Goal: Task Accomplishment & Management: Manage account settings

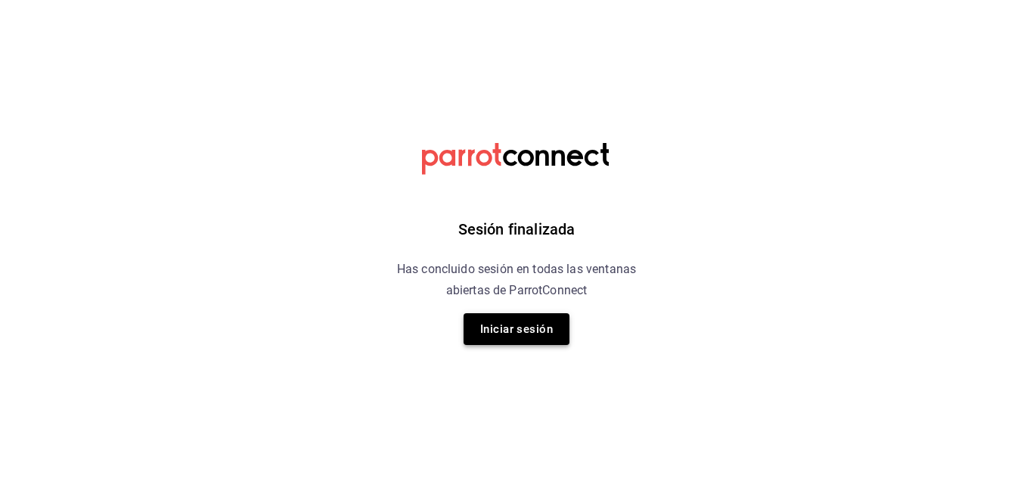
click at [486, 333] on button "Iniciar sesión" at bounding box center [517, 329] width 106 height 32
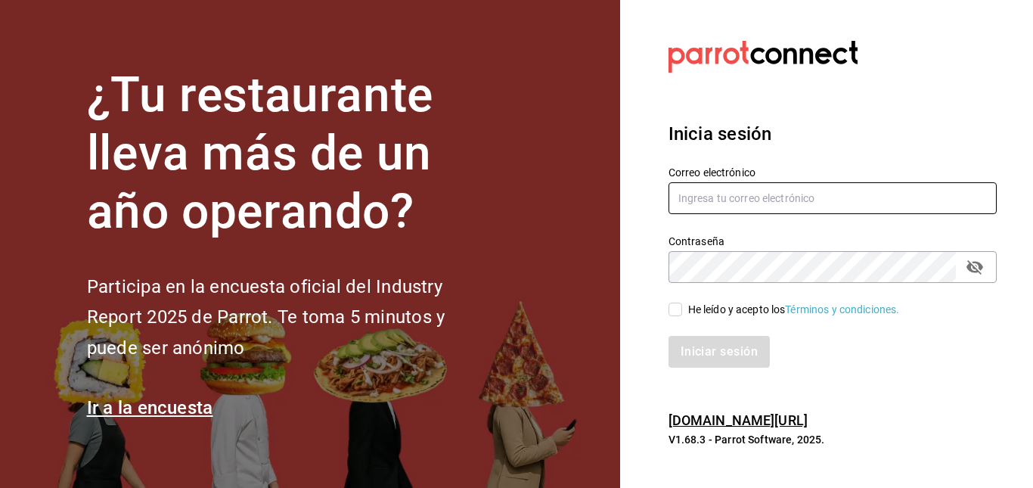
type input "yobalpedro@gmail.com"
click at [679, 318] on div "Iniciar sesión" at bounding box center [823, 343] width 346 height 50
click at [675, 311] on input "He leído y acepto los Términos y condiciones." at bounding box center [676, 309] width 14 height 14
checkbox input "true"
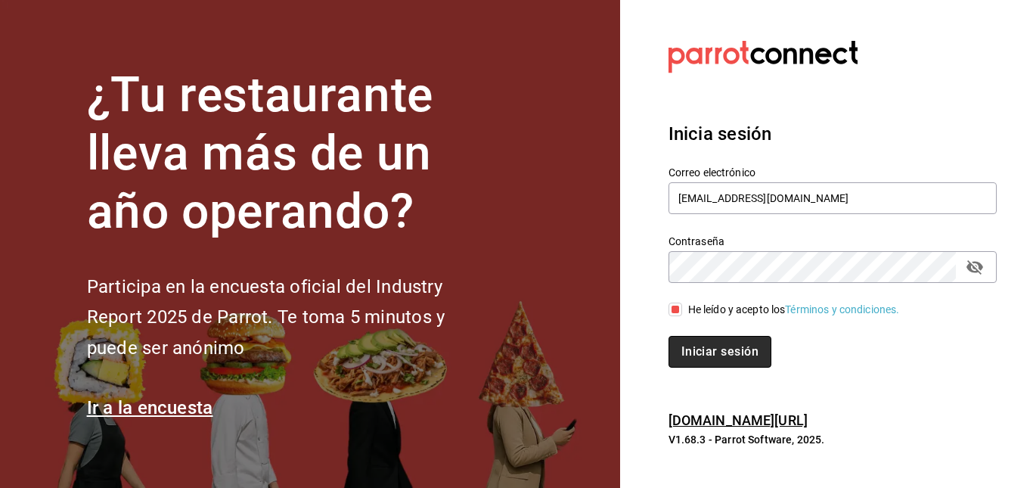
click at [707, 352] on button "Iniciar sesión" at bounding box center [720, 352] width 103 height 32
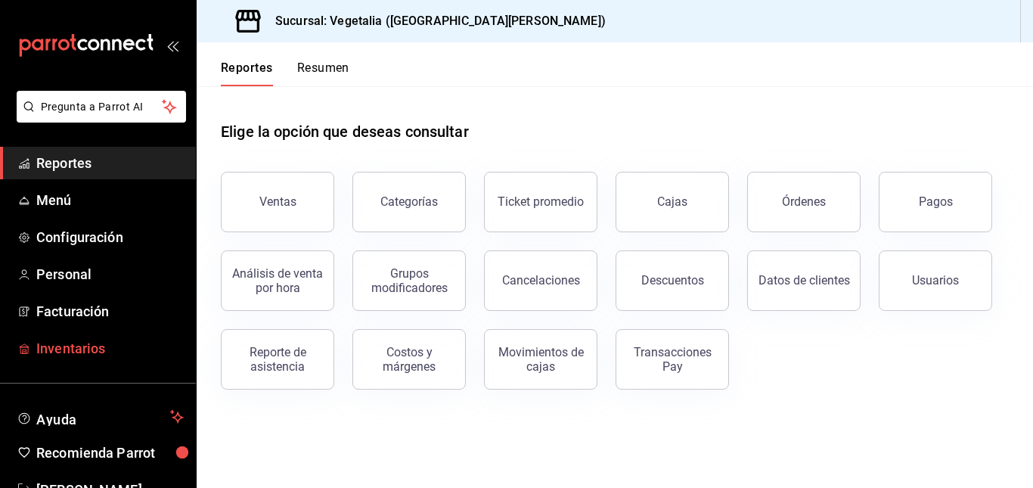
click at [107, 341] on span "Inventarios" at bounding box center [109, 348] width 147 height 20
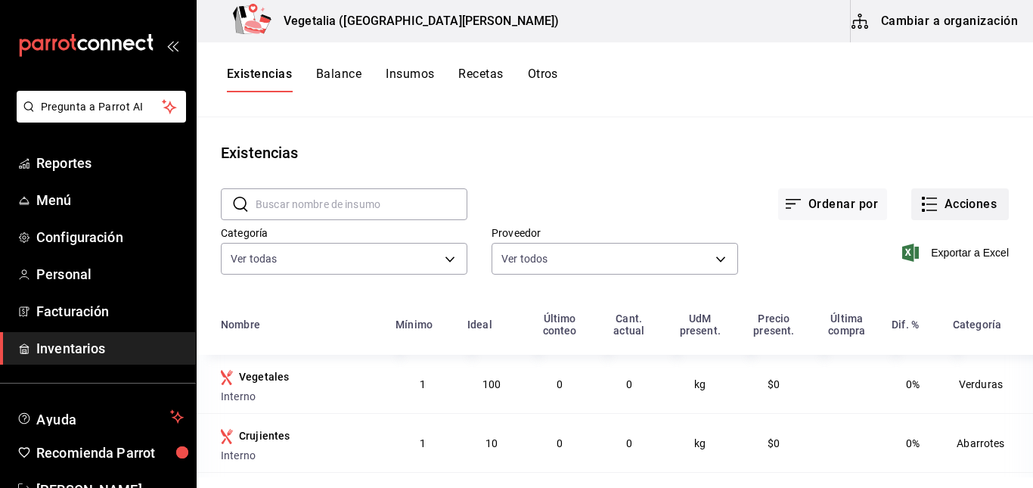
click at [926, 197] on icon "button" at bounding box center [929, 204] width 18 height 18
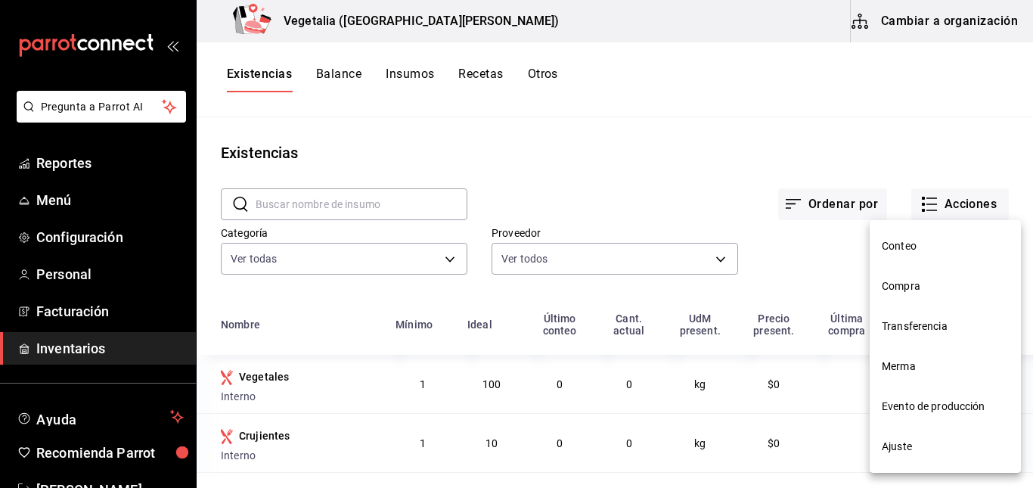
click at [887, 294] on li "Compra" at bounding box center [945, 286] width 151 height 40
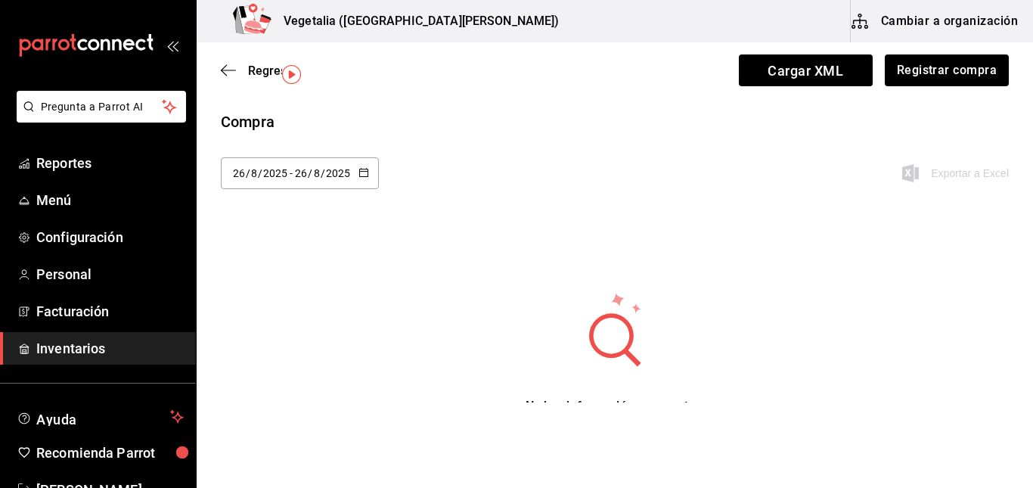
scroll to position [50, 0]
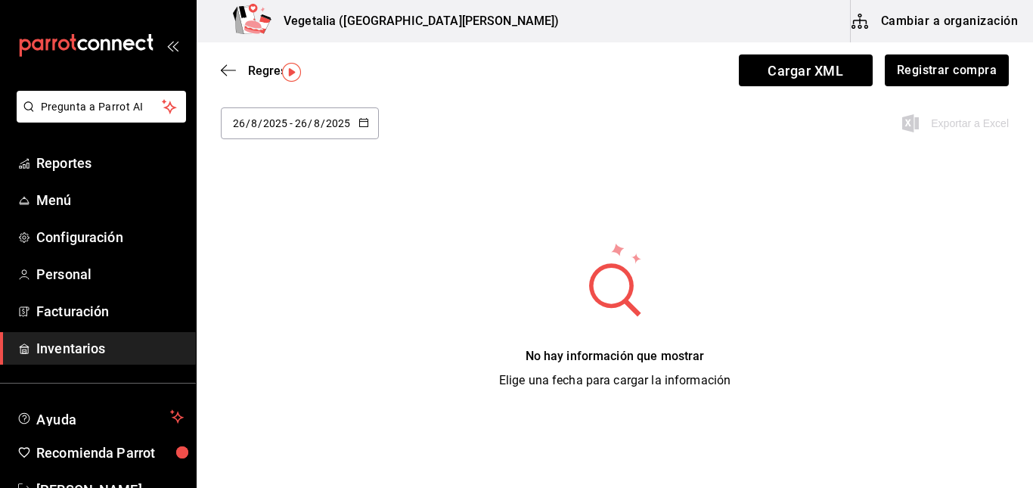
click at [368, 123] on div "[DATE] [DATE] - [DATE] [DATE]" at bounding box center [300, 123] width 158 height 32
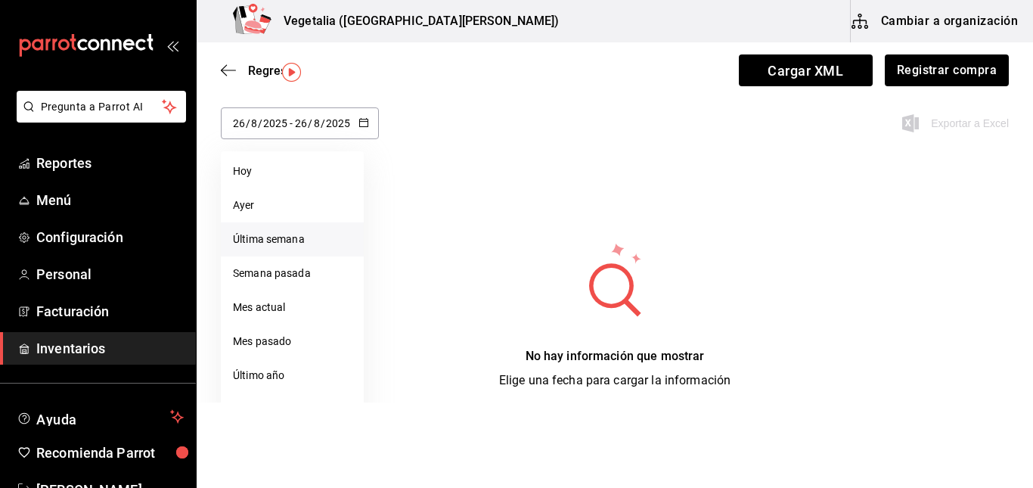
click at [305, 237] on li "Última semana" at bounding box center [292, 239] width 143 height 34
type input "[DATE]"
type input "24"
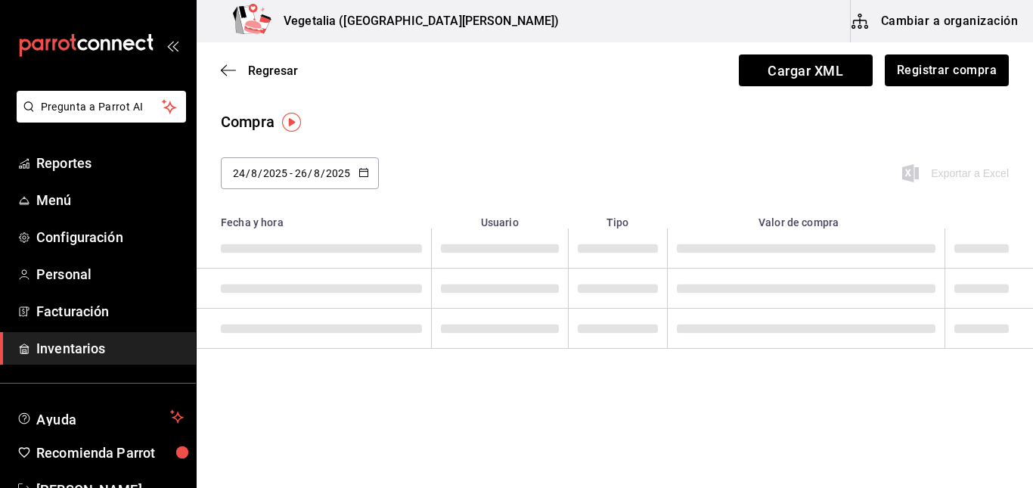
scroll to position [0, 0]
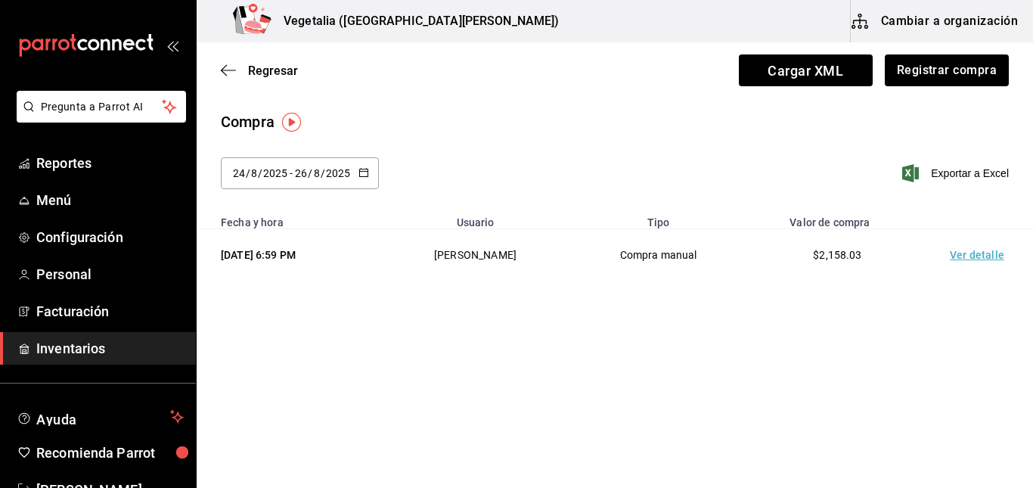
click at [365, 171] on \(Stroke\) "button" at bounding box center [363, 171] width 8 height 1
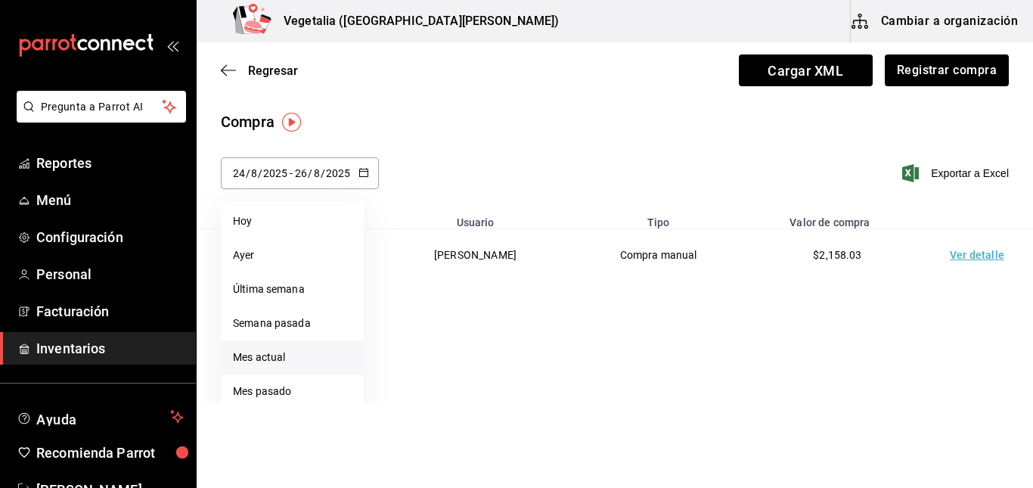
click at [285, 357] on li "Mes actual" at bounding box center [292, 357] width 143 height 34
type input "[DATE]"
type input "1"
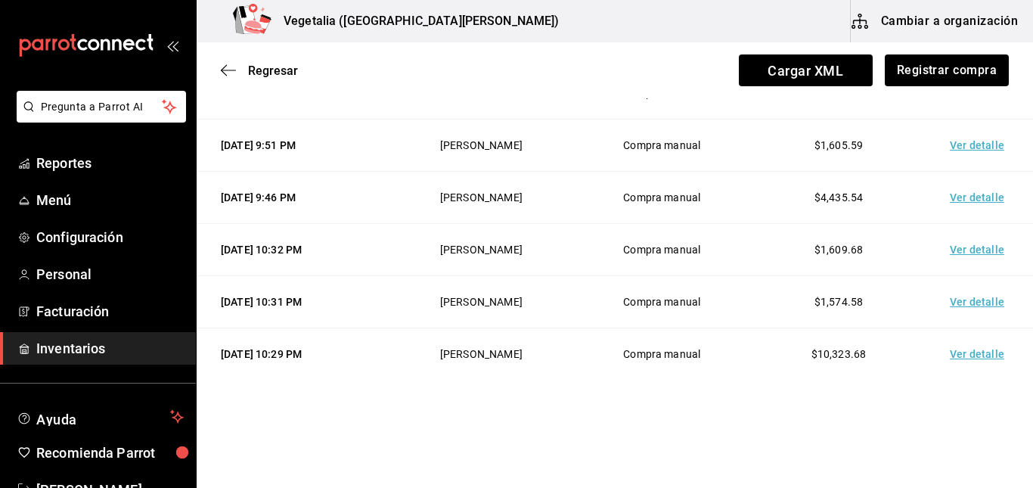
scroll to position [268, 0]
click at [956, 251] on td "Ver detalle" at bounding box center [980, 248] width 106 height 52
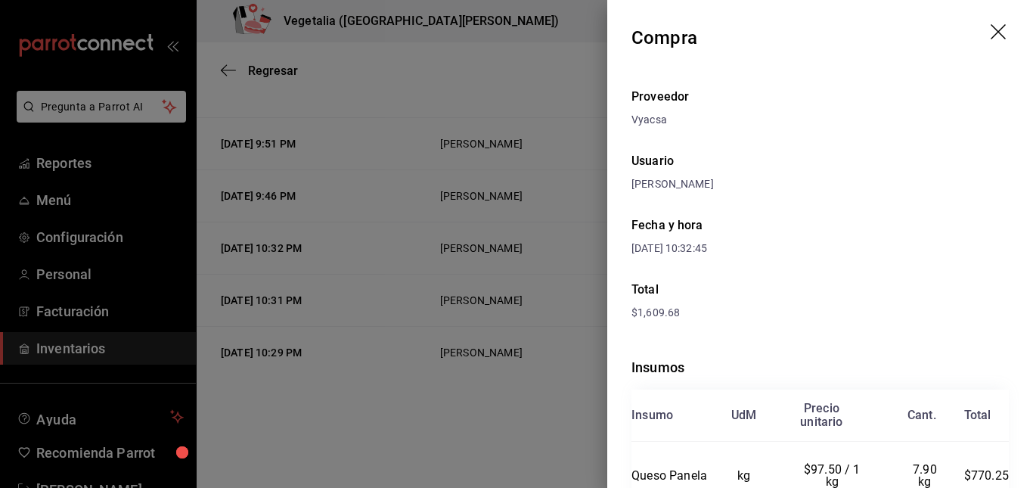
scroll to position [144, 0]
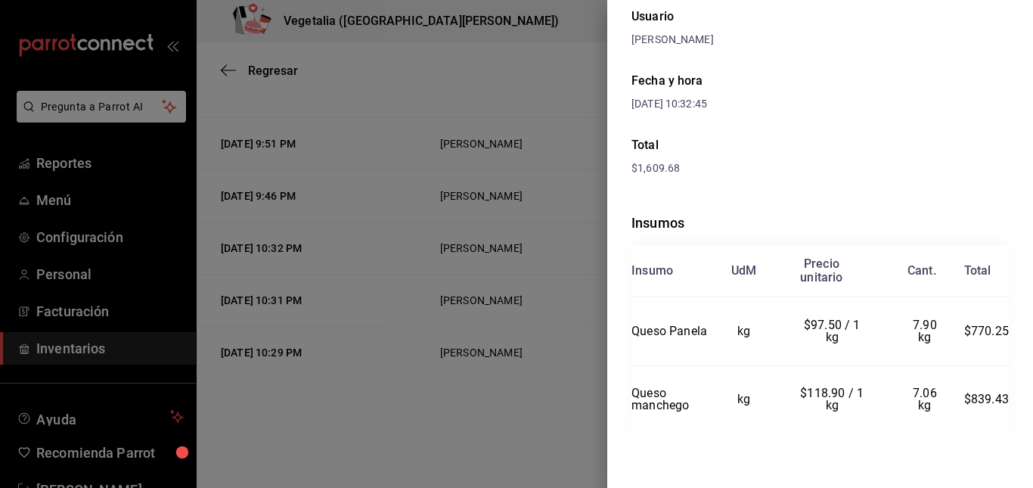
click at [527, 200] on div at bounding box center [516, 244] width 1033 height 488
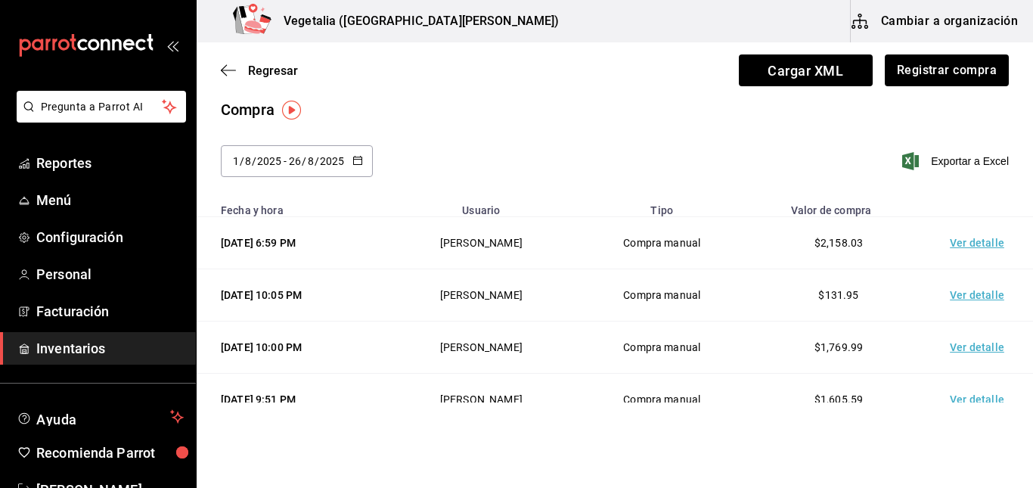
scroll to position [268, 0]
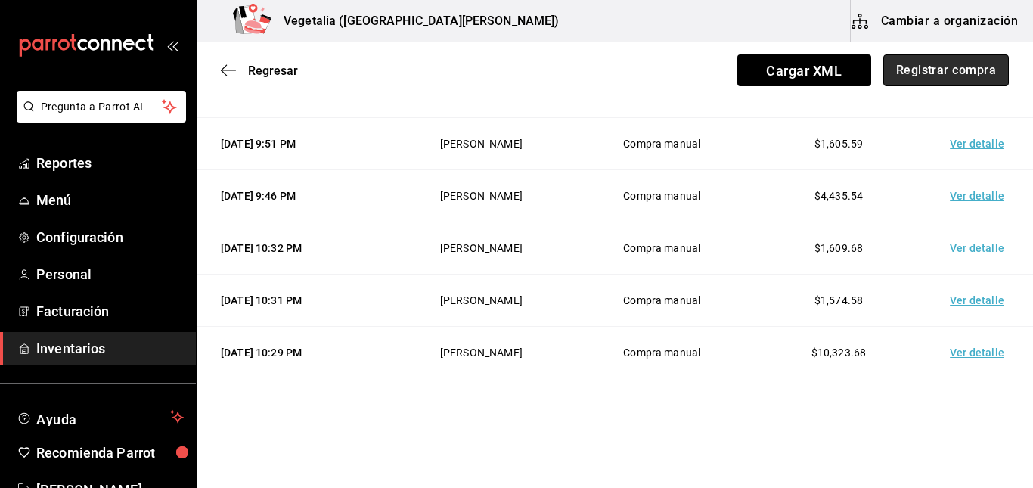
click at [942, 73] on button "Registrar compra" at bounding box center [946, 70] width 126 height 32
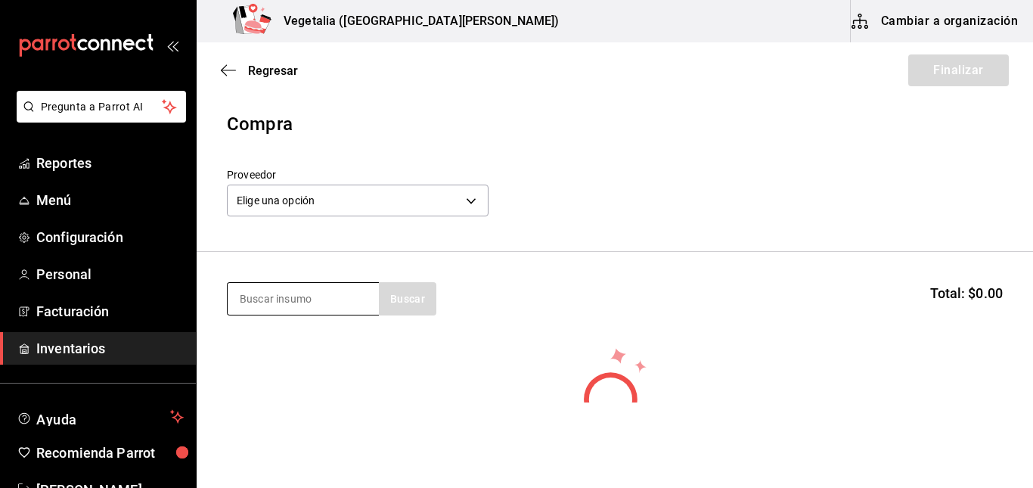
click at [337, 298] on input at bounding box center [303, 299] width 151 height 32
type input "aceite"
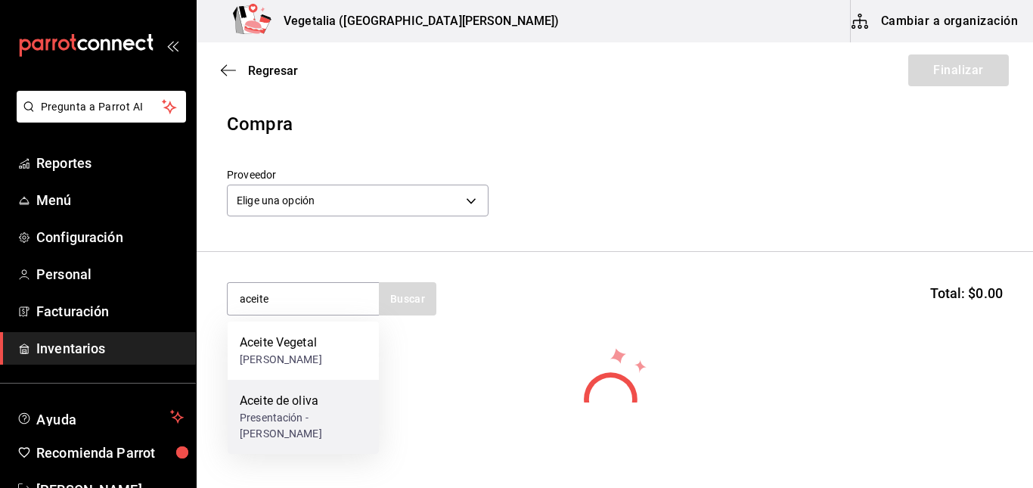
click at [345, 414] on div "Presentación - [PERSON_NAME]" at bounding box center [303, 426] width 127 height 32
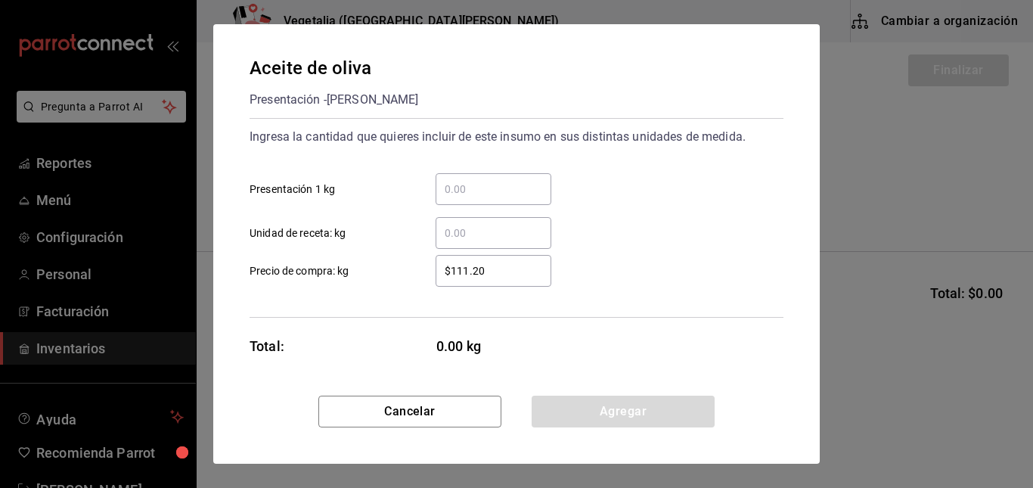
click at [486, 203] on div "​" at bounding box center [494, 189] width 116 height 32
click at [486, 198] on input "​ Presentación 1 kg" at bounding box center [494, 189] width 116 height 18
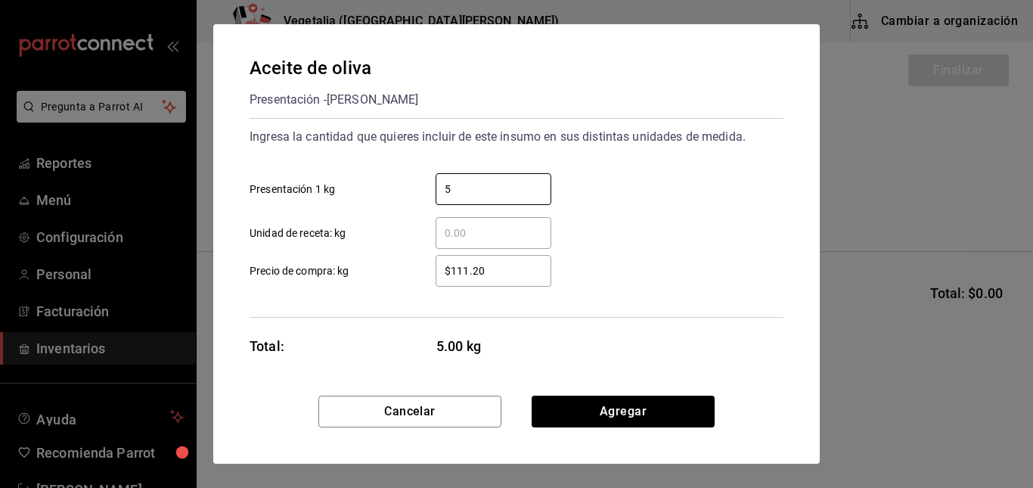
type input "5"
click at [452, 269] on input "$111.20" at bounding box center [494, 271] width 116 height 18
click at [513, 276] on input "$111.20" at bounding box center [494, 271] width 116 height 18
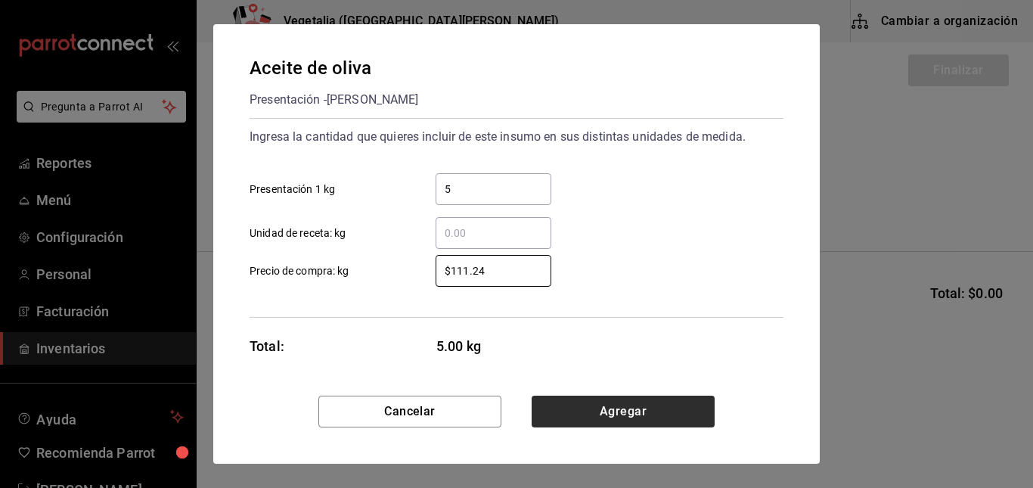
type input "$111.24"
click at [644, 417] on button "Agregar" at bounding box center [623, 412] width 183 height 32
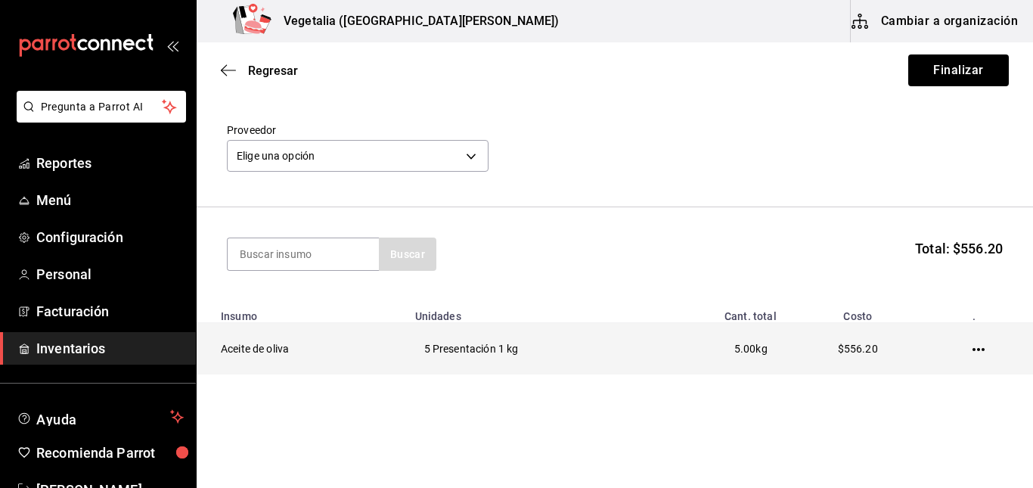
scroll to position [45, 0]
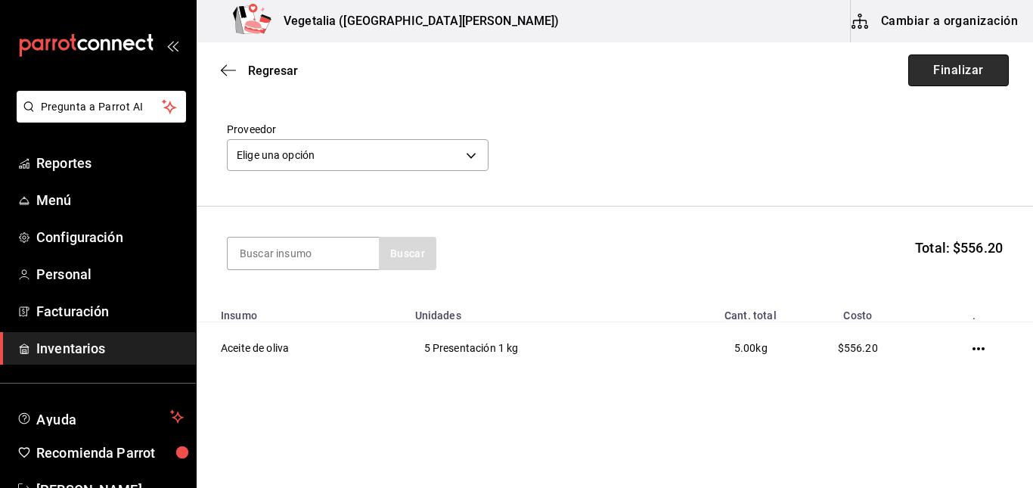
click at [952, 74] on button "Finalizar" at bounding box center [958, 70] width 101 height 32
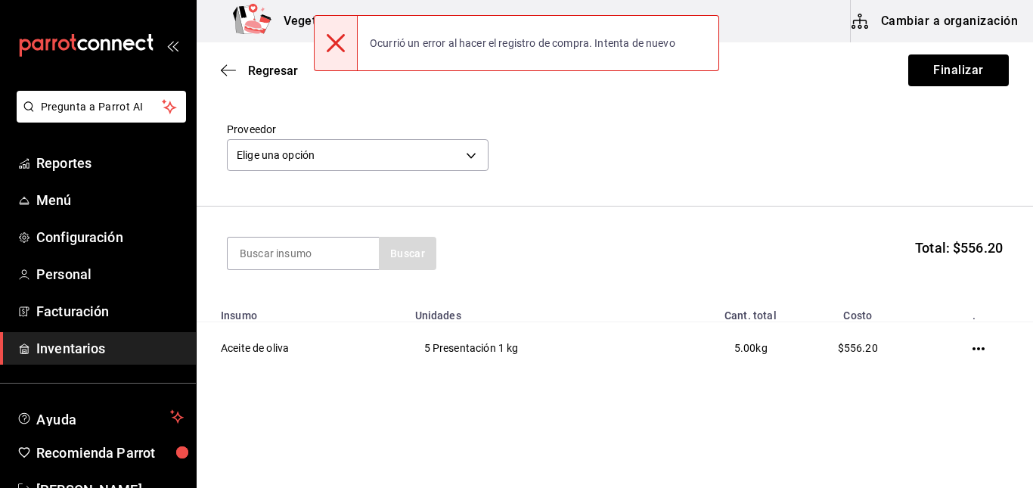
scroll to position [66, 0]
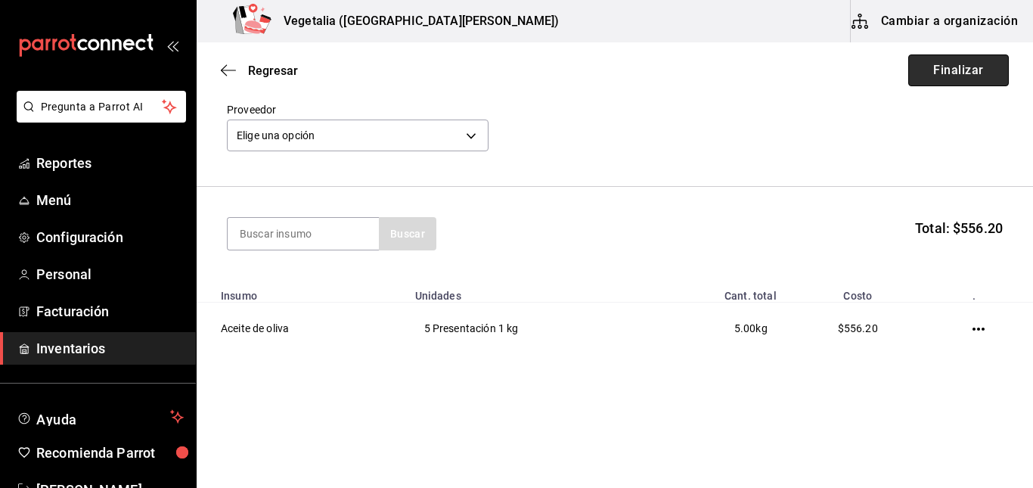
click at [920, 70] on button "Finalizar" at bounding box center [958, 70] width 101 height 32
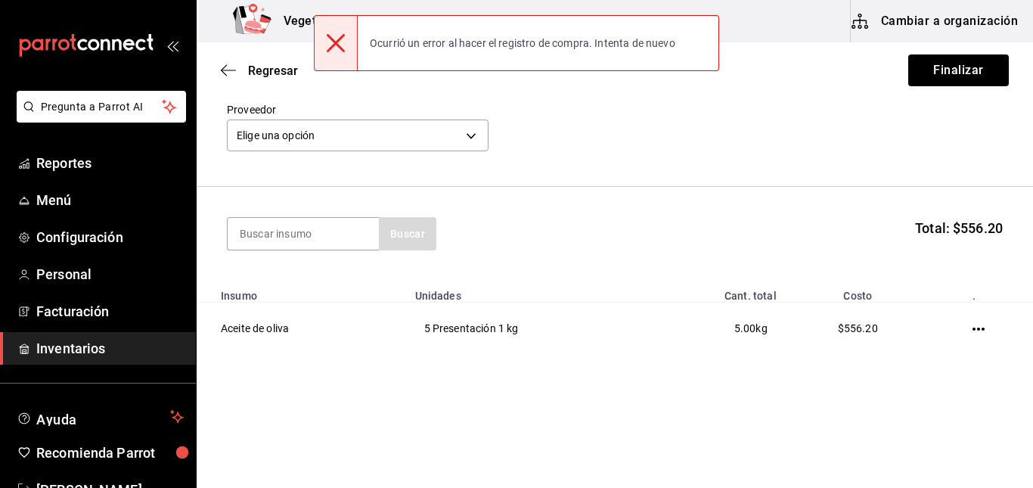
scroll to position [0, 0]
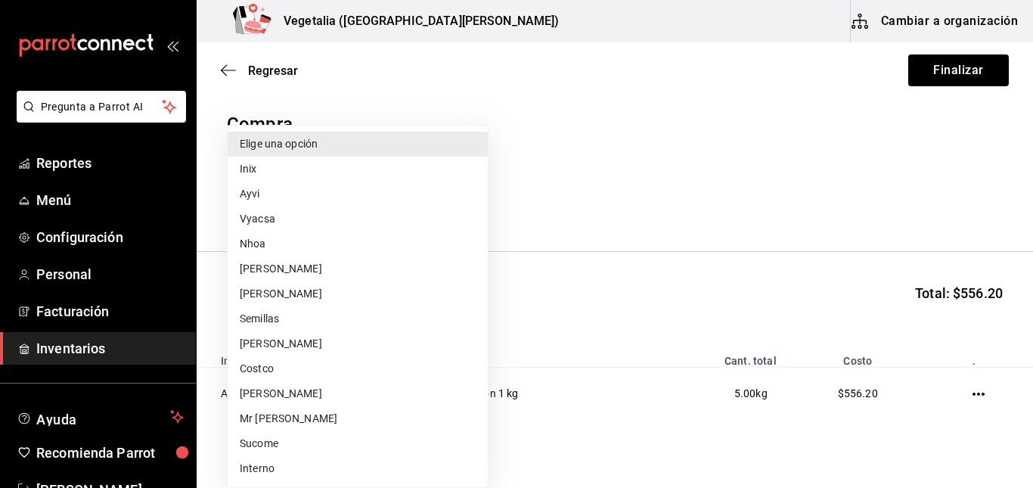
click at [357, 200] on body "Pregunta a Parrot AI Reportes Menú Configuración Personal Facturación Inventari…" at bounding box center [516, 201] width 1033 height 402
click at [315, 296] on li "[PERSON_NAME]" at bounding box center [358, 293] width 260 height 25
type input "d4266f5d-717f-4b71-9594-85564c6daa31"
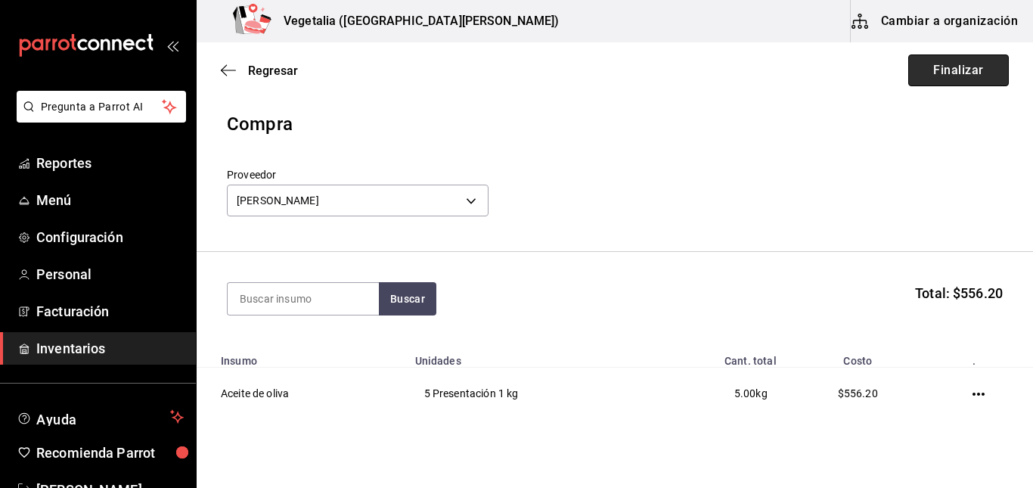
click at [932, 73] on button "Finalizar" at bounding box center [958, 70] width 101 height 32
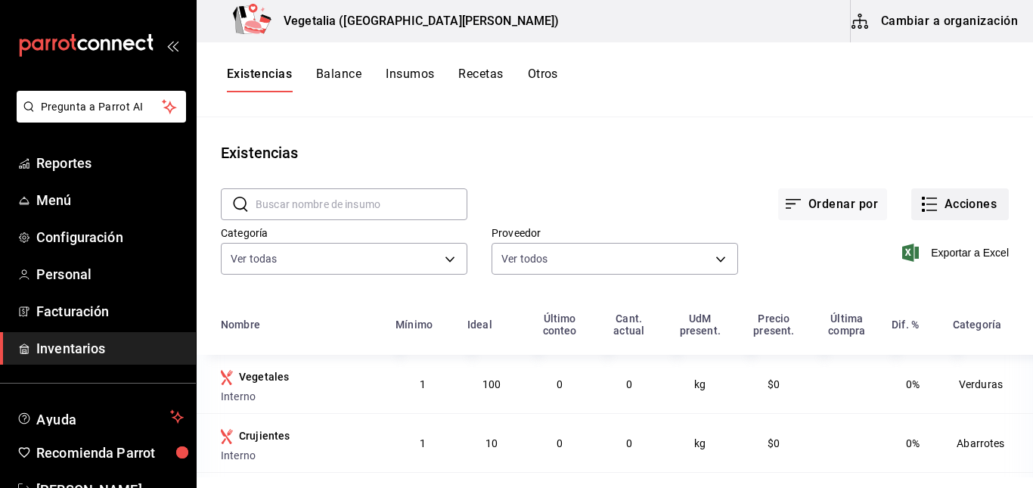
click at [926, 198] on icon "button" at bounding box center [931, 198] width 11 height 0
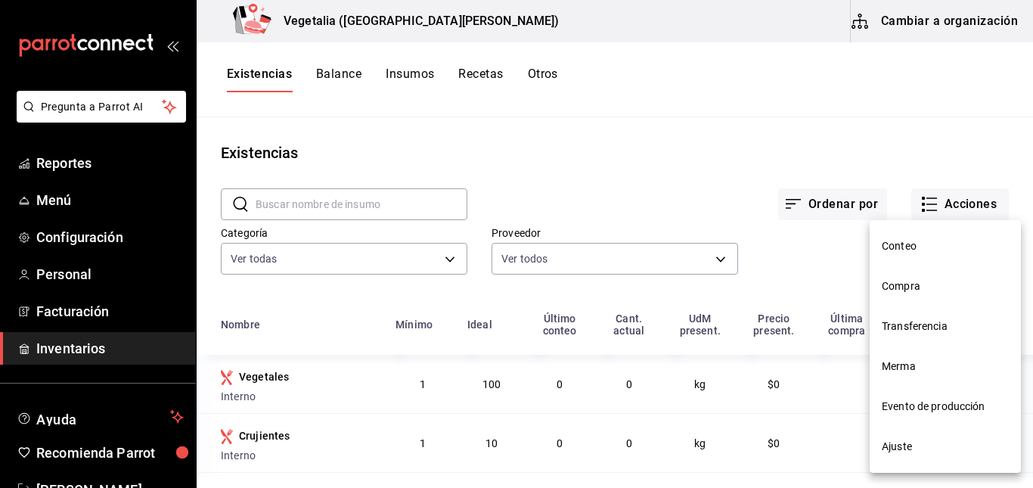
click at [906, 279] on span "Compra" at bounding box center [945, 286] width 127 height 16
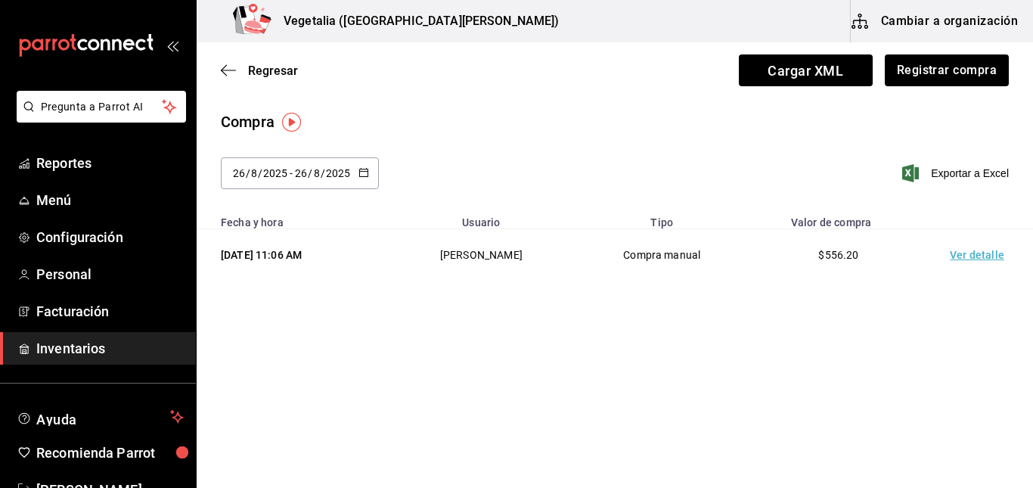
click at [353, 176] on div "[DATE] [DATE] - [DATE] [DATE]" at bounding box center [300, 173] width 158 height 32
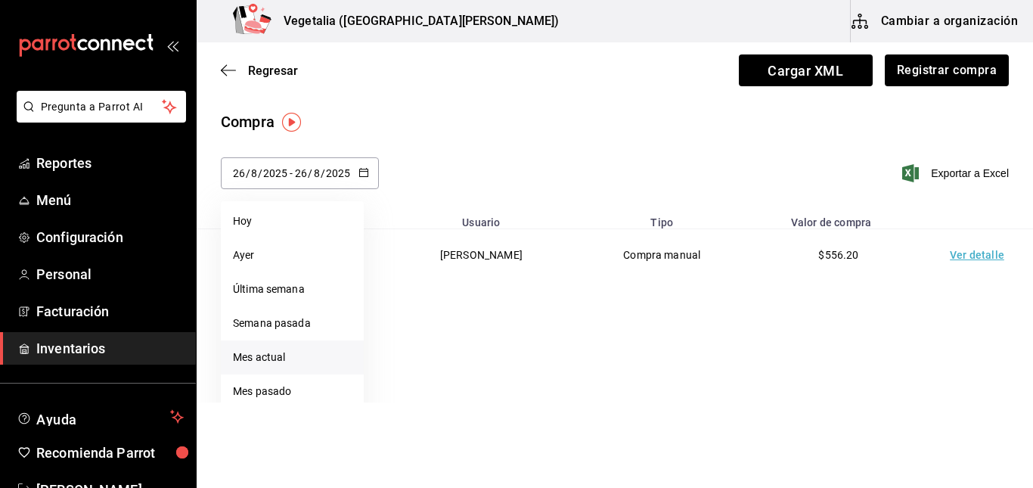
click at [307, 348] on li "Mes actual" at bounding box center [292, 357] width 143 height 34
type input "[DATE]"
type input "1"
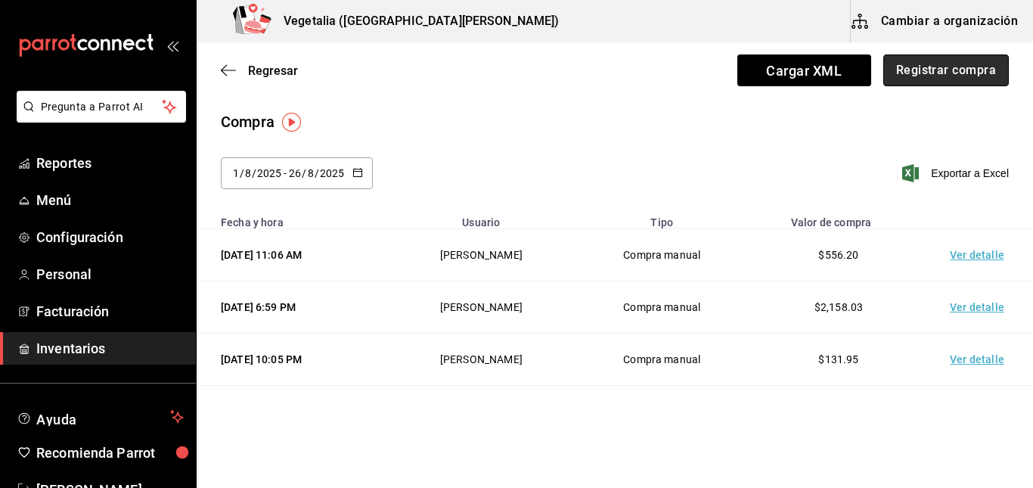
click at [943, 73] on button "Registrar compra" at bounding box center [946, 70] width 126 height 32
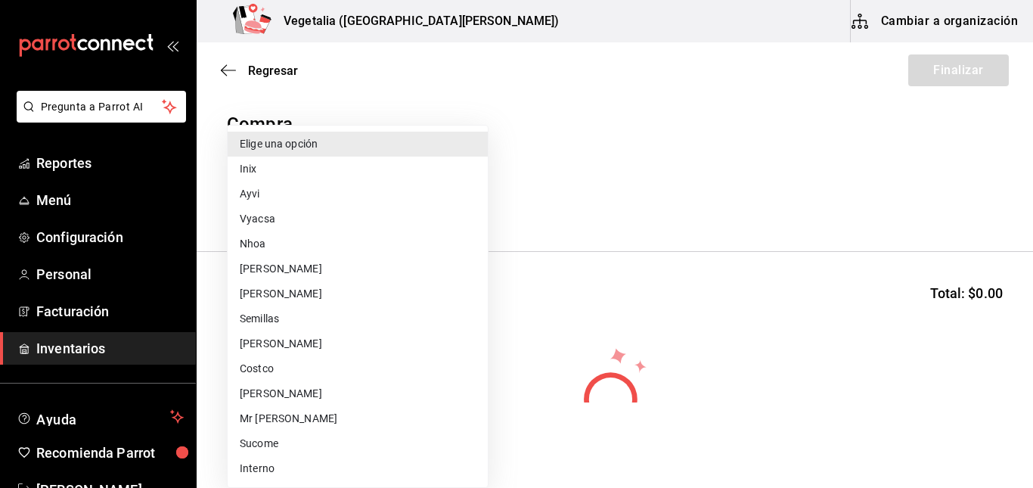
click at [365, 209] on body "Pregunta a Parrot AI Reportes Menú Configuración Personal Facturación Inventari…" at bounding box center [516, 201] width 1033 height 402
click at [288, 440] on li "Sucome" at bounding box center [358, 443] width 260 height 25
type input "4b664791-4323-4fa2-8aca-83c852965bed"
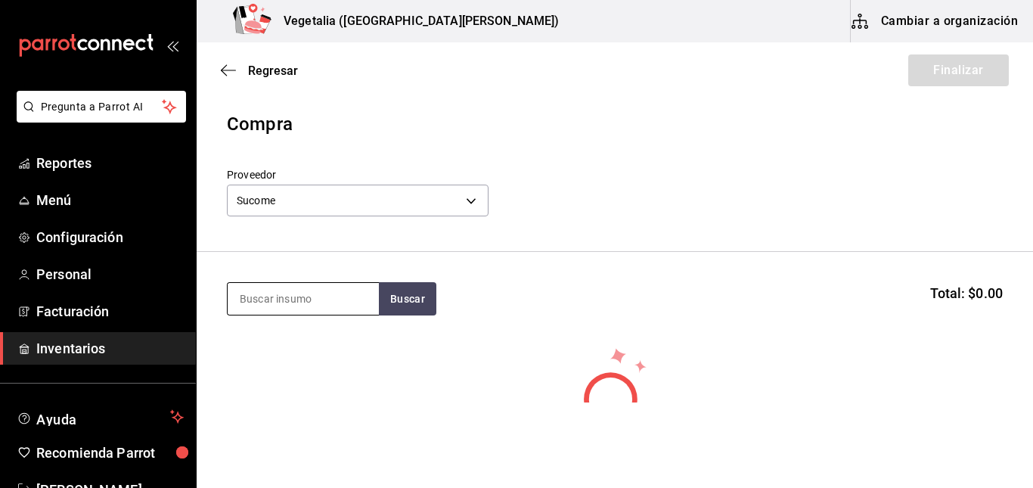
click at [296, 290] on input at bounding box center [303, 299] width 151 height 32
type input "germ"
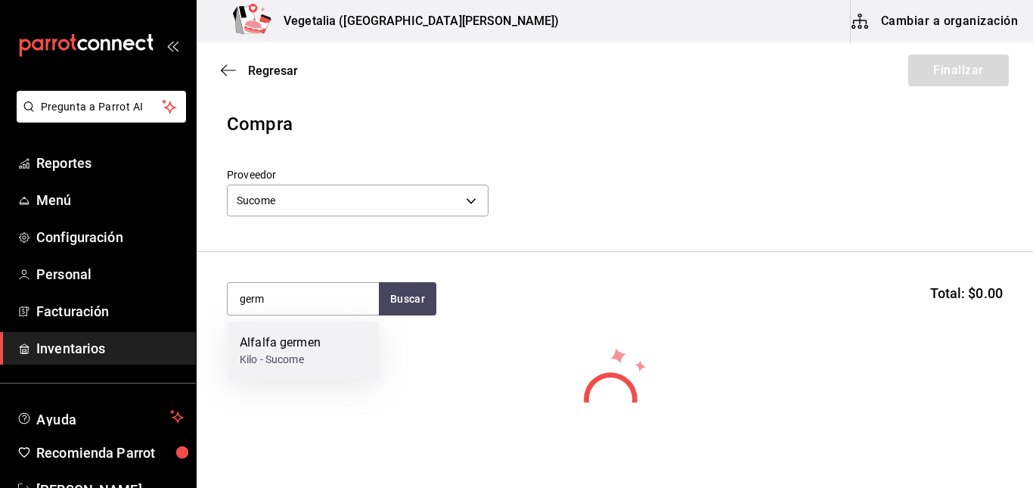
click at [312, 348] on div "Alfalfa germen" at bounding box center [280, 343] width 81 height 18
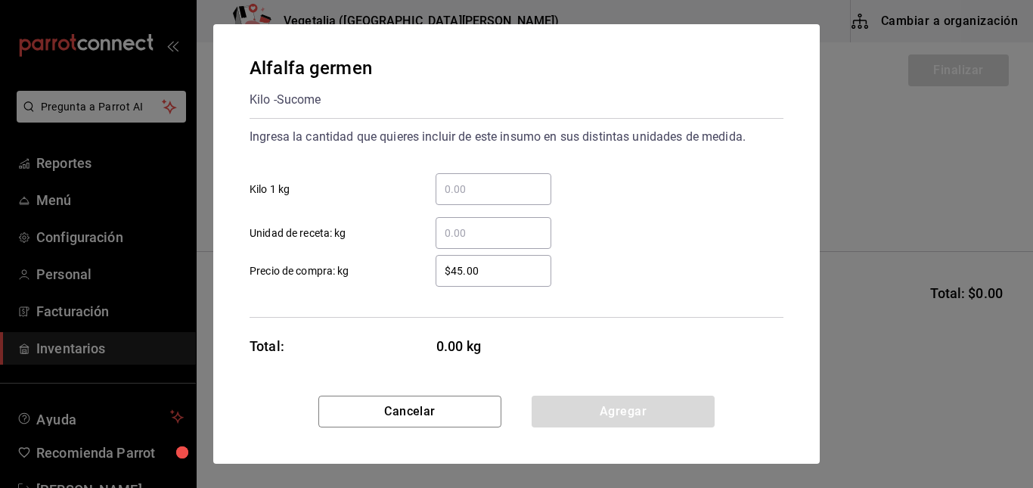
click at [510, 190] on input "​ Kilo 1 kg" at bounding box center [494, 189] width 116 height 18
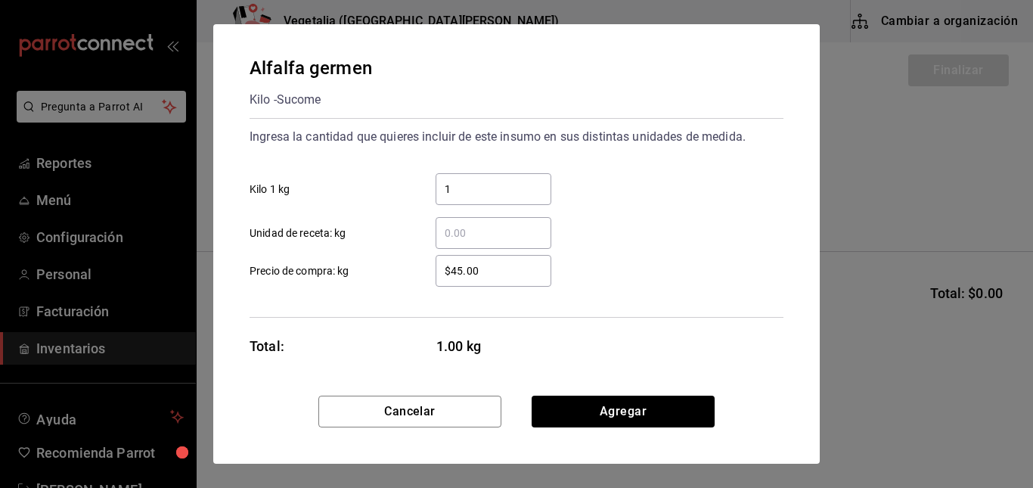
type input "1"
click at [405, 343] on div "Total: 1.00 kg" at bounding box center [401, 346] width 302 height 20
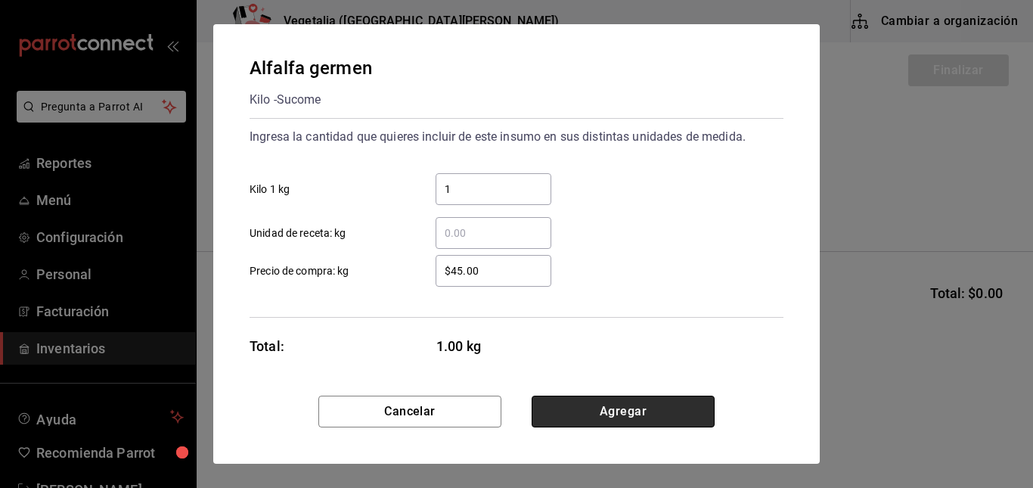
click at [585, 408] on button "Agregar" at bounding box center [623, 412] width 183 height 32
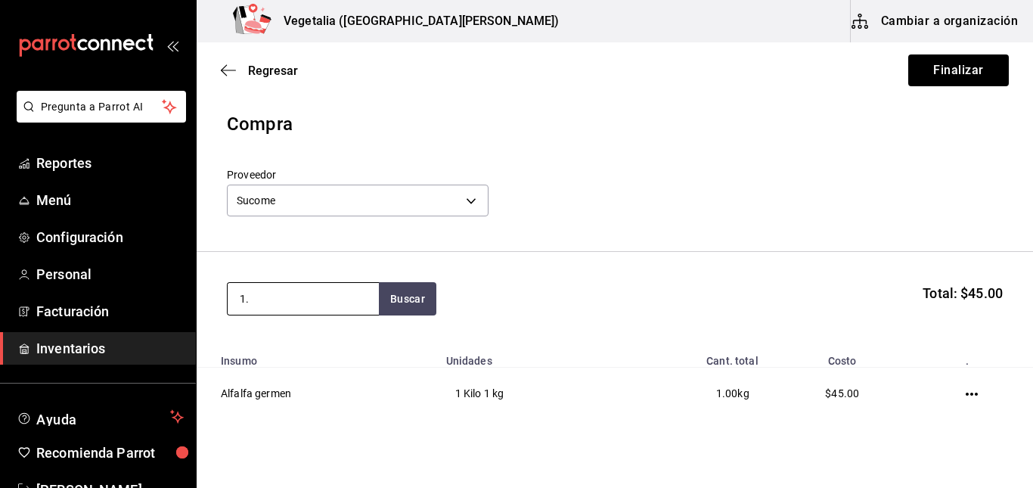
type input "1"
type input "beta"
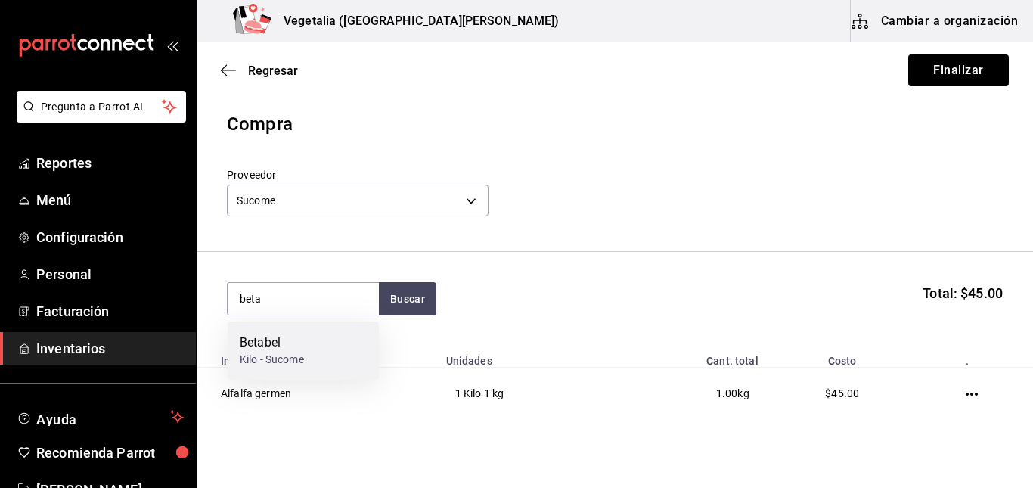
click at [295, 338] on div "Betabel" at bounding box center [272, 343] width 64 height 18
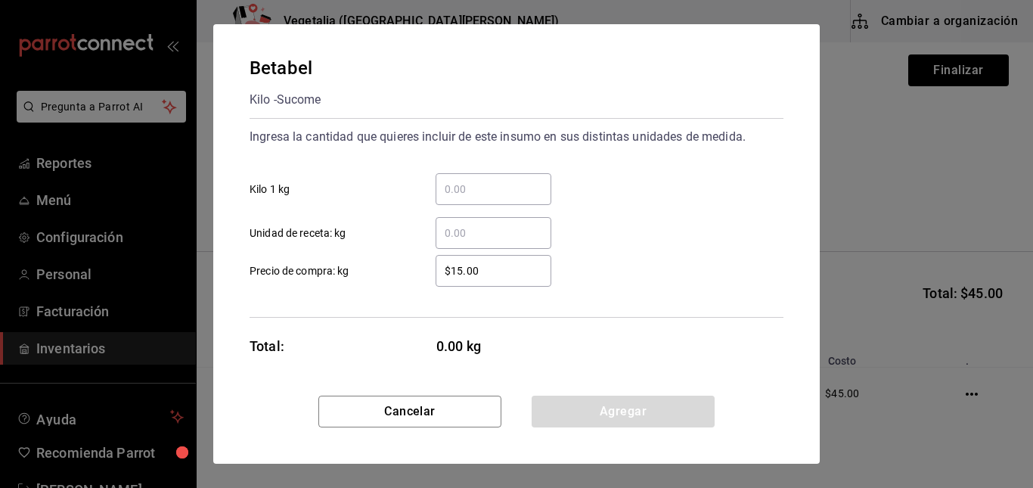
click at [492, 186] on input "​ Kilo 1 kg" at bounding box center [494, 189] width 116 height 18
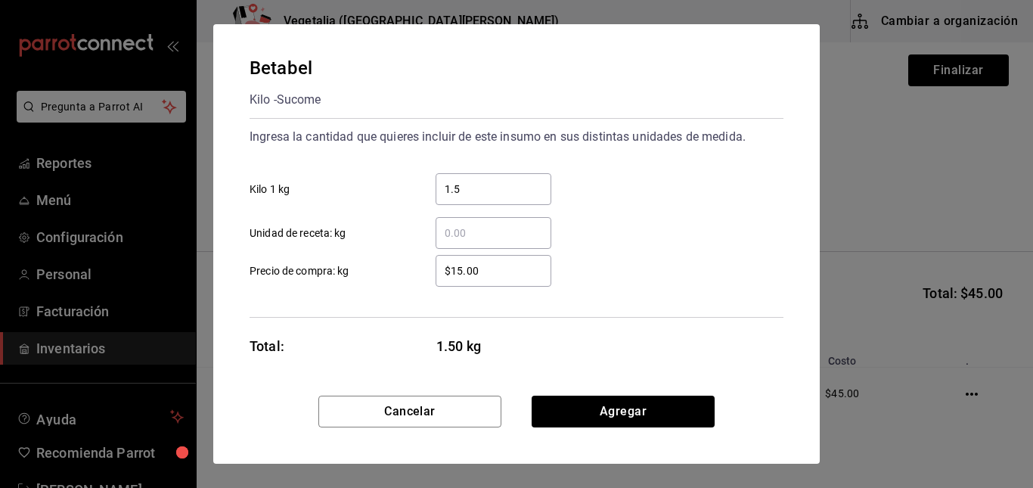
type input "1.5"
click at [513, 285] on div "$15.00 ​" at bounding box center [494, 271] width 116 height 32
click at [513, 280] on input "$15.00" at bounding box center [494, 271] width 116 height 18
click at [513, 285] on div "$15.00 ​" at bounding box center [494, 271] width 116 height 32
click at [513, 280] on input "$15.00" at bounding box center [494, 271] width 116 height 18
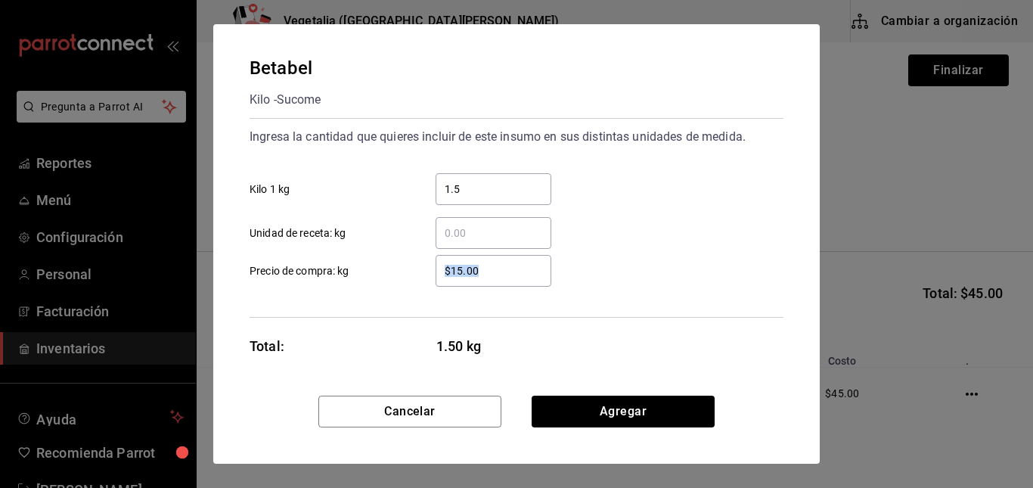
click at [513, 285] on div "$15.00 ​" at bounding box center [494, 271] width 116 height 32
click at [513, 280] on input "$15.00" at bounding box center [494, 271] width 116 height 18
drag, startPoint x: 501, startPoint y: 271, endPoint x: 406, endPoint y: 268, distance: 94.6
click at [406, 268] on label "$15.00 ​ Precio de compra: kg" at bounding box center [401, 271] width 302 height 32
type input "$7"
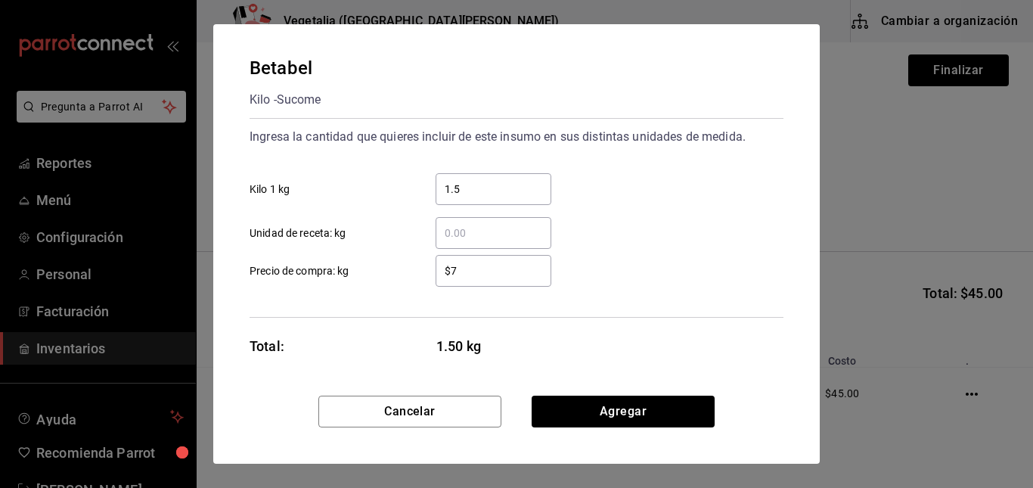
click at [406, 268] on label "$7 ​ Precio de compra: kg" at bounding box center [401, 271] width 302 height 32
click at [436, 268] on input "$7" at bounding box center [494, 271] width 116 height 18
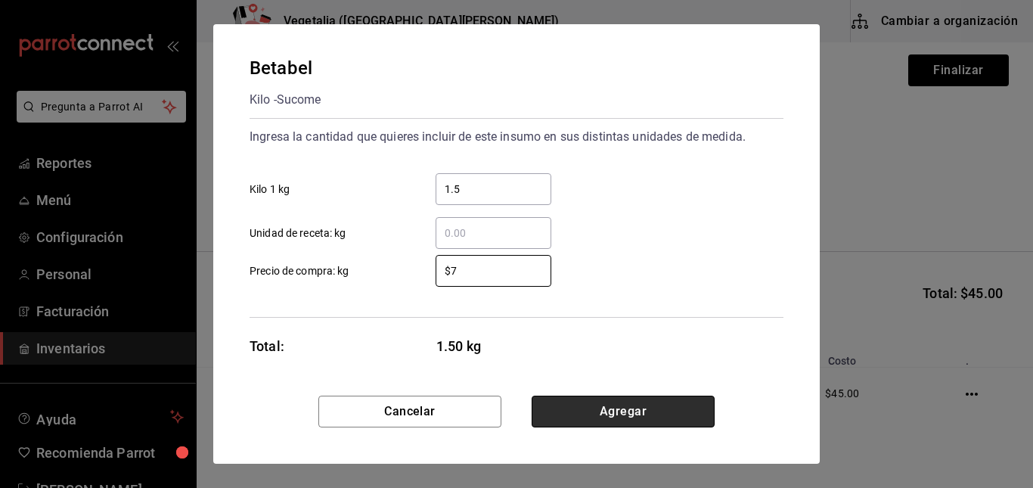
click at [648, 413] on button "Agregar" at bounding box center [623, 412] width 183 height 32
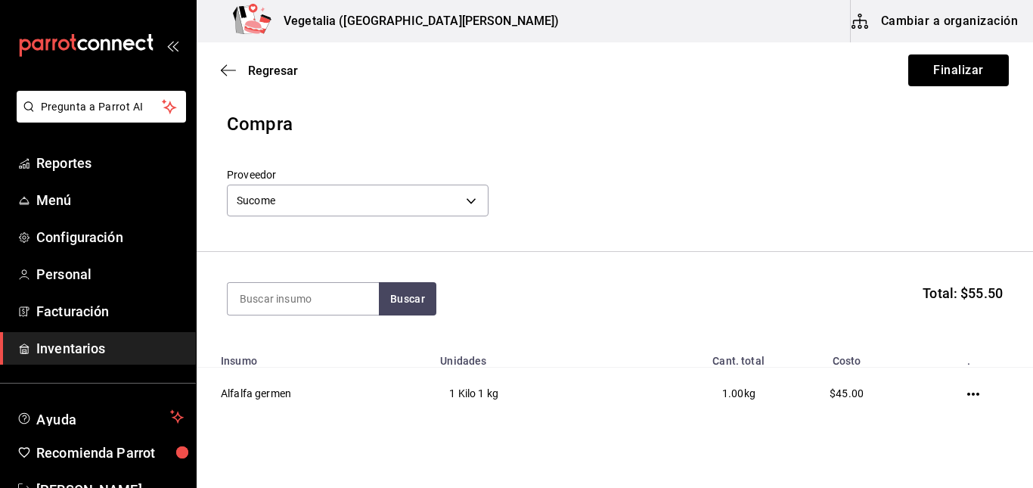
scroll to position [118, 0]
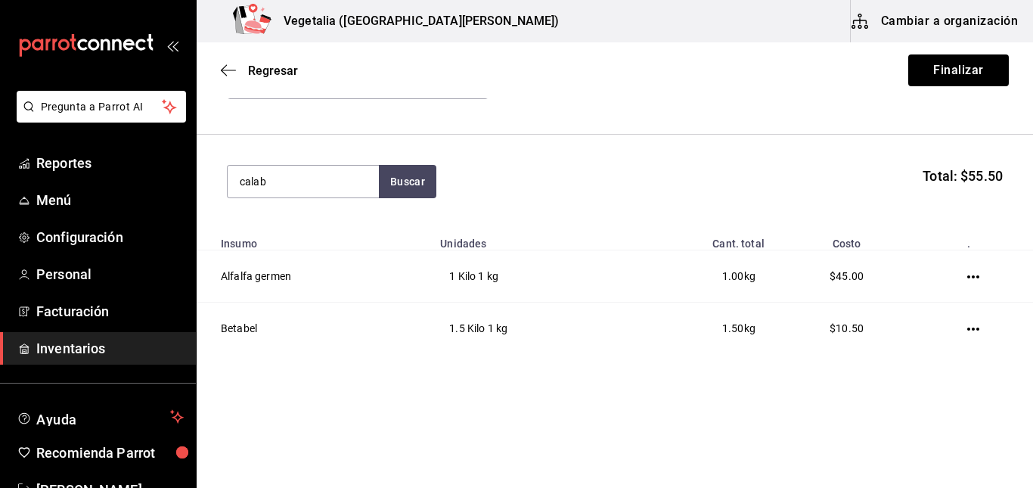
type input "calab"
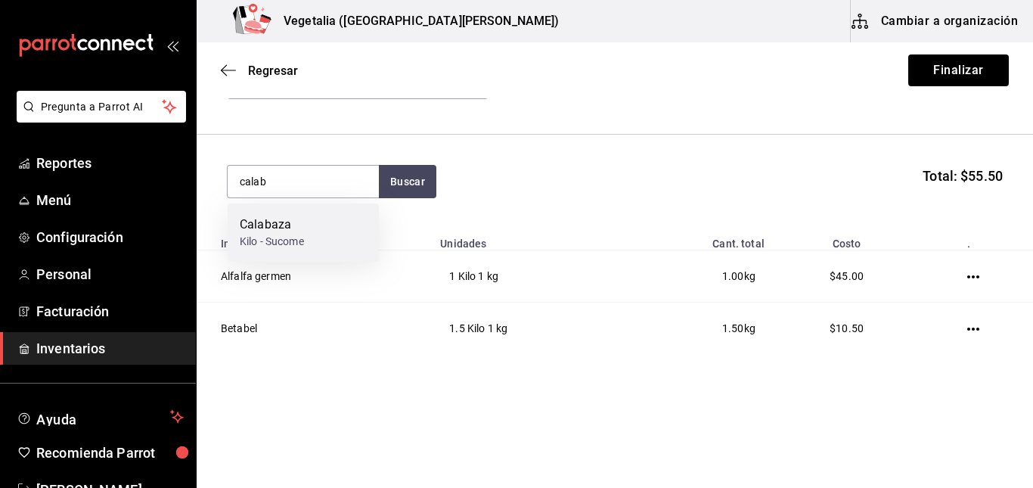
click at [301, 227] on div "Calabaza" at bounding box center [272, 225] width 64 height 18
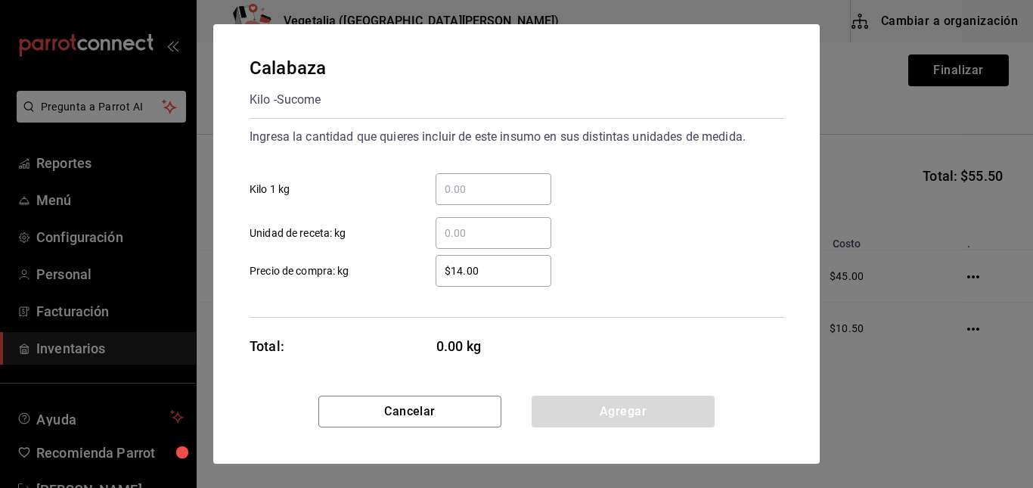
click at [479, 191] on input "​ Kilo 1 kg" at bounding box center [494, 189] width 116 height 18
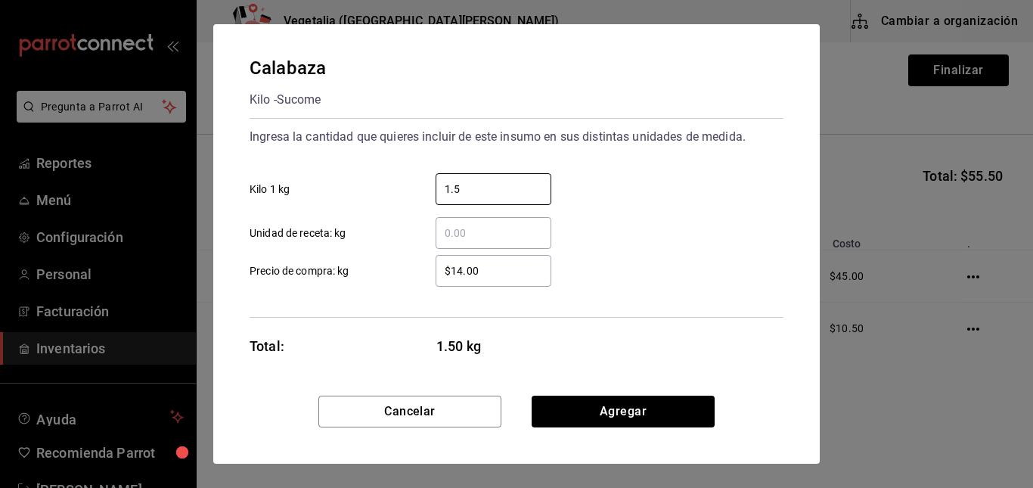
type input "1.5"
click at [496, 256] on div "$14.00 ​" at bounding box center [494, 271] width 116 height 32
click at [496, 262] on input "$14.00" at bounding box center [494, 271] width 116 height 18
click at [496, 256] on div "$14.00 ​" at bounding box center [494, 271] width 116 height 32
click at [496, 262] on input "$14.00" at bounding box center [494, 271] width 116 height 18
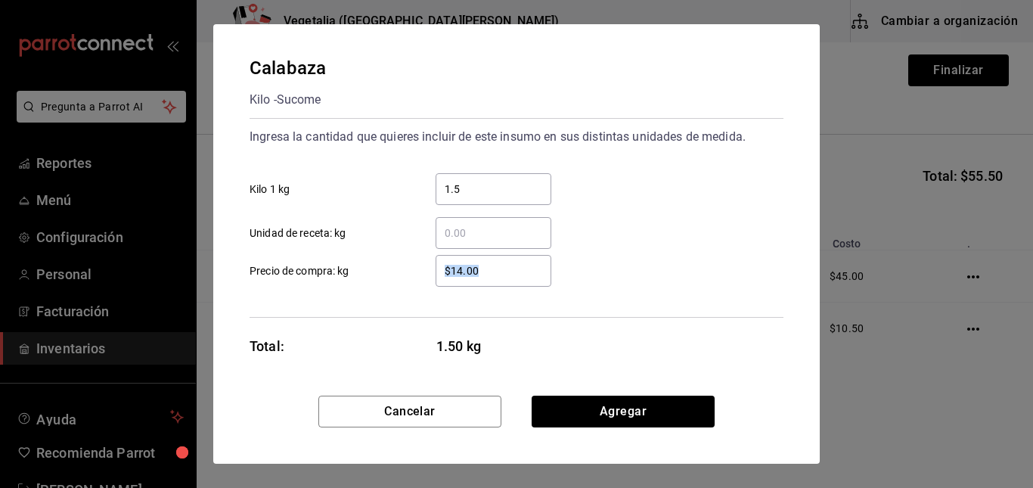
click at [496, 256] on div "$14.00 ​" at bounding box center [494, 271] width 116 height 32
click at [496, 262] on input "$14.00" at bounding box center [494, 271] width 116 height 18
click at [496, 256] on div "$14.00 ​" at bounding box center [494, 271] width 116 height 32
click at [496, 262] on input "$14.00" at bounding box center [494, 271] width 116 height 18
click at [501, 271] on input "$14.00" at bounding box center [494, 271] width 116 height 18
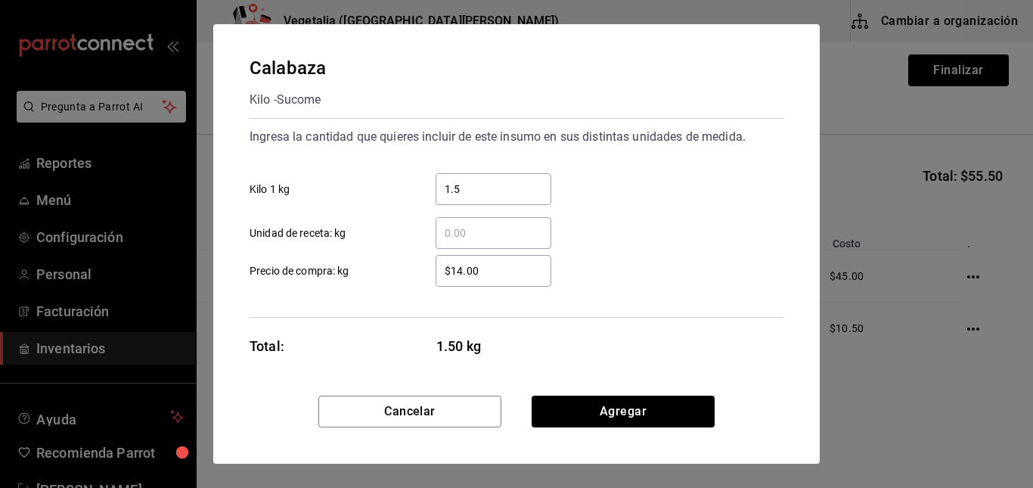
click at [501, 271] on input "$14.00" at bounding box center [494, 271] width 116 height 18
type input "$17"
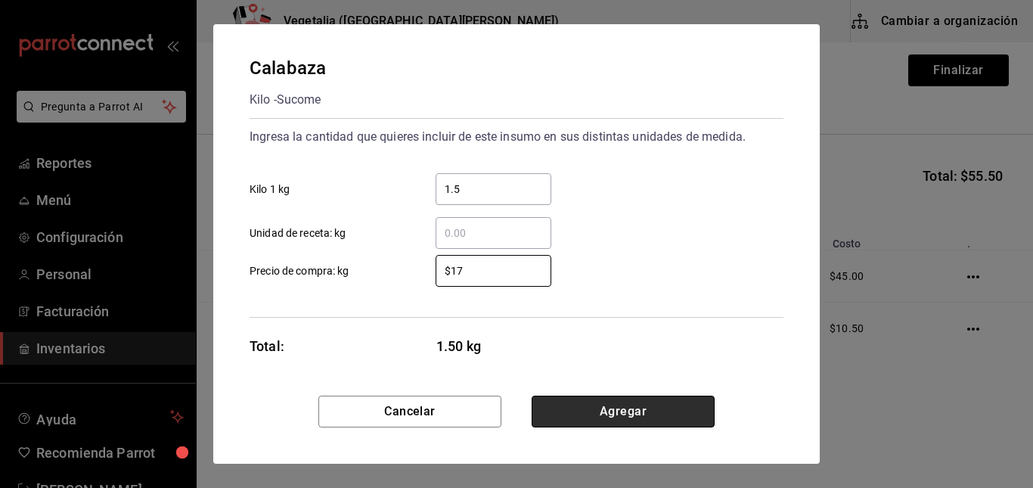
click at [643, 399] on button "Agregar" at bounding box center [623, 412] width 183 height 32
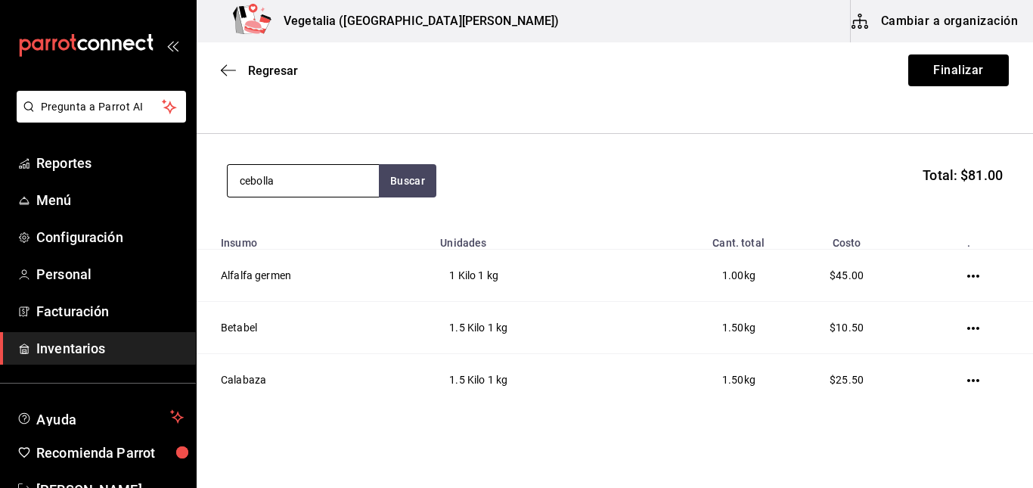
type input "cebolla"
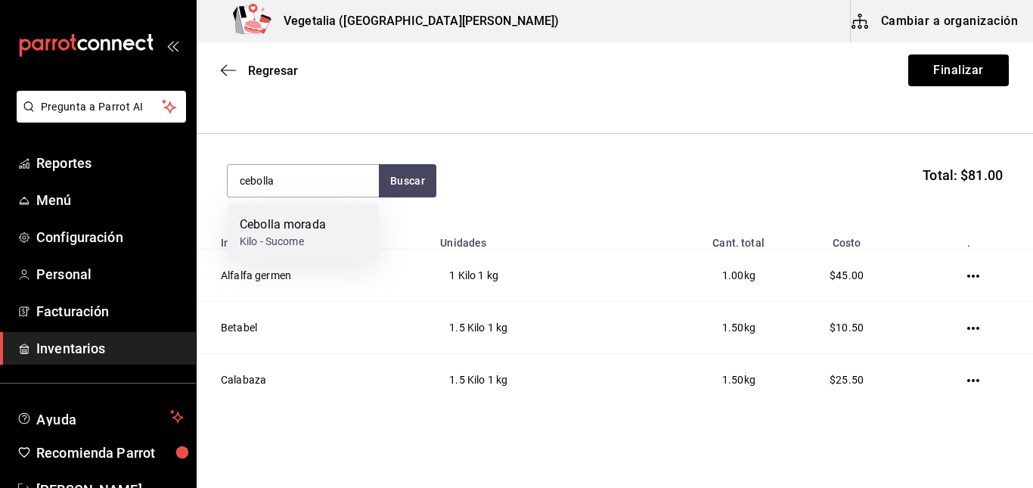
click at [288, 226] on div "Cebolla morada" at bounding box center [283, 225] width 86 height 18
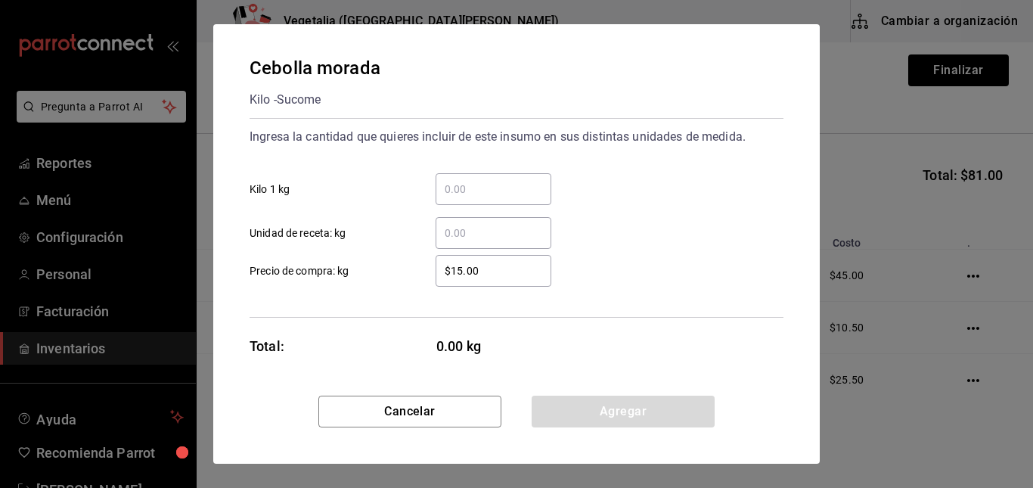
click at [514, 191] on input "​ Kilo 1 kg" at bounding box center [494, 189] width 116 height 18
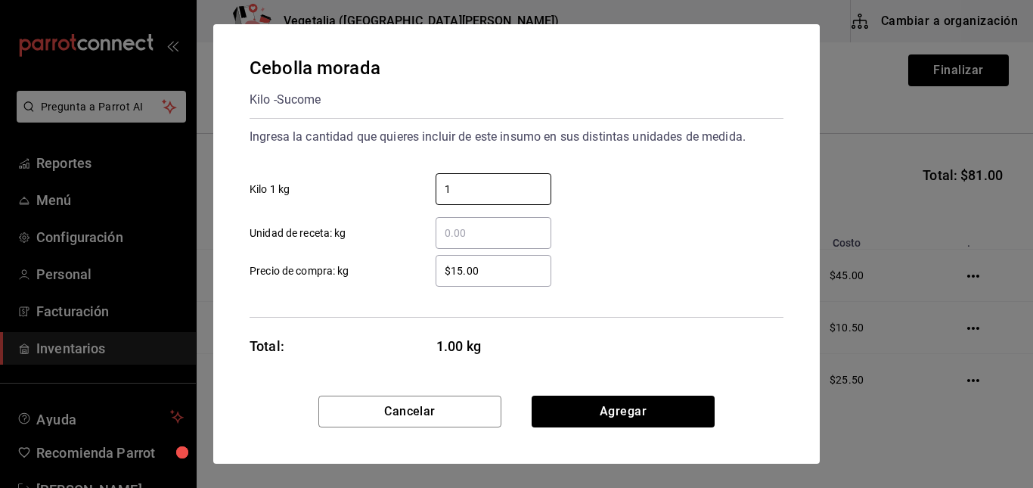
type input "1"
click at [454, 272] on input "$15.00" at bounding box center [494, 271] width 116 height 18
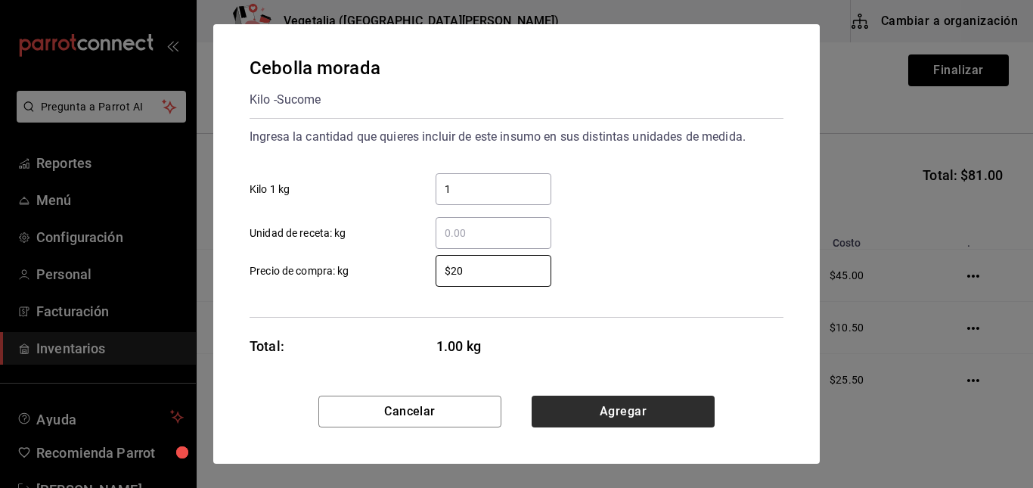
type input "$20"
click at [671, 420] on button "Agregar" at bounding box center [623, 412] width 183 height 32
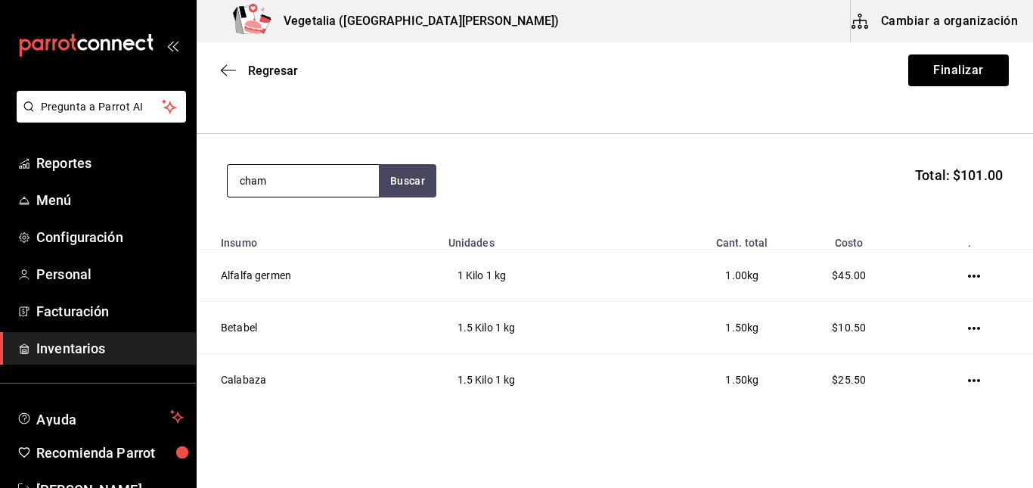
type input "cham"
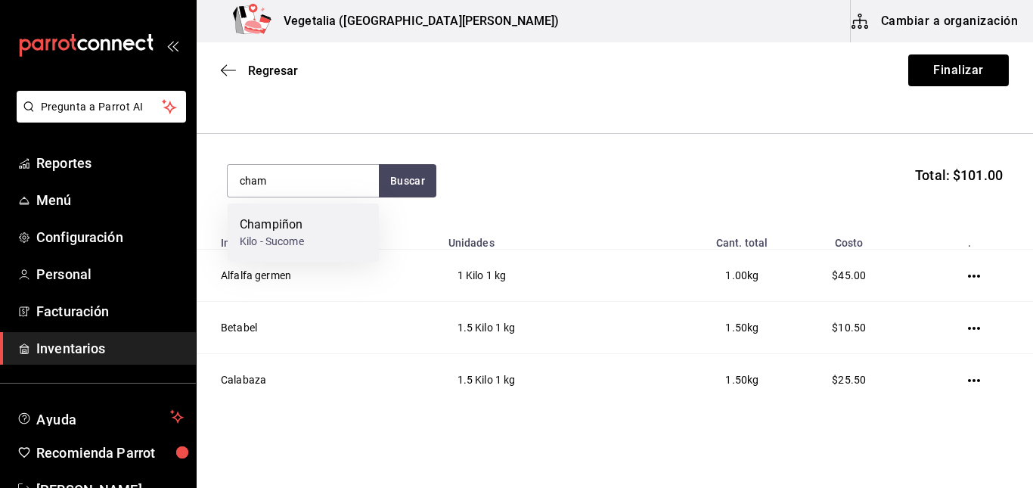
click at [300, 228] on div "Champiñon" at bounding box center [272, 225] width 64 height 18
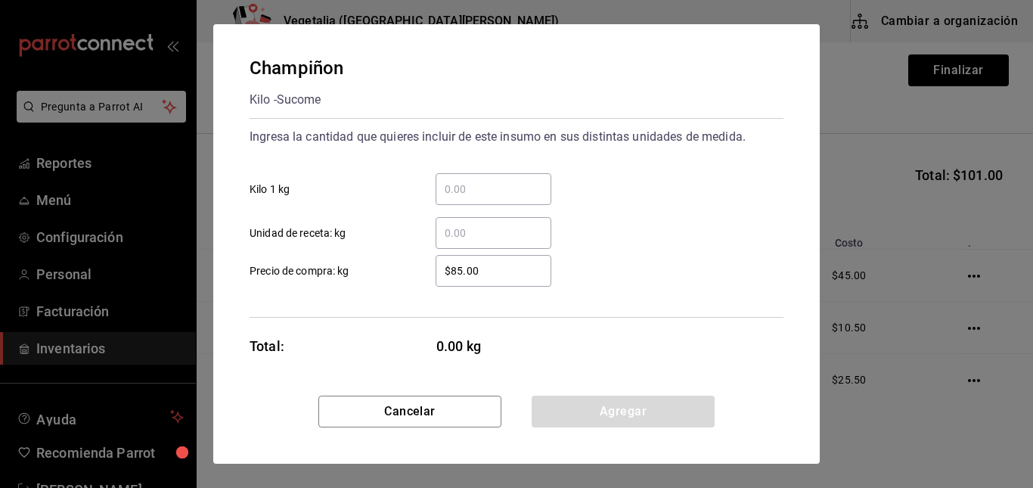
click at [473, 181] on input "​ Kilo 1 kg" at bounding box center [494, 189] width 116 height 18
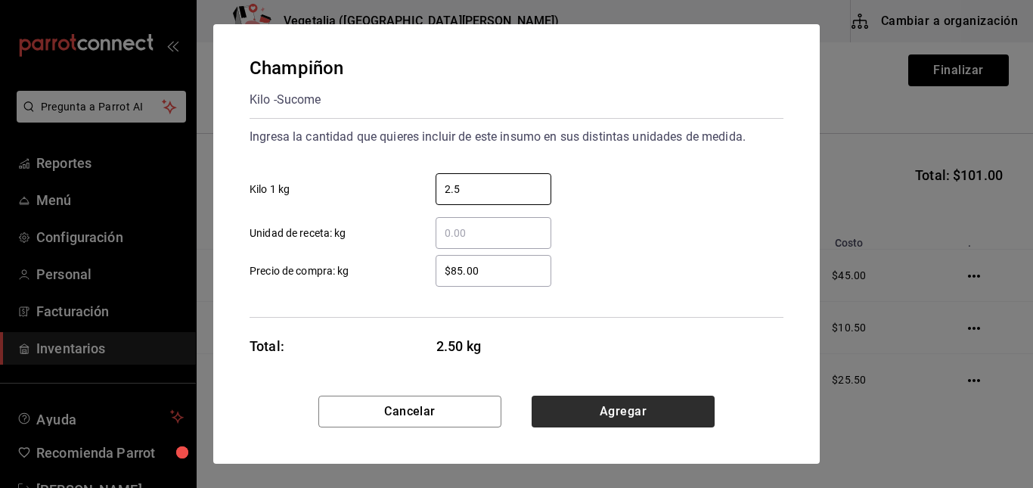
type input "2.5"
click at [596, 399] on button "Agregar" at bounding box center [623, 412] width 183 height 32
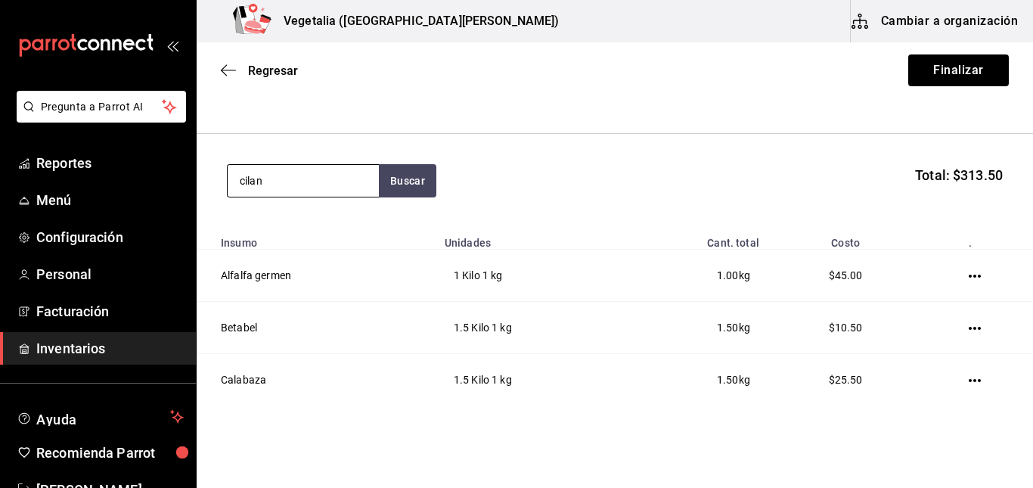
type input "cilan"
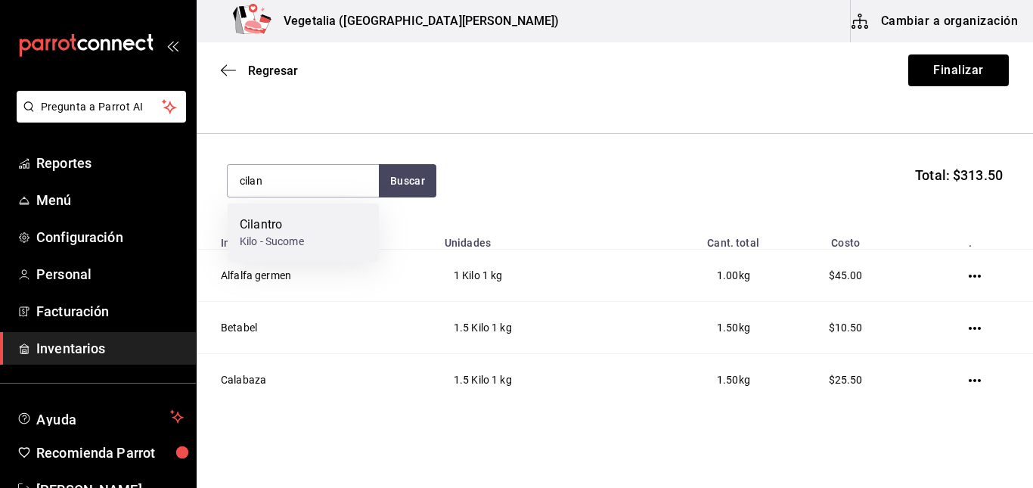
click at [324, 225] on div "Cilantro Kilo - Sucome" at bounding box center [303, 232] width 151 height 58
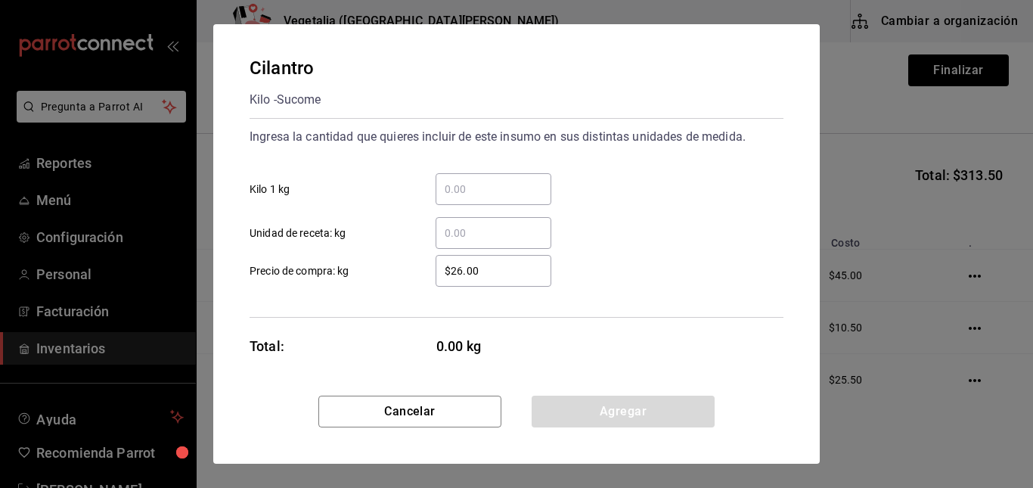
click at [473, 194] on input "​ Kilo 1 kg" at bounding box center [494, 189] width 116 height 18
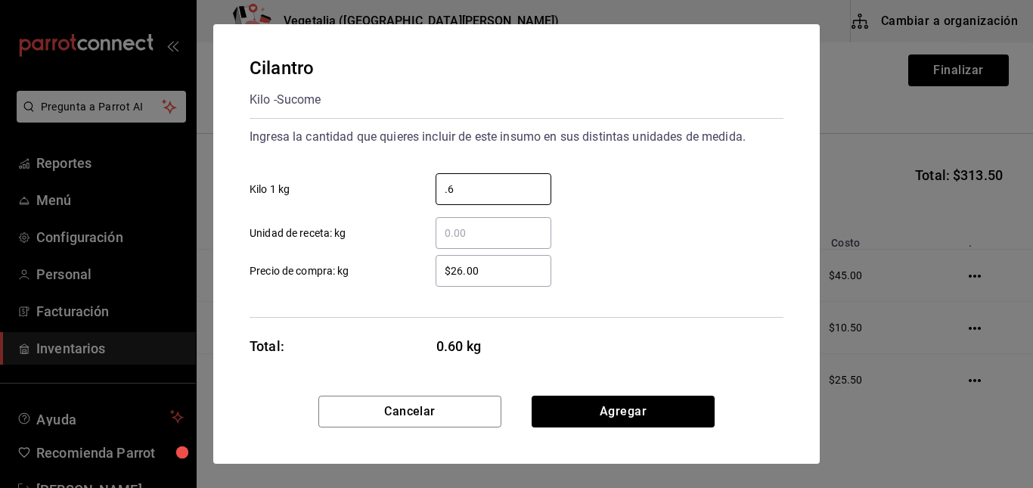
type input "0.6"
click at [494, 271] on input "$26.00" at bounding box center [494, 271] width 116 height 18
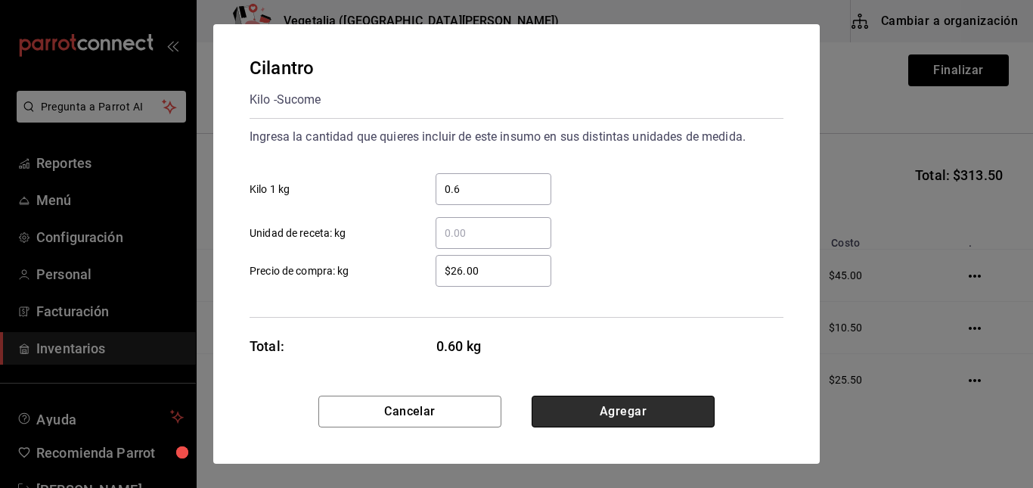
click at [657, 418] on button "Agregar" at bounding box center [623, 412] width 183 height 32
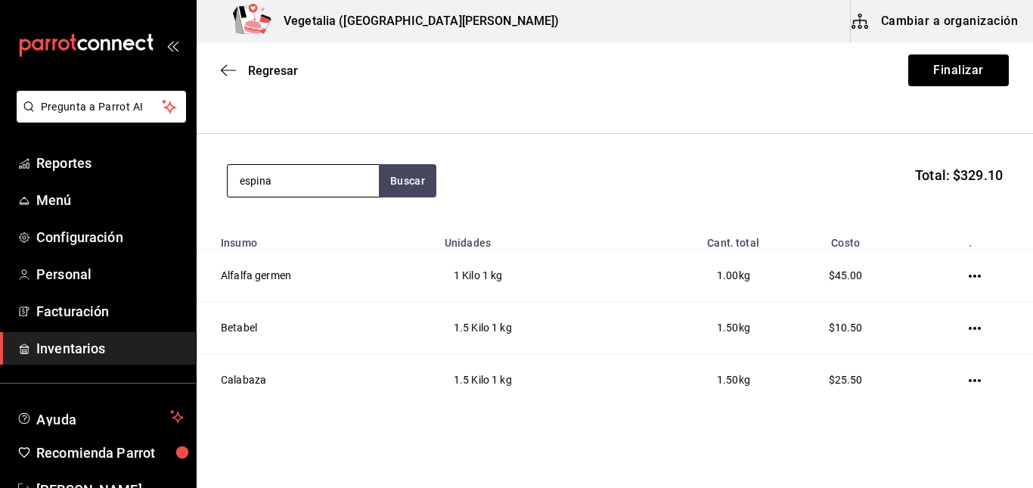
type input "espina"
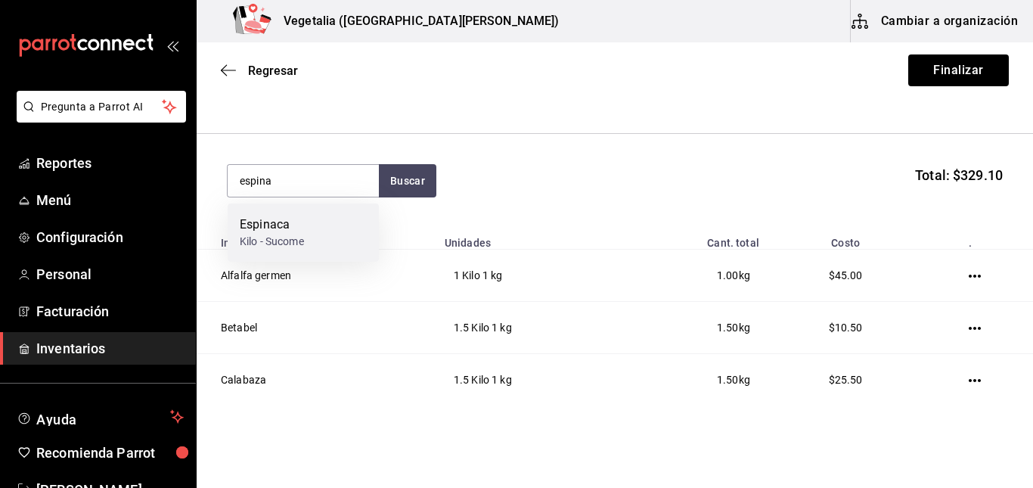
click at [314, 219] on div "Espinaca Kilo - Sucome" at bounding box center [303, 232] width 151 height 58
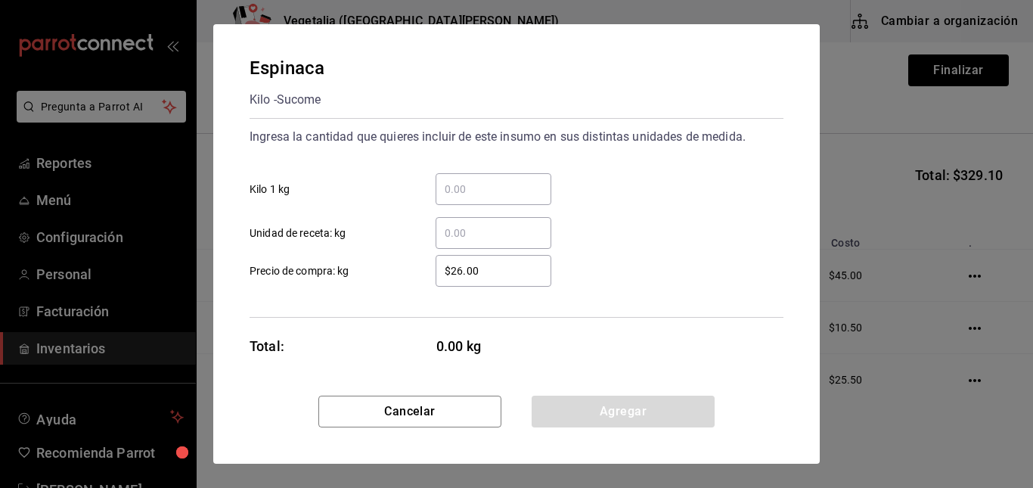
click at [455, 185] on input "​ Kilo 1 kg" at bounding box center [494, 189] width 116 height 18
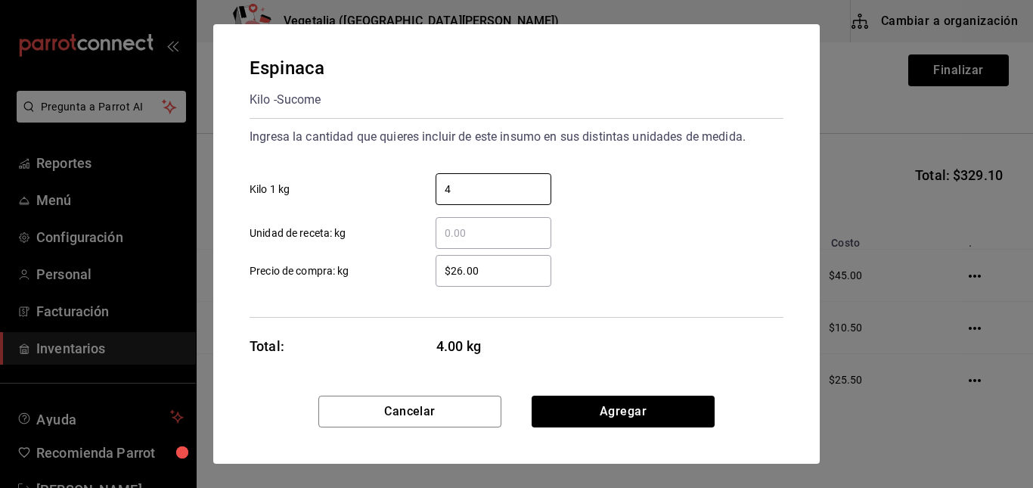
type input "4"
click at [459, 265] on input "$26.00" at bounding box center [494, 271] width 116 height 18
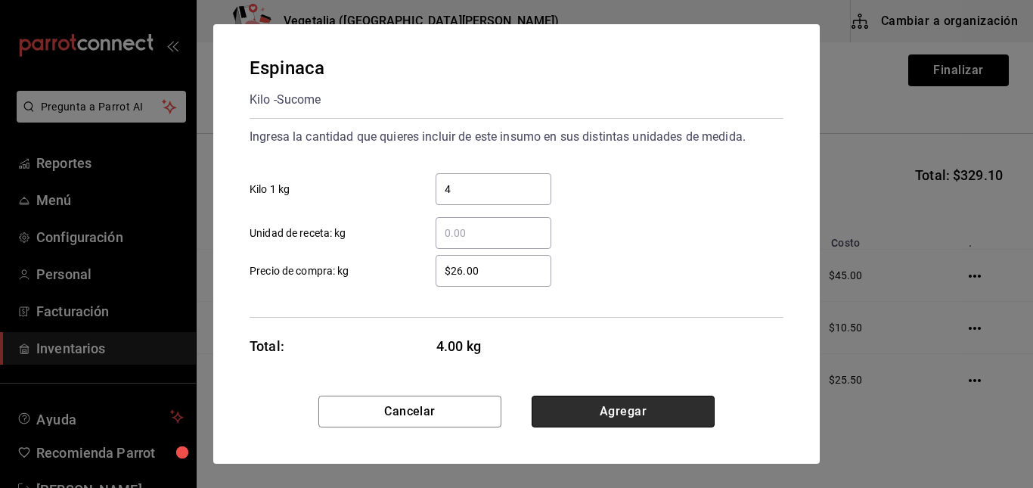
click at [662, 420] on button "Agregar" at bounding box center [623, 412] width 183 height 32
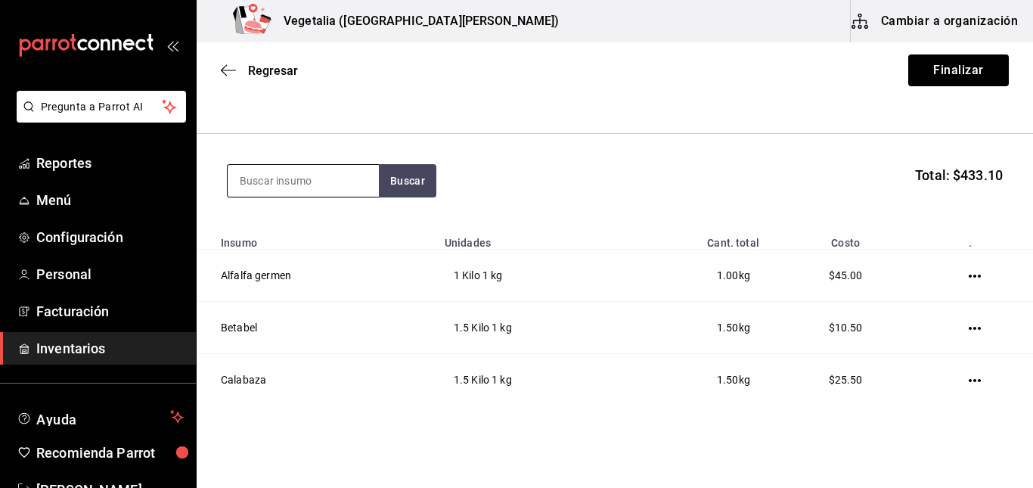
click at [267, 173] on input at bounding box center [303, 181] width 151 height 32
type input "fresa"
click at [382, 188] on button "Buscar" at bounding box center [407, 180] width 57 height 33
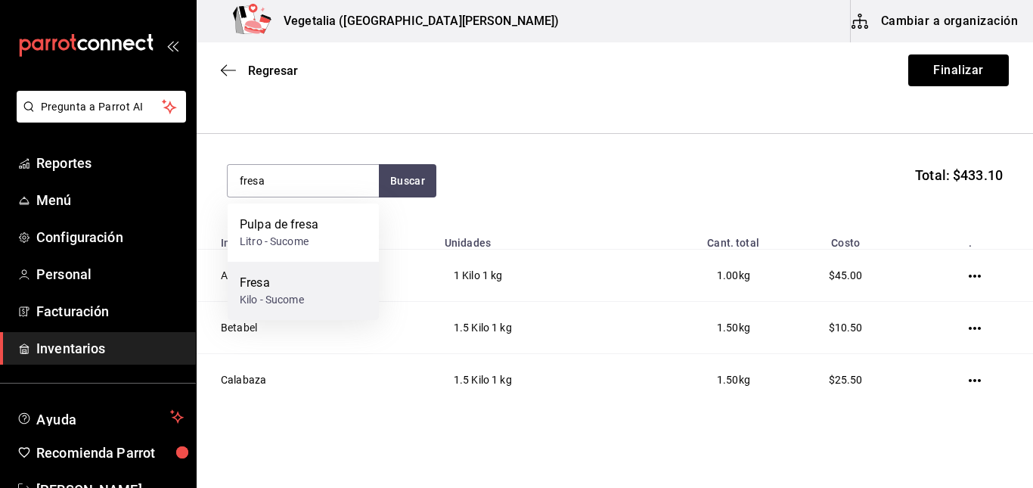
click at [315, 272] on div "[PERSON_NAME] - Sucome" at bounding box center [303, 291] width 151 height 58
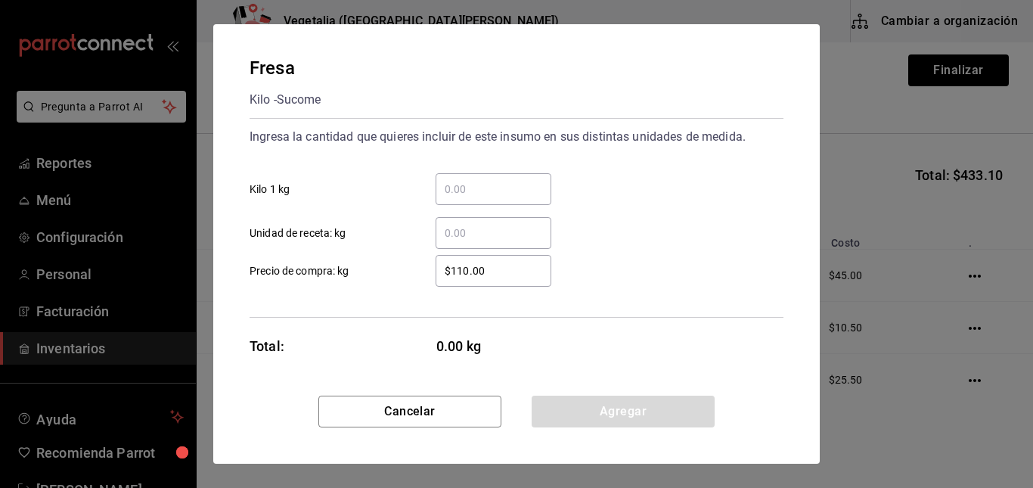
click at [472, 202] on div "​" at bounding box center [494, 189] width 116 height 32
click at [472, 198] on input "​ Kilo 1 kg" at bounding box center [494, 189] width 116 height 18
click at [472, 202] on div "​" at bounding box center [494, 189] width 116 height 32
click at [472, 198] on input "​ Kilo 1 kg" at bounding box center [494, 189] width 116 height 18
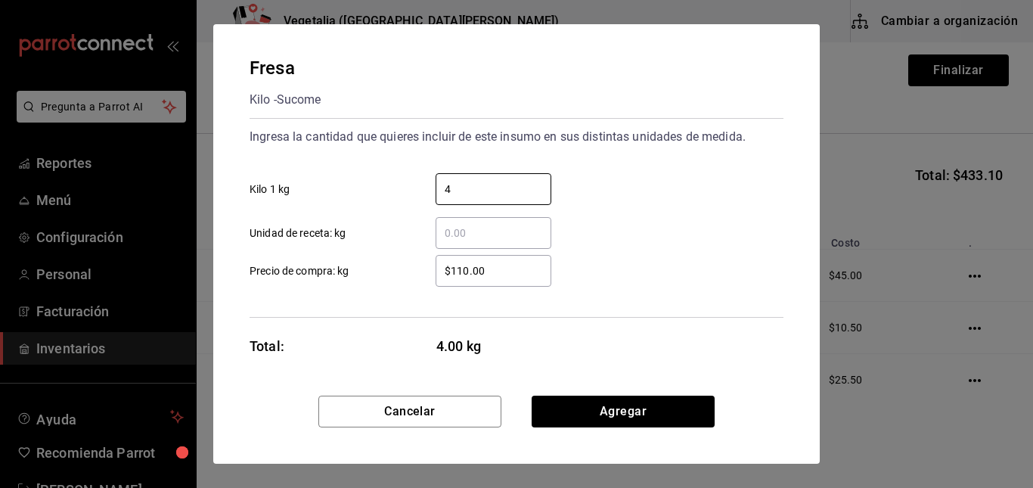
type input "4"
click at [445, 272] on input "$110.00" at bounding box center [494, 271] width 116 height 18
click at [474, 268] on input "$110.00" at bounding box center [494, 271] width 116 height 18
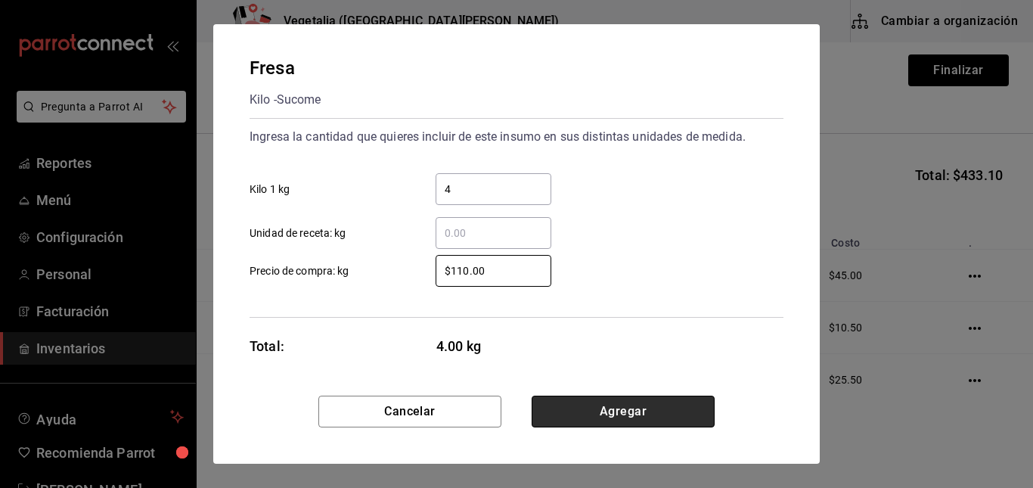
click at [615, 408] on button "Agregar" at bounding box center [623, 412] width 183 height 32
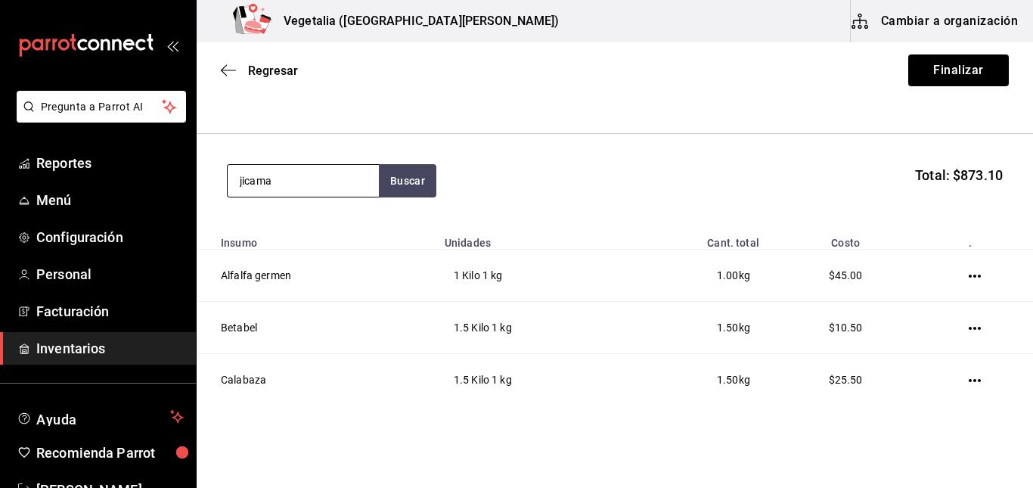
type input "jicama"
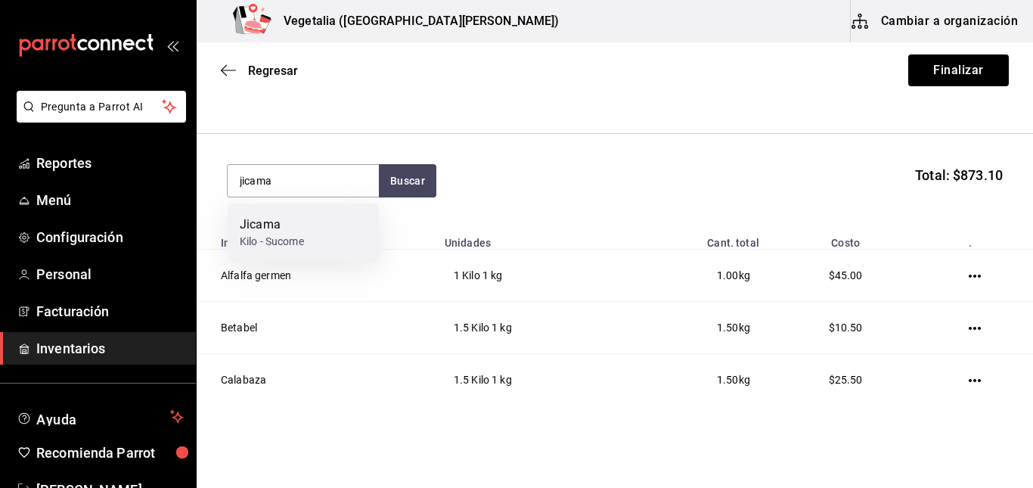
click at [320, 222] on div "Jicama Kilo - Sucome" at bounding box center [303, 232] width 151 height 58
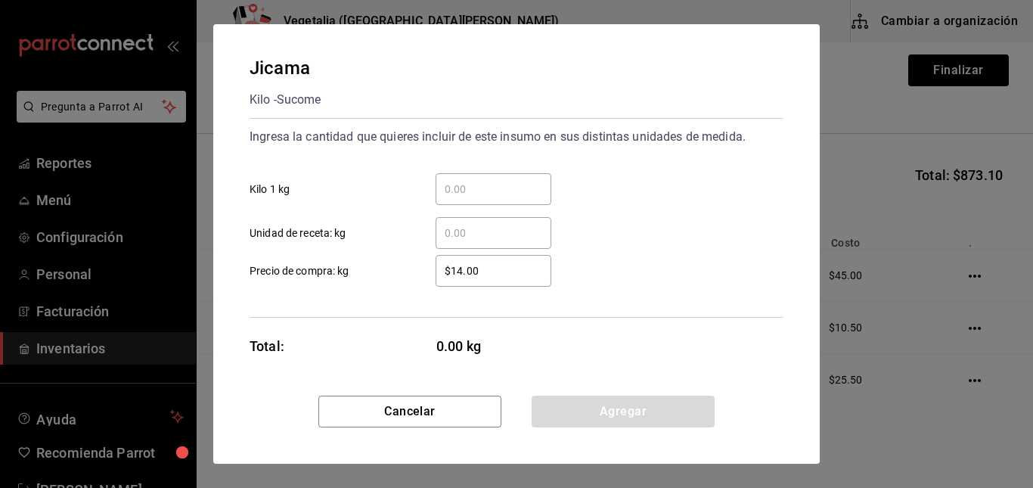
click at [481, 197] on input "​ Kilo 1 kg" at bounding box center [494, 189] width 116 height 18
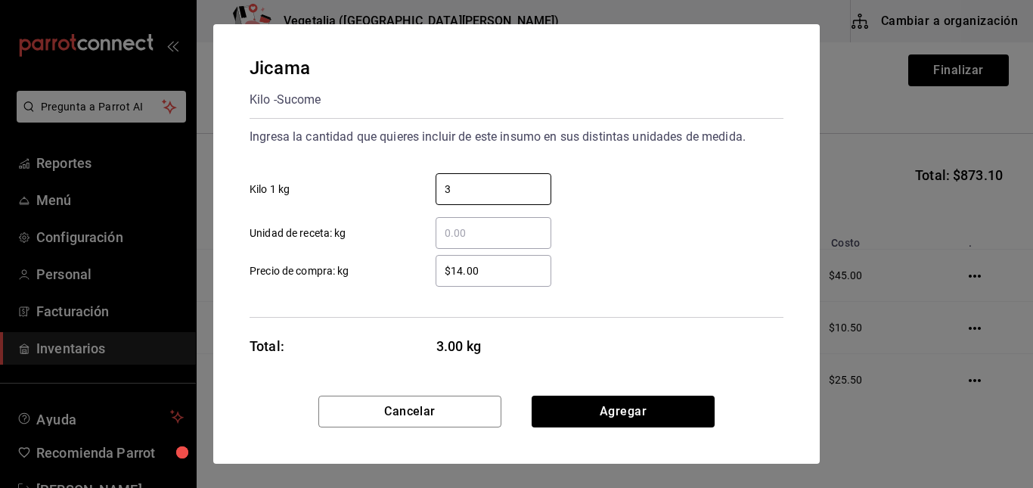
type input "3"
click at [451, 266] on input "$14.00" at bounding box center [494, 271] width 116 height 18
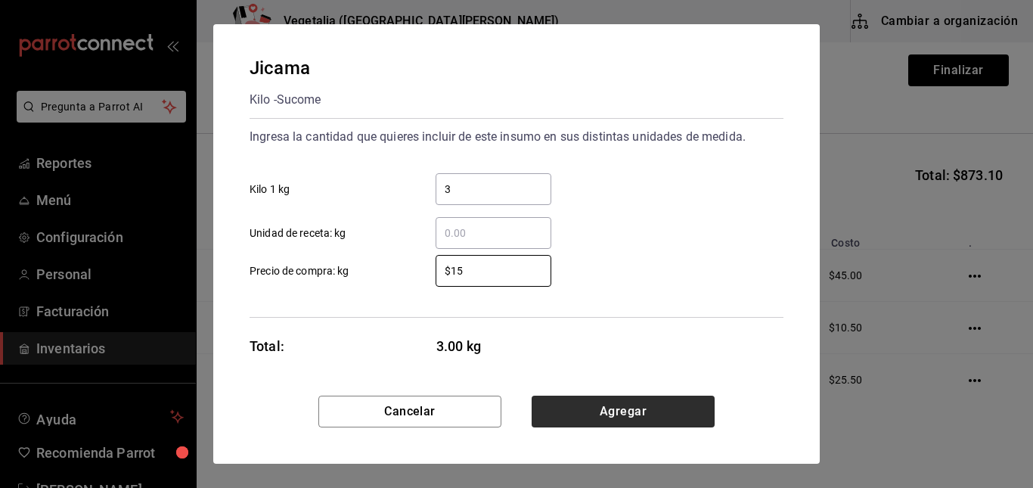
type input "$15"
click at [576, 407] on button "Agregar" at bounding box center [623, 412] width 183 height 32
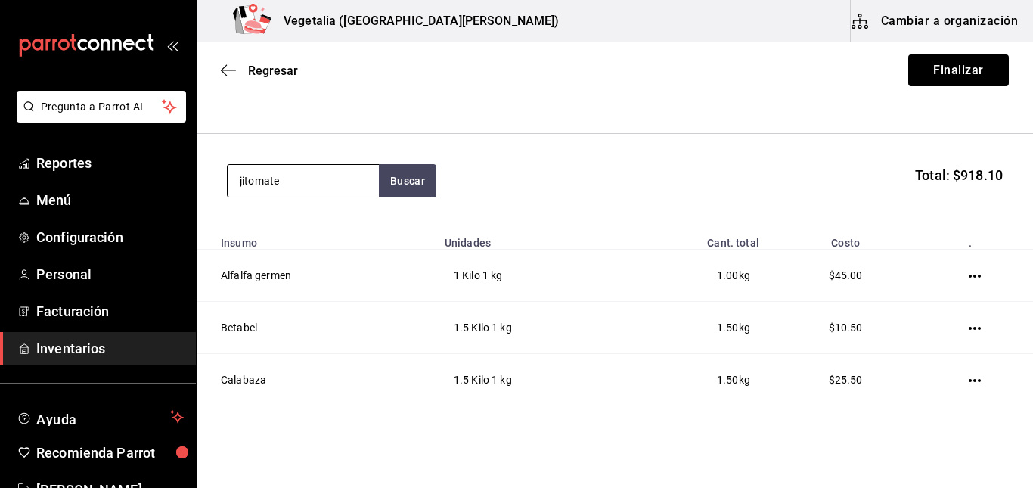
type input "jitomate"
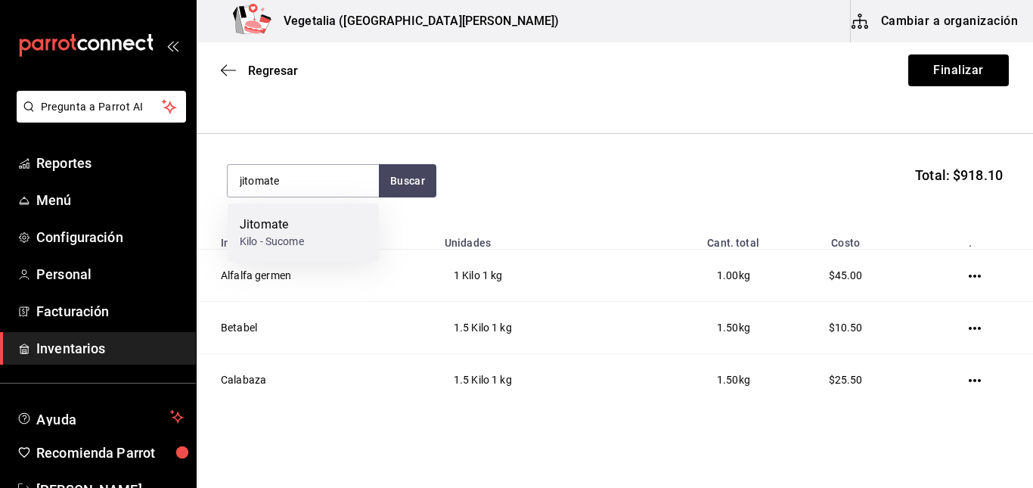
click at [315, 238] on div "Jitomate Kilo - Sucome" at bounding box center [303, 232] width 151 height 58
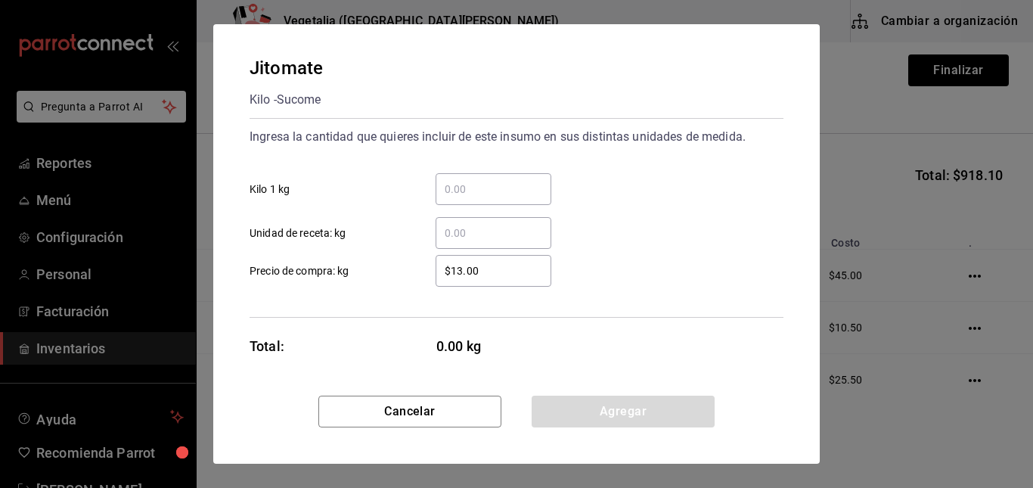
click at [524, 188] on input "​ Kilo 1 kg" at bounding box center [494, 189] width 116 height 18
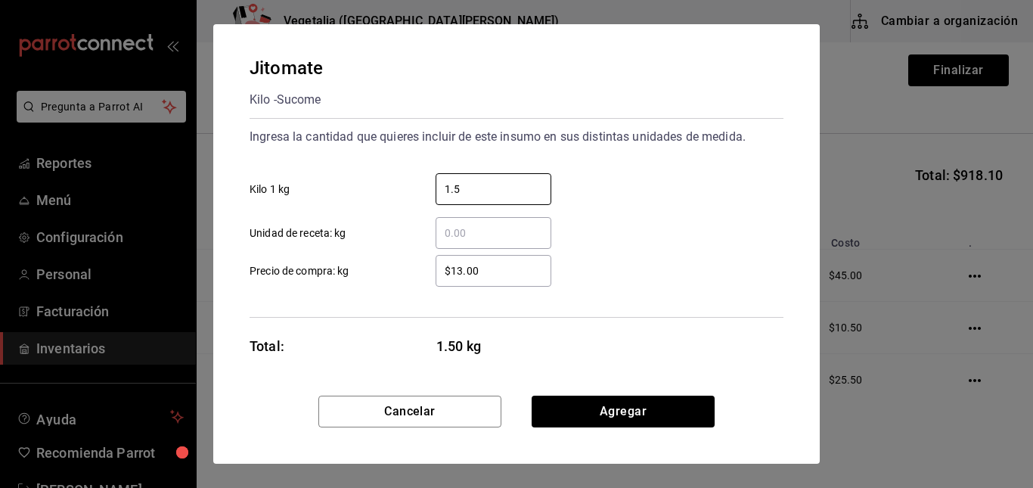
type input "1.5"
click at [507, 270] on input "$13.00" at bounding box center [494, 271] width 116 height 18
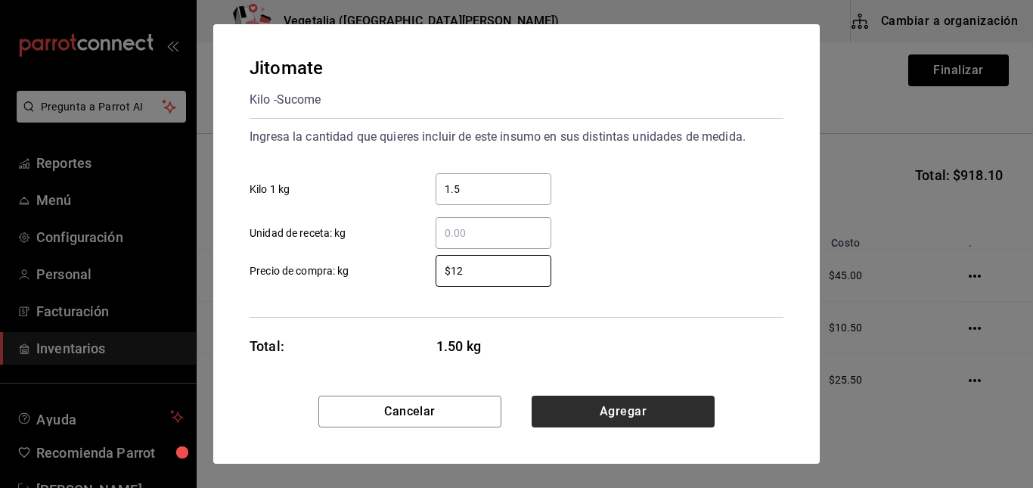
type input "$12"
click at [581, 416] on button "Agregar" at bounding box center [623, 412] width 183 height 32
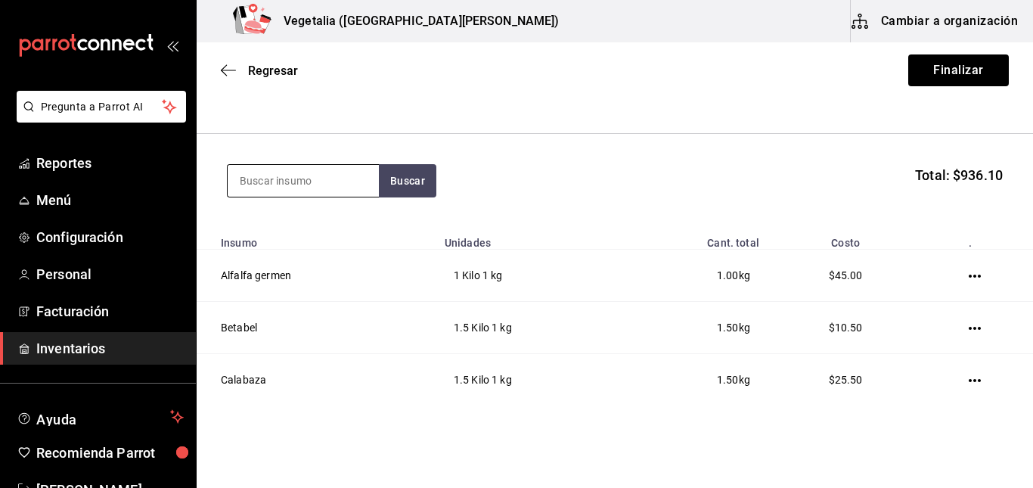
click at [330, 186] on input at bounding box center [303, 181] width 151 height 32
type input "6"
click at [398, 172] on button "Buscar" at bounding box center [407, 180] width 57 height 33
type input "limón"
click at [385, 177] on button "Buscar" at bounding box center [407, 180] width 57 height 33
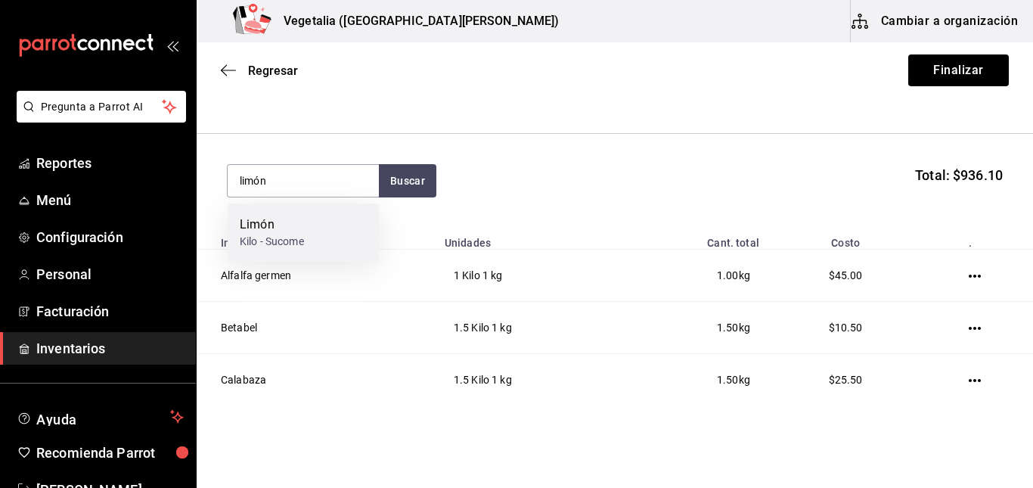
click at [310, 222] on div "Limón Kilo - Sucome" at bounding box center [303, 232] width 151 height 58
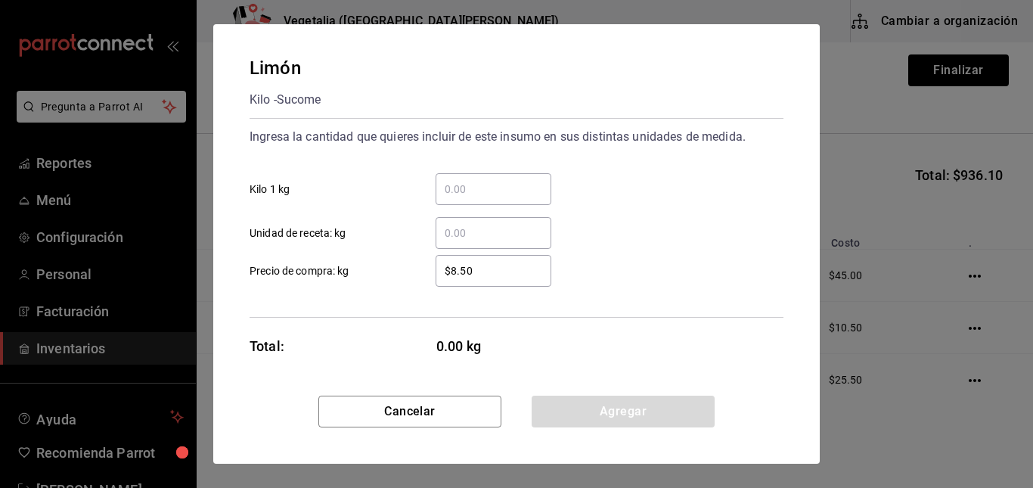
click at [467, 193] on input "​ Kilo 1 kg" at bounding box center [494, 189] width 116 height 18
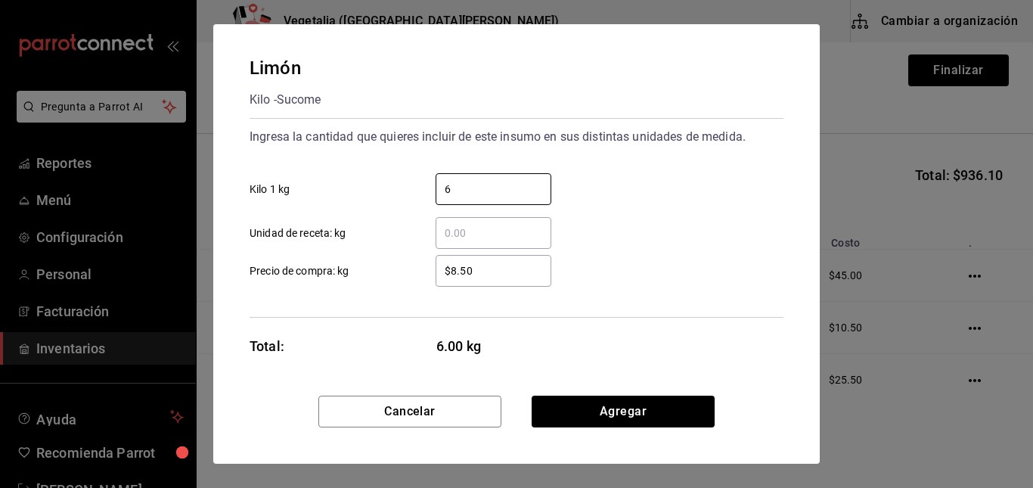
type input "6"
click at [479, 278] on input "$8.50" at bounding box center [494, 271] width 116 height 18
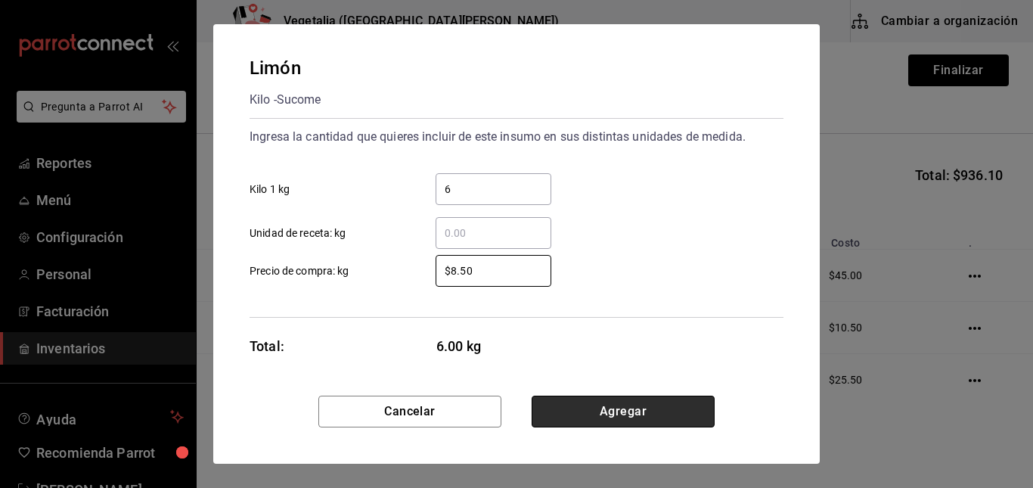
click at [605, 417] on button "Agregar" at bounding box center [623, 412] width 183 height 32
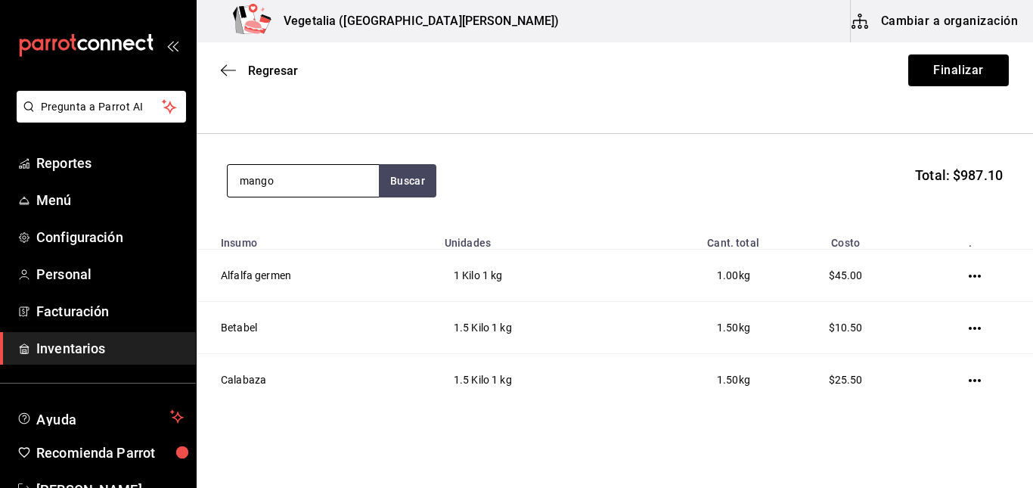
type input "mango"
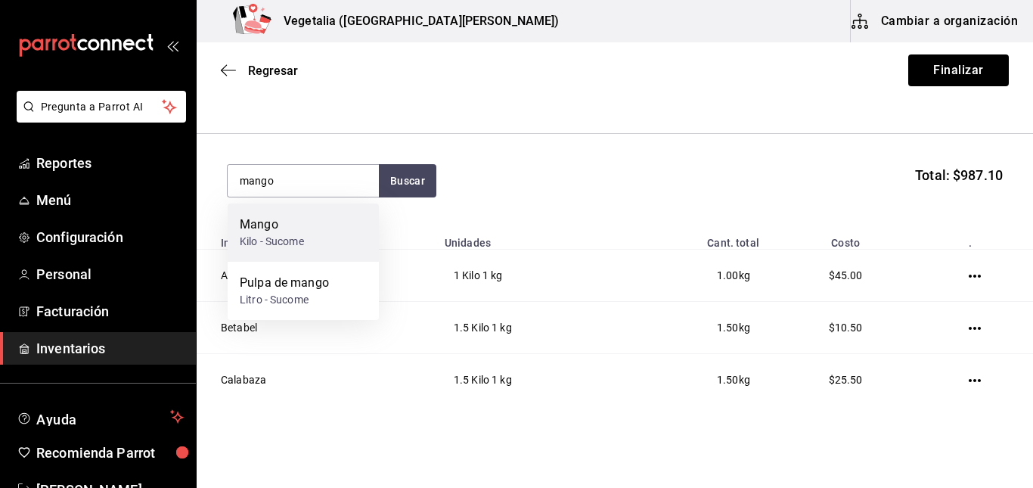
click at [328, 217] on div "[PERSON_NAME] - Sucome" at bounding box center [303, 232] width 151 height 58
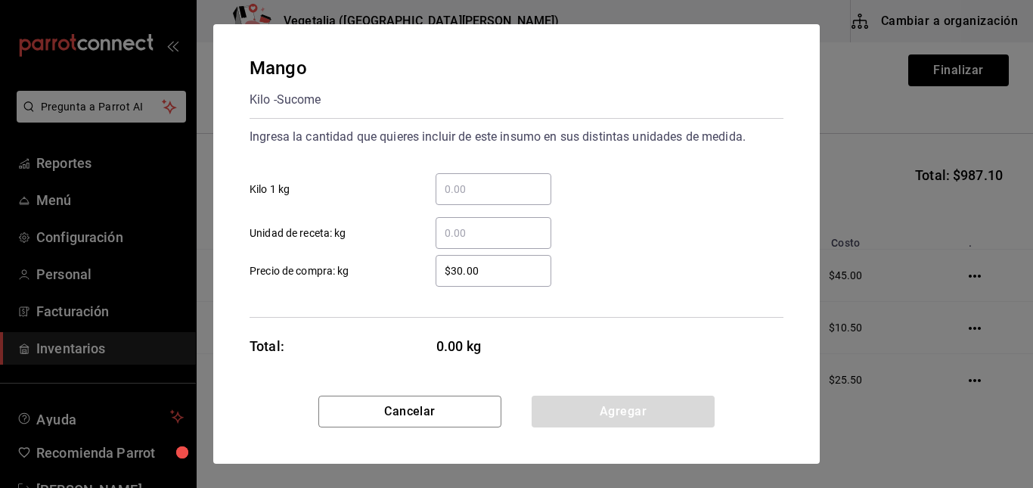
click at [478, 195] on input "​ Kilo 1 kg" at bounding box center [494, 189] width 116 height 18
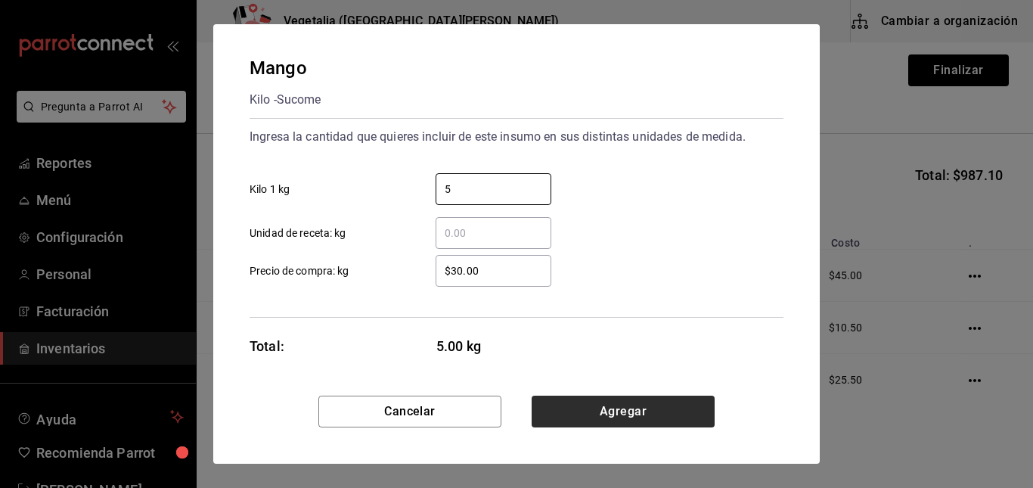
type input "5"
click at [589, 403] on button "Agregar" at bounding box center [623, 412] width 183 height 32
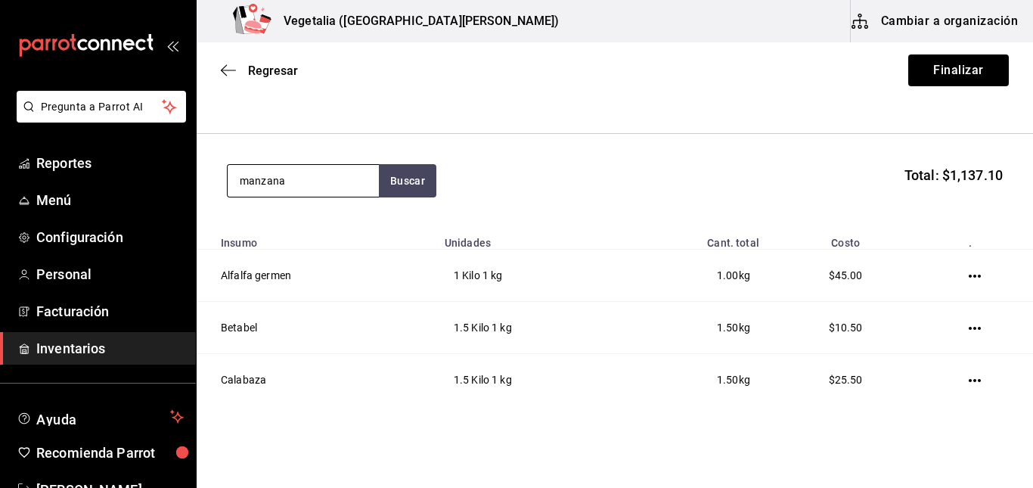
type input "manzana"
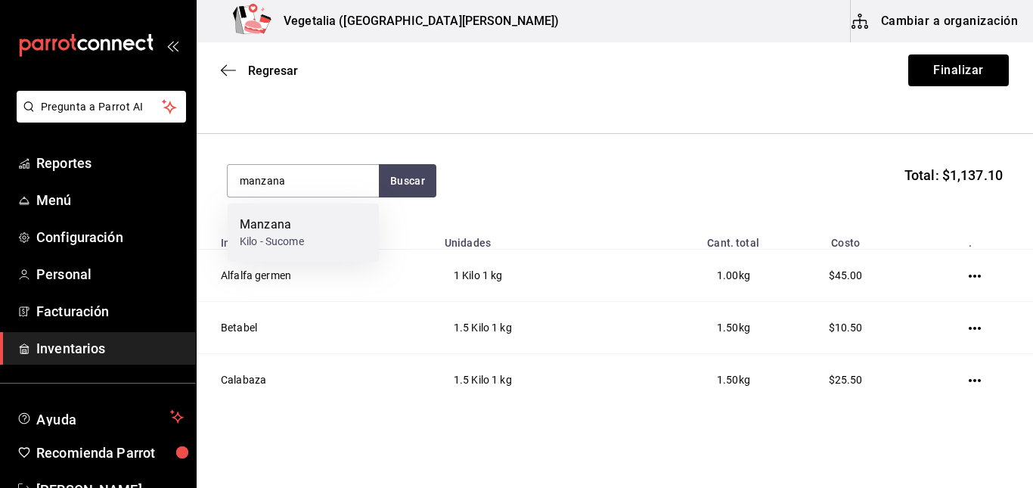
click at [318, 219] on div "[PERSON_NAME] - Sucome" at bounding box center [303, 232] width 151 height 58
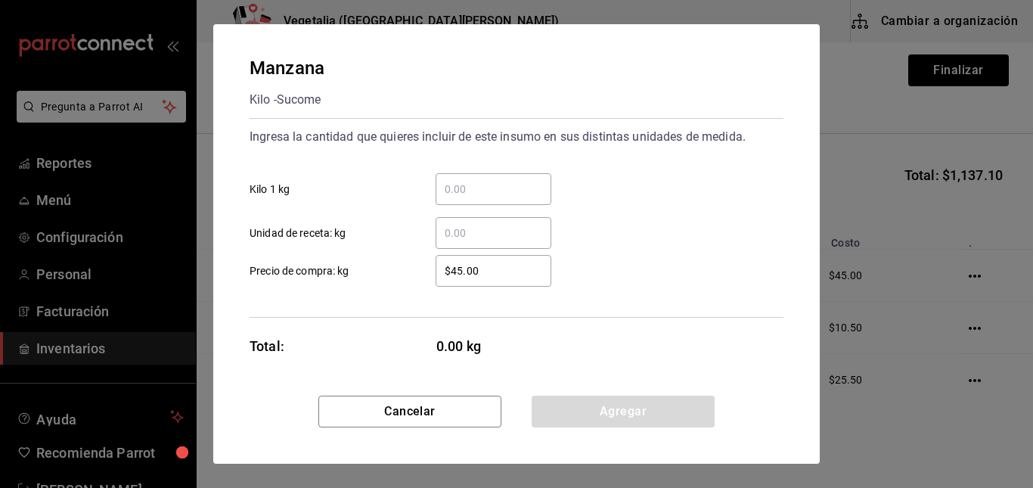
click at [532, 184] on input "​ Kilo 1 kg" at bounding box center [494, 189] width 116 height 18
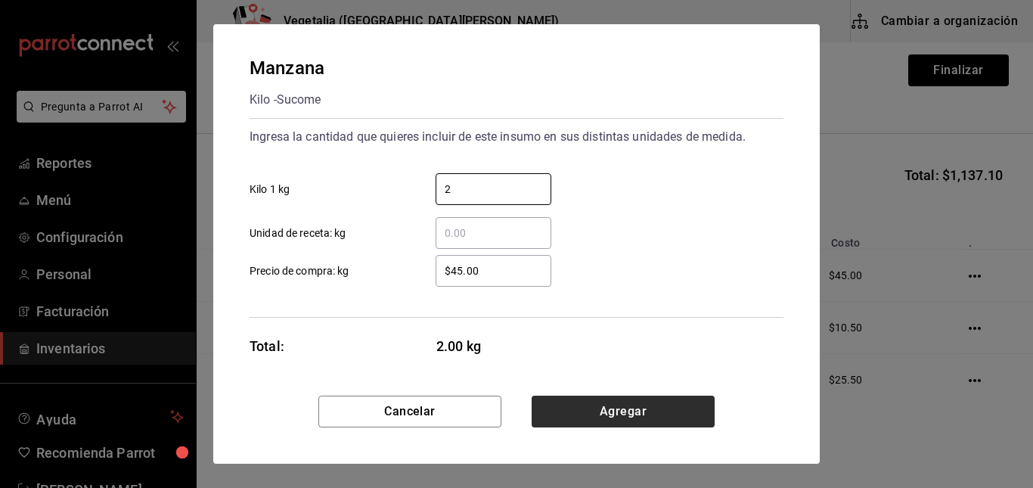
type input "2"
click at [607, 420] on button "Agregar" at bounding box center [623, 412] width 183 height 32
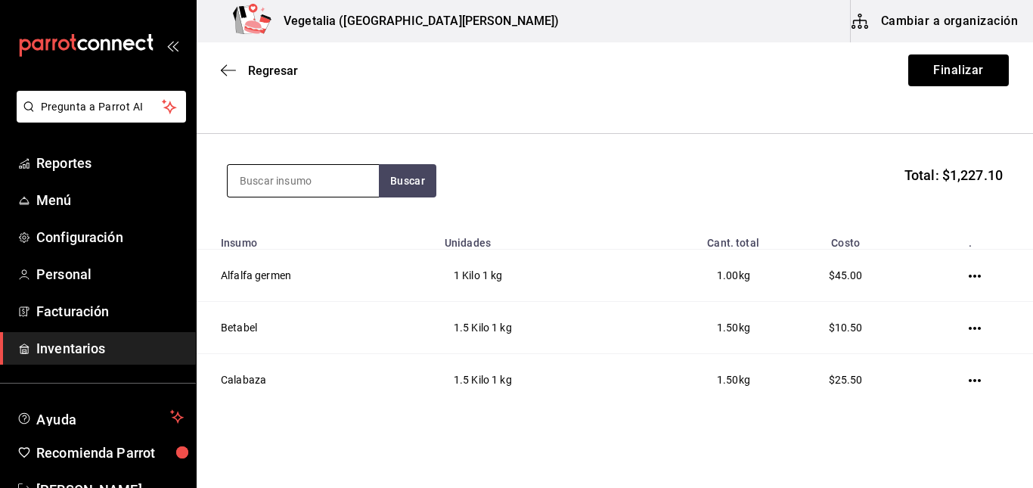
click at [327, 176] on input at bounding box center [303, 181] width 151 height 32
drag, startPoint x: 327, startPoint y: 175, endPoint x: 199, endPoint y: 196, distance: 130.2
click at [199, 196] on section "8.6 Buscar Total: $1,227.10" at bounding box center [615, 181] width 836 height 94
type input "melón"
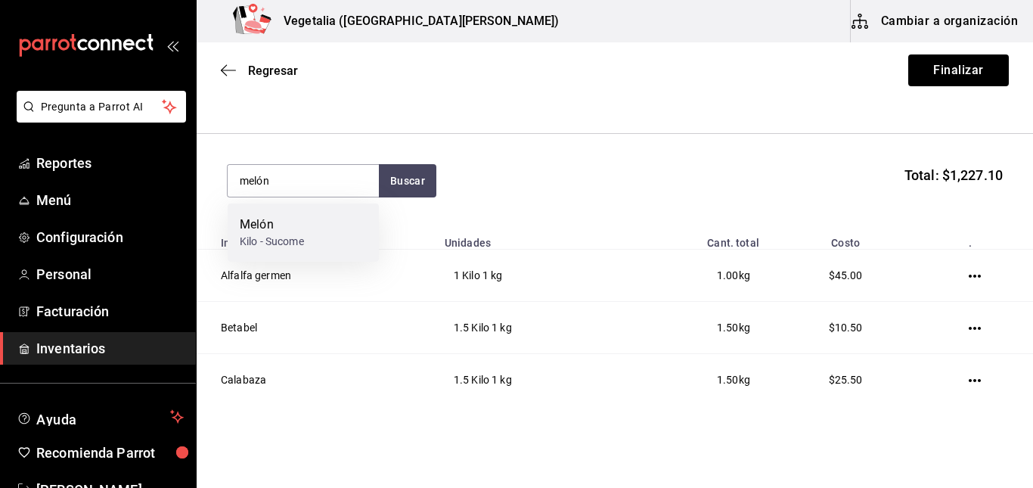
click at [276, 227] on div "Melón" at bounding box center [272, 225] width 64 height 18
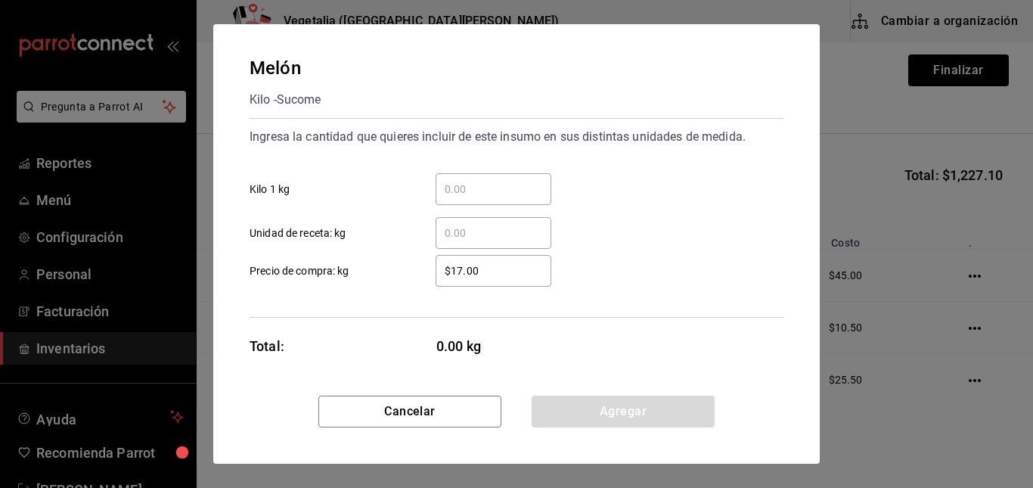
click at [462, 192] on input "​ Kilo 1 kg" at bounding box center [494, 189] width 116 height 18
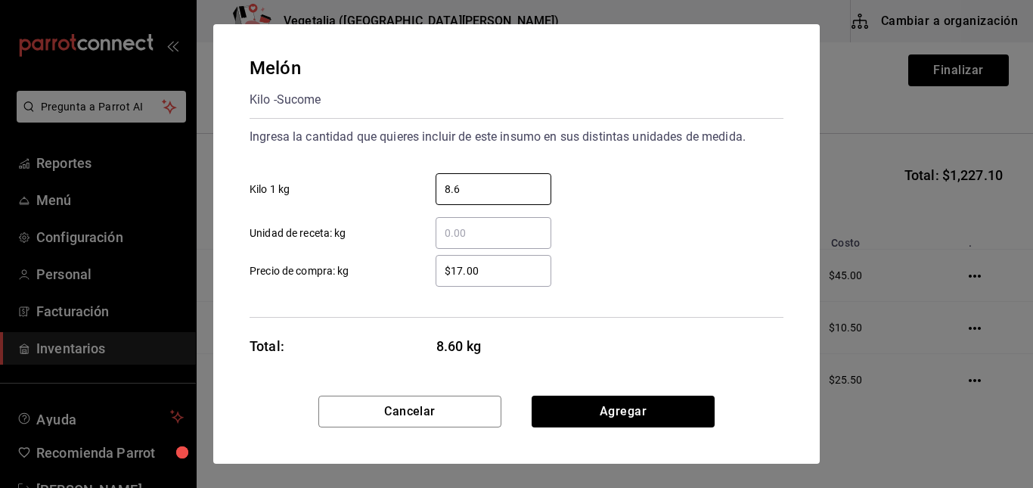
type input "8.6"
click at [508, 278] on input "$17.00" at bounding box center [494, 271] width 116 height 18
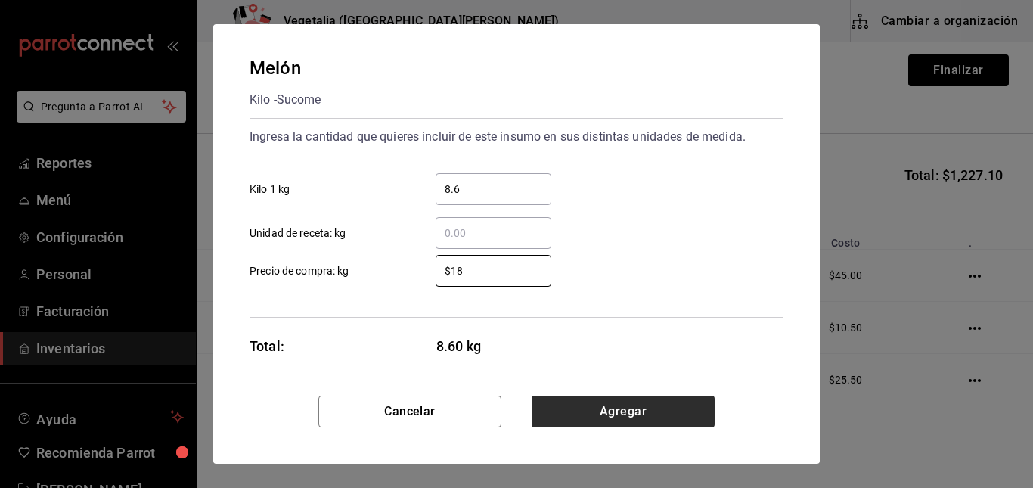
type input "$18"
click at [613, 405] on button "Agregar" at bounding box center [623, 412] width 183 height 32
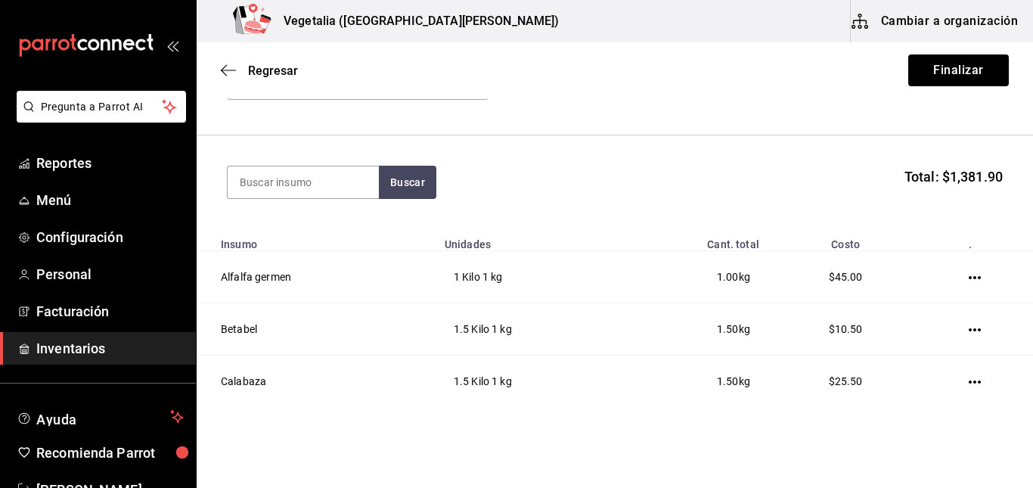
scroll to position [0, 0]
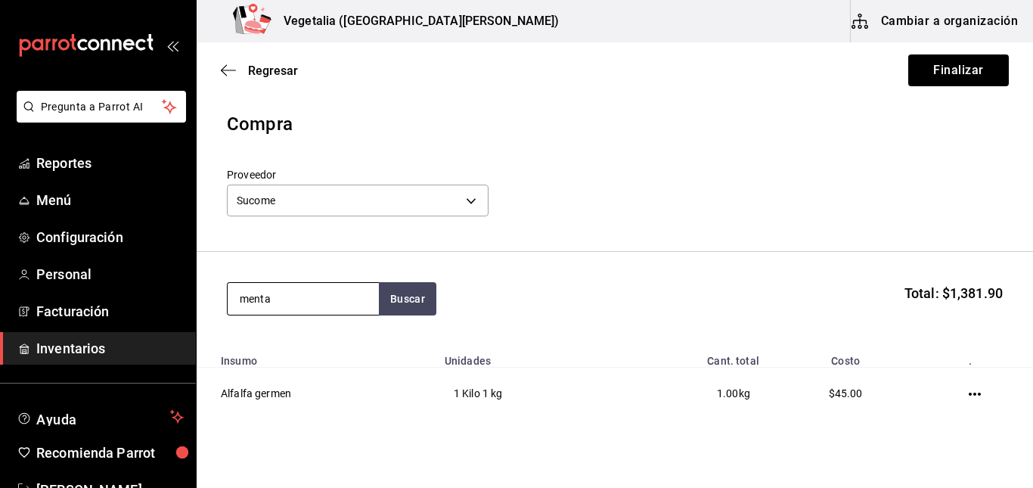
type input "menta"
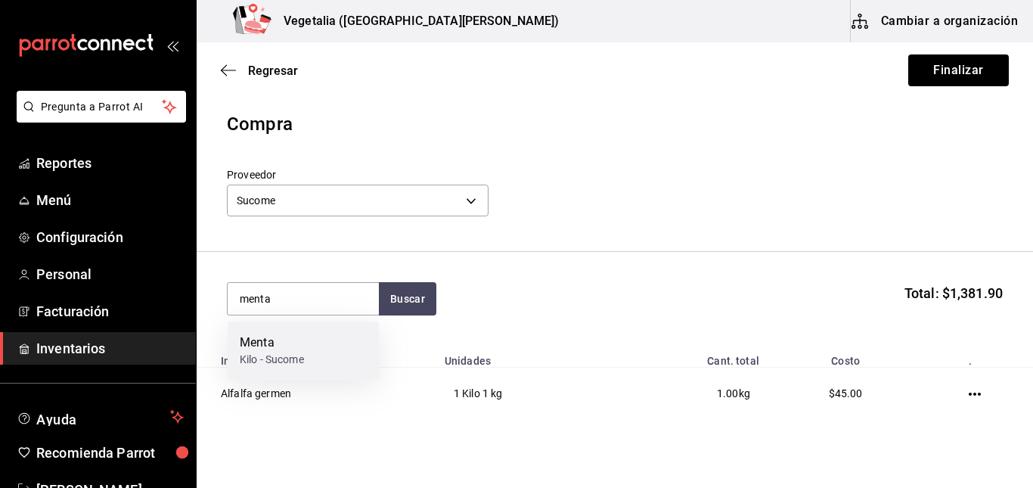
click at [303, 335] on div "Menta" at bounding box center [272, 343] width 64 height 18
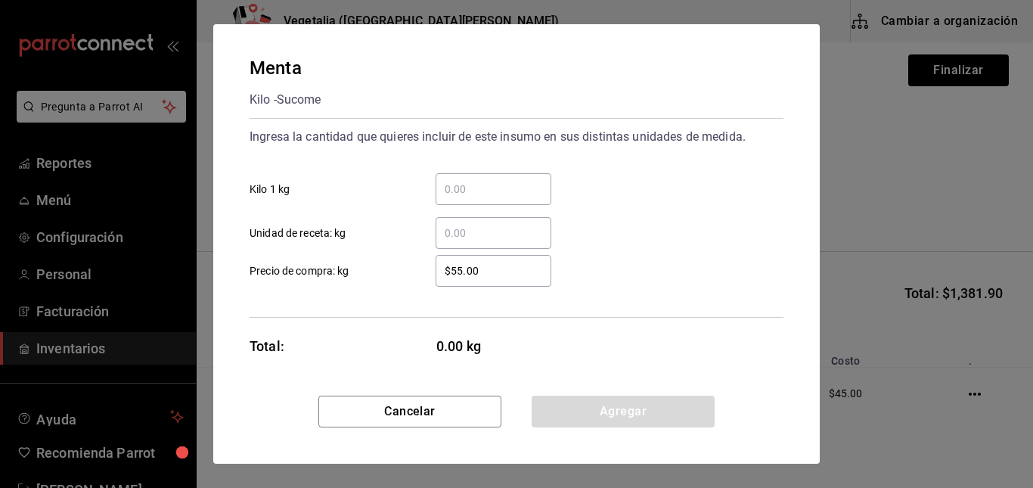
click at [464, 196] on input "​ Kilo 1 kg" at bounding box center [494, 189] width 116 height 18
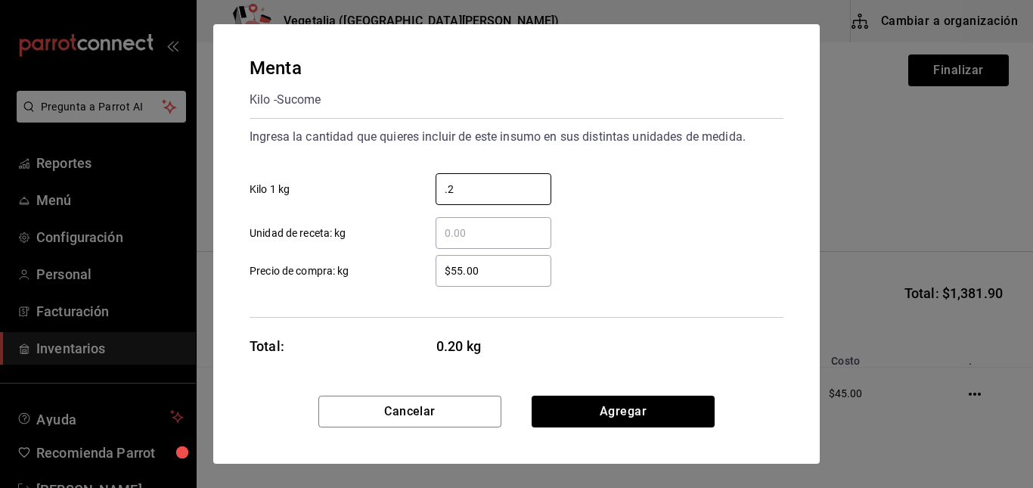
type input "0.2"
click at [514, 278] on input "$55.00" at bounding box center [494, 271] width 116 height 18
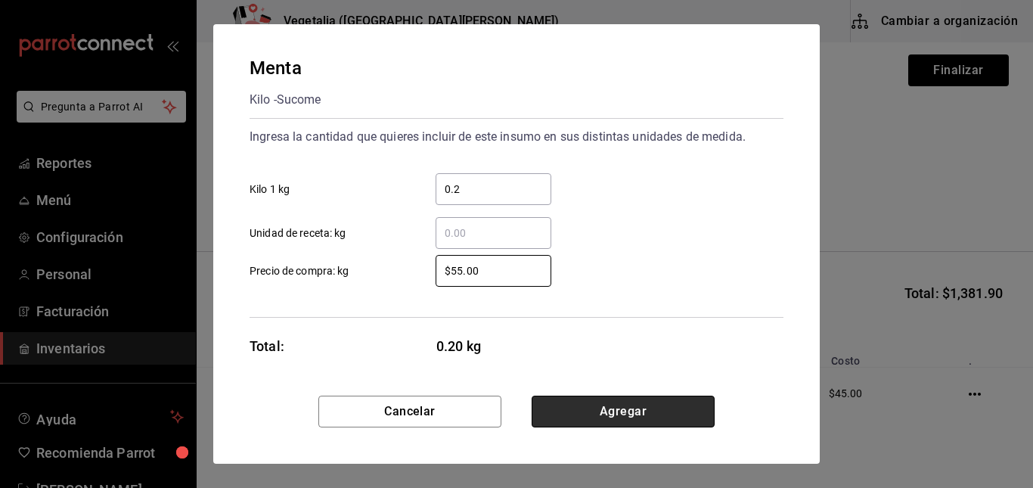
click at [650, 411] on button "Agregar" at bounding box center [623, 412] width 183 height 32
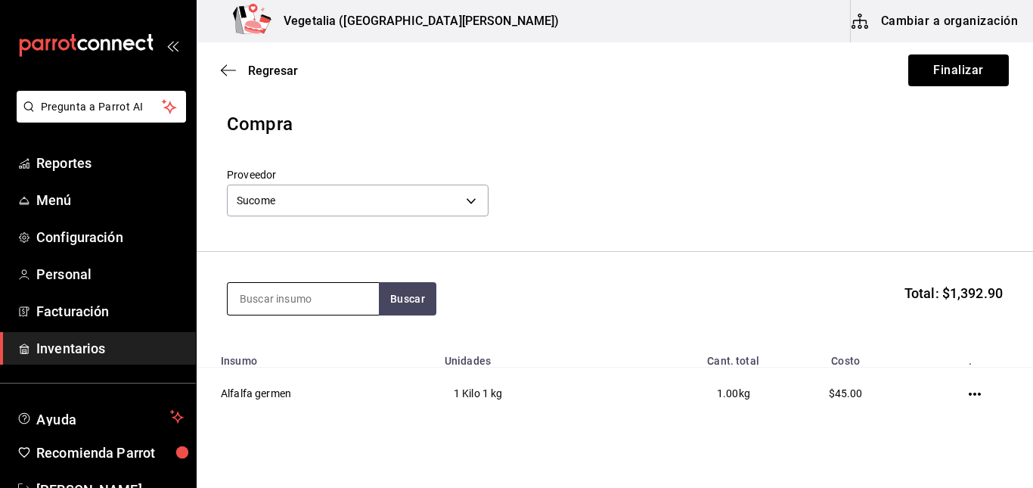
click at [295, 298] on input at bounding box center [303, 299] width 151 height 32
type input "nopal"
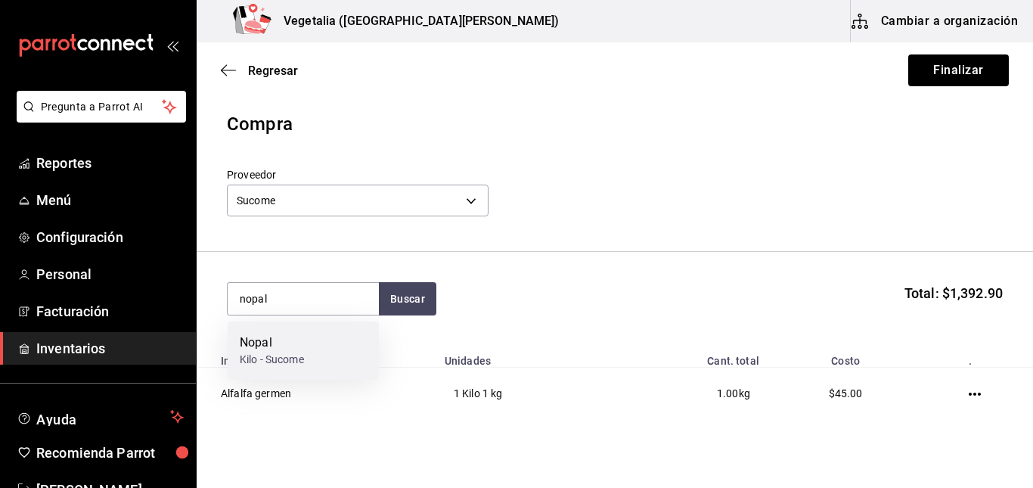
click at [304, 337] on div "Nopal" at bounding box center [272, 343] width 64 height 18
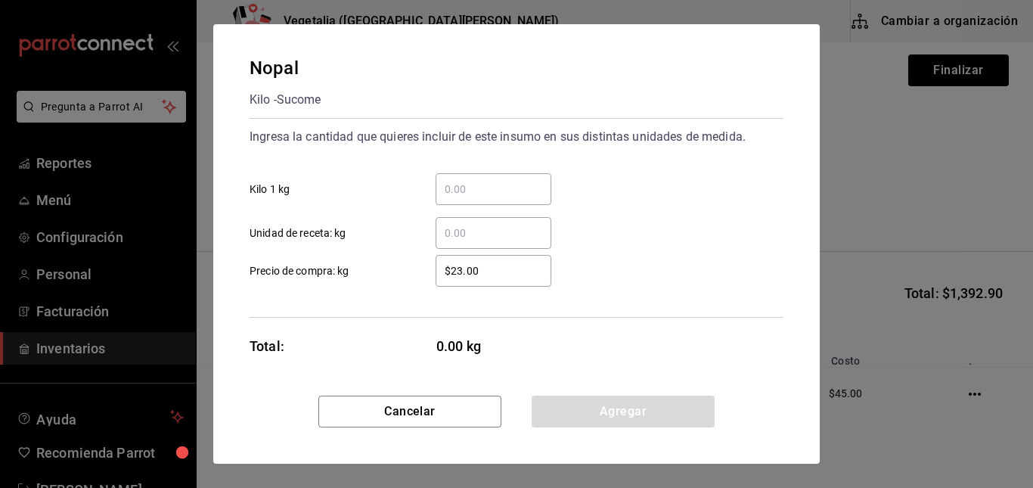
click at [479, 181] on input "​ Kilo 1 kg" at bounding box center [494, 189] width 116 height 18
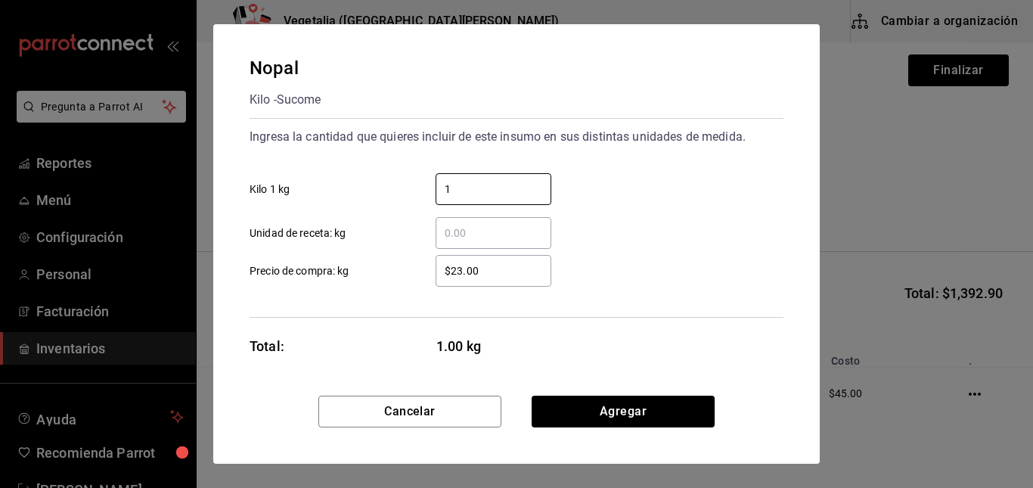
type input "1"
click at [457, 268] on input "$23.00" at bounding box center [494, 271] width 116 height 18
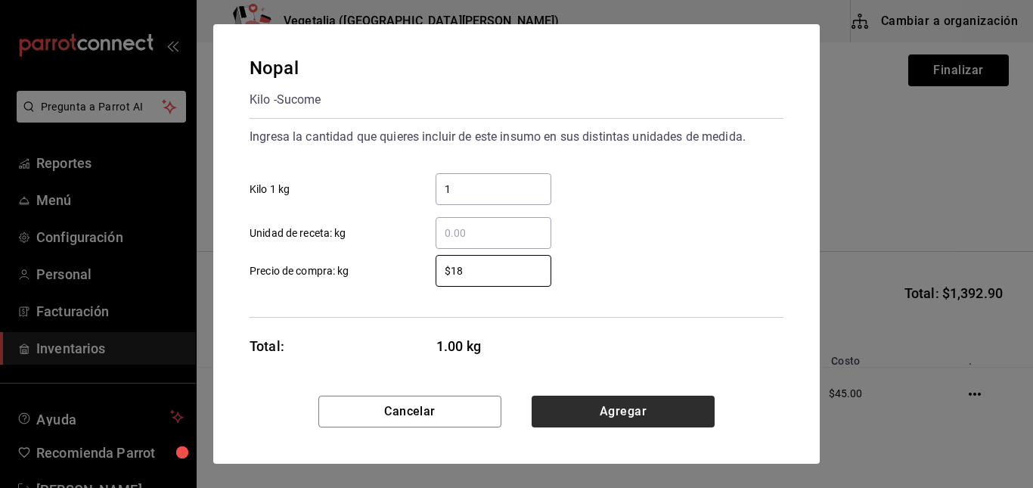
type input "$18"
click at [640, 406] on button "Agregar" at bounding box center [623, 412] width 183 height 32
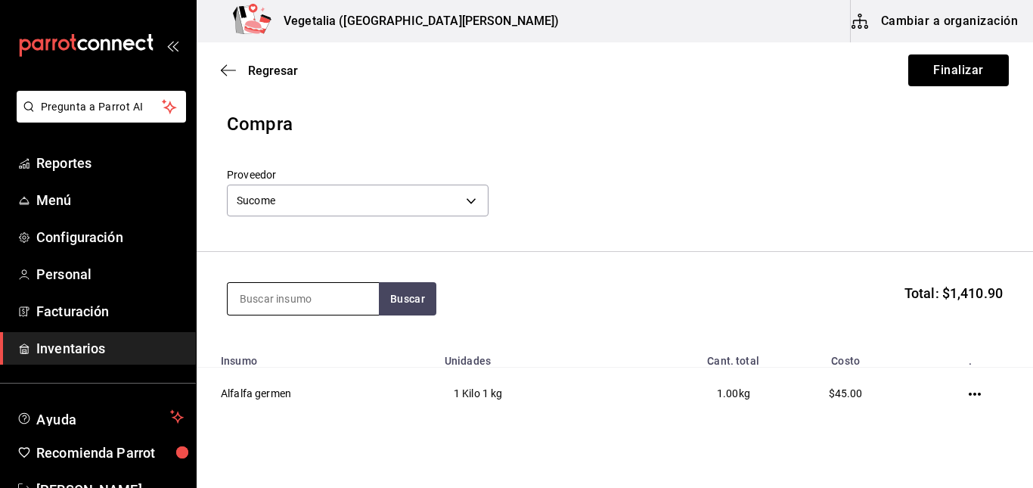
click at [288, 300] on input at bounding box center [303, 299] width 151 height 32
type input "papa"
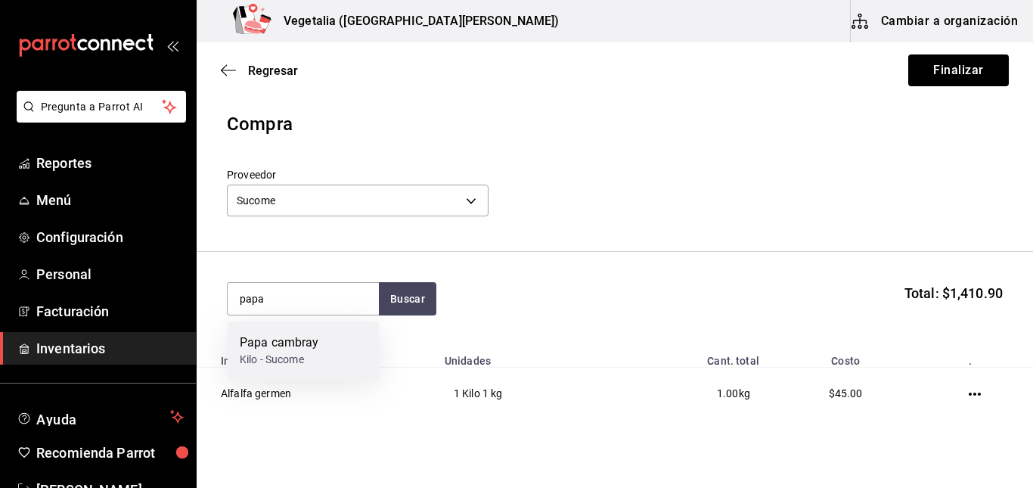
click at [302, 340] on div "Papa cambray" at bounding box center [279, 343] width 79 height 18
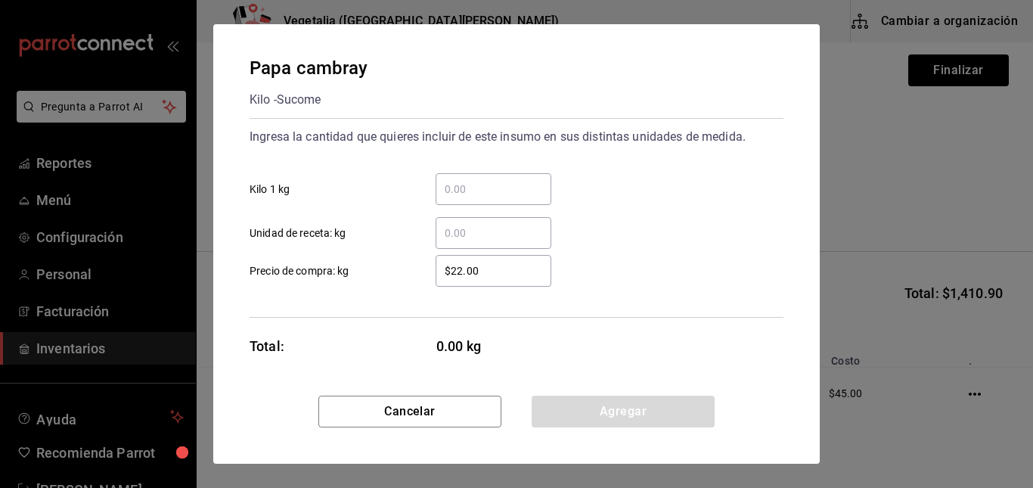
click at [470, 183] on input "​ Kilo 1 kg" at bounding box center [494, 189] width 116 height 18
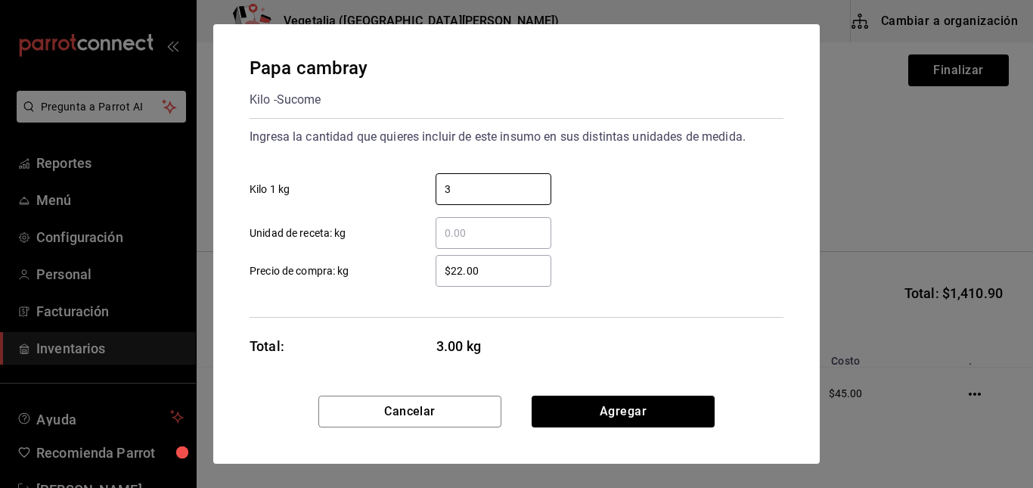
type input "3"
click at [448, 271] on input "$22.00" at bounding box center [494, 271] width 116 height 18
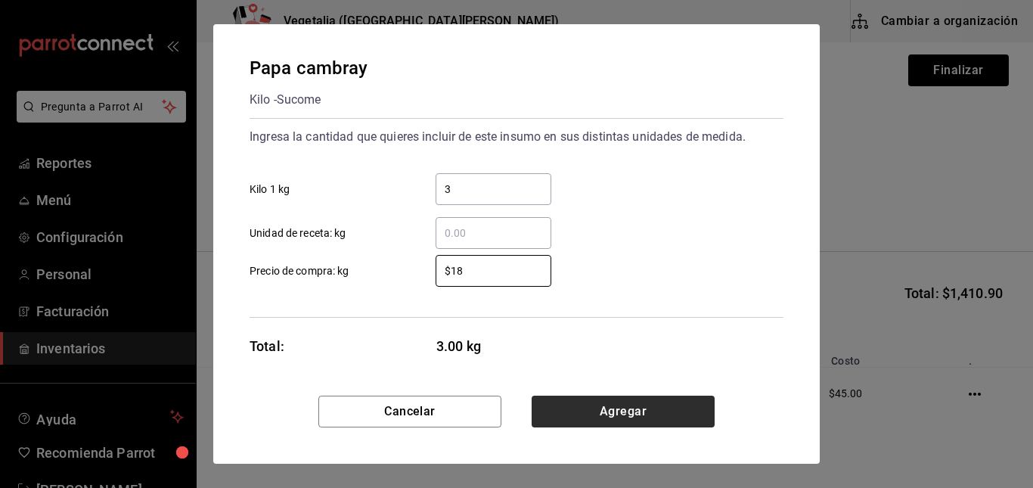
type input "$18"
click at [650, 410] on button "Agregar" at bounding box center [623, 412] width 183 height 32
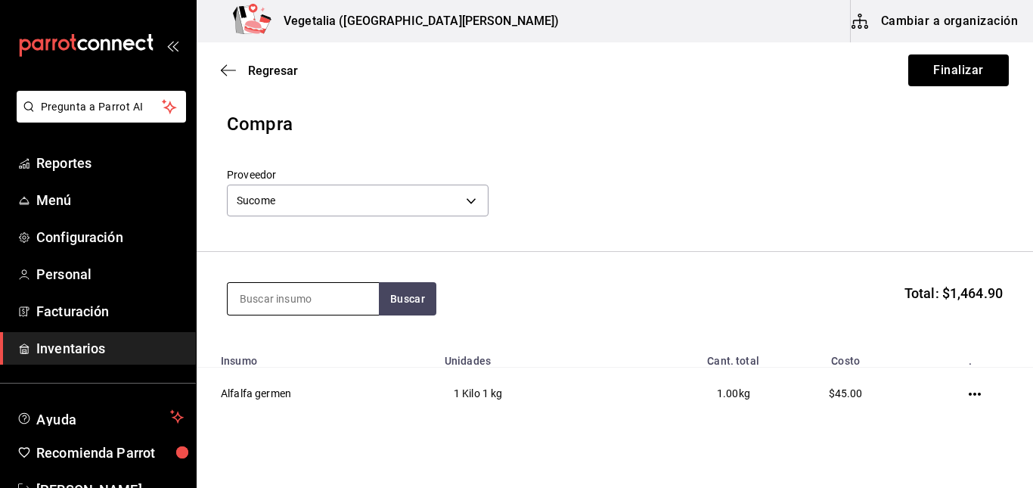
click at [264, 308] on input at bounding box center [303, 299] width 151 height 32
type input "pepino"
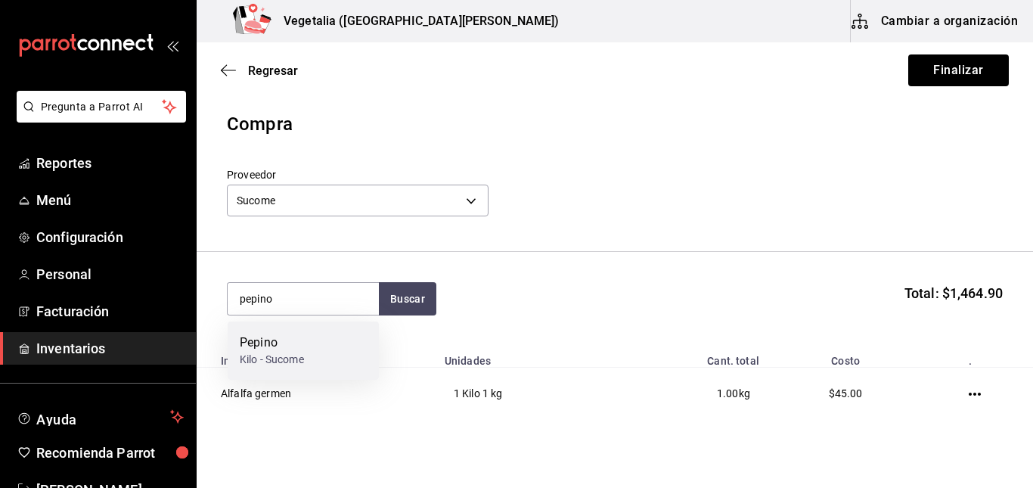
click at [278, 360] on div "Kilo - Sucome" at bounding box center [272, 360] width 64 height 16
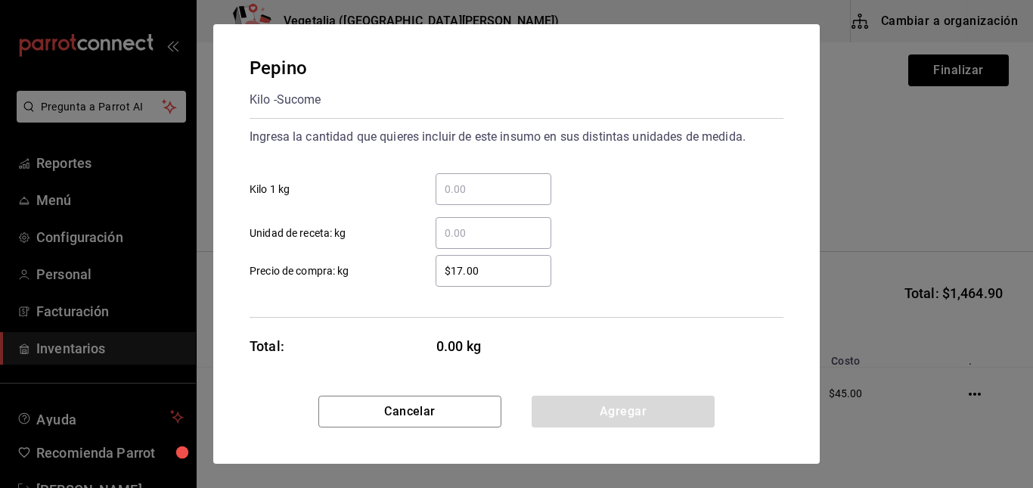
click at [453, 178] on div "​" at bounding box center [494, 189] width 116 height 32
click at [453, 180] on input "​ Kilo 1 kg" at bounding box center [494, 189] width 116 height 18
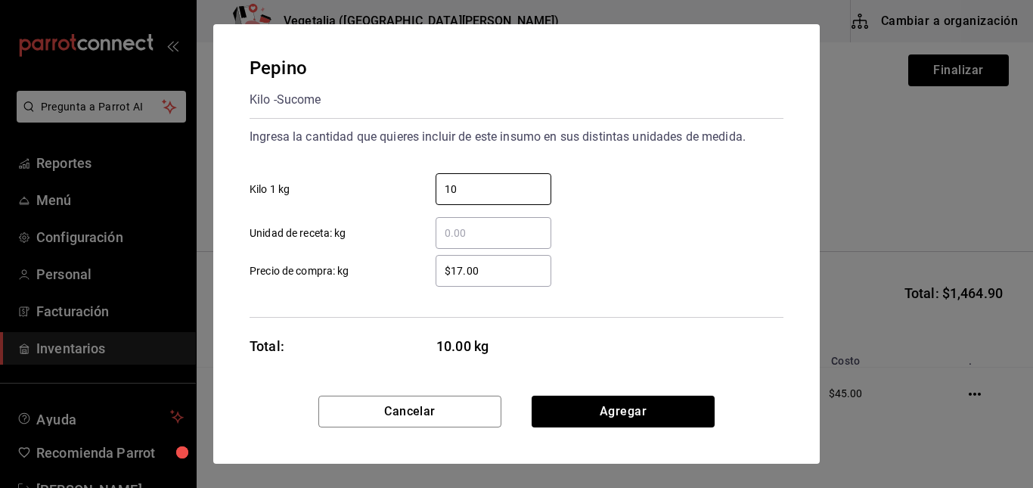
type input "10"
click at [451, 271] on input "$17.00" at bounding box center [494, 271] width 116 height 18
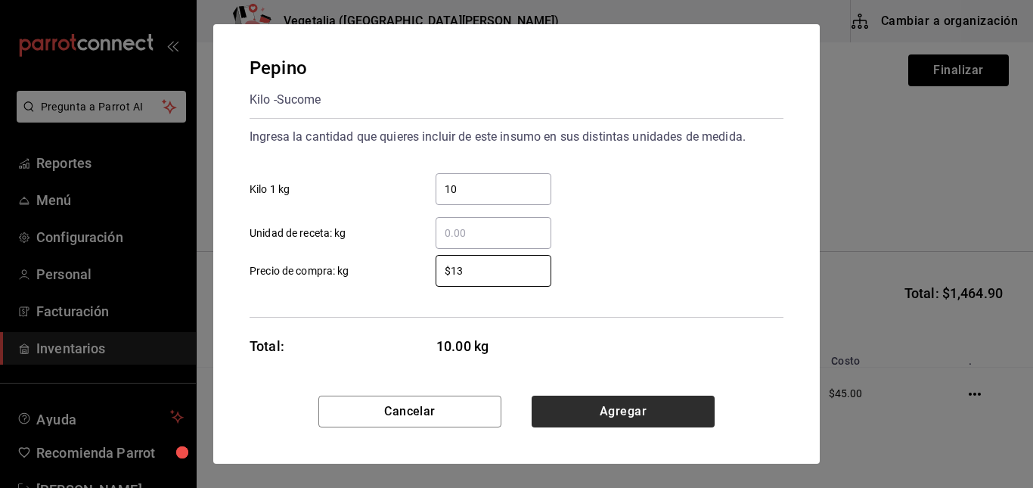
type input "$13"
click at [616, 409] on button "Agregar" at bounding box center [623, 412] width 183 height 32
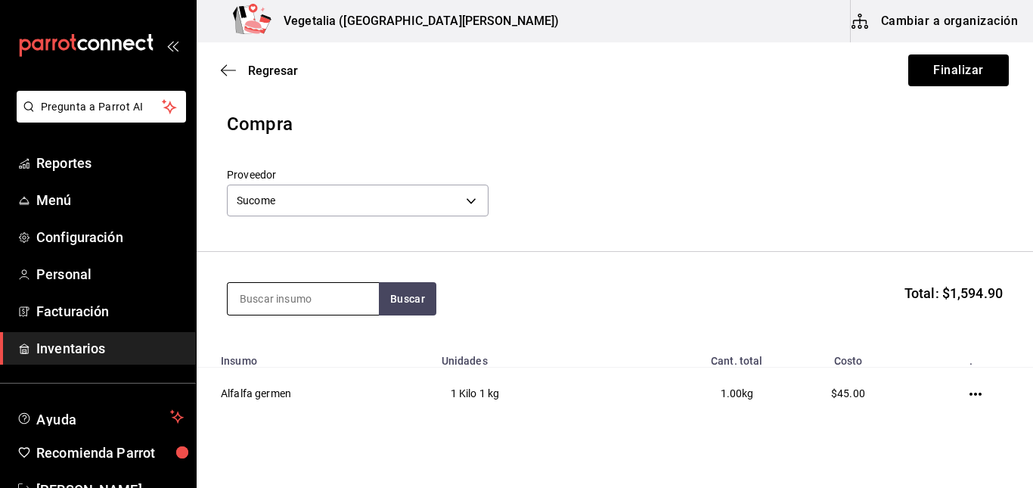
click at [330, 308] on input at bounding box center [303, 299] width 151 height 32
type input "pimien"
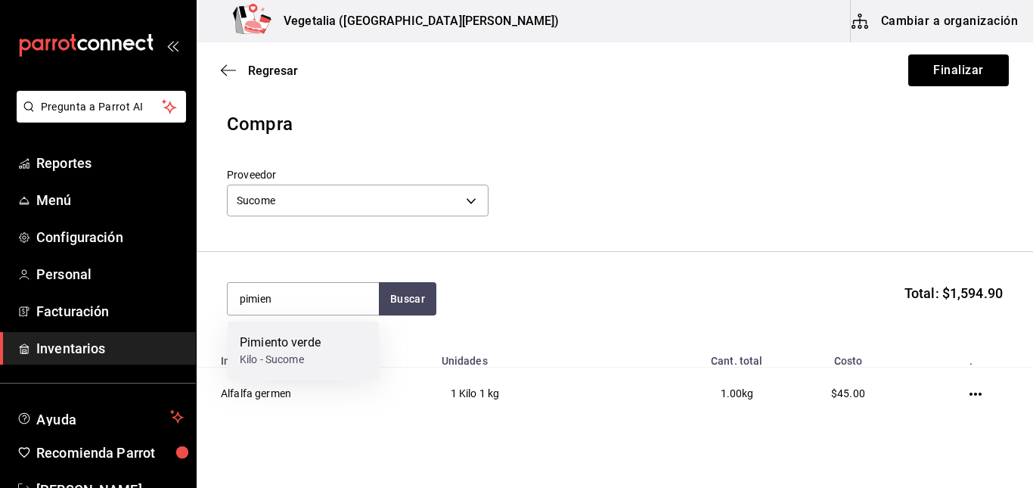
click at [325, 340] on div "Pimiento verde Kilo - Sucome" at bounding box center [303, 350] width 151 height 58
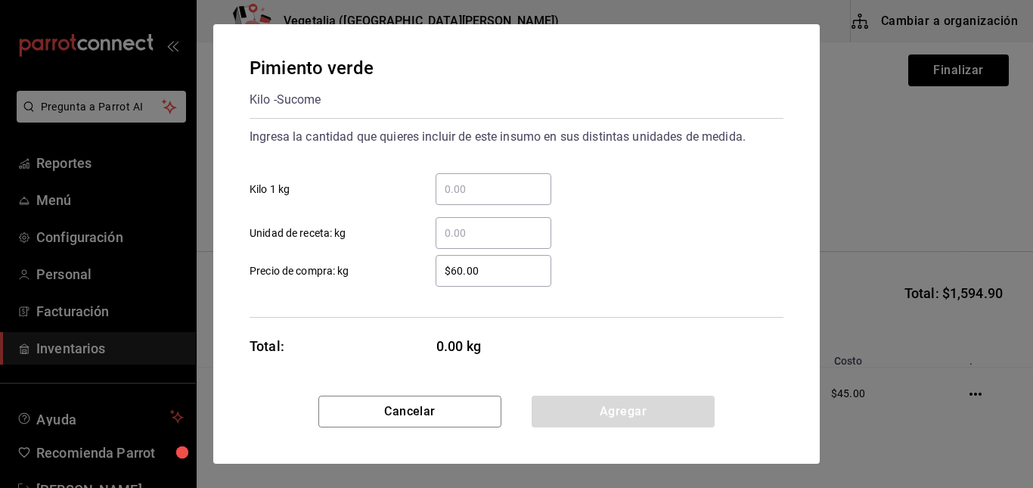
click at [476, 199] on div "​" at bounding box center [494, 189] width 116 height 32
click at [476, 198] on input "​ Kilo 1 kg" at bounding box center [494, 189] width 116 height 18
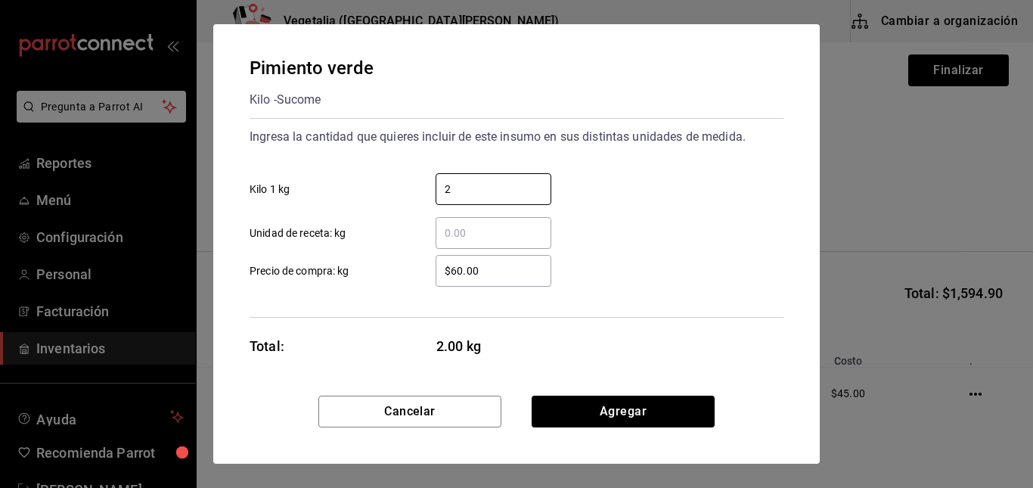
type input "2"
click at [460, 265] on input "$60.00" at bounding box center [494, 271] width 116 height 18
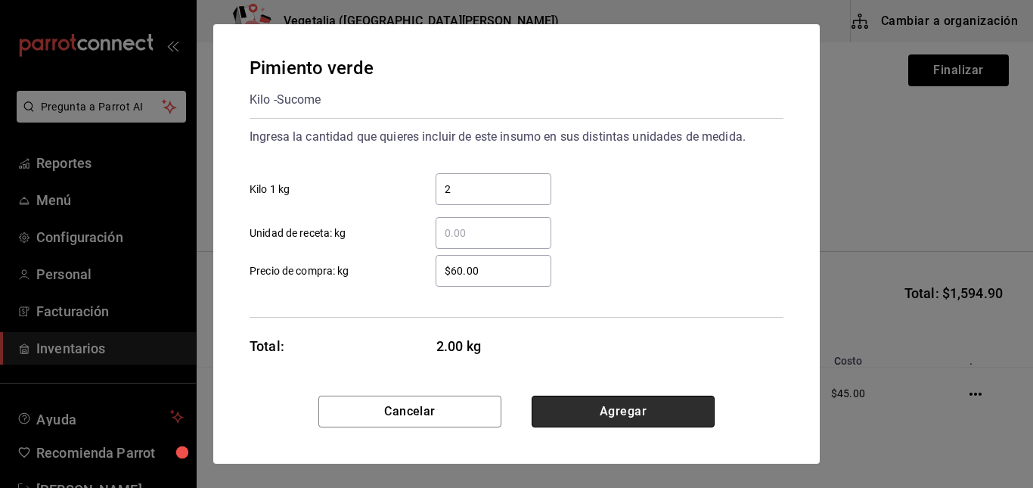
click at [586, 397] on button "Agregar" at bounding box center [623, 412] width 183 height 32
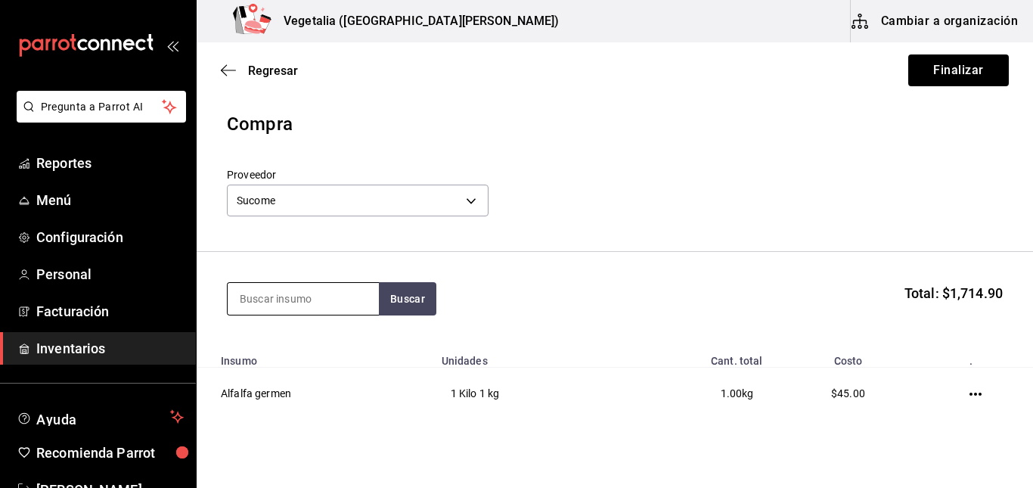
click at [316, 293] on input at bounding box center [303, 299] width 151 height 32
type input "piña"
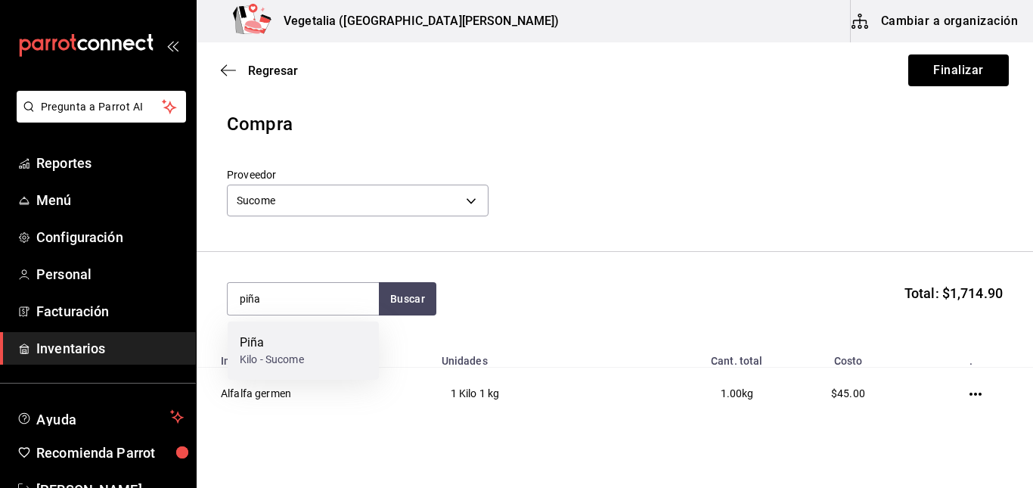
click at [320, 342] on div "Piña Kilo - Sucome" at bounding box center [303, 350] width 151 height 58
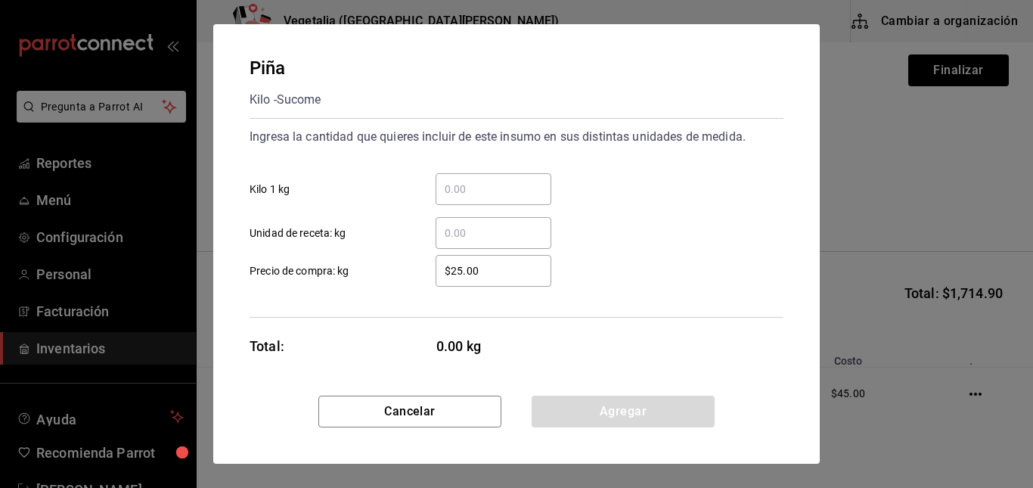
click at [491, 192] on input "​ Kilo 1 kg" at bounding box center [494, 189] width 116 height 18
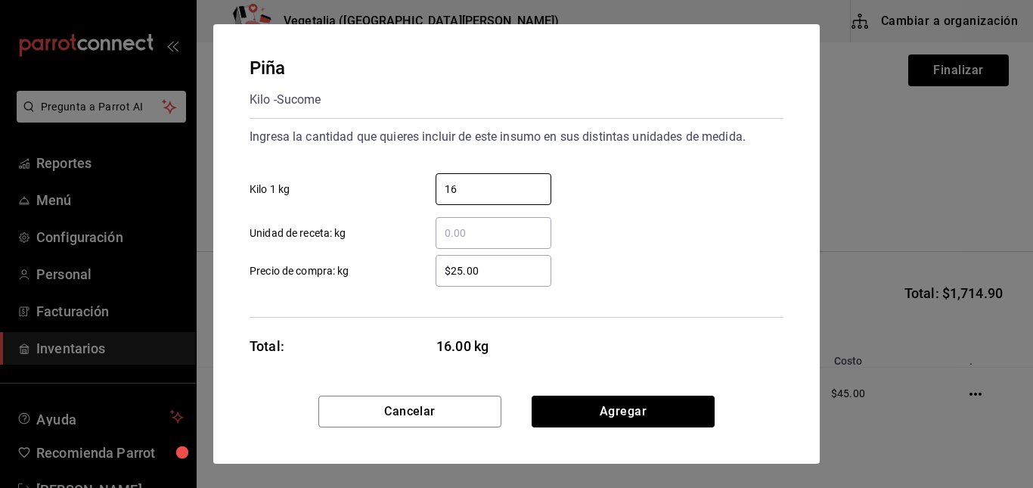
type input "16"
click at [451, 271] on input "$25.00" at bounding box center [494, 271] width 116 height 18
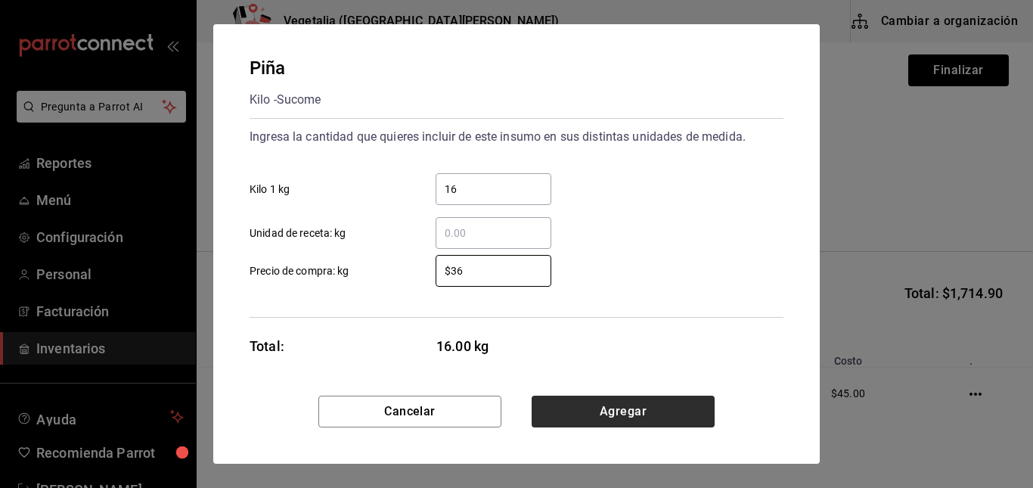
type input "$36"
click at [577, 401] on button "Agregar" at bounding box center [623, 412] width 183 height 32
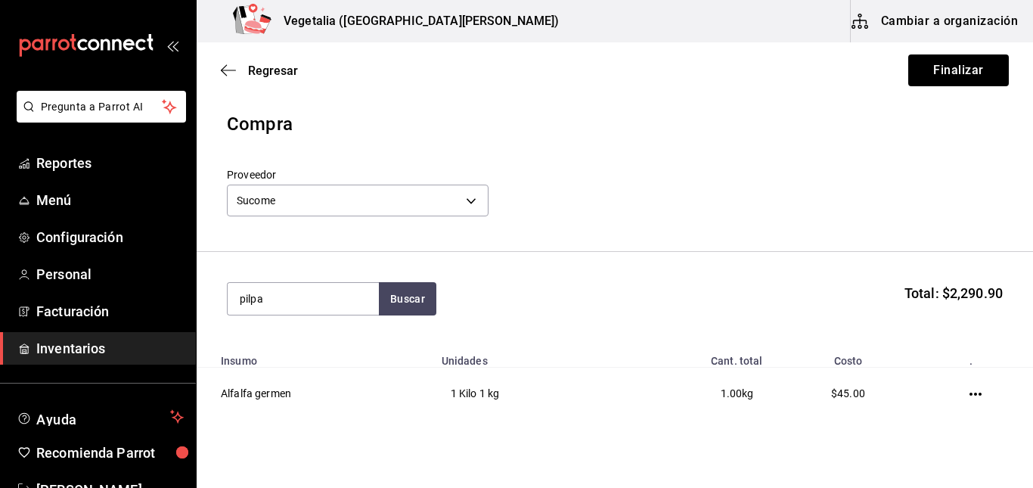
drag, startPoint x: 301, startPoint y: 293, endPoint x: 206, endPoint y: 300, distance: 95.6
click at [206, 300] on section "pilpa Buscar Total: $2,290.90" at bounding box center [615, 299] width 836 height 94
type input "pulpa"
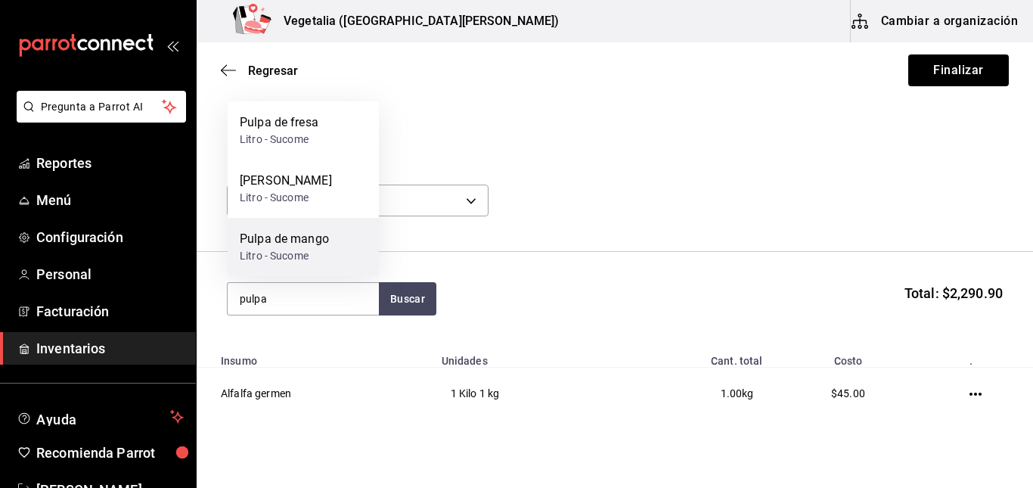
click at [334, 250] on div "Pulpa de mango Litro - Sucome" at bounding box center [303, 247] width 151 height 58
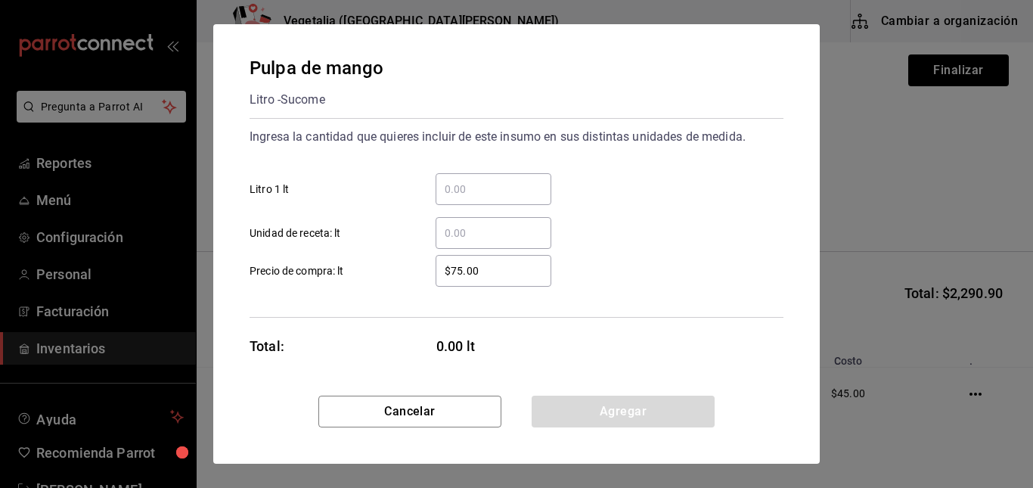
click at [515, 186] on input "​ Litro 1 lt" at bounding box center [494, 189] width 116 height 18
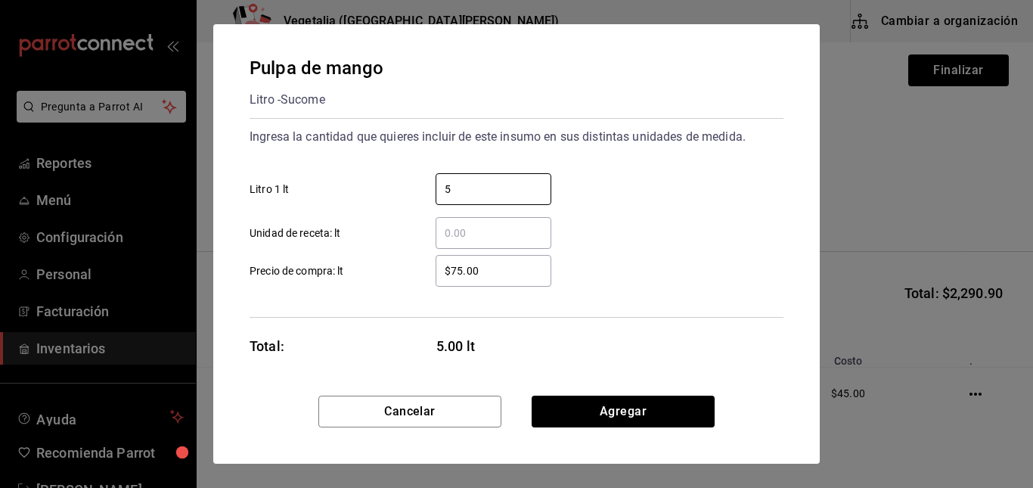
type input "5"
click at [451, 271] on input "$75.00" at bounding box center [494, 271] width 116 height 18
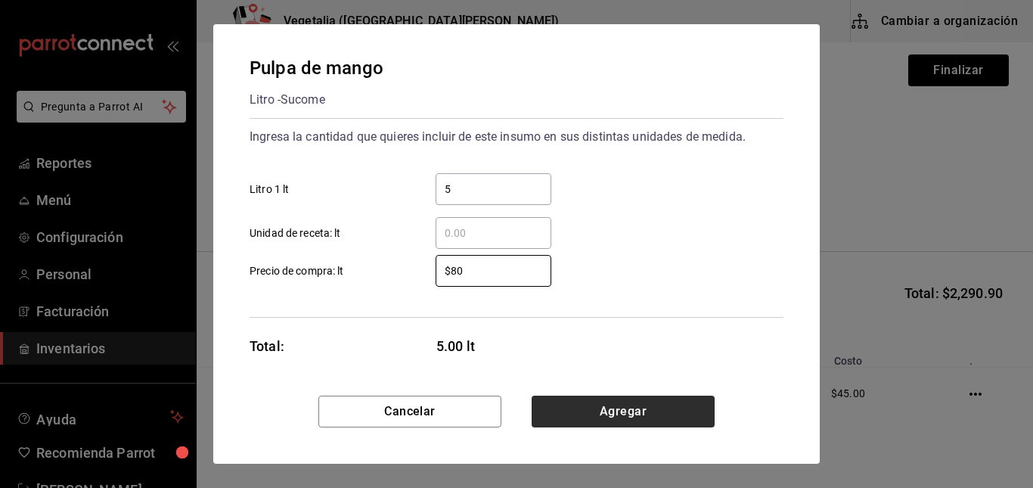
type input "$80"
click at [654, 405] on button "Agregar" at bounding box center [623, 412] width 183 height 32
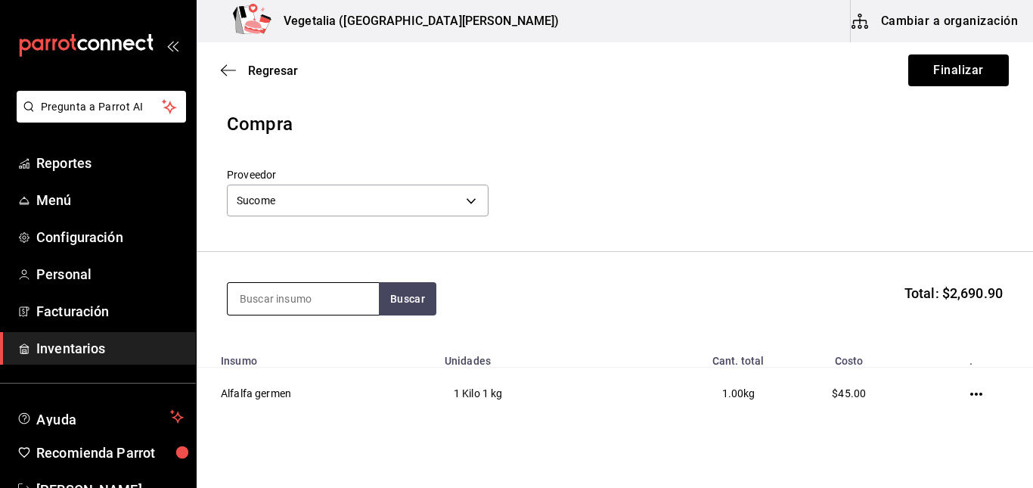
click at [280, 299] on input at bounding box center [303, 299] width 151 height 32
type input "uva"
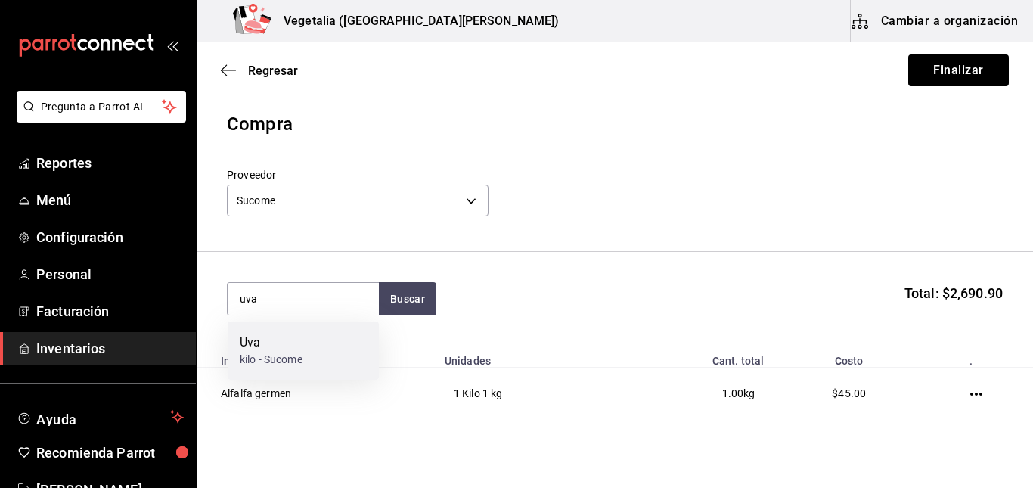
click at [304, 330] on div "Uva kilo - Sucome" at bounding box center [303, 350] width 151 height 58
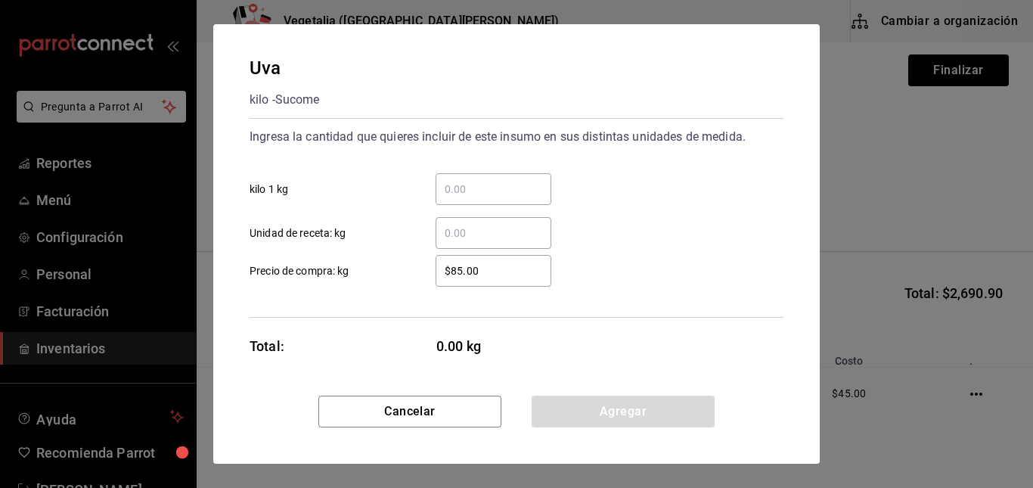
click at [514, 187] on input "​ kilo 1 kg" at bounding box center [494, 189] width 116 height 18
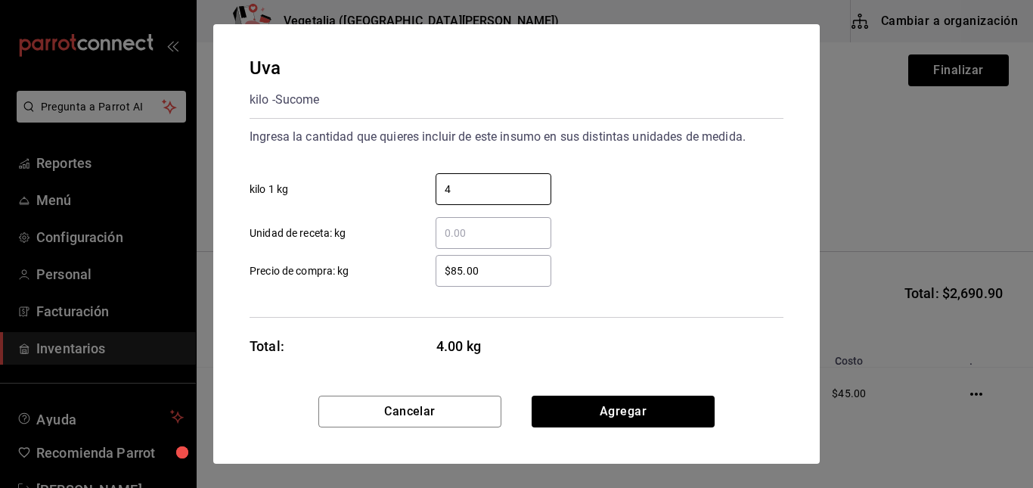
type input "4"
click at [454, 267] on input "$85.00" at bounding box center [494, 271] width 116 height 18
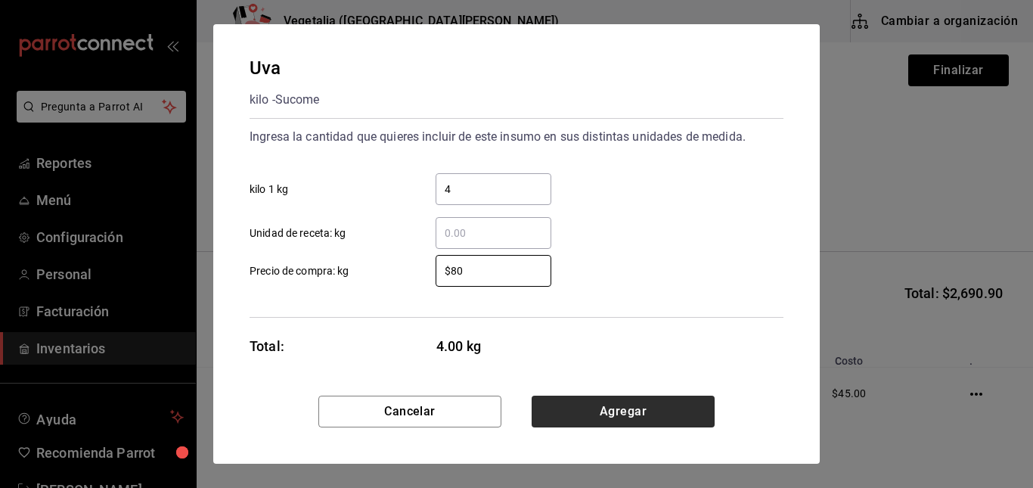
type input "$80"
click at [640, 417] on button "Agregar" at bounding box center [623, 412] width 183 height 32
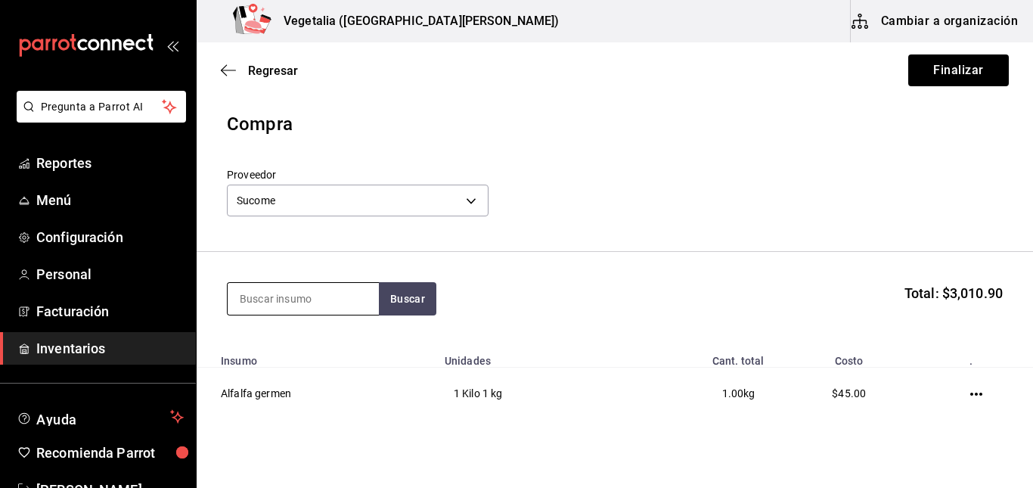
click at [309, 302] on input at bounding box center [303, 299] width 151 height 32
type input "zanahoria"
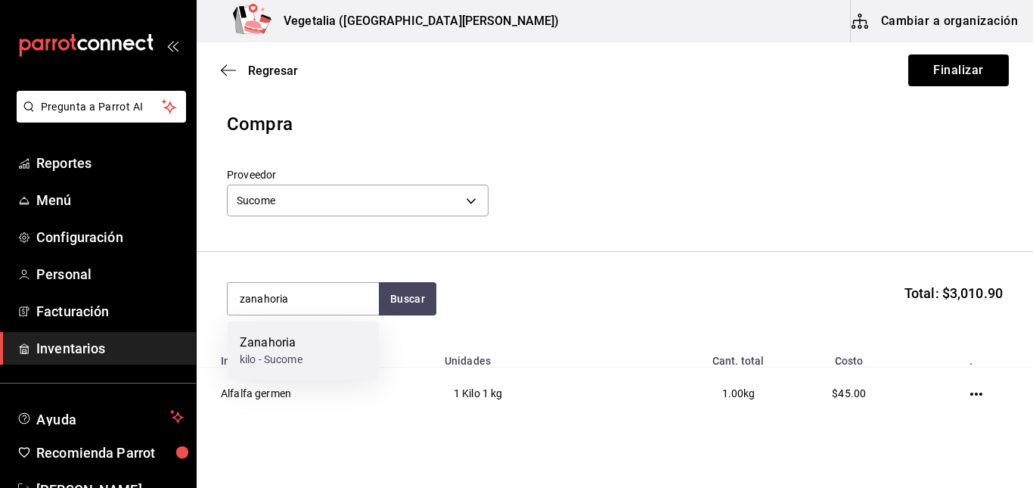
click at [302, 337] on div "Zanahoria" at bounding box center [271, 343] width 63 height 18
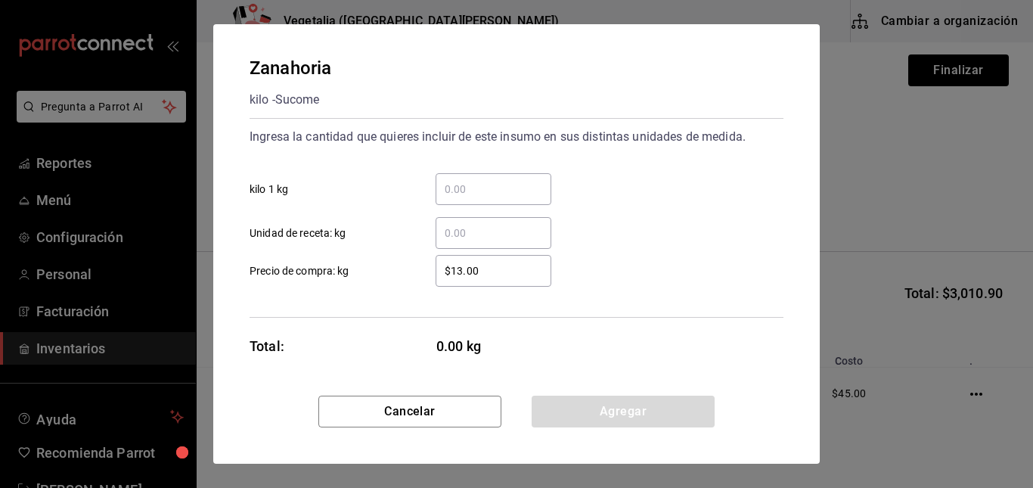
click at [480, 195] on input "​ kilo 1 kg" at bounding box center [494, 189] width 116 height 18
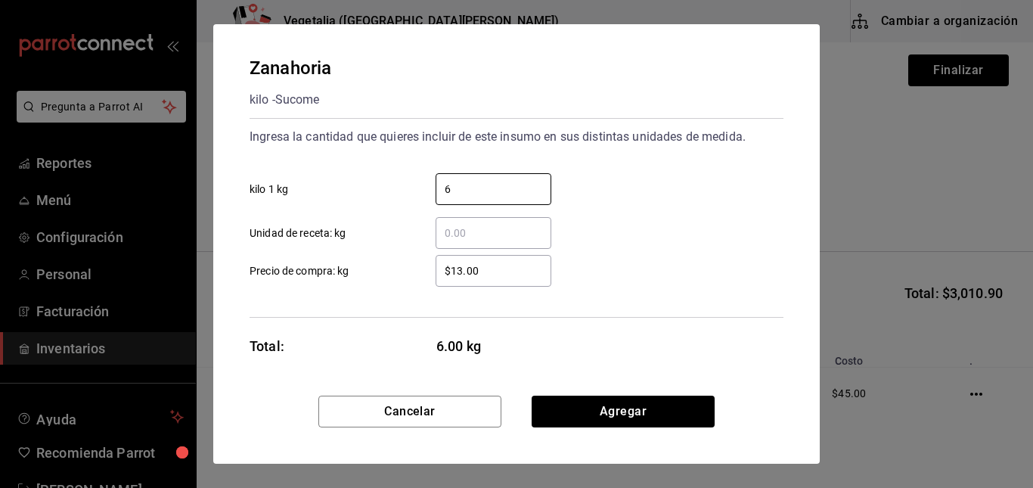
type input "6"
click at [454, 265] on input "$13.00" at bounding box center [494, 271] width 116 height 18
type input "$12"
click at [590, 433] on div "Cancelar Agregar" at bounding box center [516, 430] width 607 height 68
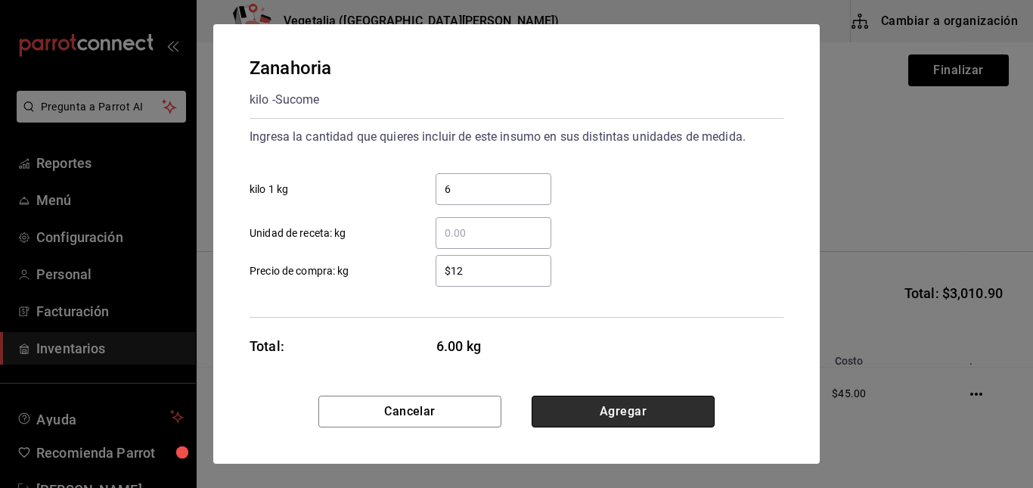
click at [601, 408] on button "Agregar" at bounding box center [623, 412] width 183 height 32
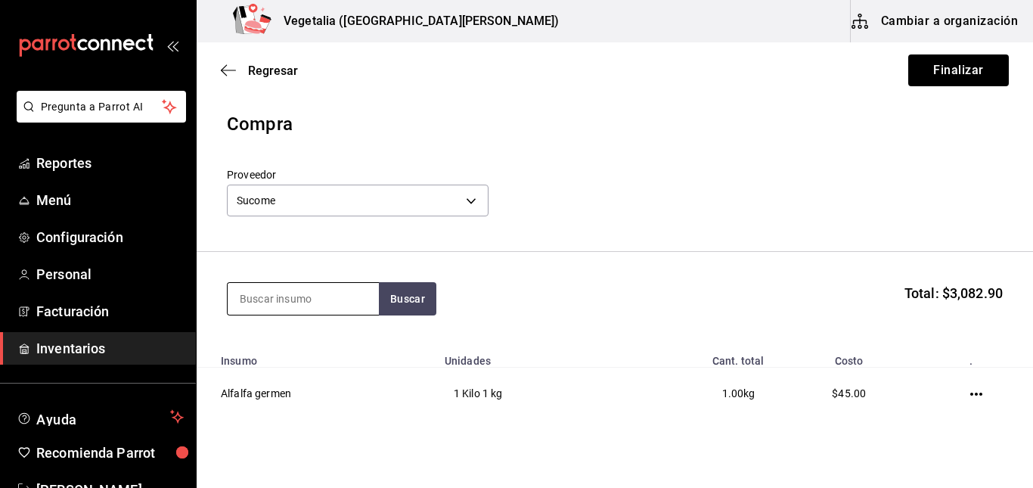
click at [324, 310] on input at bounding box center [303, 299] width 151 height 32
click at [334, 301] on input "miel" at bounding box center [303, 299] width 151 height 32
type input "m"
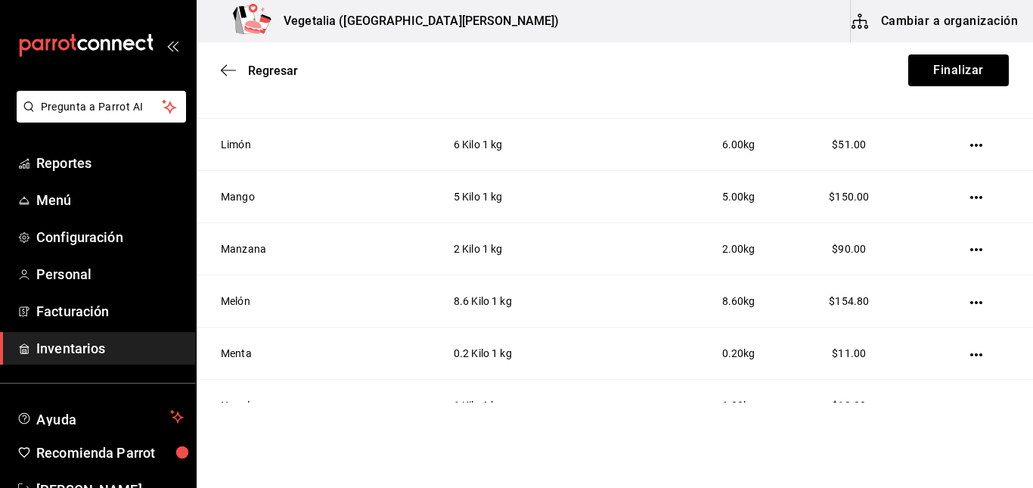
scroll to position [771, 0]
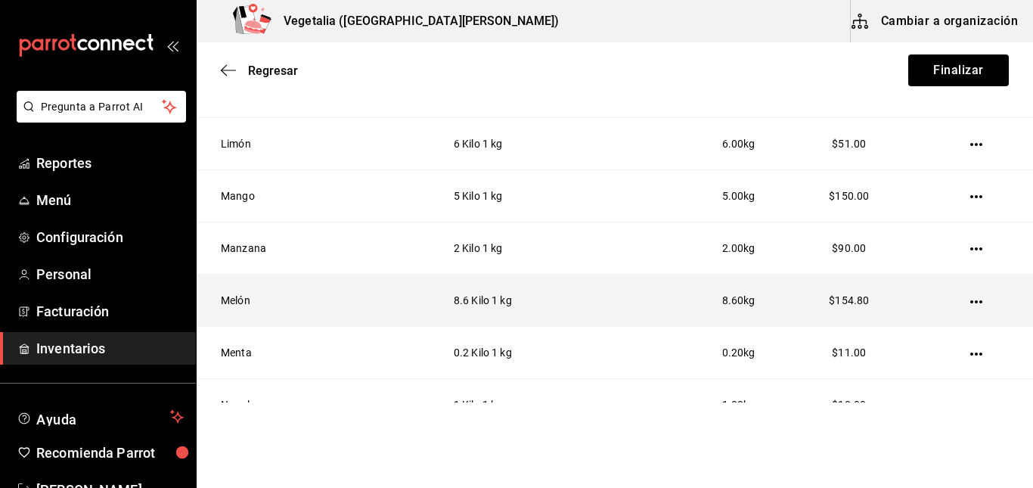
click at [970, 304] on icon "button" at bounding box center [976, 302] width 12 height 12
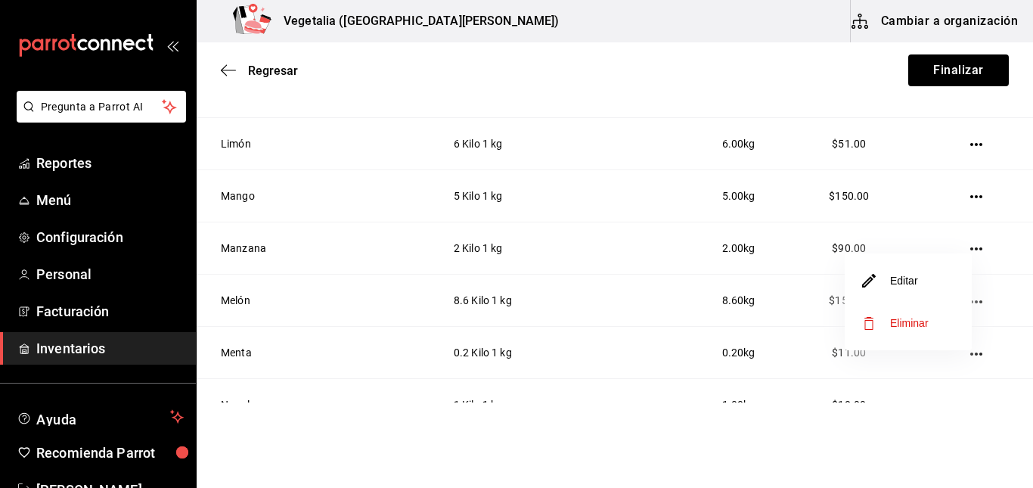
click at [926, 273] on li "Editar" at bounding box center [908, 280] width 127 height 42
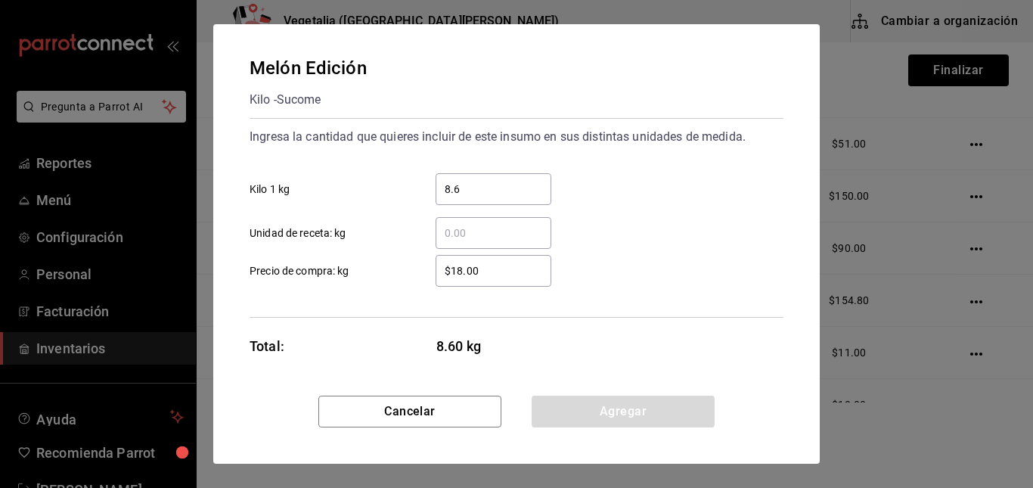
click at [926, 273] on div "Melón Edición Kilo - Sucome Ingresa la cantidad que quieres incluir de este ins…" at bounding box center [516, 244] width 1033 height 488
drag, startPoint x: 496, startPoint y: 193, endPoint x: 480, endPoint y: 190, distance: 16.2
click at [480, 190] on input "8.6" at bounding box center [494, 189] width 116 height 18
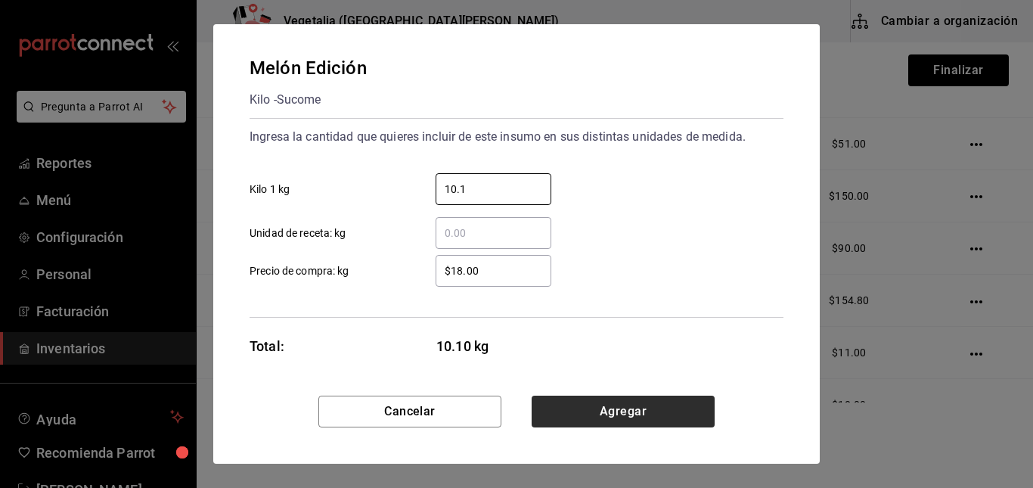
type input "10.1"
click at [606, 402] on button "Agregar" at bounding box center [623, 412] width 183 height 32
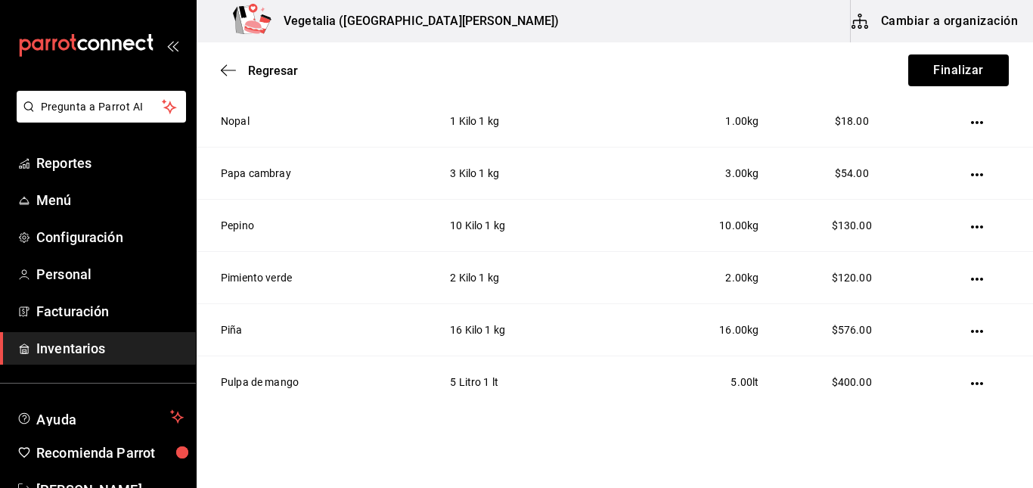
scroll to position [1055, 0]
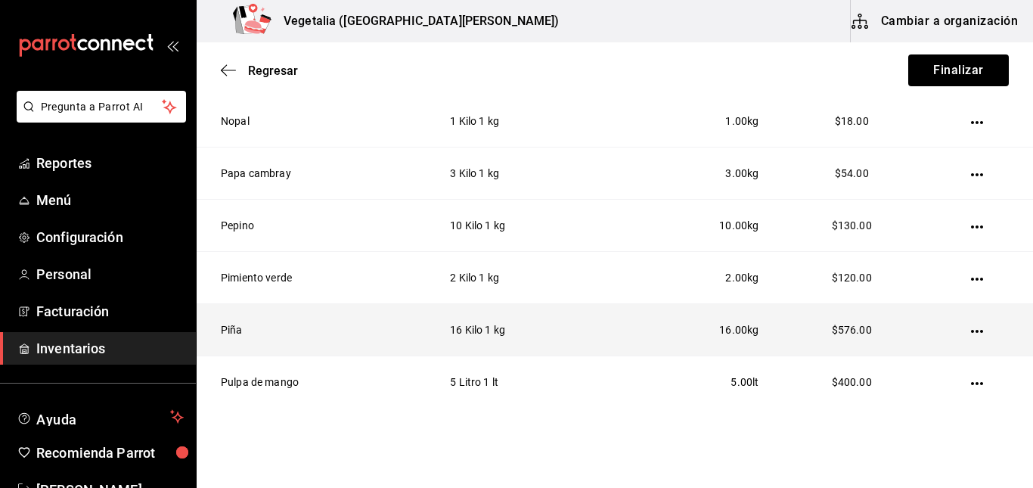
click at [971, 328] on icon "button" at bounding box center [977, 331] width 12 height 12
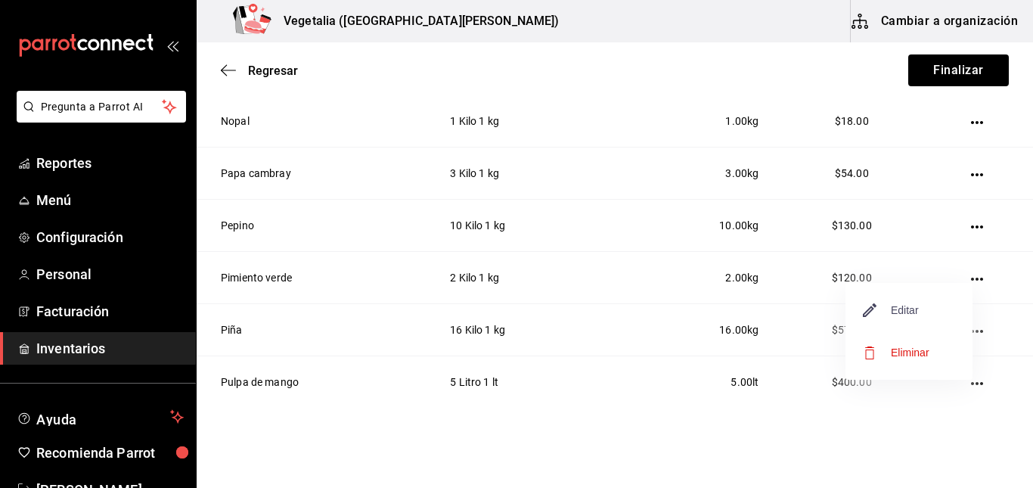
click at [917, 314] on span "Editar" at bounding box center [891, 310] width 55 height 18
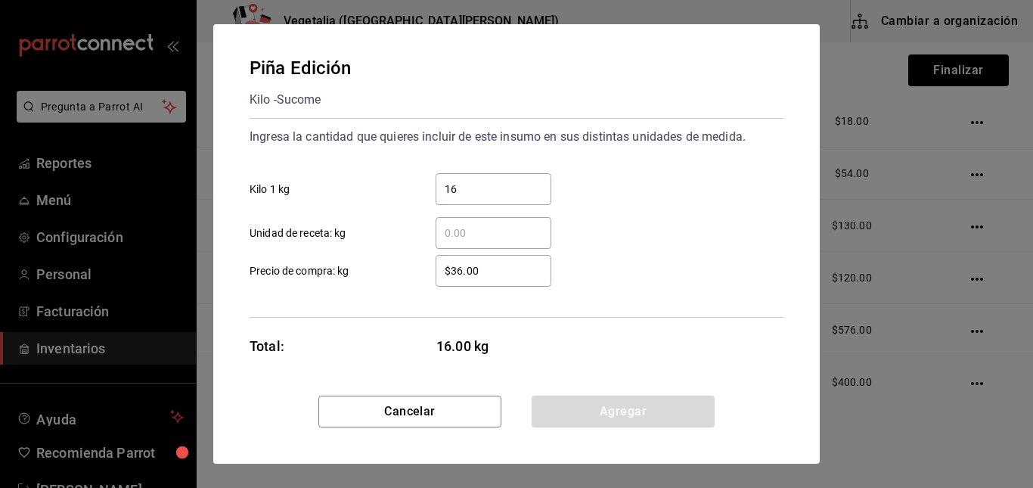
click at [487, 262] on input "$36.00" at bounding box center [494, 271] width 116 height 18
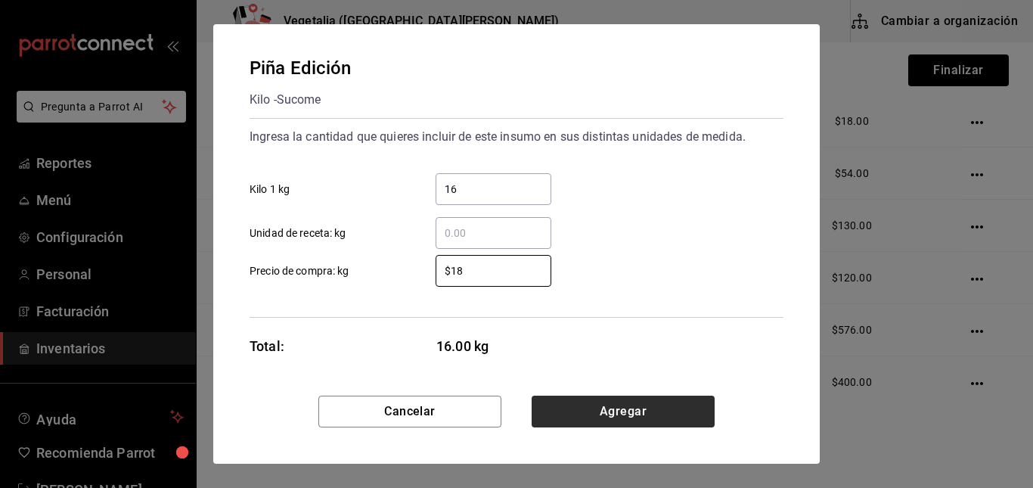
type input "$18"
click at [588, 420] on button "Agregar" at bounding box center [623, 412] width 183 height 32
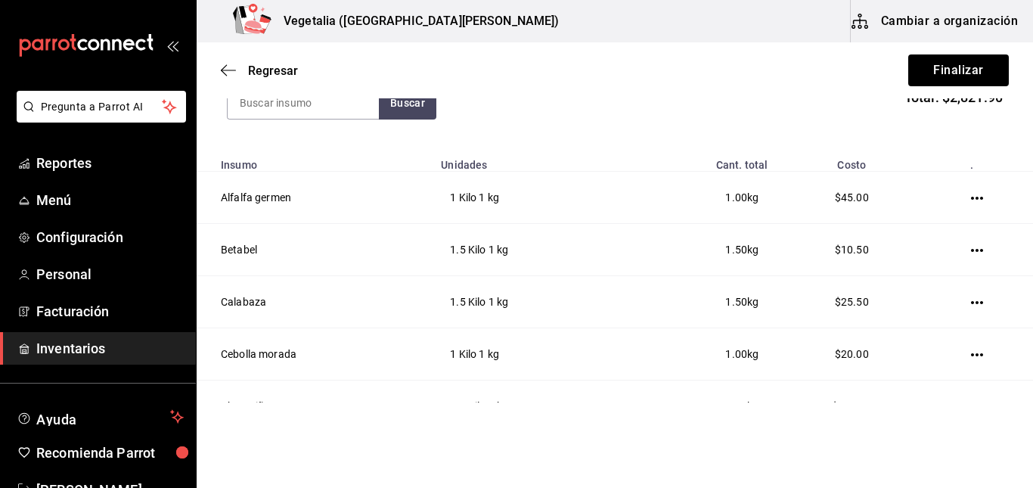
scroll to position [0, 0]
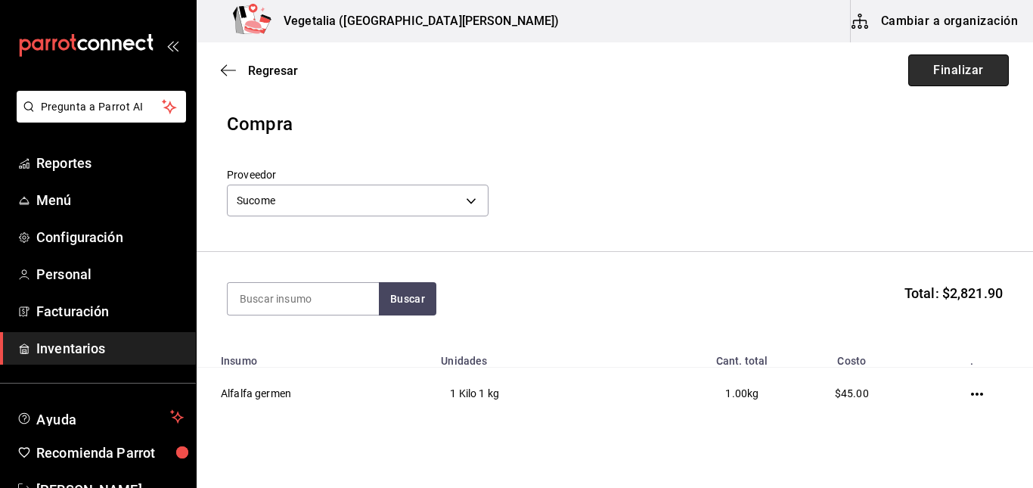
click at [976, 62] on button "Finalizar" at bounding box center [958, 70] width 101 height 32
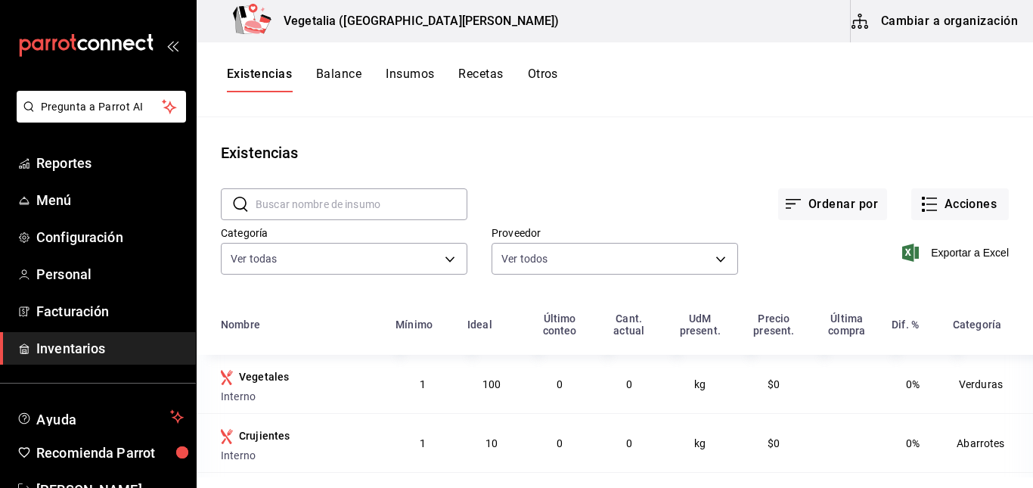
click at [353, 208] on input "text" at bounding box center [362, 204] width 212 height 30
click at [945, 206] on button "Acciones" at bounding box center [960, 204] width 98 height 32
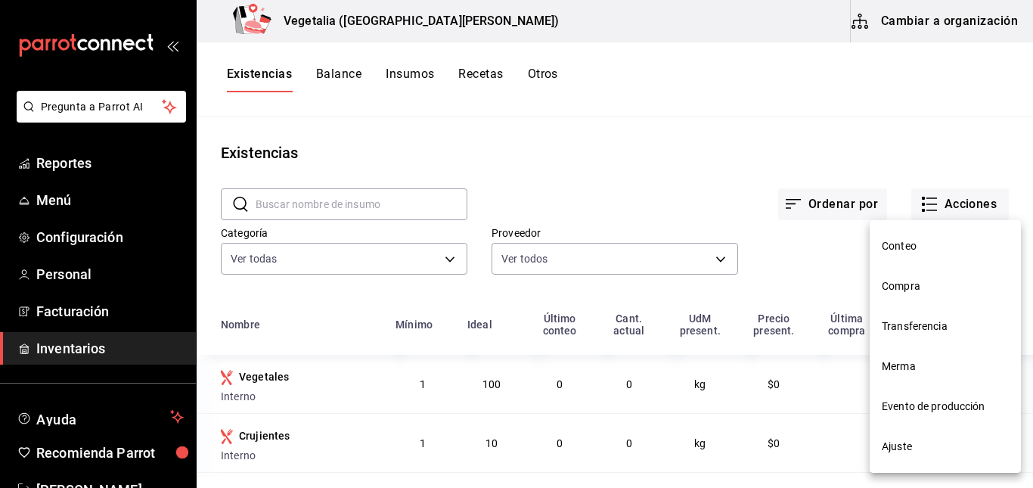
click at [908, 285] on span "Compra" at bounding box center [945, 286] width 127 height 16
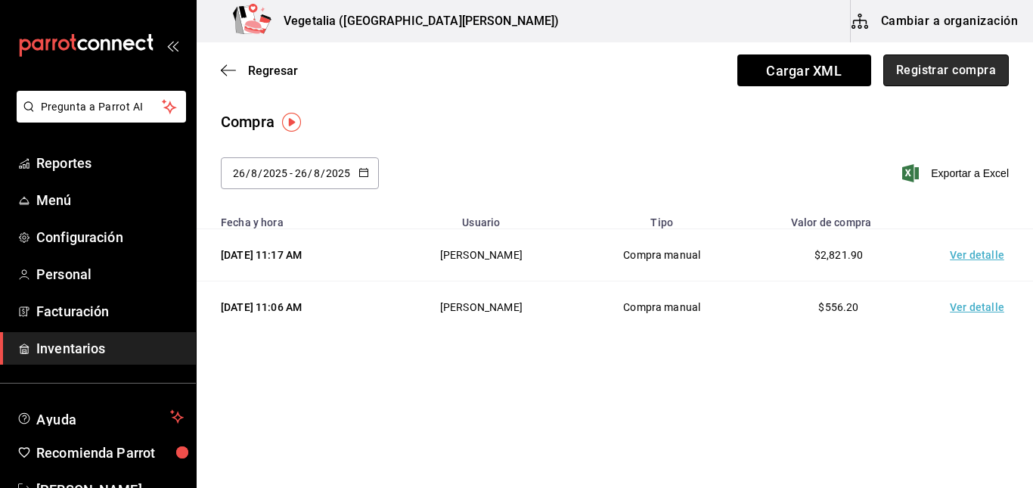
click at [939, 67] on button "Registrar compra" at bounding box center [946, 70] width 126 height 32
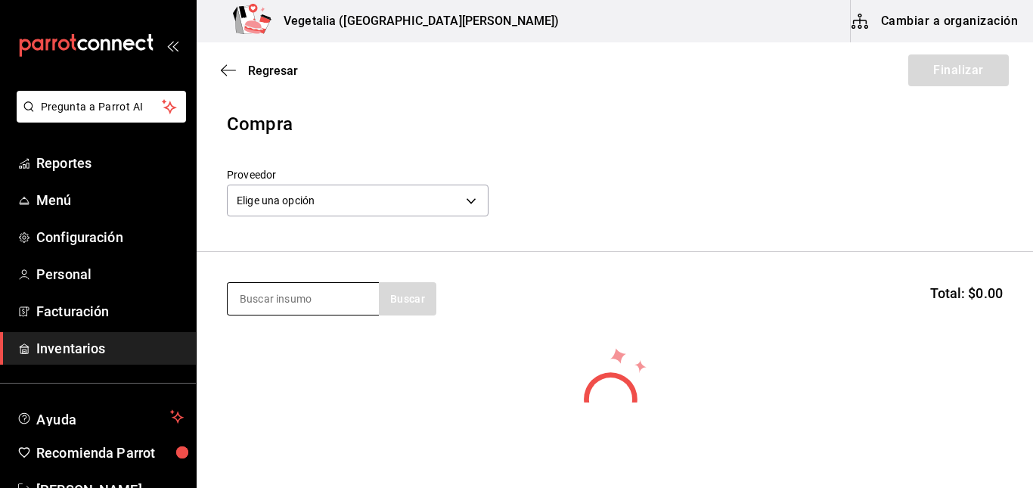
click at [268, 303] on input at bounding box center [303, 299] width 151 height 32
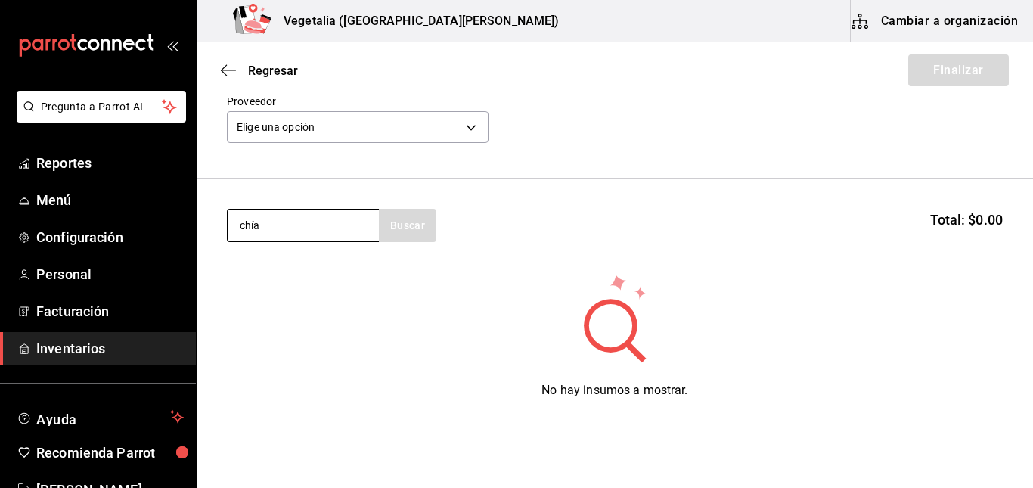
scroll to position [85, 0]
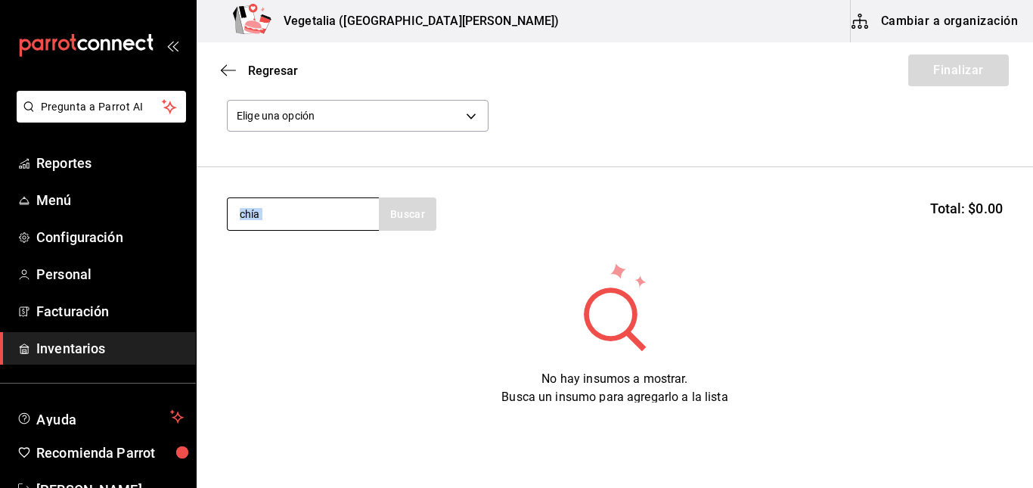
drag, startPoint x: 412, startPoint y: 219, endPoint x: 302, endPoint y: 200, distance: 111.3
click at [302, 200] on div "chía Buscar" at bounding box center [331, 213] width 209 height 33
click at [302, 200] on input "chía" at bounding box center [303, 214] width 151 height 32
type input "chia"
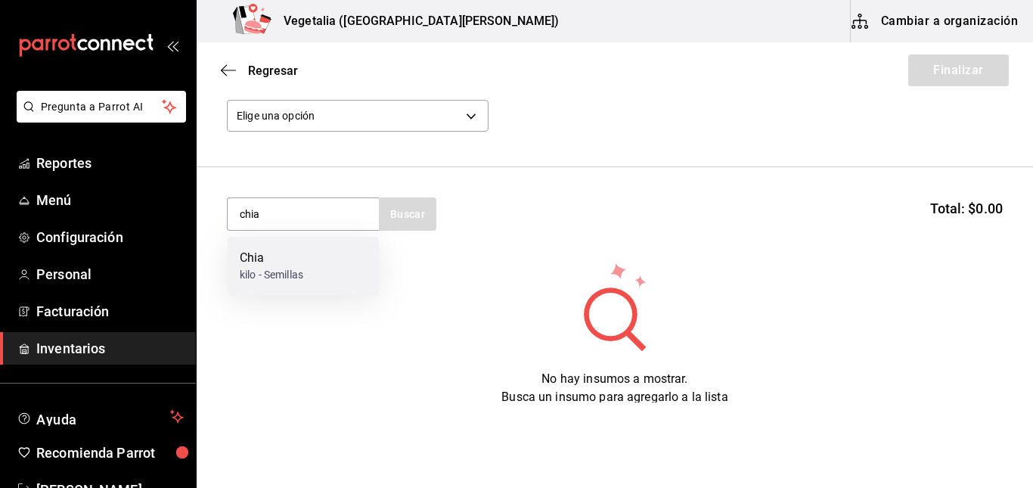
click at [280, 273] on div "kilo - Semillas" at bounding box center [272, 275] width 64 height 16
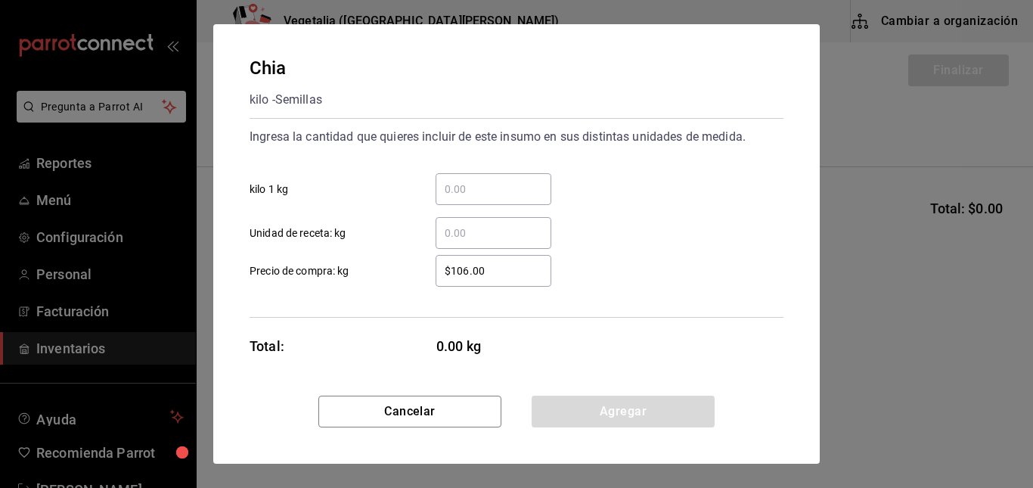
click at [489, 200] on div "​" at bounding box center [494, 189] width 116 height 32
click at [489, 198] on input "​ kilo 1 kg" at bounding box center [494, 189] width 116 height 18
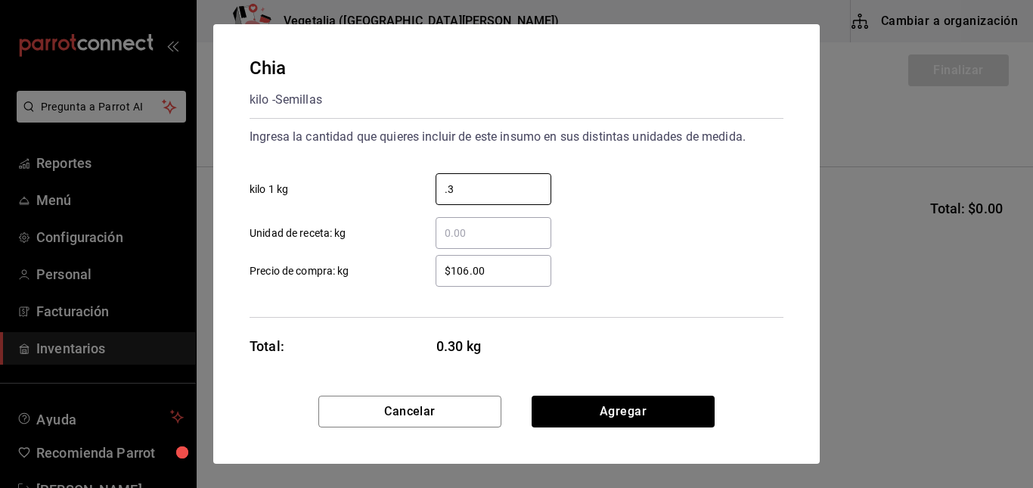
type input "0.3"
click at [402, 265] on label "$106.00 ​ Precio de compra: kg" at bounding box center [401, 271] width 302 height 32
click at [436, 265] on input "$106.00" at bounding box center [494, 271] width 116 height 18
click at [490, 270] on input "$106.00" at bounding box center [494, 271] width 116 height 18
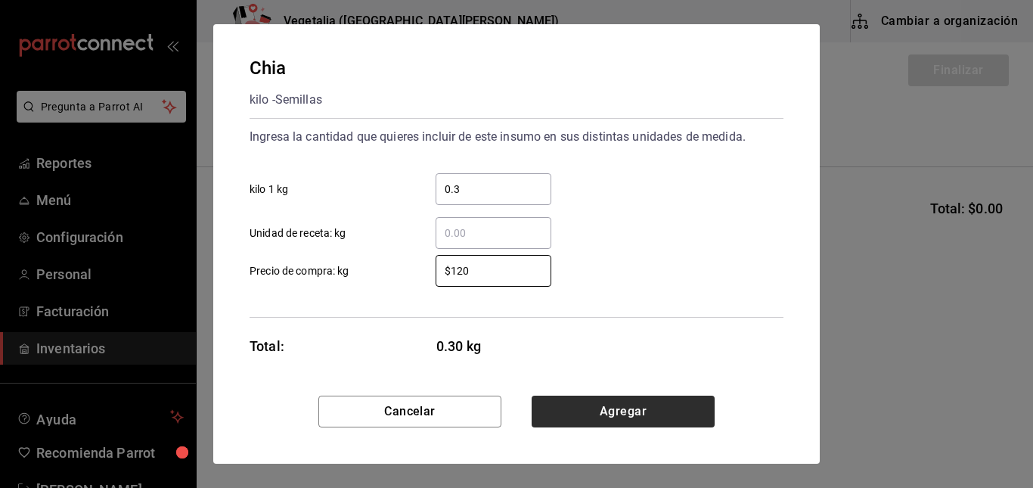
type input "$120"
click at [582, 396] on button "Agregar" at bounding box center [623, 412] width 183 height 32
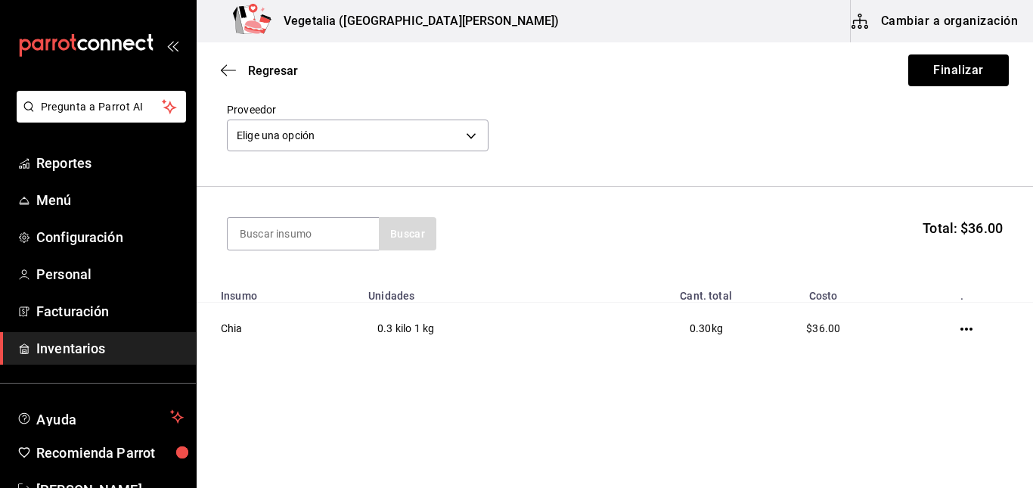
scroll to position [66, 0]
click at [393, 129] on body "Pregunta a Parrot AI Reportes Menú Configuración Personal Facturación Inventari…" at bounding box center [516, 201] width 1033 height 402
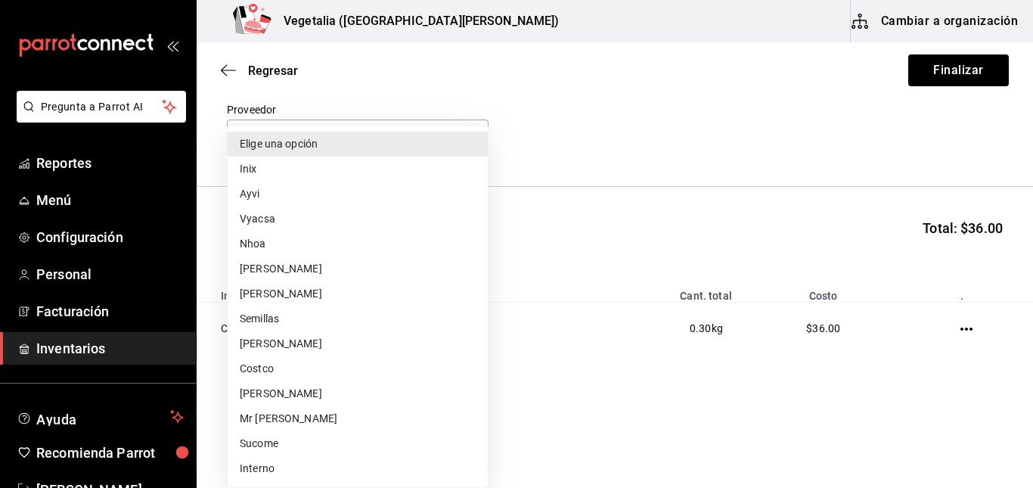
click at [321, 321] on li "Semillas" at bounding box center [358, 318] width 260 height 25
type input "a8dd1d25-4f66-4ec5-b139-733b957a686b"
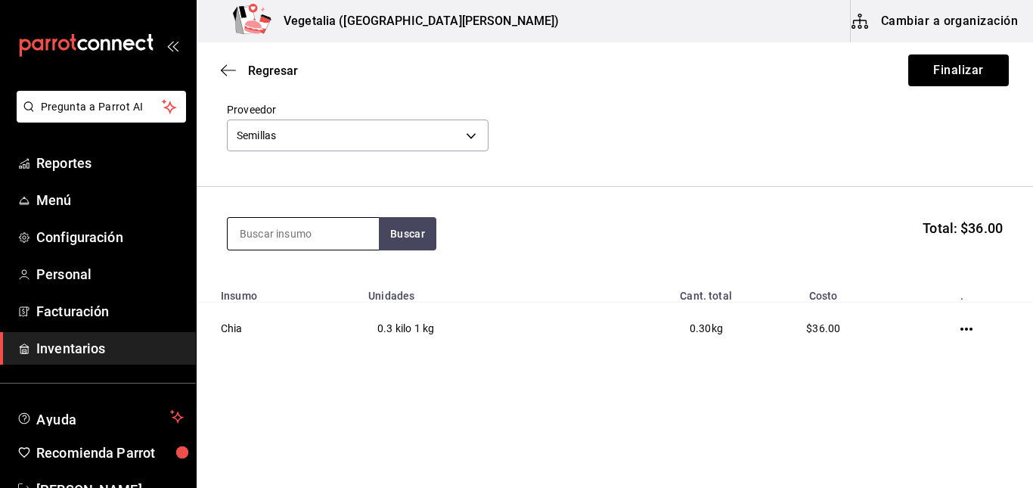
click at [340, 248] on input at bounding box center [303, 234] width 151 height 32
type input "miel"
click at [932, 68] on button "Finalizar" at bounding box center [958, 70] width 101 height 32
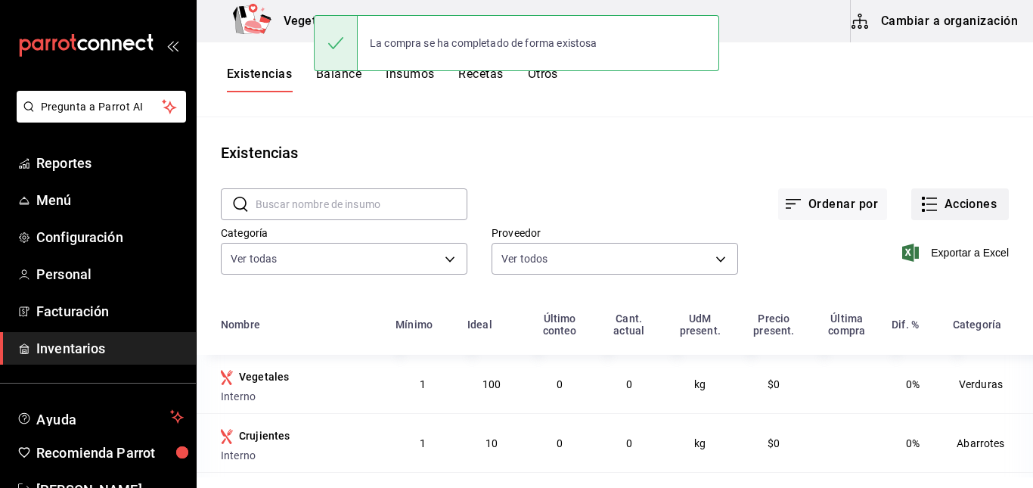
click at [929, 211] on button "Acciones" at bounding box center [960, 204] width 98 height 32
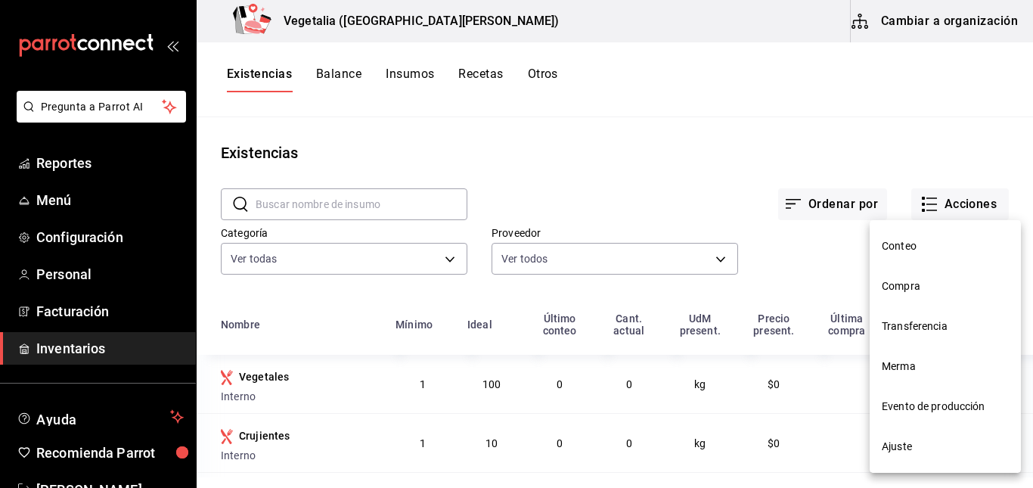
click at [900, 284] on span "Compra" at bounding box center [945, 286] width 127 height 16
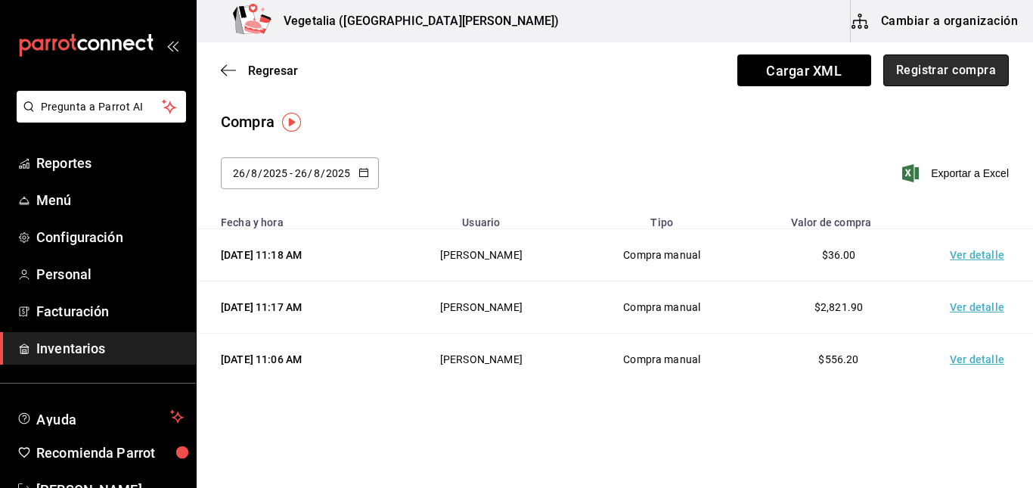
click at [943, 57] on button "Registrar compra" at bounding box center [946, 70] width 126 height 32
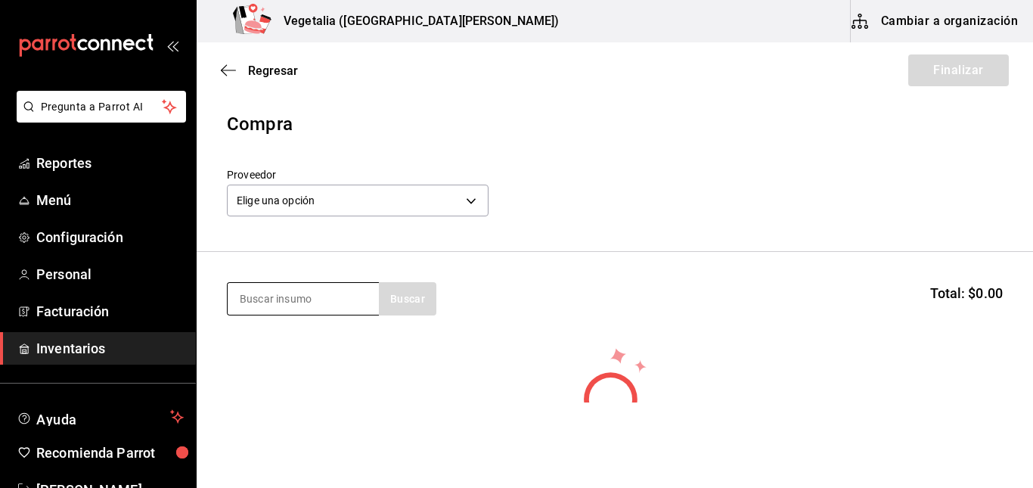
click at [260, 309] on input at bounding box center [303, 299] width 151 height 32
type input "miel"
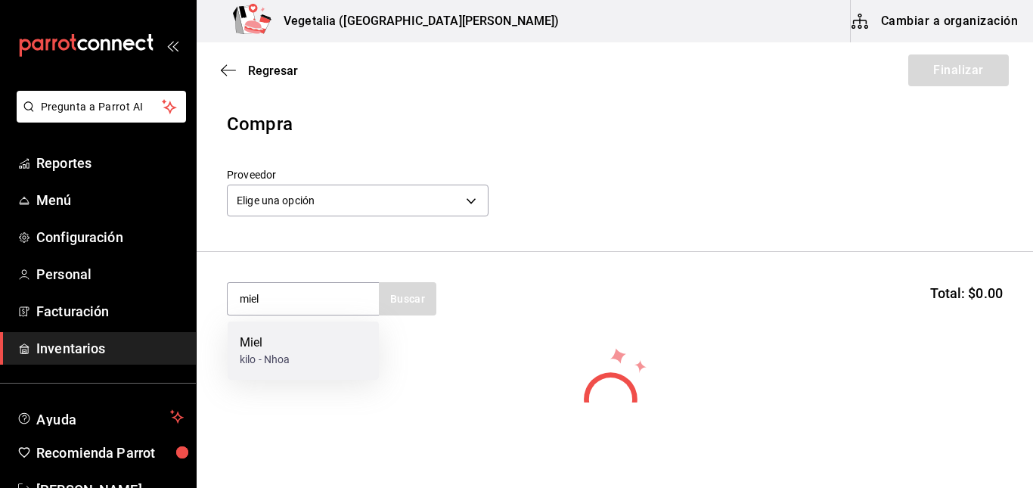
click at [289, 343] on div "Miel" at bounding box center [265, 343] width 50 height 18
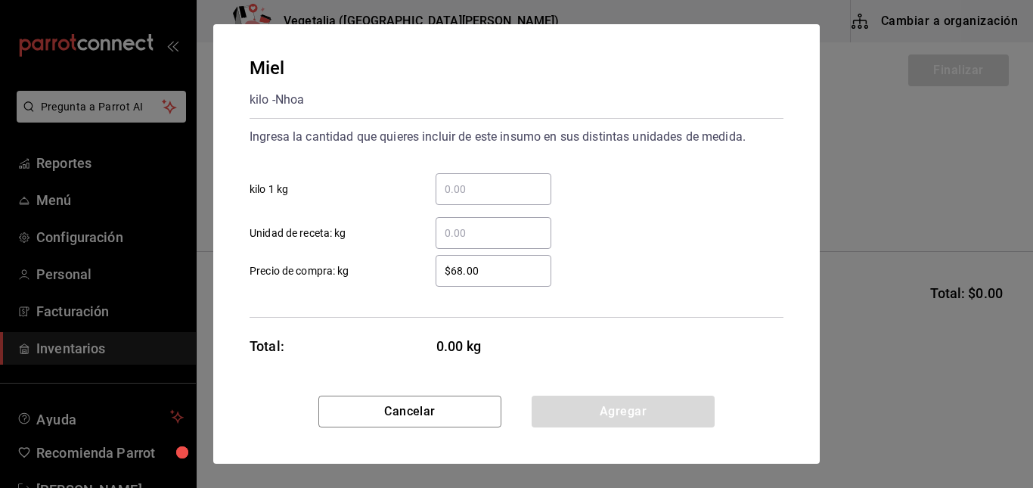
click at [475, 187] on input "​ kilo 1 kg" at bounding box center [494, 189] width 116 height 18
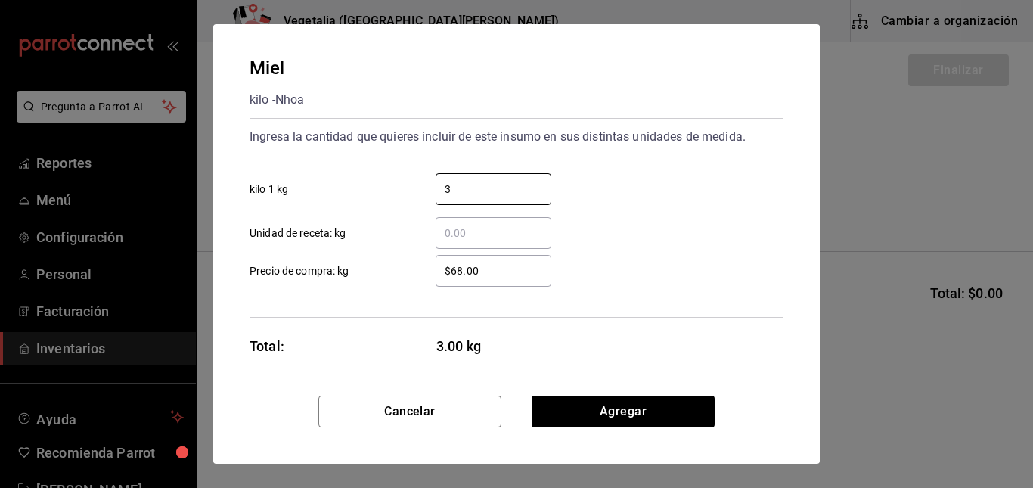
type input "3"
click at [448, 268] on input "$68.00" at bounding box center [494, 271] width 116 height 18
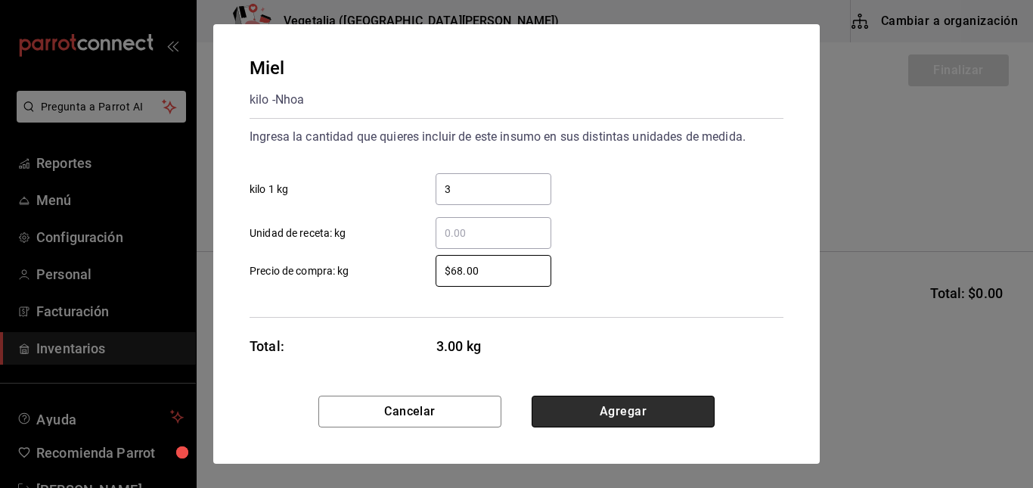
click at [662, 408] on button "Agregar" at bounding box center [623, 412] width 183 height 32
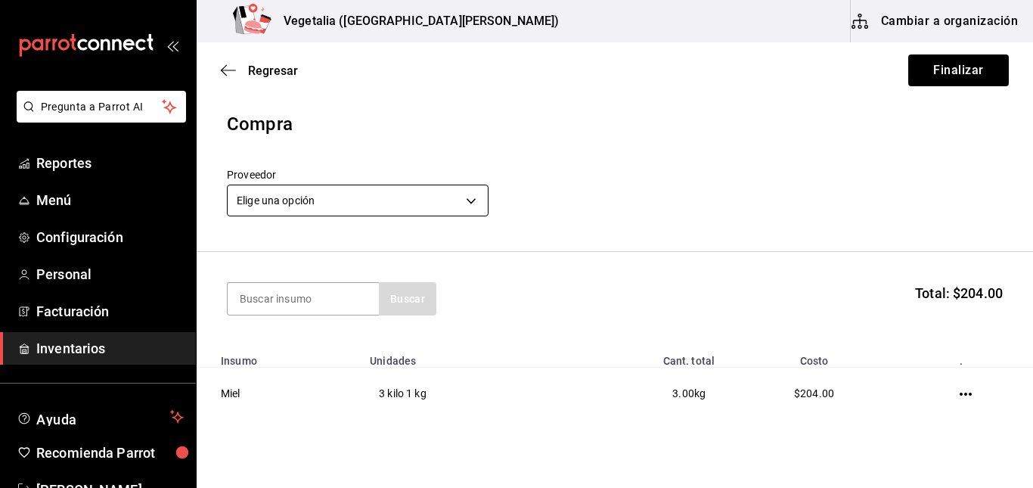
click at [415, 208] on body "Pregunta a Parrot AI Reportes Menú Configuración Personal Facturación Inventari…" at bounding box center [516, 201] width 1033 height 402
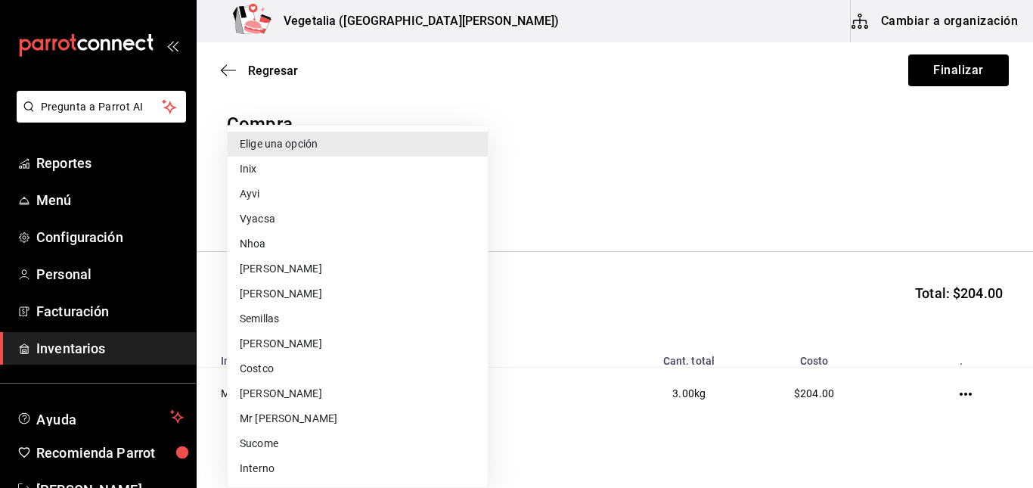
click at [323, 243] on li "Nhoa" at bounding box center [358, 243] width 260 height 25
type input "7ffc898b-887d-4b3d-87c5-2e227db7765c"
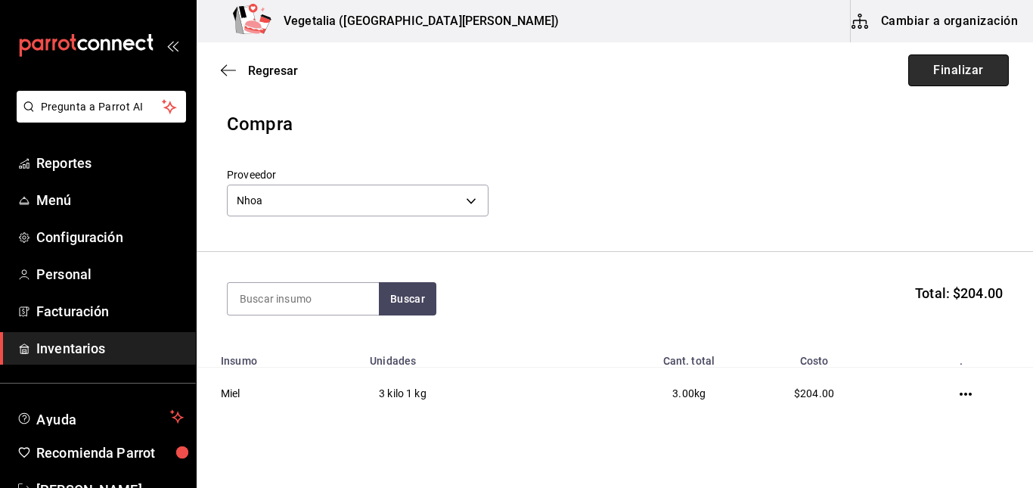
click at [936, 67] on button "Finalizar" at bounding box center [958, 70] width 101 height 32
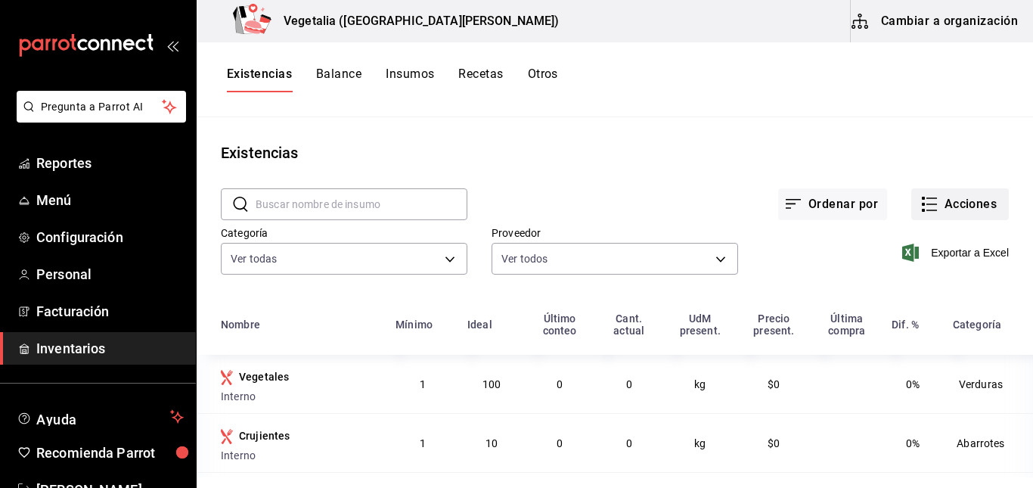
click at [921, 206] on icon "button" at bounding box center [929, 204] width 18 height 18
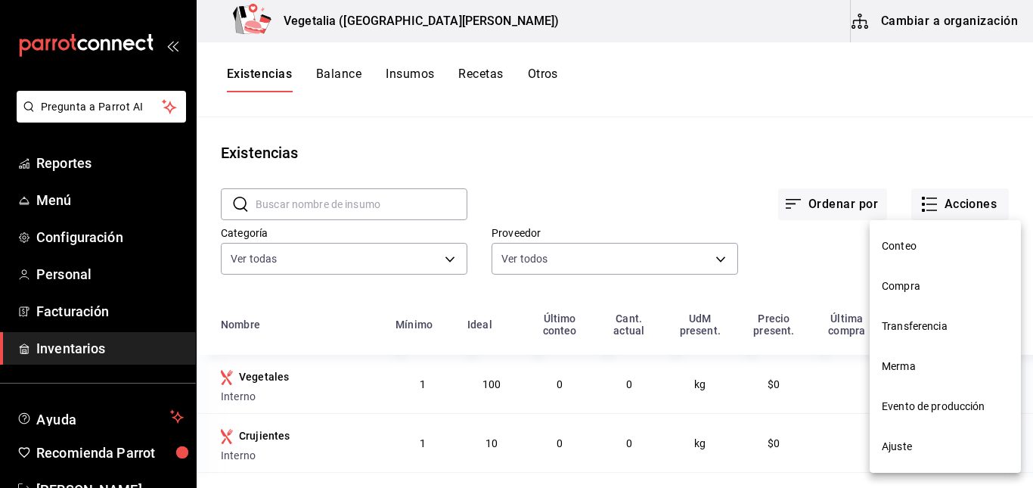
click at [920, 296] on li "Compra" at bounding box center [945, 286] width 151 height 40
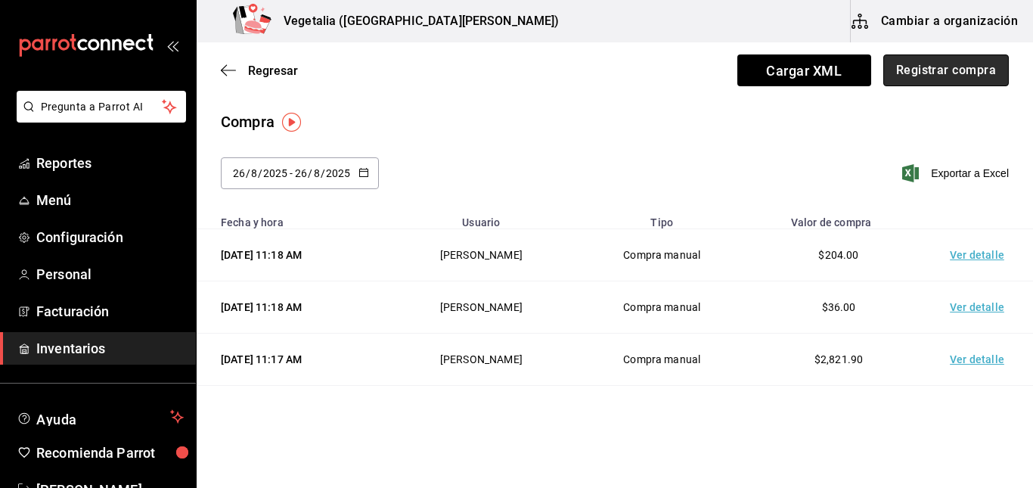
click at [981, 79] on button "Registrar compra" at bounding box center [946, 70] width 126 height 32
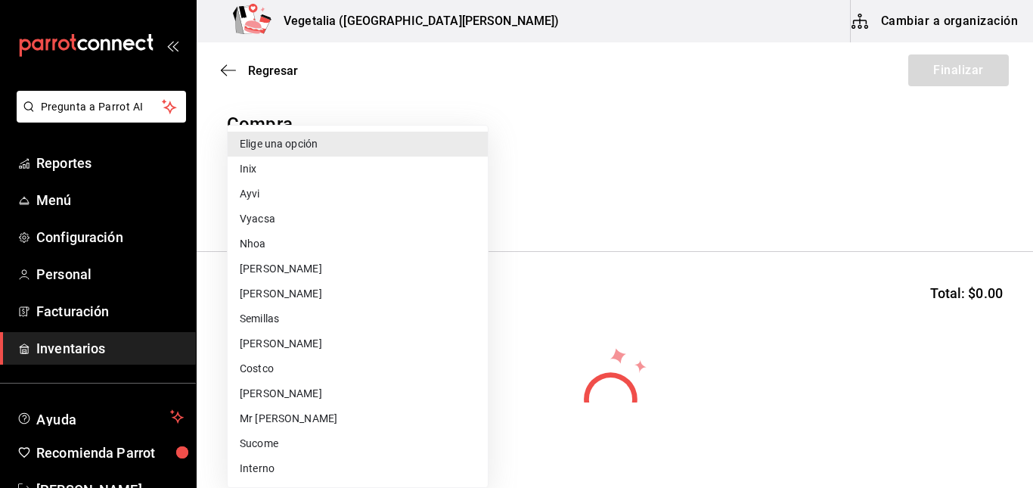
click at [433, 205] on body "Pregunta a Parrot AI Reportes Menú Configuración Personal Facturación Inventari…" at bounding box center [516, 201] width 1033 height 402
click at [295, 337] on li "[PERSON_NAME]" at bounding box center [358, 343] width 260 height 25
type input "eabfa2f7-2ba8-42df-b68c-3367d4324a4a"
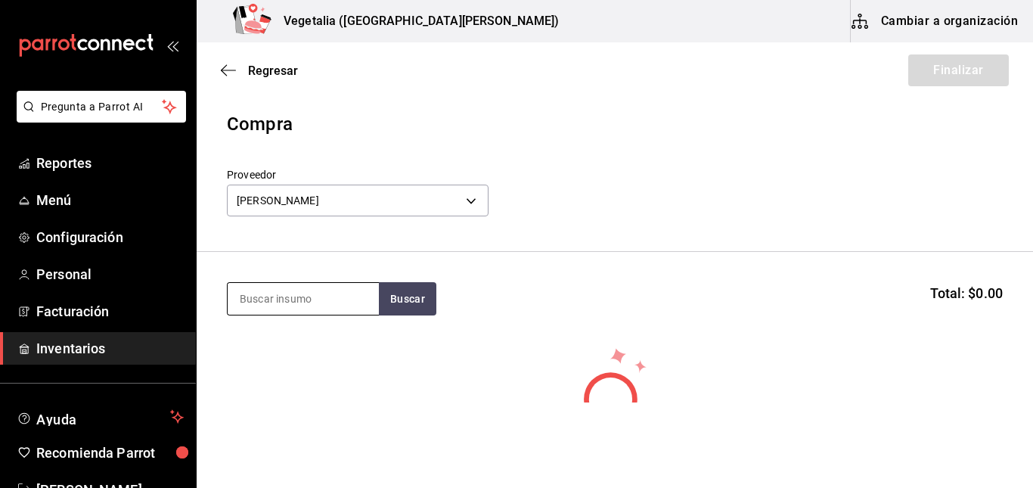
click at [290, 302] on input at bounding box center [303, 299] width 151 height 32
type input "italiana"
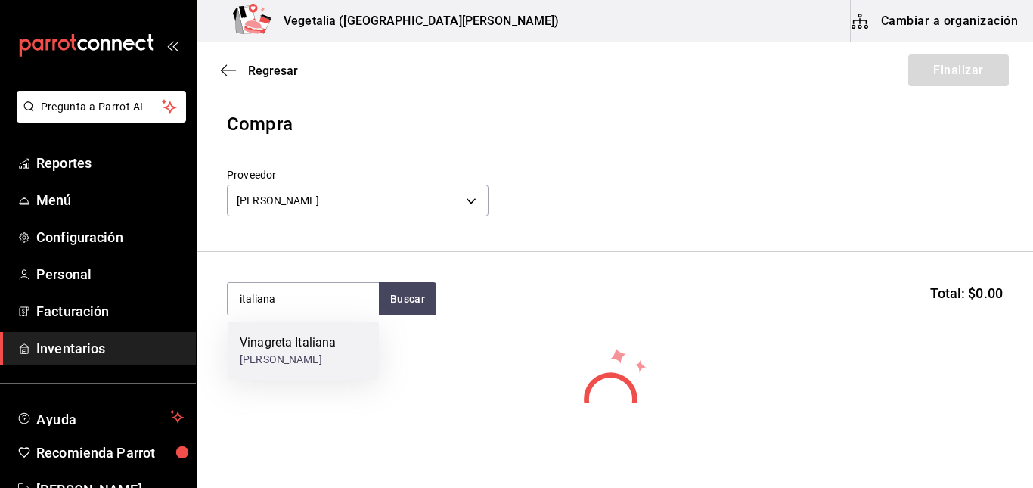
click at [342, 353] on div "Vinagreta Italiana [PERSON_NAME]" at bounding box center [303, 350] width 151 height 58
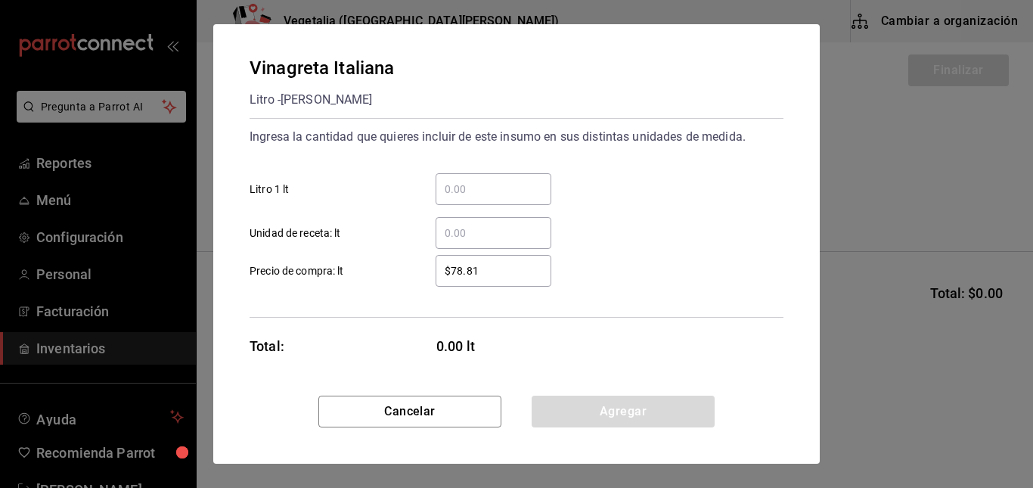
click at [485, 190] on input "​ Litro 1 lt" at bounding box center [494, 189] width 116 height 18
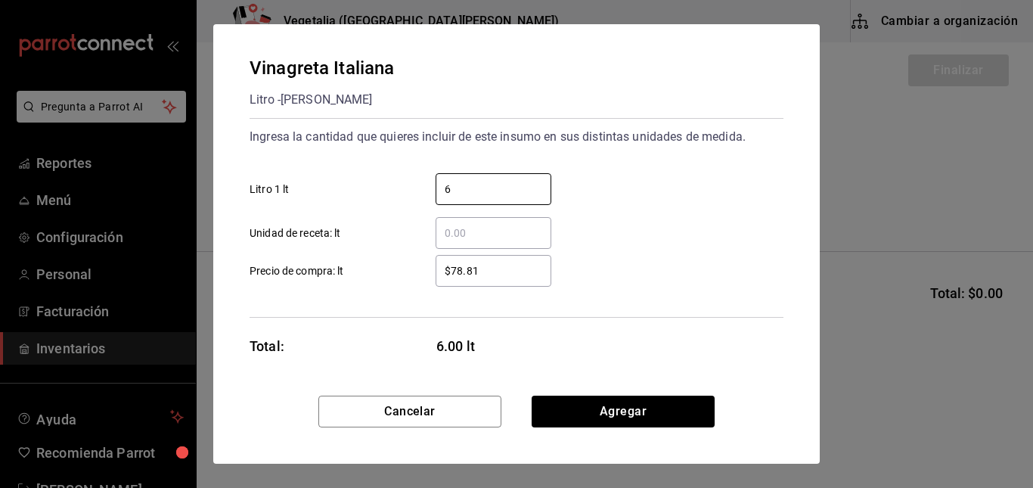
type input "6"
click at [448, 271] on input "$78.81" at bounding box center [494, 271] width 116 height 18
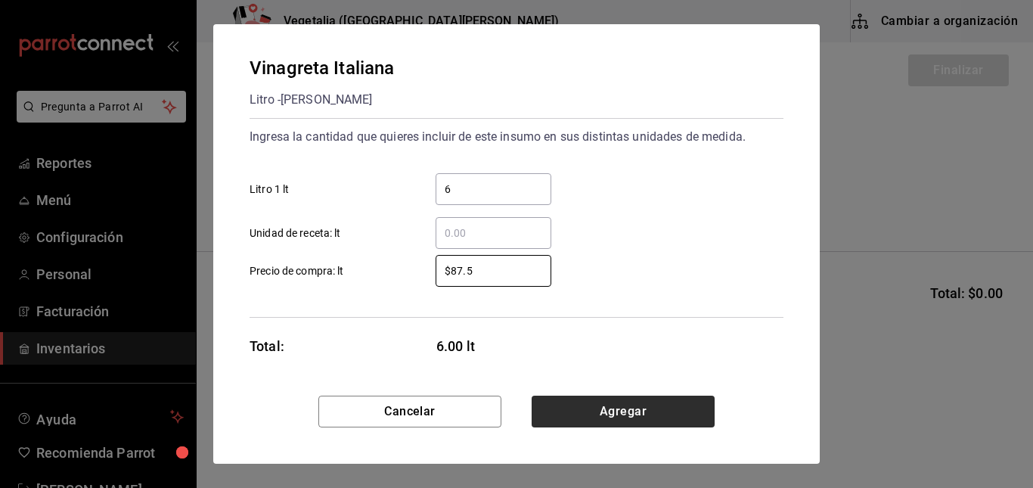
type input "$87.5"
click at [620, 399] on button "Agregar" at bounding box center [623, 412] width 183 height 32
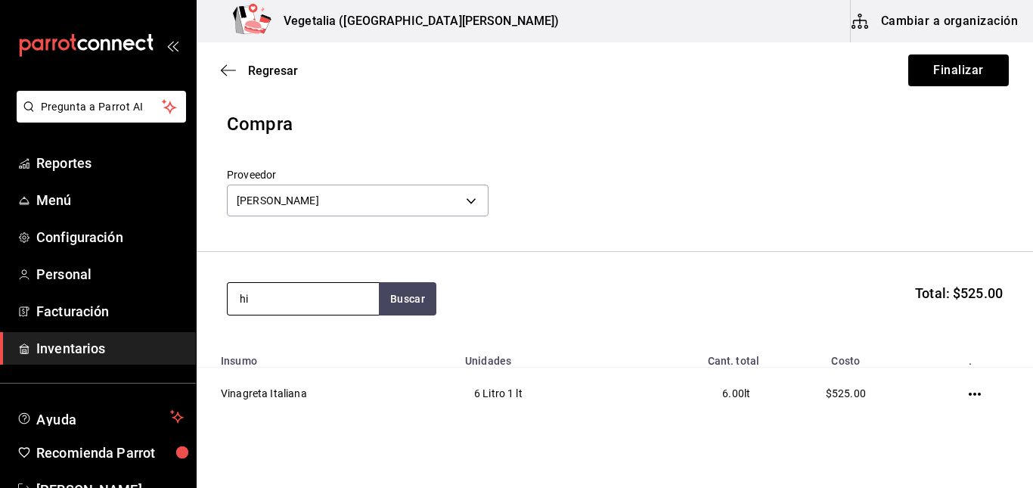
type input "h"
type input "semilla"
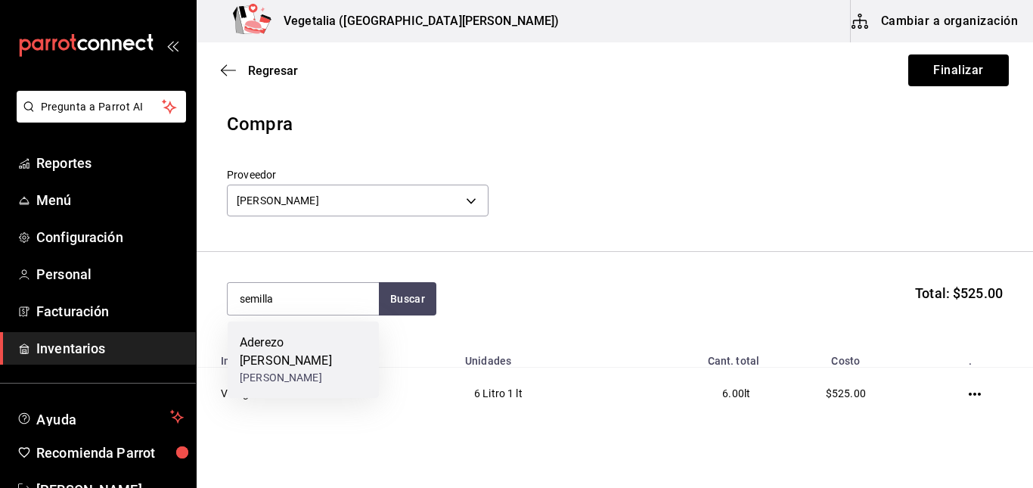
click at [327, 342] on div "Aderezo [PERSON_NAME]" at bounding box center [303, 352] width 127 height 36
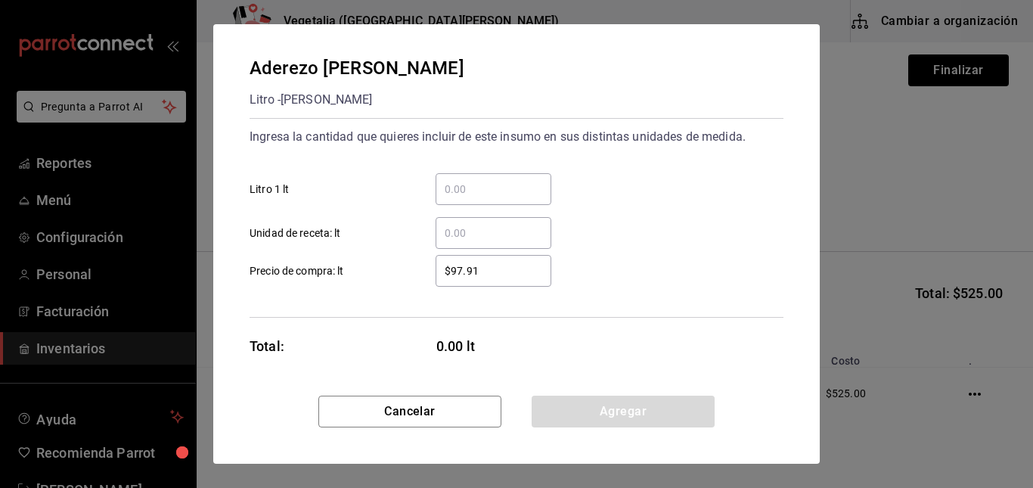
click at [501, 210] on div "​ Unidad de receta: lt" at bounding box center [510, 227] width 546 height 44
click at [495, 199] on div "​" at bounding box center [494, 189] width 116 height 32
click at [495, 198] on input "​ Litro 1 lt" at bounding box center [494, 189] width 116 height 18
click at [495, 199] on div "​" at bounding box center [494, 189] width 116 height 32
click at [495, 198] on input "​ Litro 1 lt" at bounding box center [494, 189] width 116 height 18
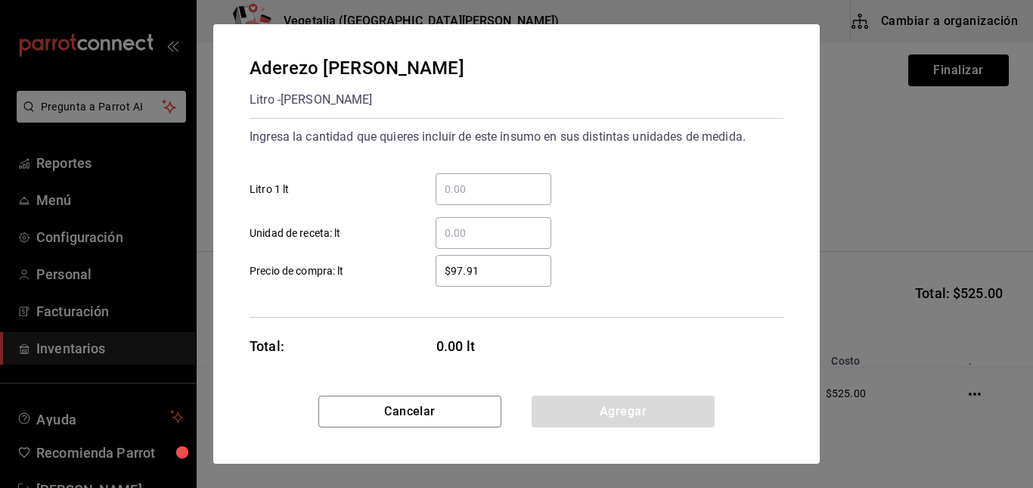
click at [495, 199] on div "​" at bounding box center [494, 189] width 116 height 32
click at [495, 198] on input "​ Litro 1 lt" at bounding box center [494, 189] width 116 height 18
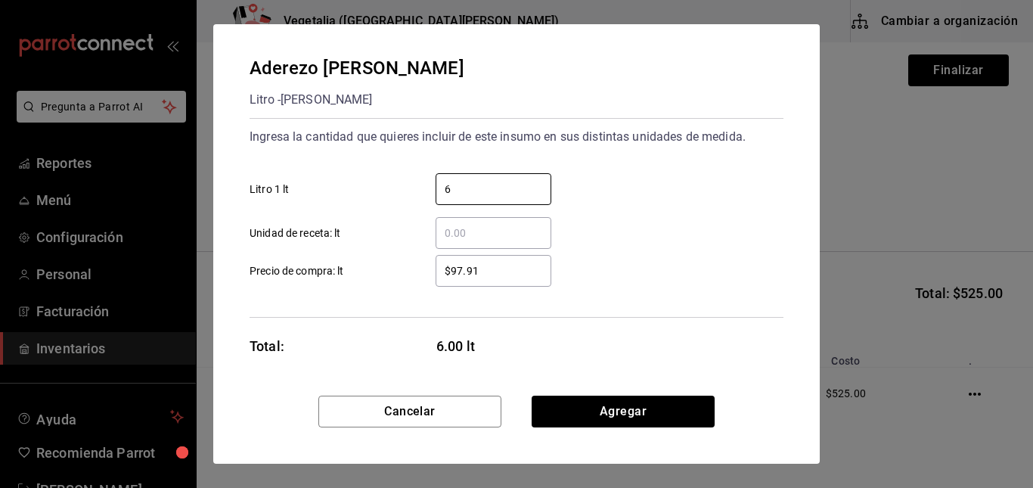
type input "6"
click at [449, 270] on input "$97.91" at bounding box center [494, 271] width 116 height 18
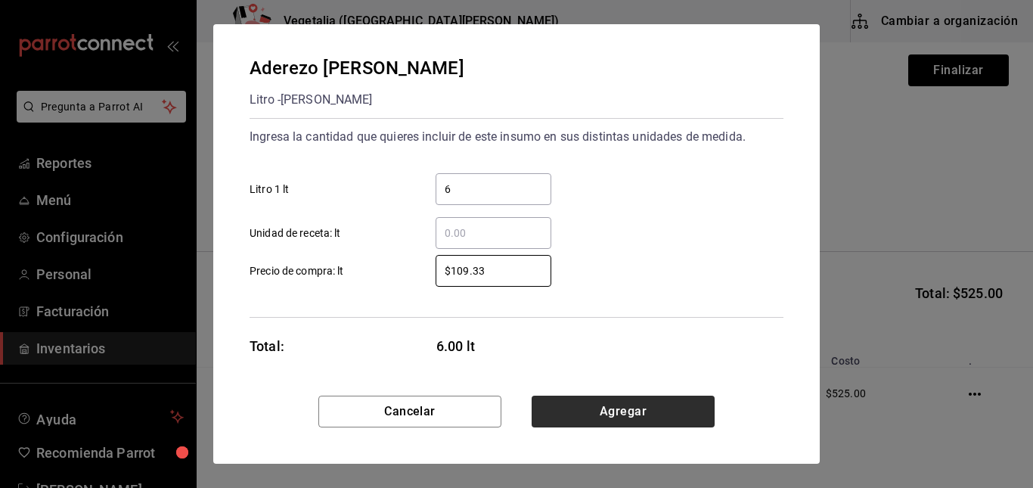
type input "$109.33"
click at [615, 406] on button "Agregar" at bounding box center [623, 412] width 183 height 32
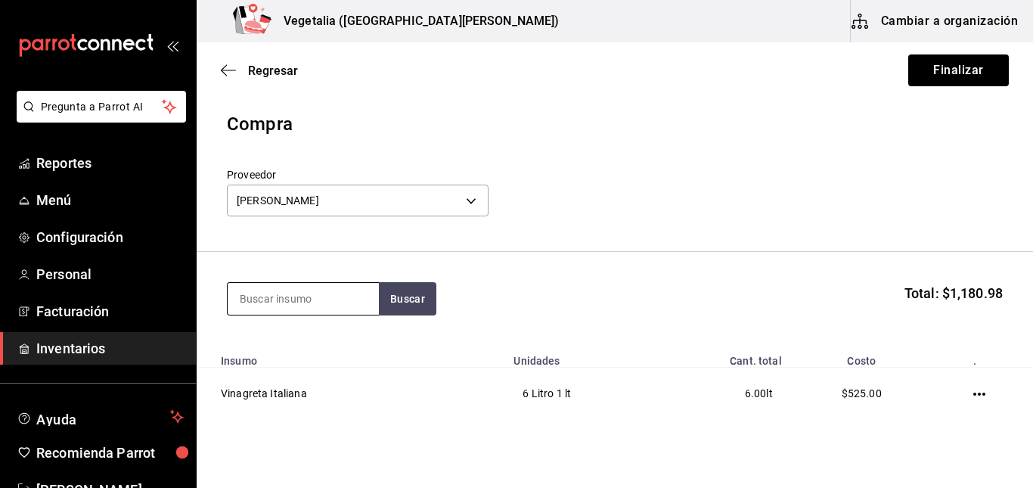
click at [329, 296] on input at bounding box center [303, 299] width 151 height 32
type input "blue"
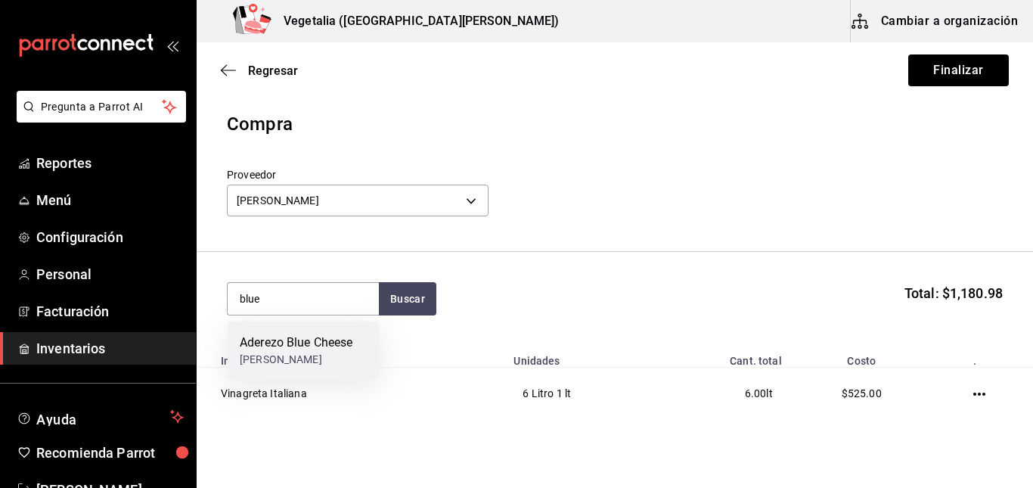
click at [331, 360] on div "[PERSON_NAME]" at bounding box center [296, 360] width 113 height 16
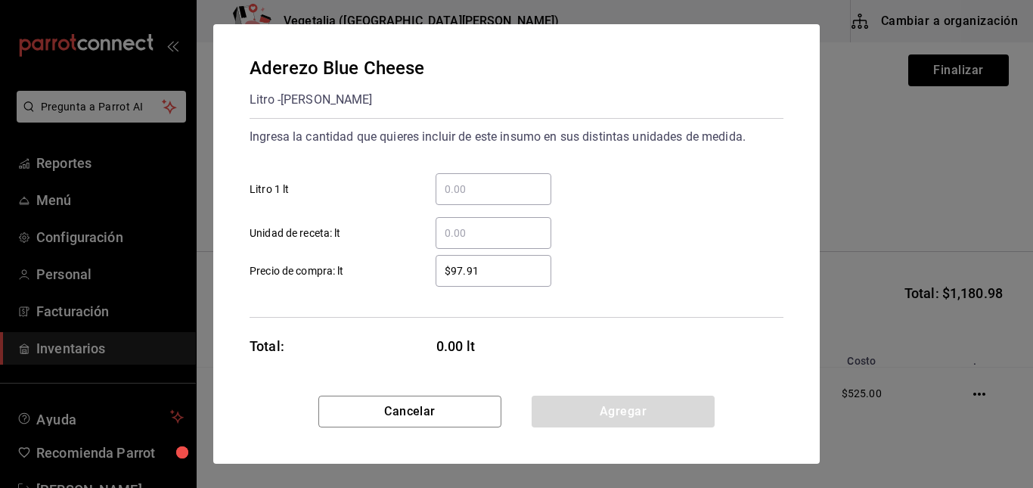
click at [492, 191] on input "​ Litro 1 lt" at bounding box center [494, 189] width 116 height 18
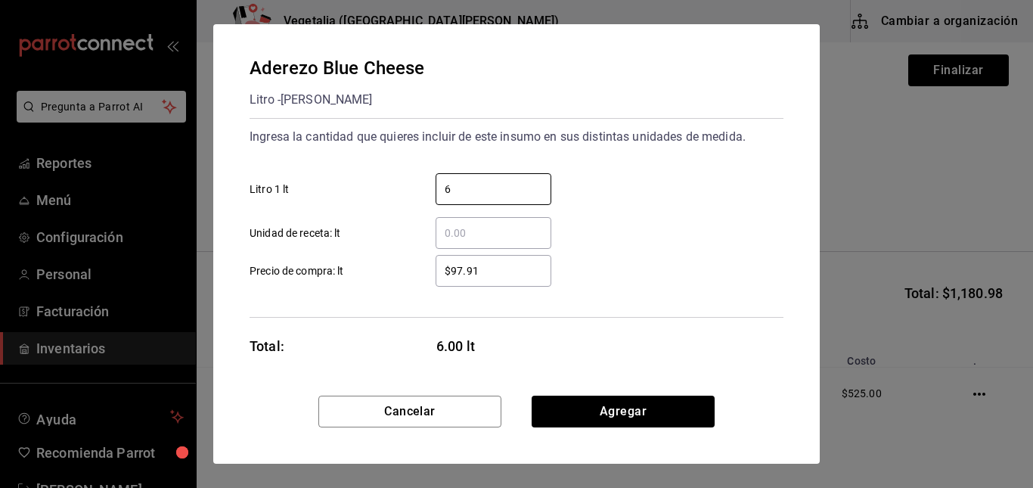
type input "6"
click at [456, 275] on input "$97.91" at bounding box center [494, 271] width 116 height 18
type input "$109.33"
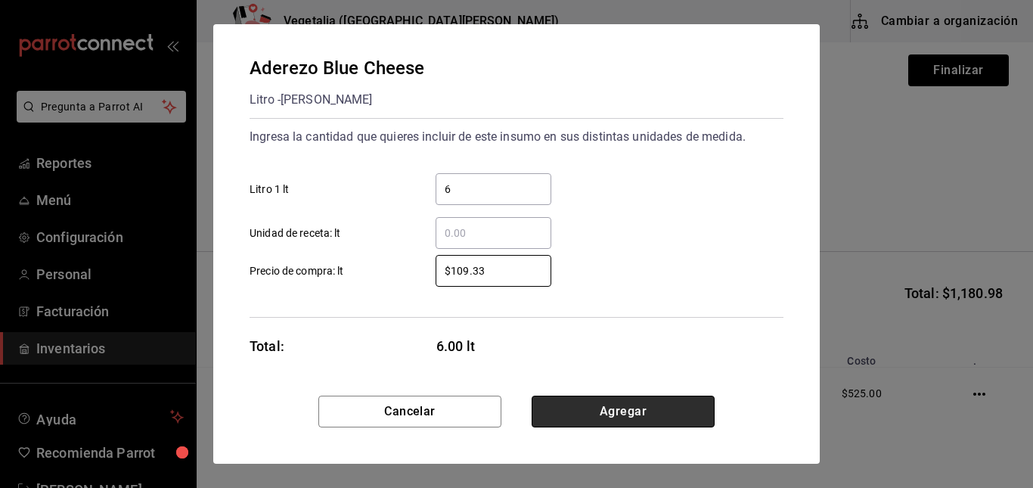
click at [594, 408] on button "Agregar" at bounding box center [623, 412] width 183 height 32
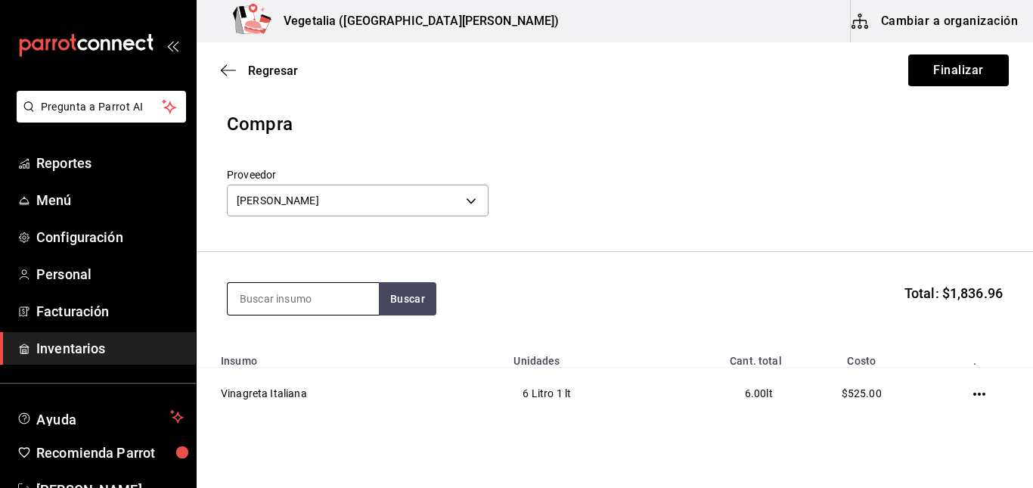
click at [318, 311] on input at bounding box center [303, 299] width 151 height 32
type input "piña"
click at [386, 310] on button "Buscar" at bounding box center [407, 298] width 57 height 33
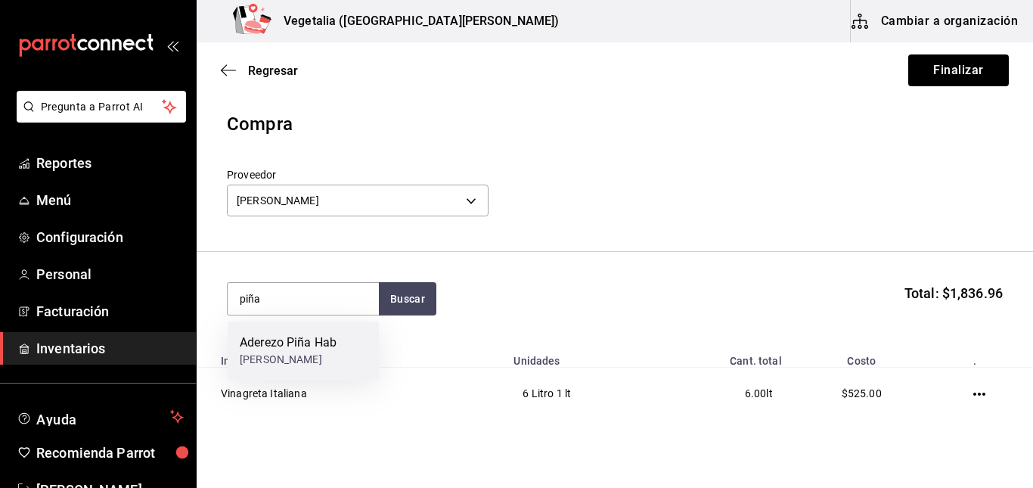
click at [308, 339] on div "Aderezo Piña Hab" at bounding box center [288, 343] width 97 height 18
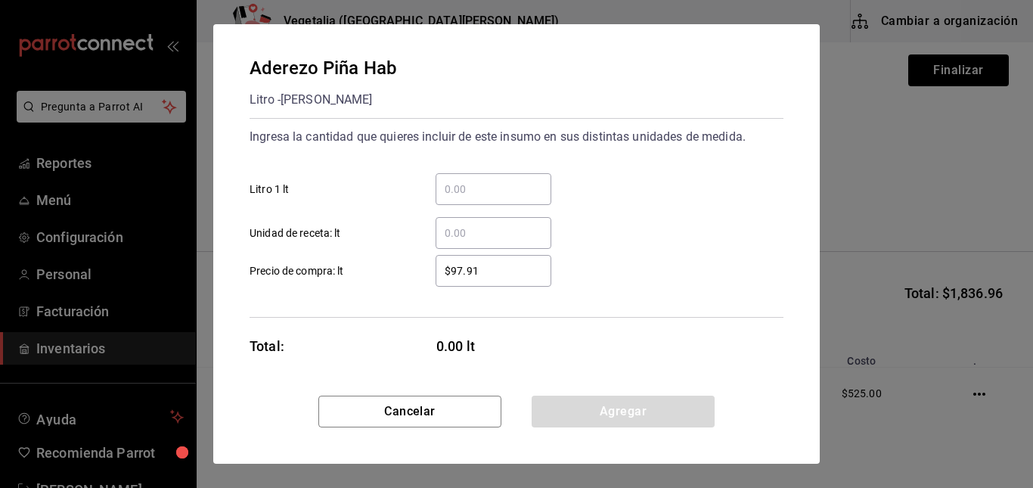
click at [489, 198] on div "​" at bounding box center [494, 189] width 116 height 32
click at [489, 198] on input "​ Litro 1 lt" at bounding box center [494, 189] width 116 height 18
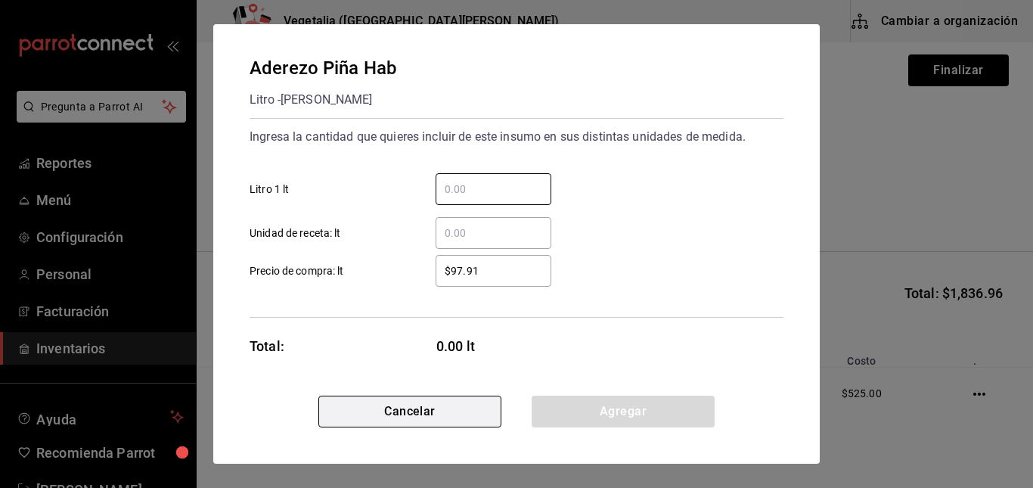
click at [428, 408] on button "Cancelar" at bounding box center [409, 412] width 183 height 32
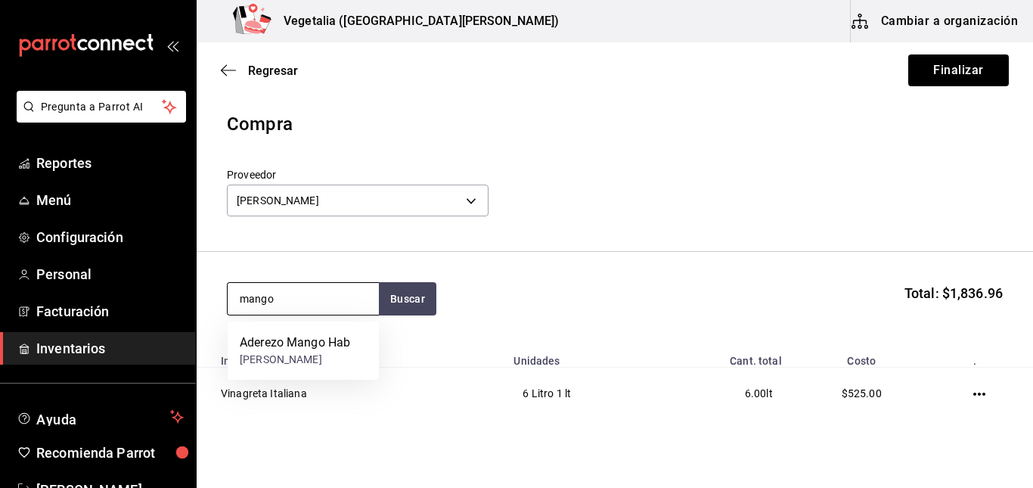
click at [326, 308] on input "mango" at bounding box center [303, 299] width 151 height 32
type input "piña"
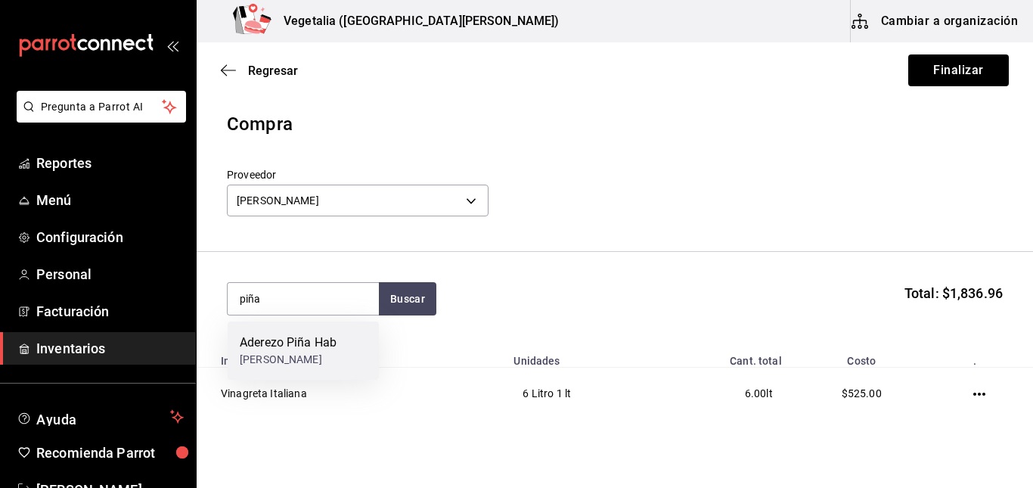
click at [322, 345] on div "Aderezo Piña Hab" at bounding box center [288, 343] width 97 height 18
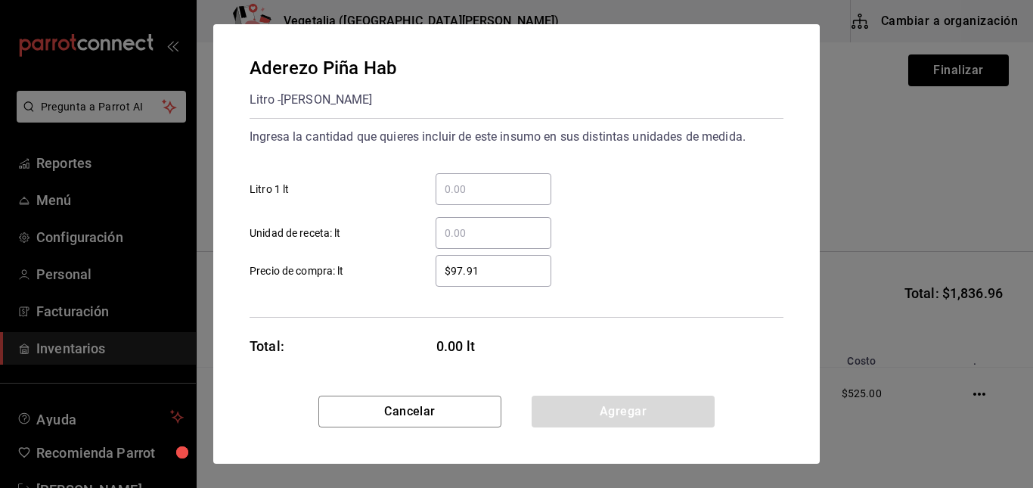
click at [470, 197] on input "​ Litro 1 lt" at bounding box center [494, 189] width 116 height 18
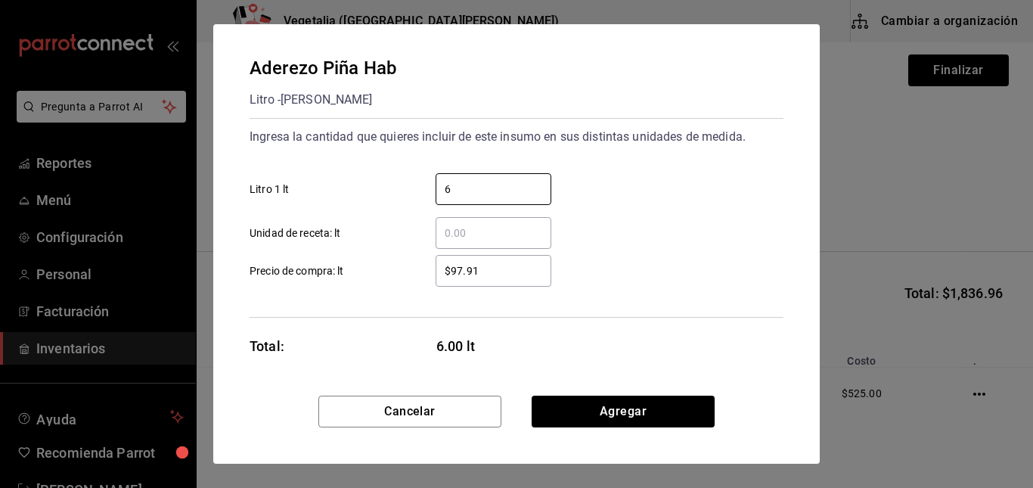
type input "6"
click at [460, 264] on input "$97.91" at bounding box center [494, 271] width 116 height 18
type input "$109.33"
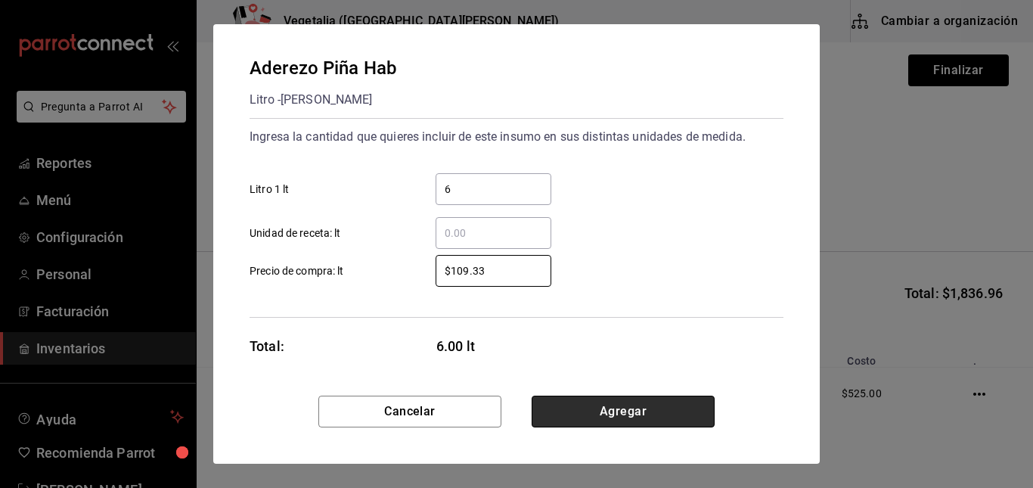
click at [577, 414] on button "Agregar" at bounding box center [623, 412] width 183 height 32
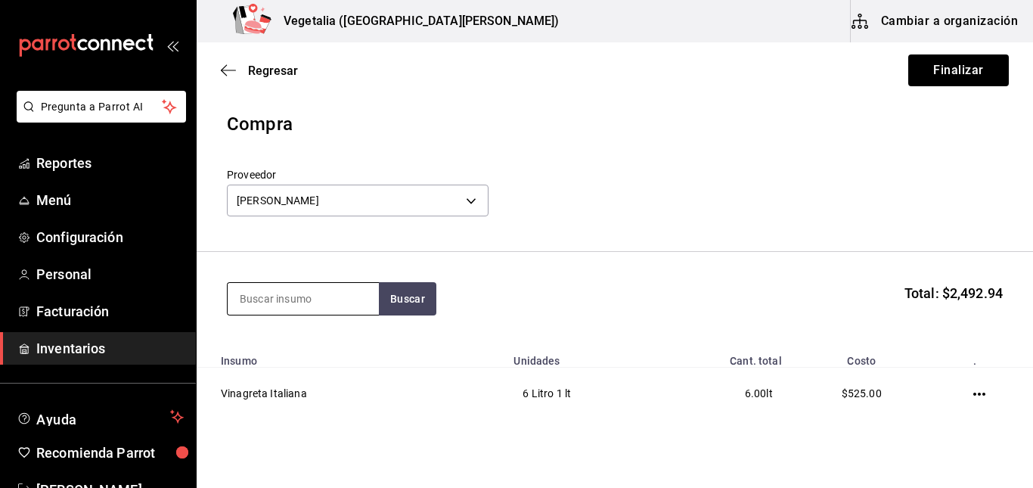
click at [307, 298] on input at bounding box center [303, 299] width 151 height 32
type input "mango"
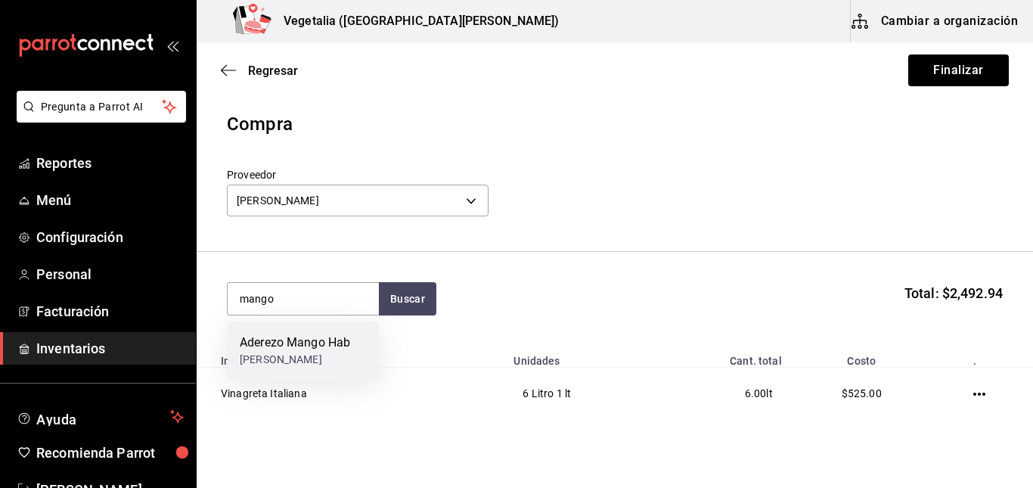
click at [345, 346] on div "Aderezo Mango Hab" at bounding box center [295, 343] width 110 height 18
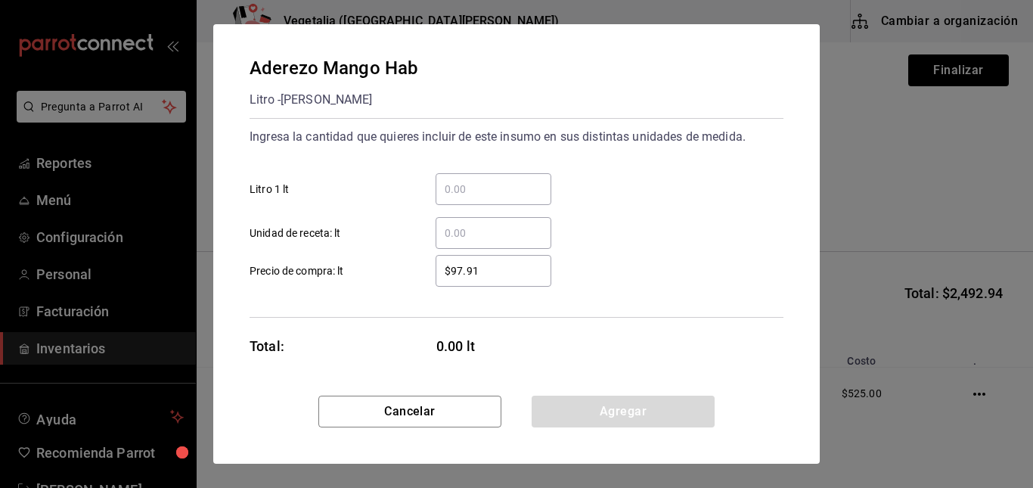
click at [485, 192] on input "​ Litro 1 lt" at bounding box center [494, 189] width 116 height 18
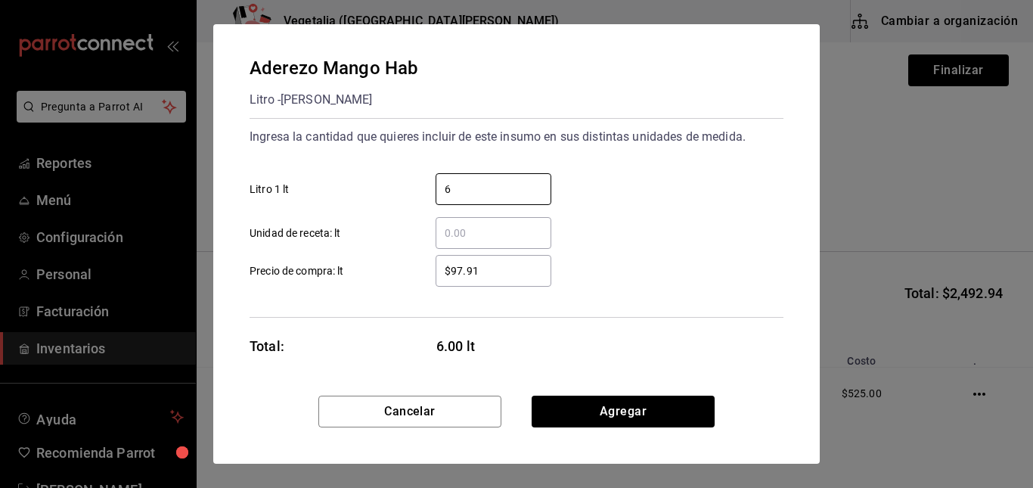
type input "6"
click at [458, 266] on input "$97.91" at bounding box center [494, 271] width 116 height 18
type input "$109.33"
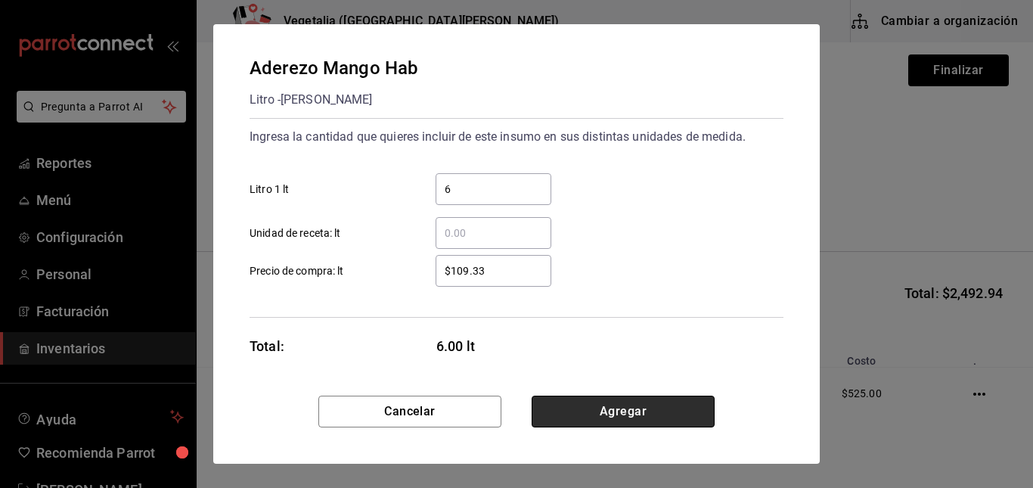
click at [561, 410] on button "Agregar" at bounding box center [623, 412] width 183 height 32
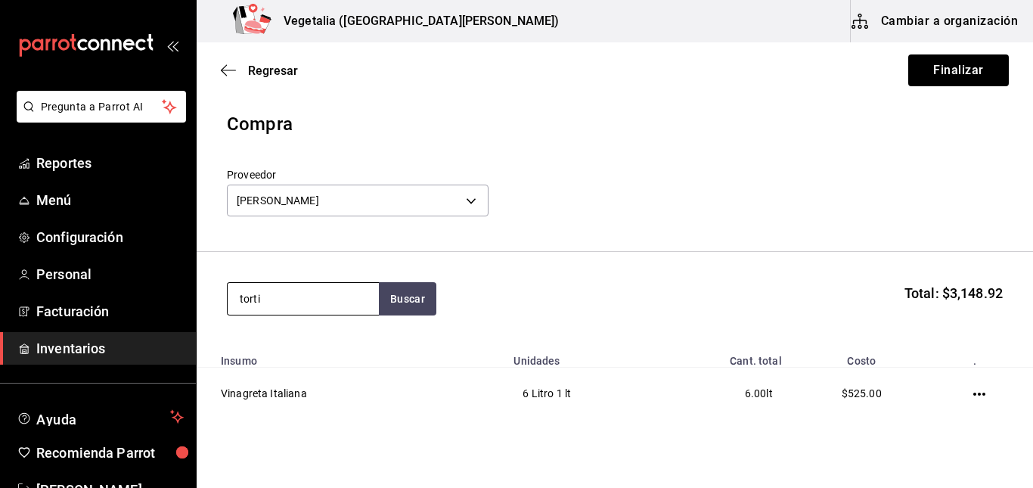
type input "torti"
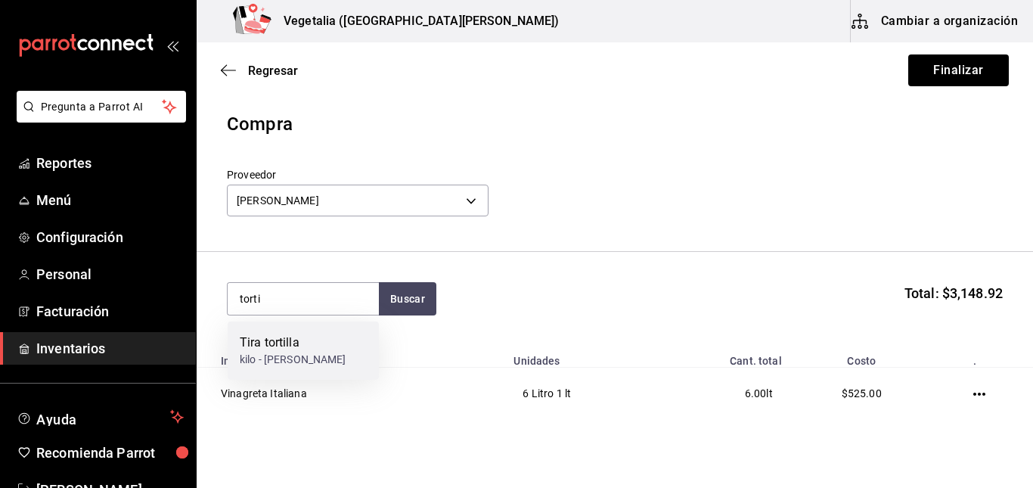
click at [314, 332] on div "Tira tortilla kilo - [PERSON_NAME]" at bounding box center [303, 350] width 151 height 58
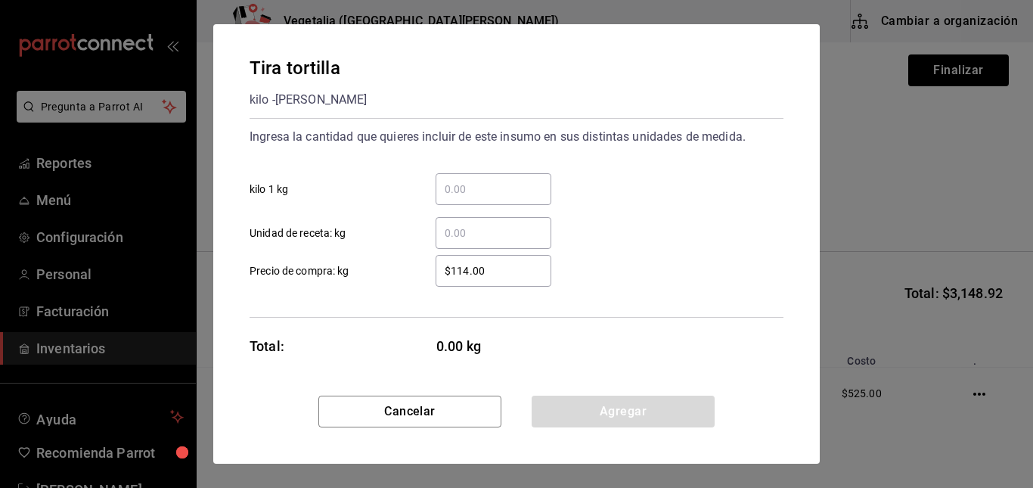
click at [523, 186] on input "​ kilo 1 kg" at bounding box center [494, 189] width 116 height 18
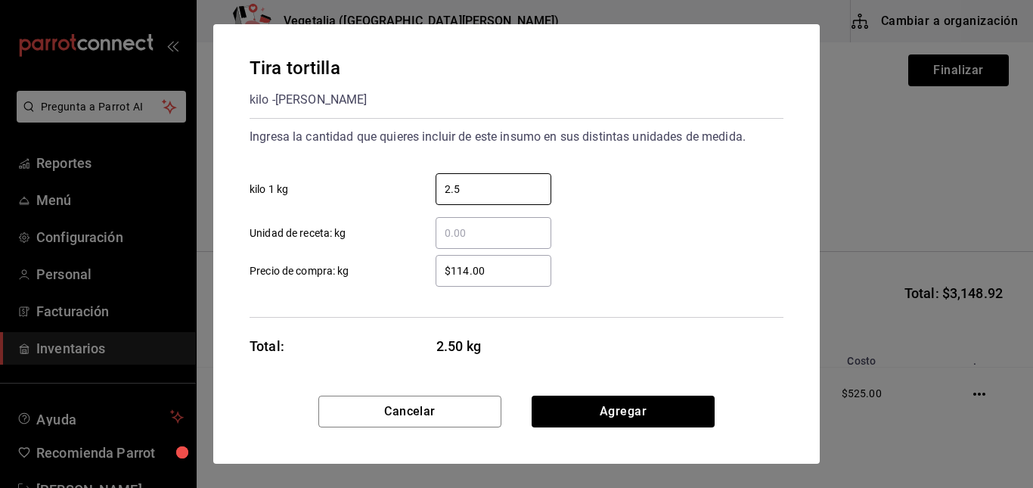
type input "2.5"
click at [507, 274] on input "$114.00" at bounding box center [494, 271] width 116 height 18
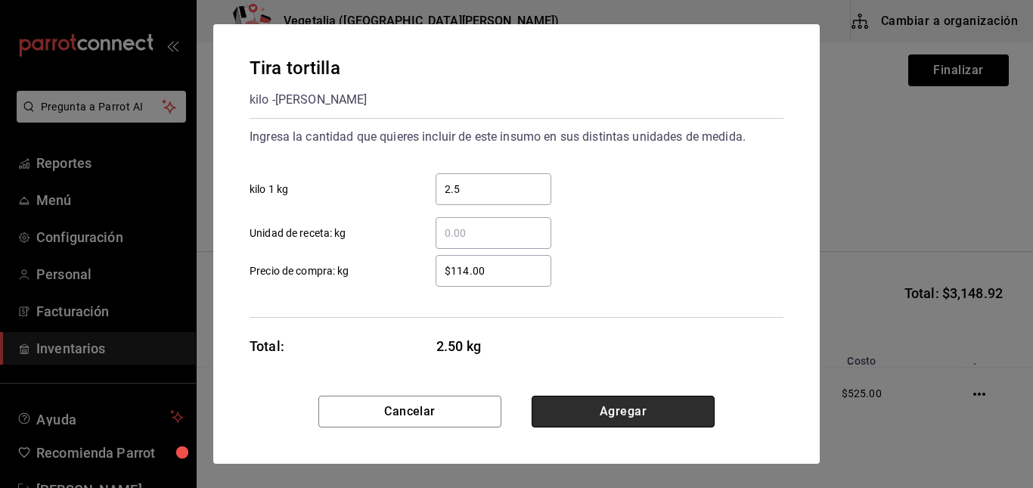
click at [601, 408] on button "Agregar" at bounding box center [623, 412] width 183 height 32
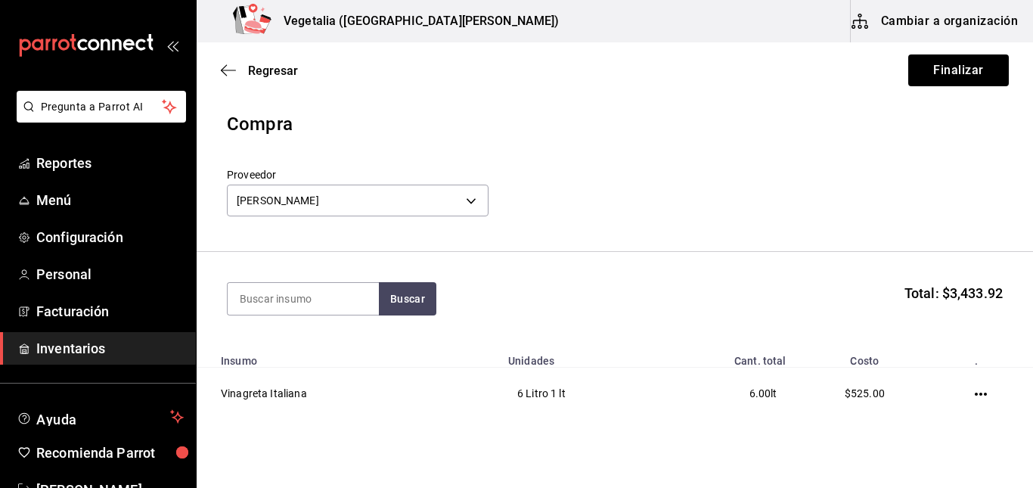
scroll to position [327, 0]
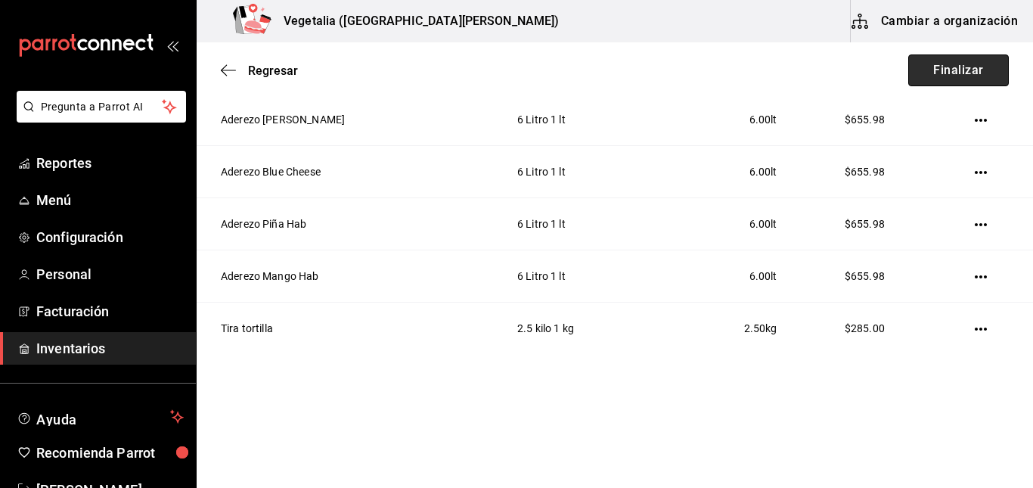
click at [969, 64] on button "Finalizar" at bounding box center [958, 70] width 101 height 32
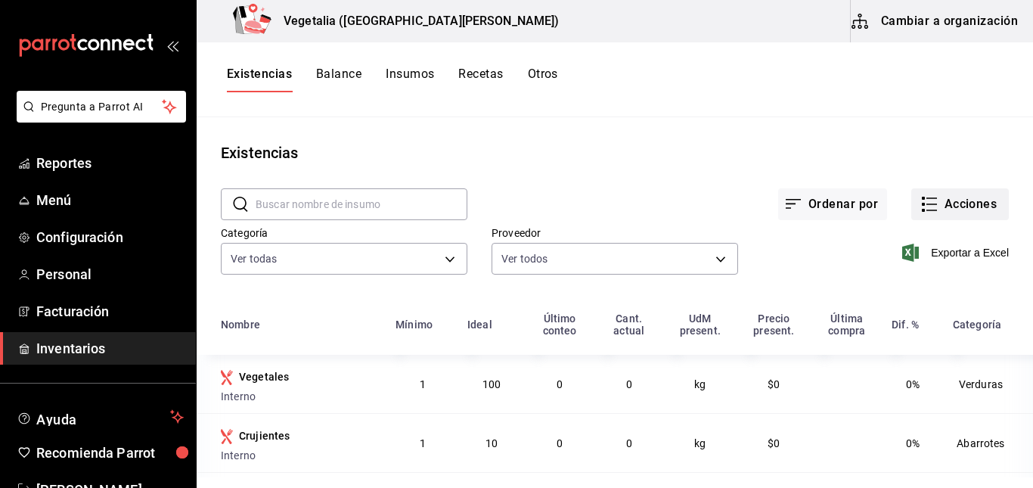
click at [956, 217] on button "Acciones" at bounding box center [960, 204] width 98 height 32
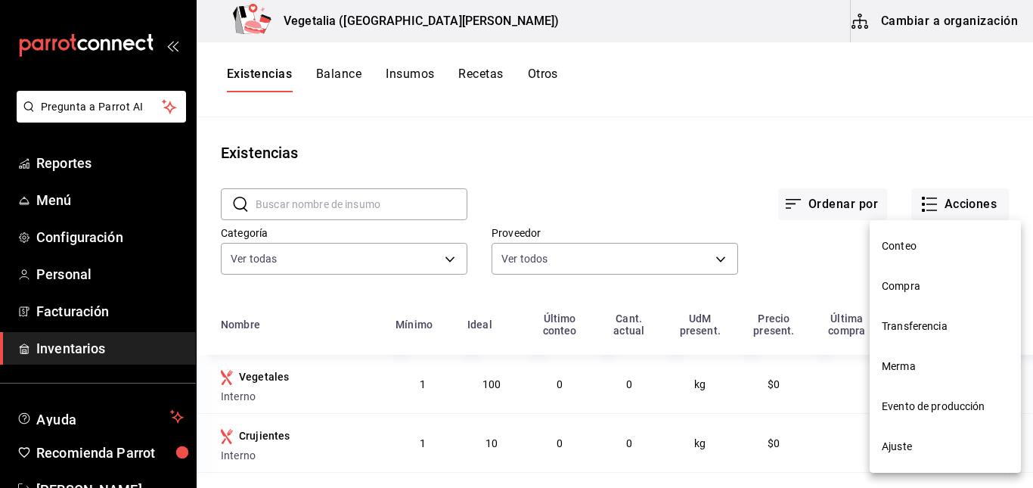
click at [932, 277] on li "Compra" at bounding box center [945, 286] width 151 height 40
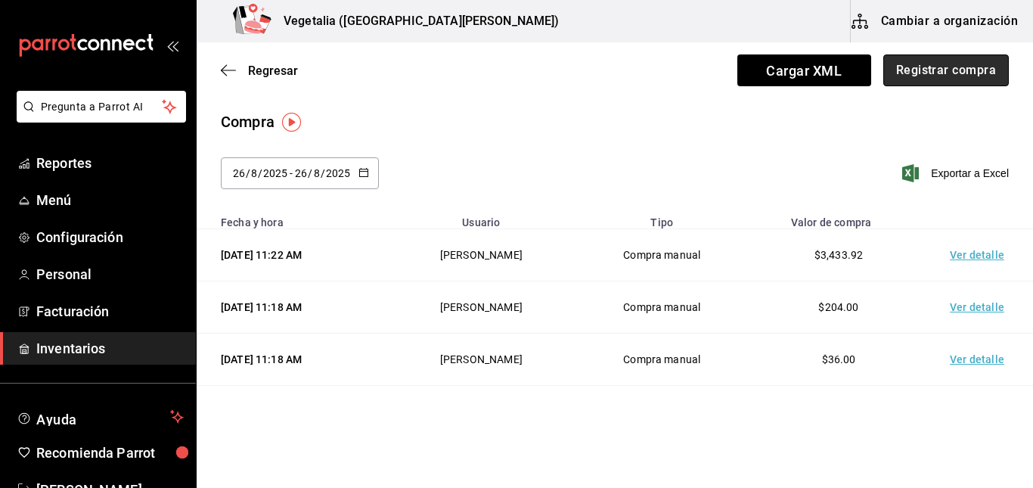
click at [939, 59] on button "Registrar compra" at bounding box center [946, 70] width 126 height 32
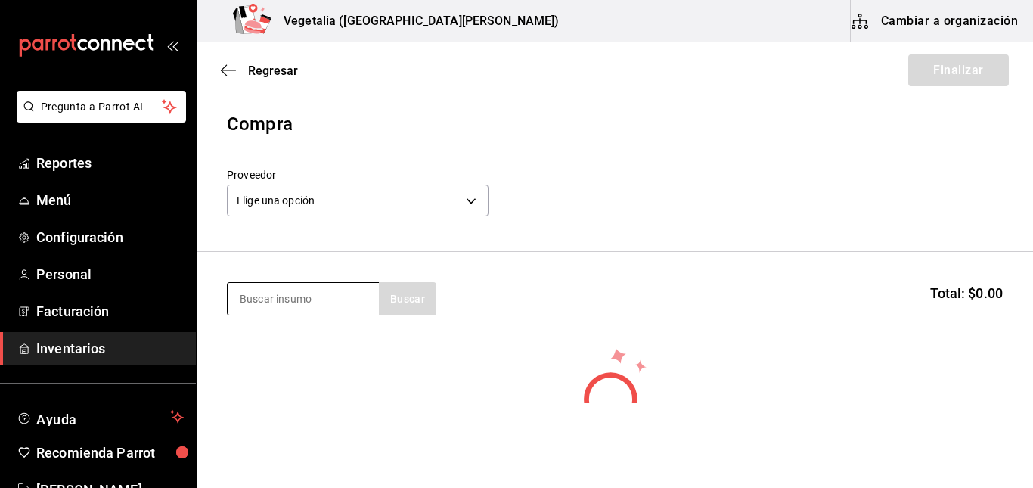
click at [323, 283] on input at bounding box center [303, 299] width 151 height 32
type input "dis"
click at [386, 205] on body "Pregunta a Parrot AI Reportes Menú Configuración Personal Facturación Inventari…" at bounding box center [516, 201] width 1033 height 402
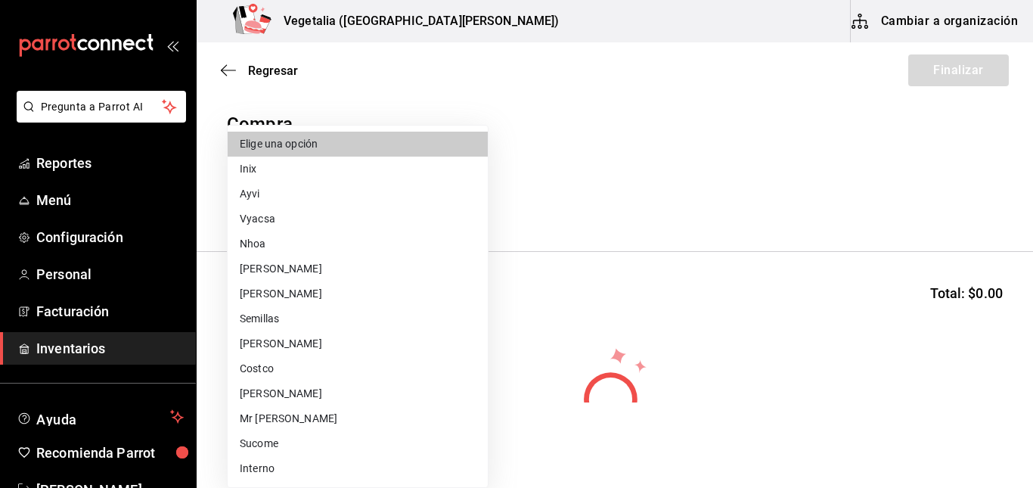
click at [300, 191] on li "Ayvi" at bounding box center [358, 193] width 260 height 25
type input "d89c7f71-e4fd-4d52-801b-ef010f8f5725"
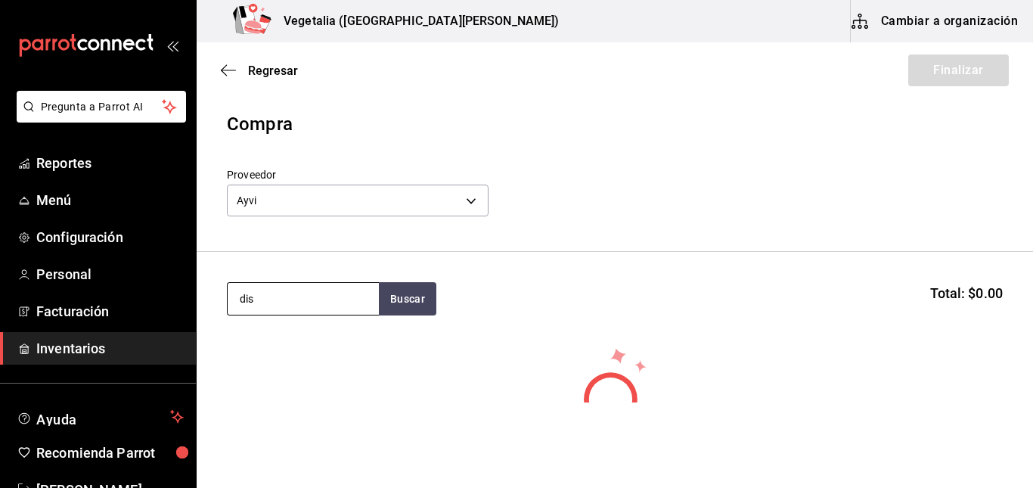
click at [344, 305] on input "dis" at bounding box center [303, 299] width 151 height 32
click at [423, 300] on button "Buscar" at bounding box center [407, 298] width 57 height 33
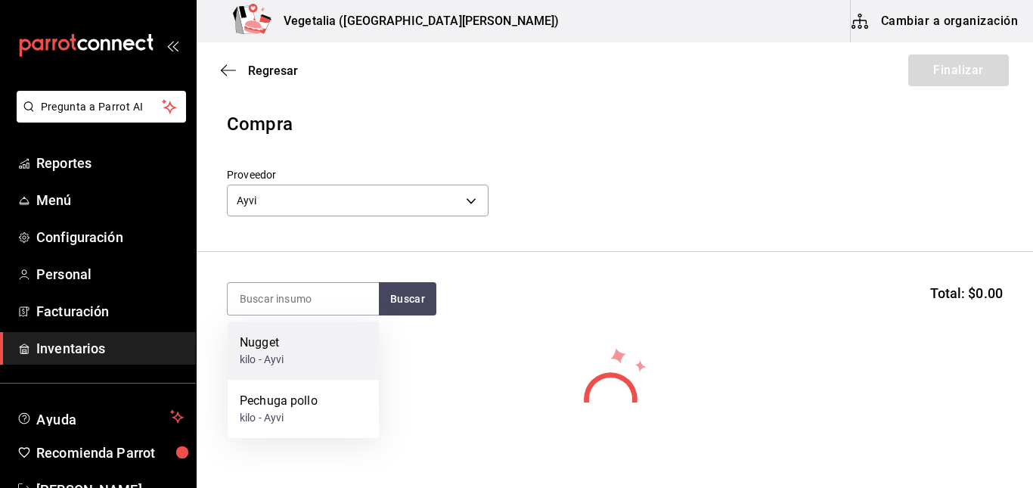
click at [319, 343] on div "Nugget kilo - Ayvi" at bounding box center [303, 350] width 151 height 58
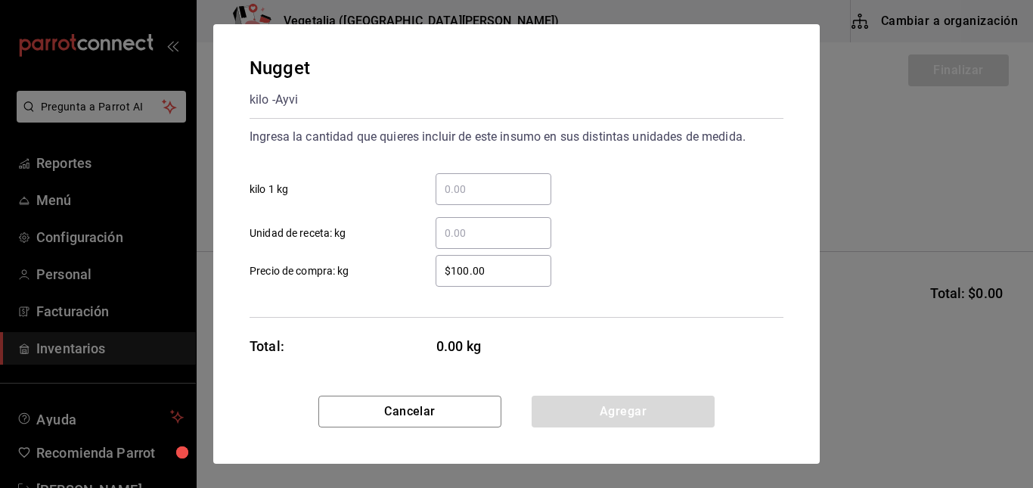
click at [513, 193] on input "​ kilo 1 kg" at bounding box center [494, 189] width 116 height 18
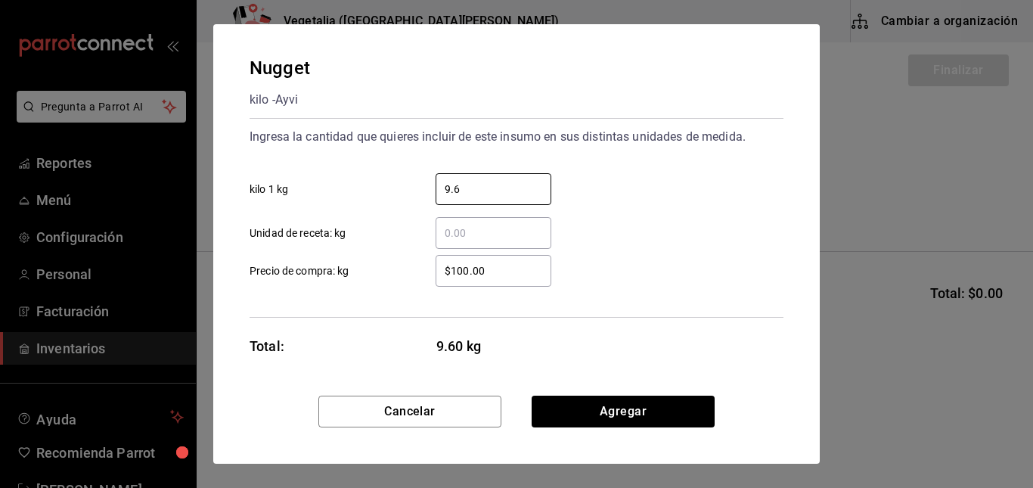
type input "9.6"
click at [522, 270] on input "$100.00" at bounding box center [494, 271] width 116 height 18
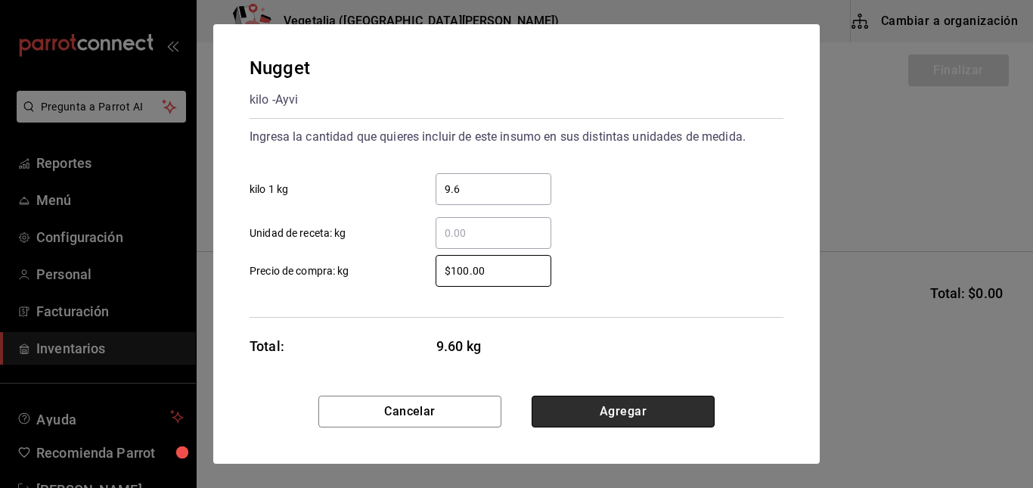
click at [601, 414] on button "Agregar" at bounding box center [623, 412] width 183 height 32
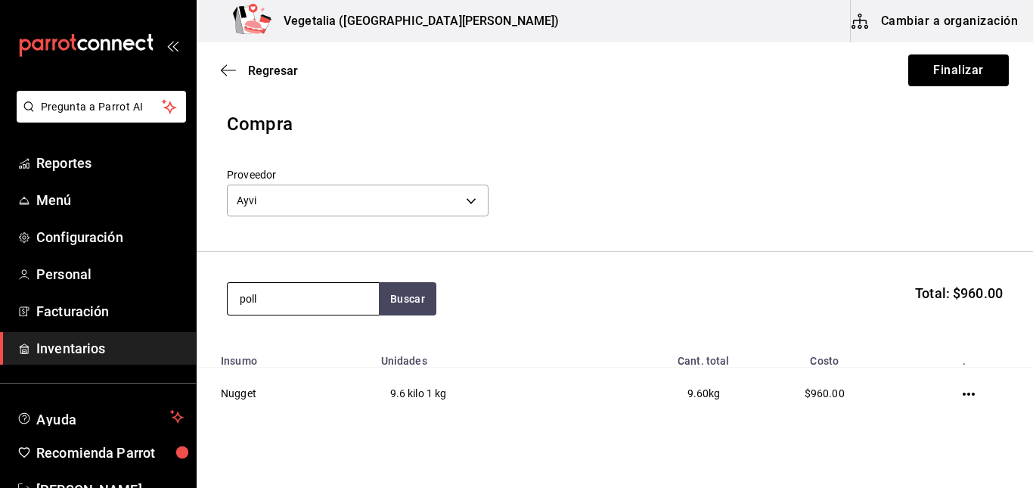
type input "poll"
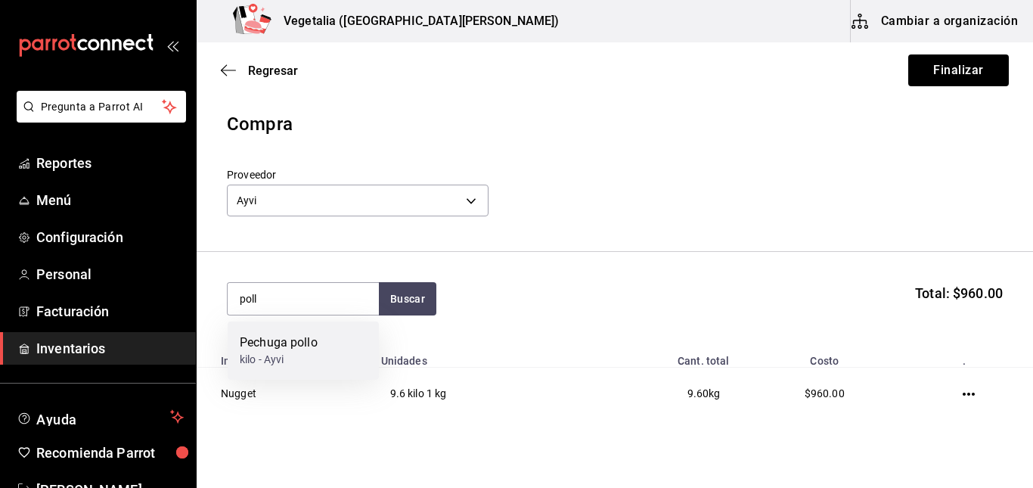
click at [311, 336] on div "Pechuga pollo" at bounding box center [279, 343] width 78 height 18
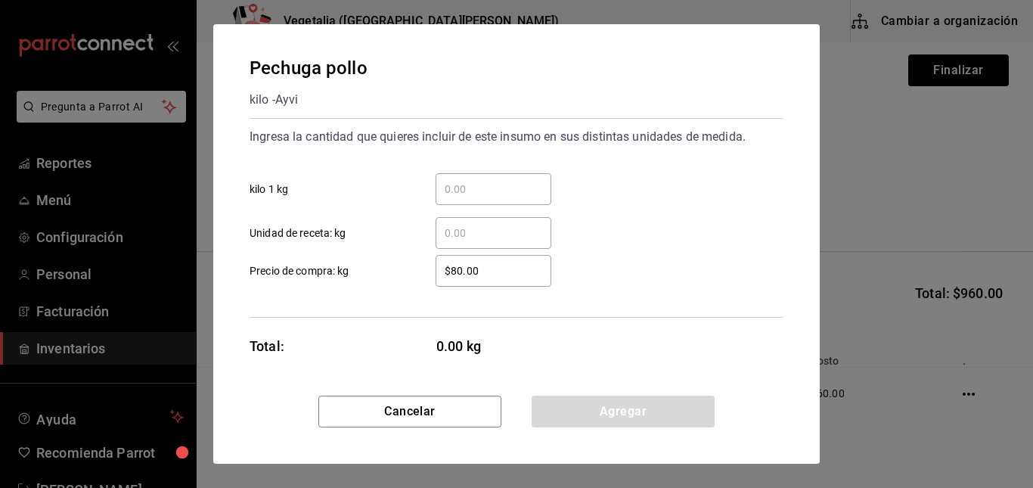
click at [470, 187] on input "​ kilo 1 kg" at bounding box center [494, 189] width 116 height 18
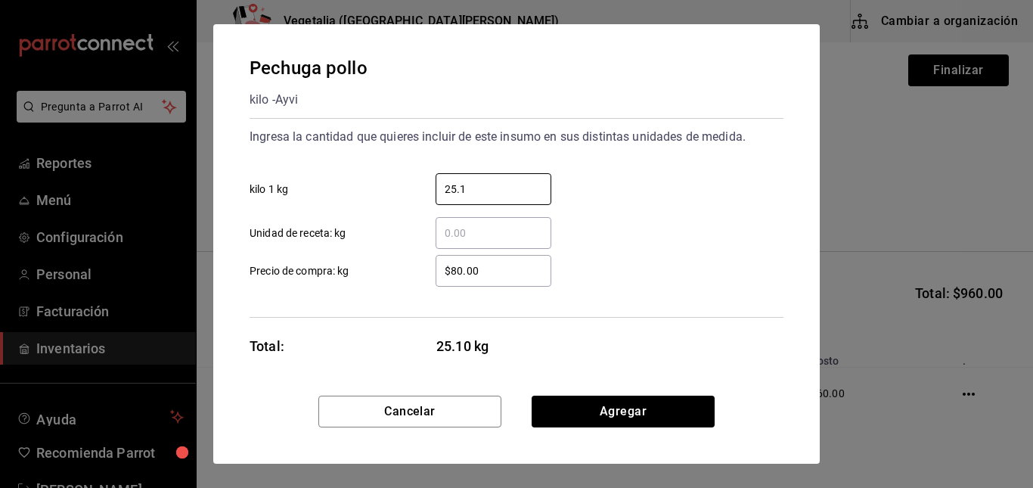
type input "25.1"
click at [489, 276] on input "$80.00" at bounding box center [494, 271] width 116 height 18
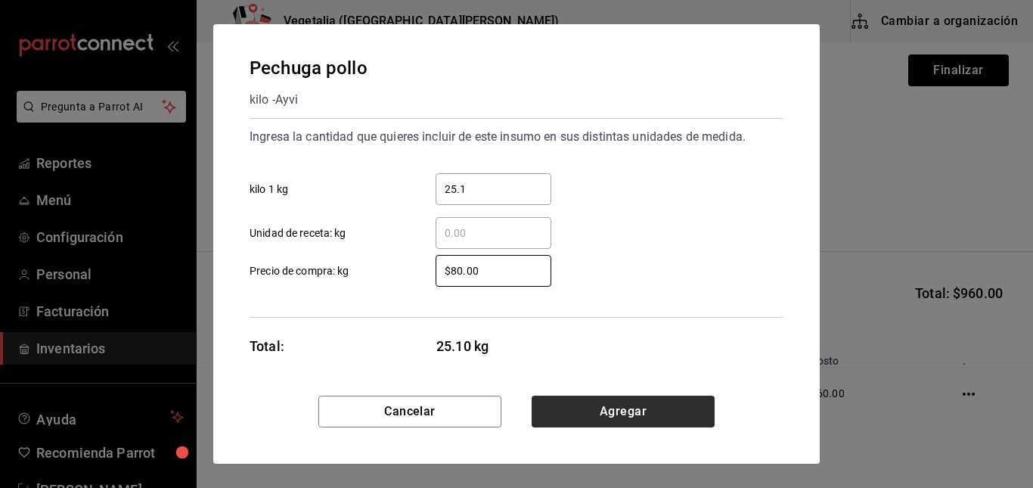
scroll to position [3, 0]
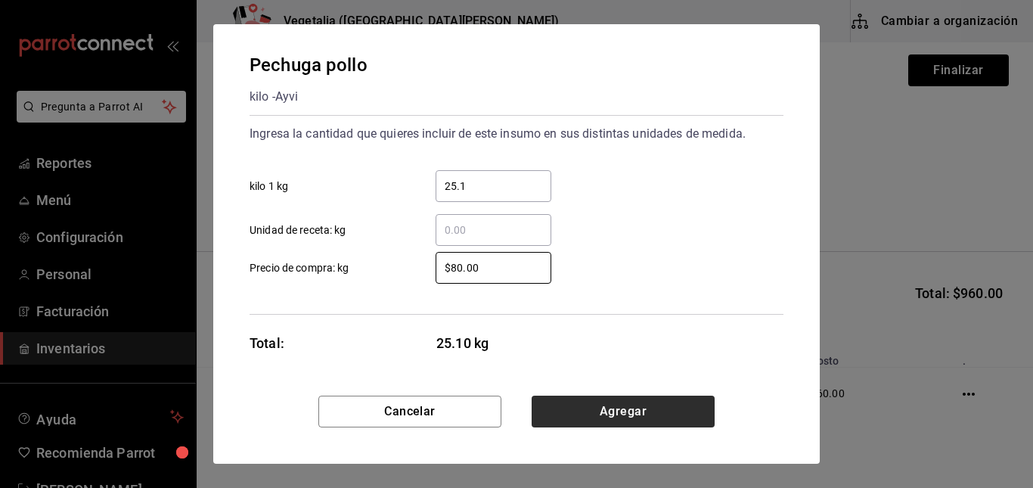
drag, startPoint x: 489, startPoint y: 276, endPoint x: 610, endPoint y: 400, distance: 173.3
click at [610, 400] on div "Pechuga pollo kilo - Ayvi Ingresa la cantidad que quieres incluir de este insum…" at bounding box center [516, 243] width 607 height 439
click at [610, 400] on button "Agregar" at bounding box center [623, 412] width 183 height 32
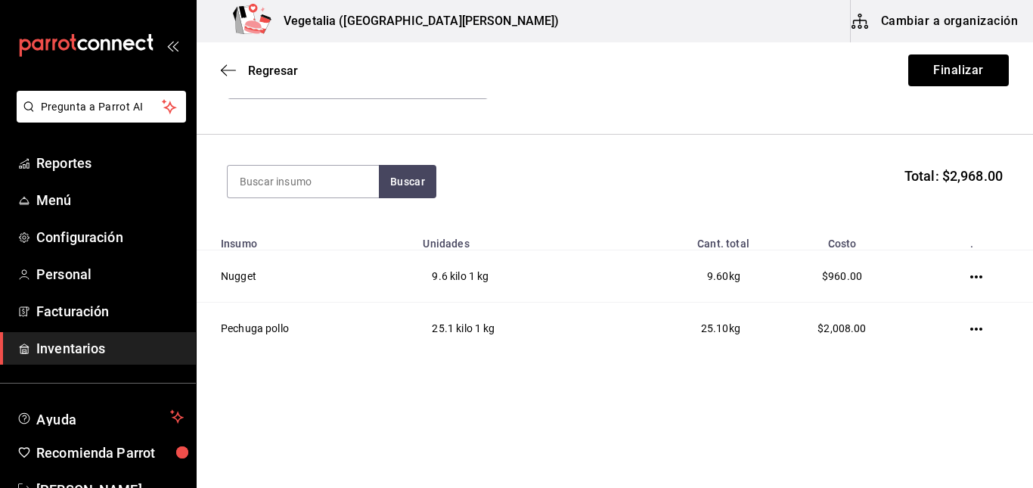
scroll to position [0, 0]
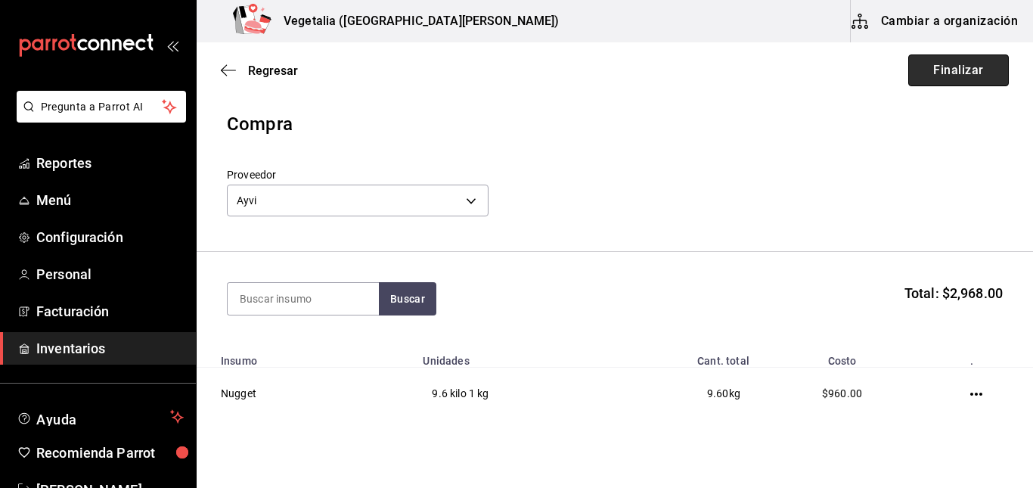
click at [935, 60] on button "Finalizar" at bounding box center [958, 70] width 101 height 32
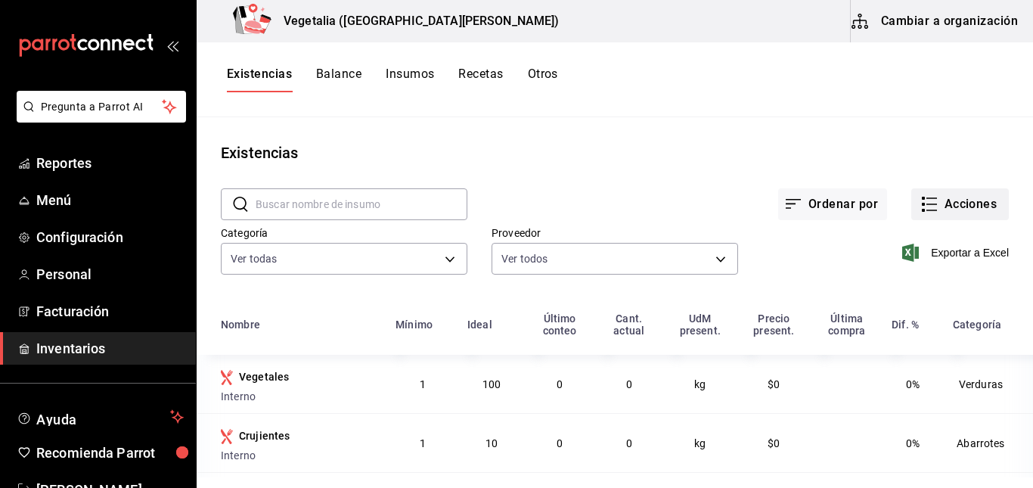
click at [920, 201] on icon "button" at bounding box center [929, 204] width 18 height 18
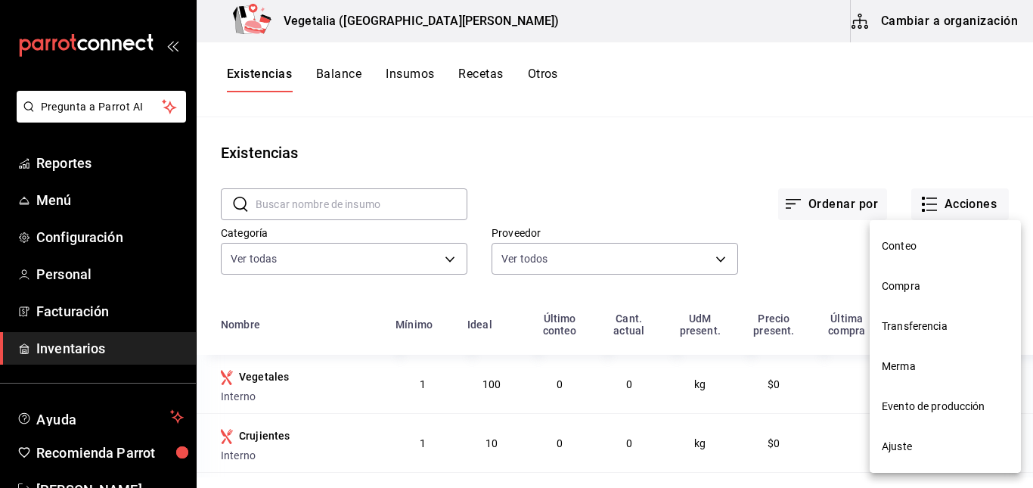
click at [919, 292] on span "Compra" at bounding box center [945, 286] width 127 height 16
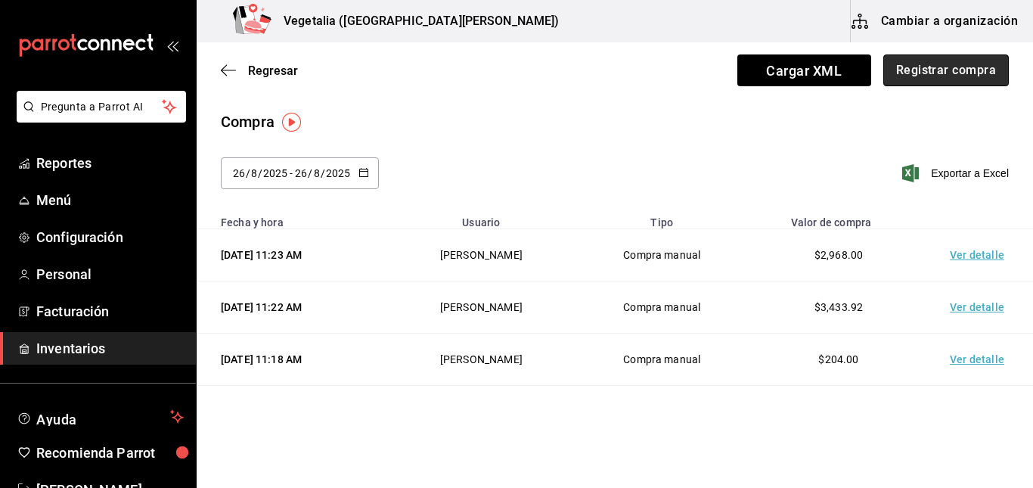
click at [927, 79] on button "Registrar compra" at bounding box center [946, 70] width 126 height 32
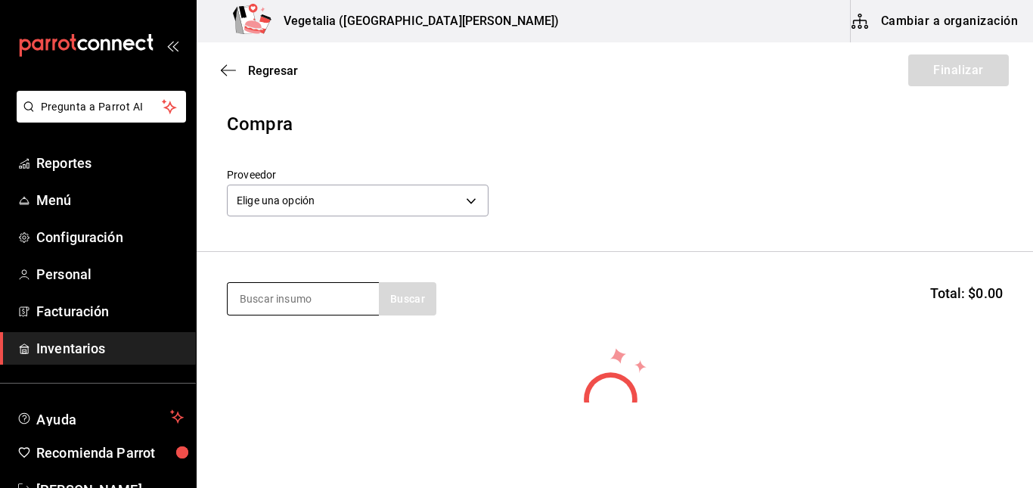
click at [324, 302] on input at bounding box center [303, 299] width 151 height 32
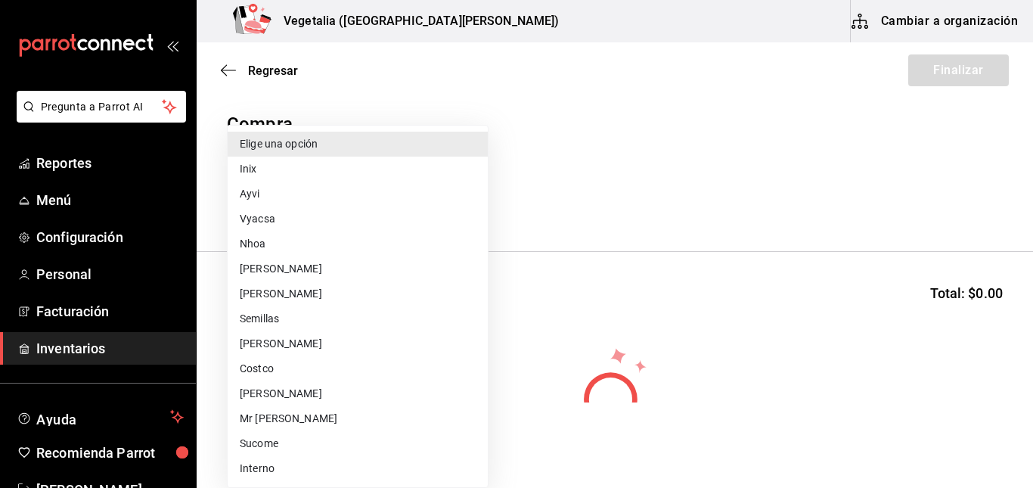
click at [402, 209] on body "Pregunta a Parrot AI Reportes Menú Configuración Personal Facturación Inventari…" at bounding box center [516, 201] width 1033 height 402
click at [319, 438] on li "Sucome" at bounding box center [358, 443] width 260 height 25
type input "4b664791-4323-4fa2-8aca-83c852965bed"
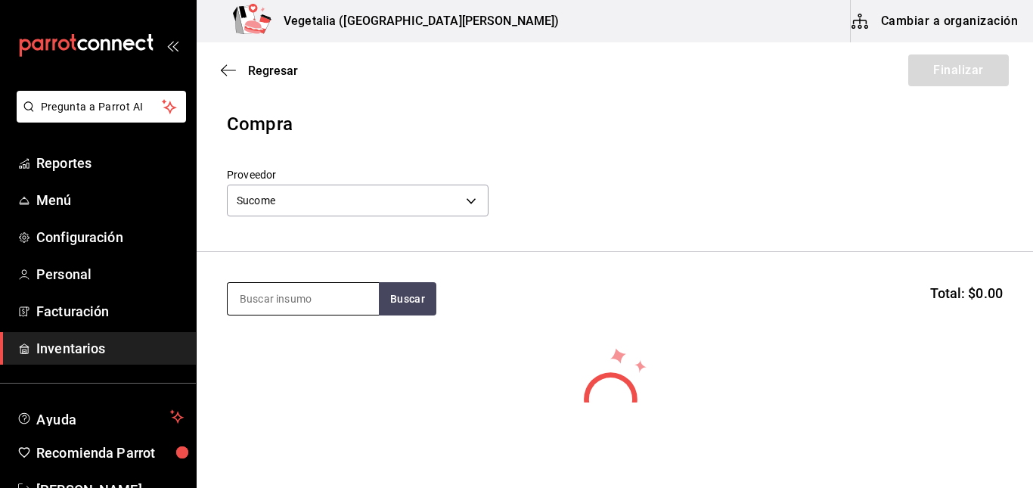
click at [345, 306] on input at bounding box center [303, 299] width 151 height 32
type input "betabel"
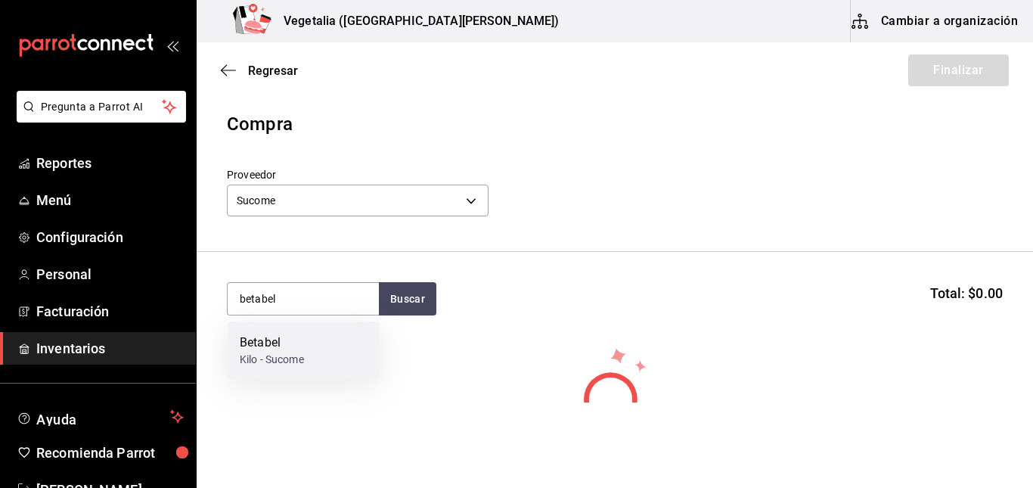
click at [361, 345] on div "Betabel Kilo - Sucome" at bounding box center [303, 350] width 151 height 58
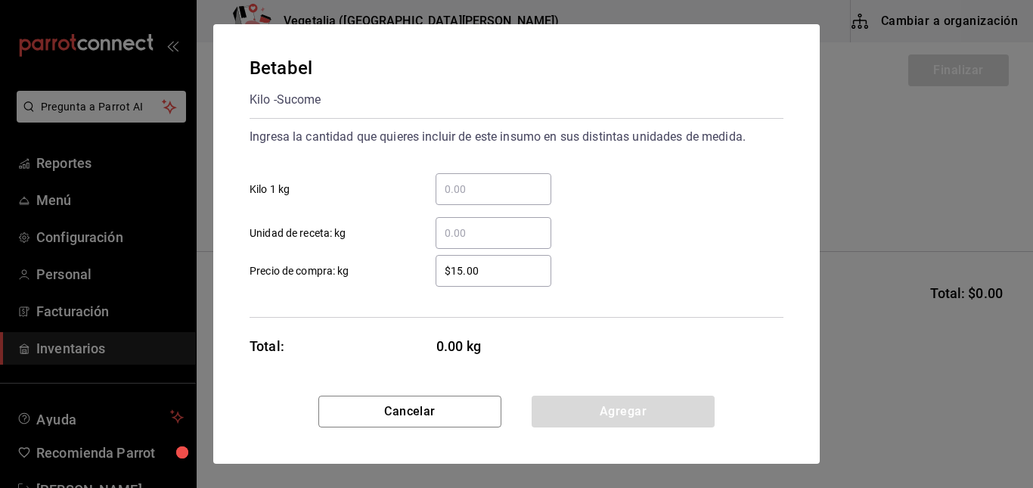
click at [496, 194] on input "​ Kilo 1 kg" at bounding box center [494, 189] width 116 height 18
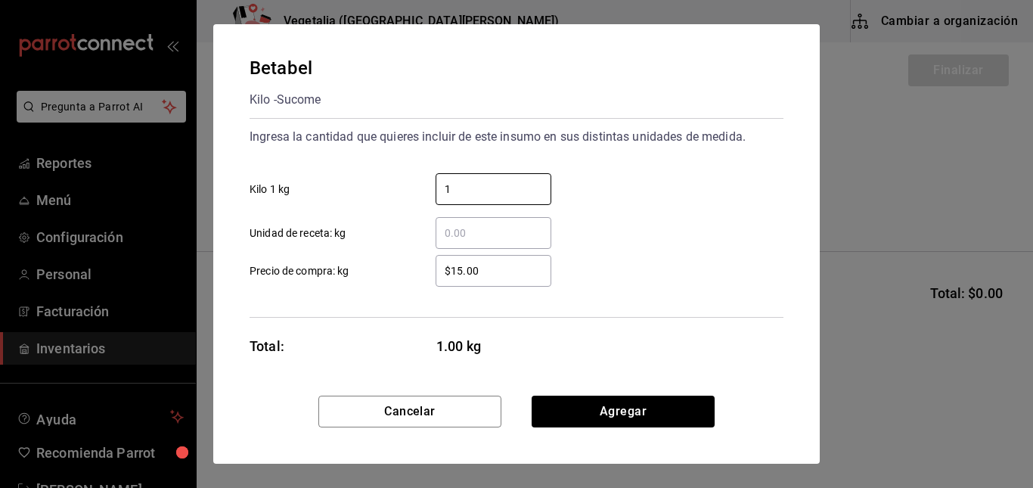
type input "1"
click at [447, 268] on input "$15.00" at bounding box center [494, 271] width 116 height 18
click at [482, 274] on input "$15.00" at bounding box center [494, 271] width 116 height 18
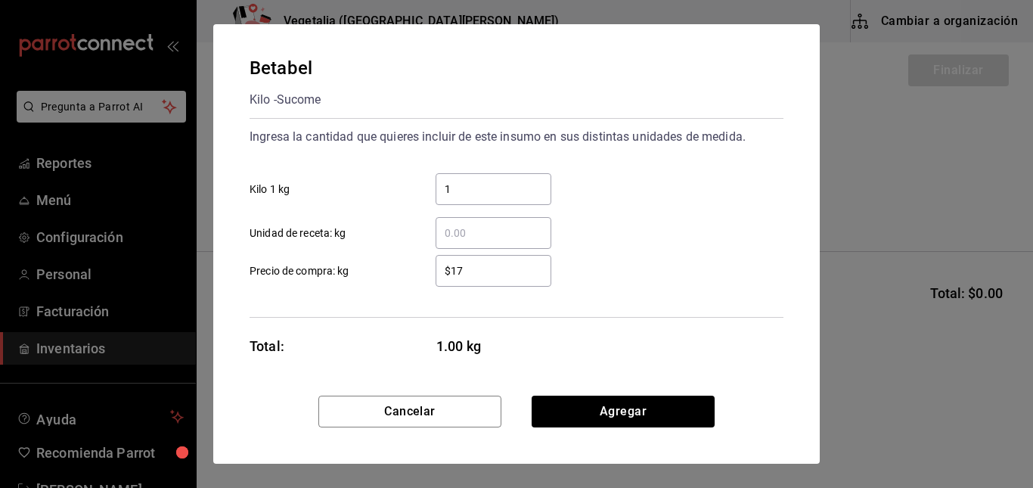
type input "$17"
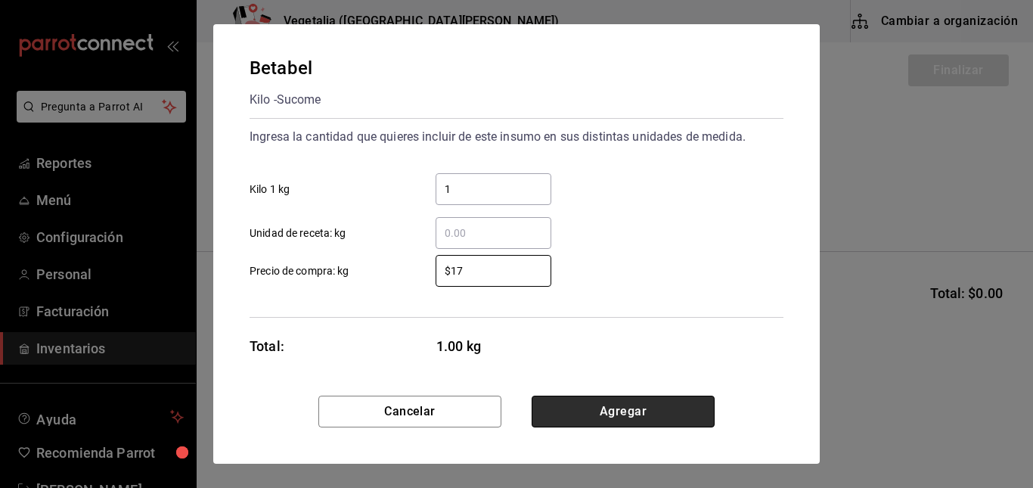
click at [594, 398] on button "Agregar" at bounding box center [623, 412] width 183 height 32
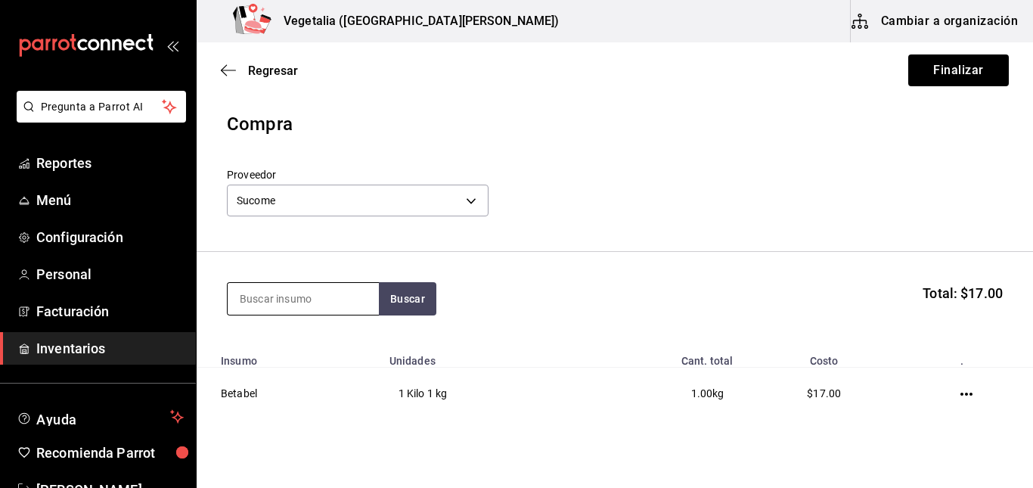
click at [320, 299] on input at bounding box center [303, 299] width 151 height 32
type input "calaba"
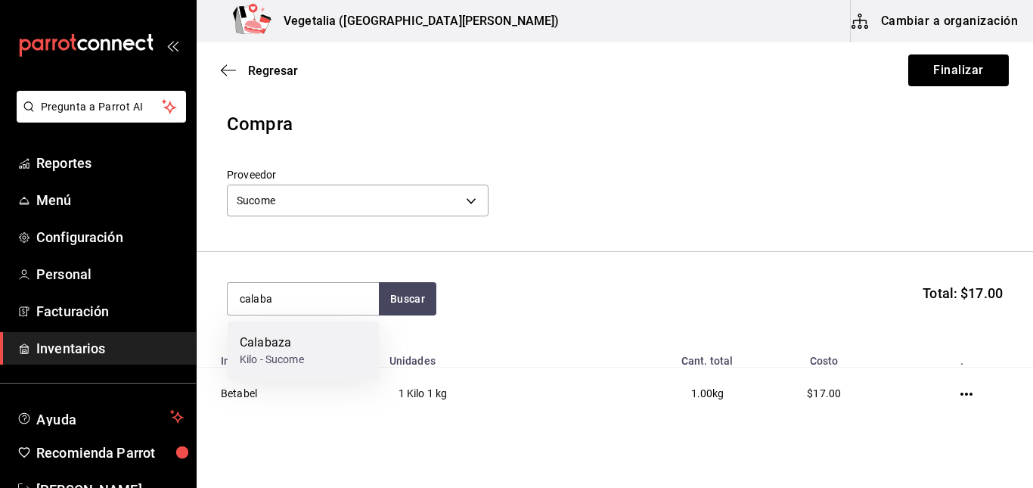
click at [321, 340] on div "Calabaza Kilo - Sucome" at bounding box center [303, 350] width 151 height 58
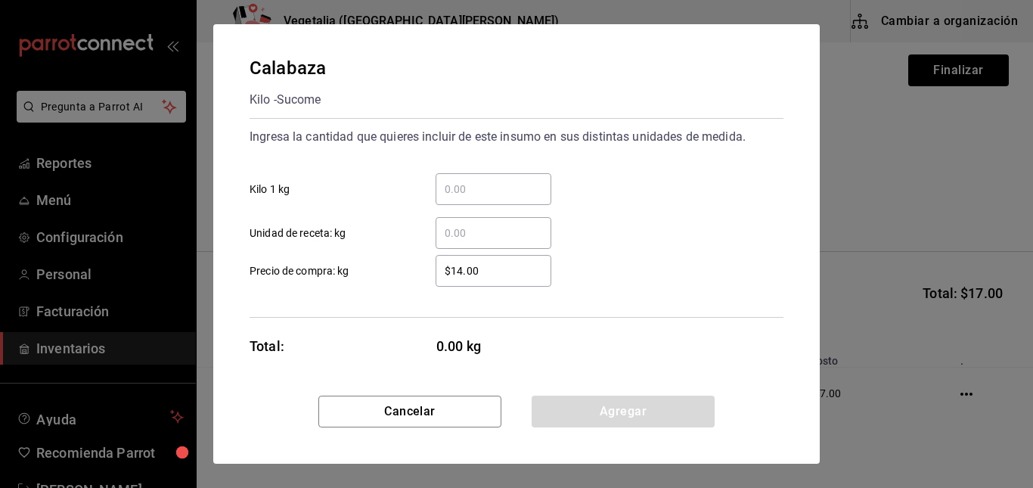
click at [528, 186] on input "​ Kilo 1 kg" at bounding box center [494, 189] width 116 height 18
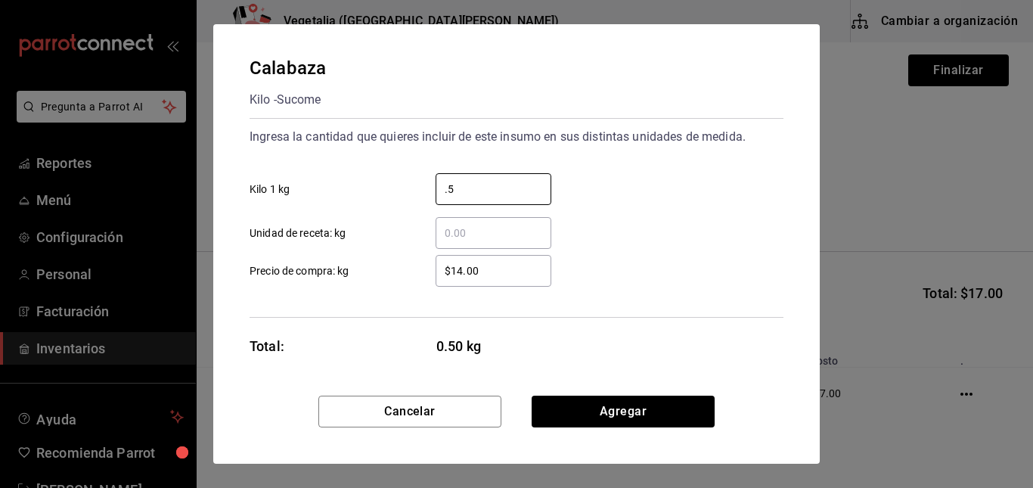
type input "0.5"
click at [498, 270] on input "$14.00" at bounding box center [494, 271] width 116 height 18
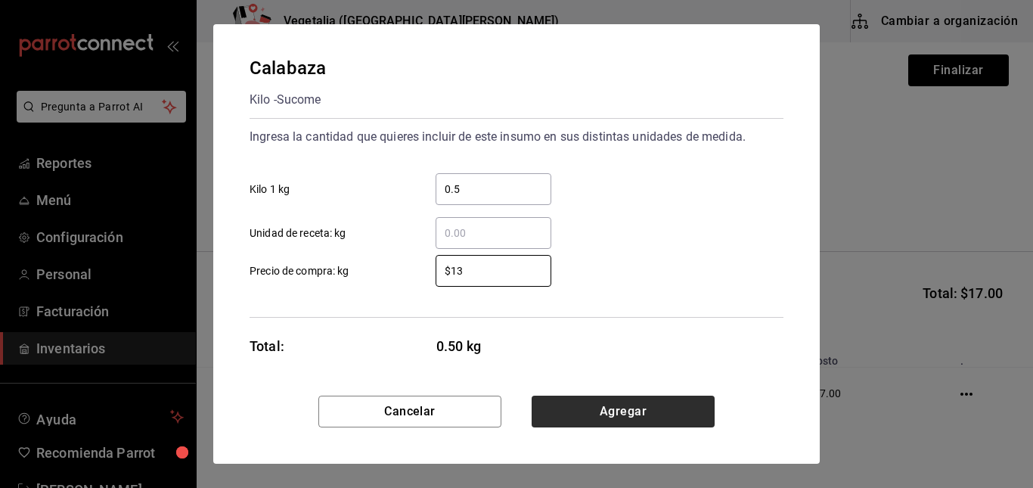
type input "$13"
click at [597, 407] on button "Agregar" at bounding box center [623, 412] width 183 height 32
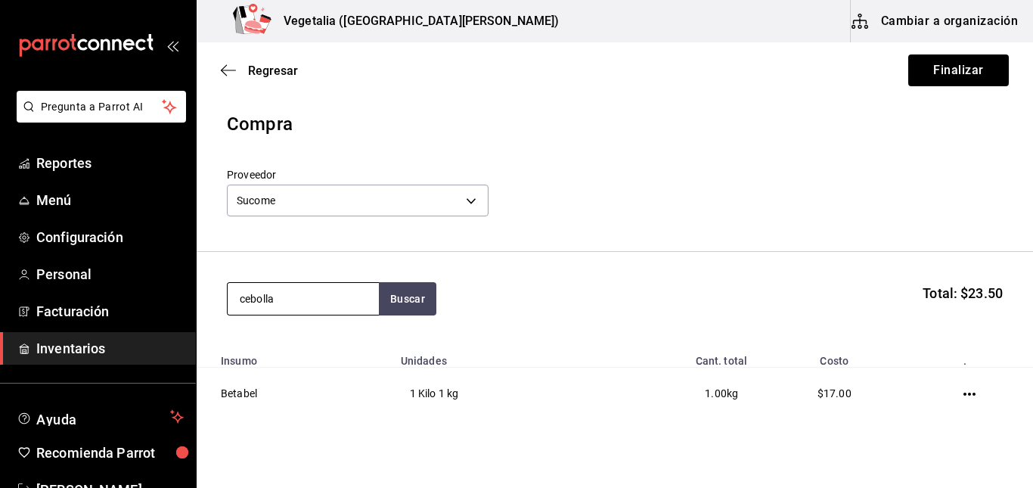
type input "cebolla"
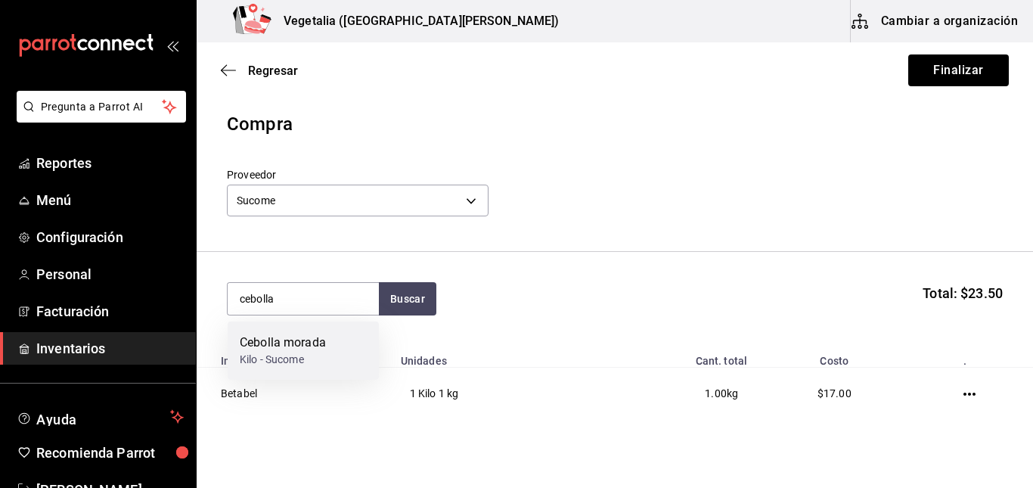
click at [323, 338] on div "Cebolla morada" at bounding box center [283, 343] width 86 height 18
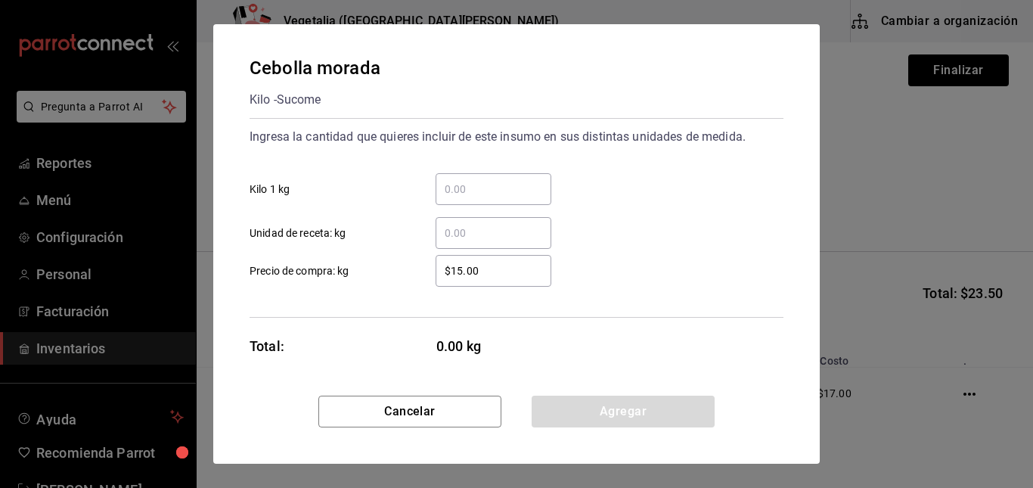
click at [482, 195] on input "​ Kilo 1 kg" at bounding box center [494, 189] width 116 height 18
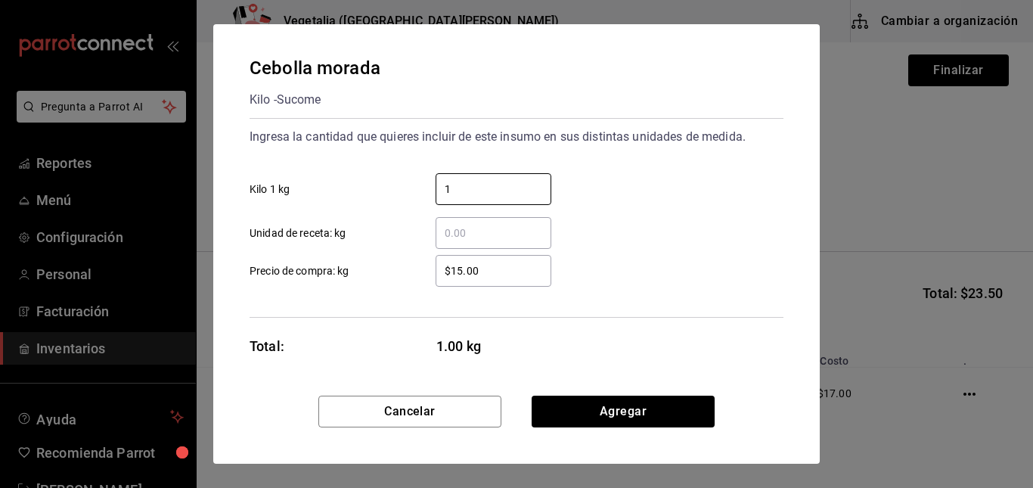
type input "1"
click at [451, 261] on div "$15.00 ​" at bounding box center [494, 271] width 116 height 32
click at [451, 262] on input "$15.00" at bounding box center [494, 271] width 116 height 18
click at [451, 261] on div "$15.00 ​" at bounding box center [494, 271] width 116 height 32
click at [451, 262] on input "$15.00" at bounding box center [494, 271] width 116 height 18
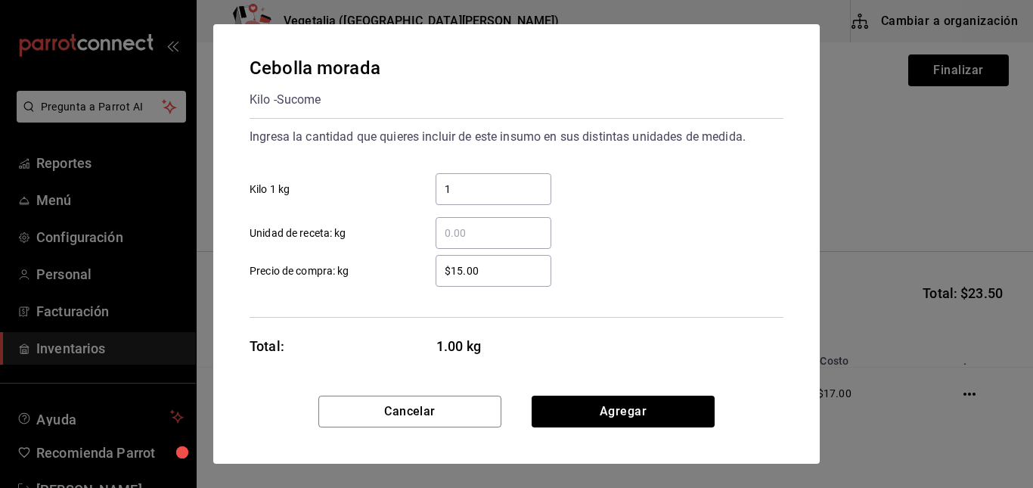
click at [467, 262] on input "$15.00" at bounding box center [494, 271] width 116 height 18
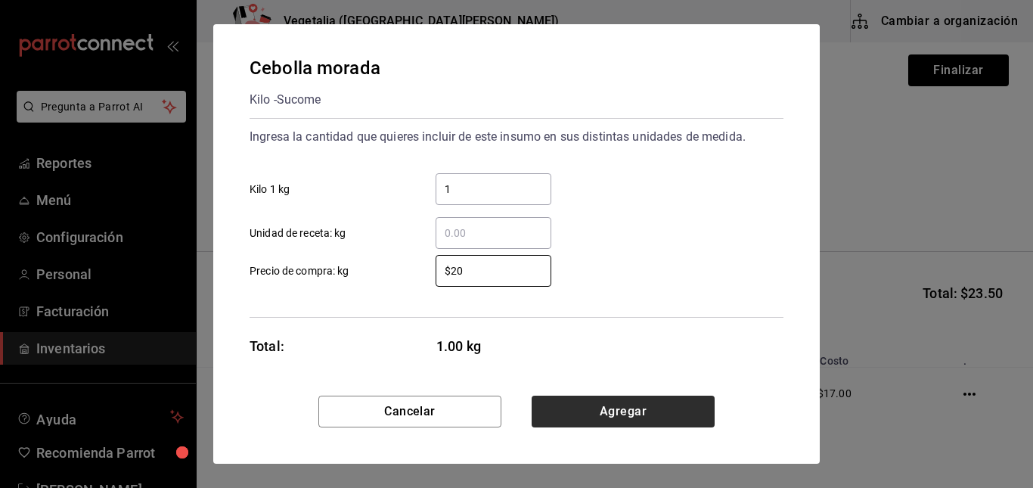
type input "$20"
click at [622, 401] on button "Agregar" at bounding box center [623, 412] width 183 height 32
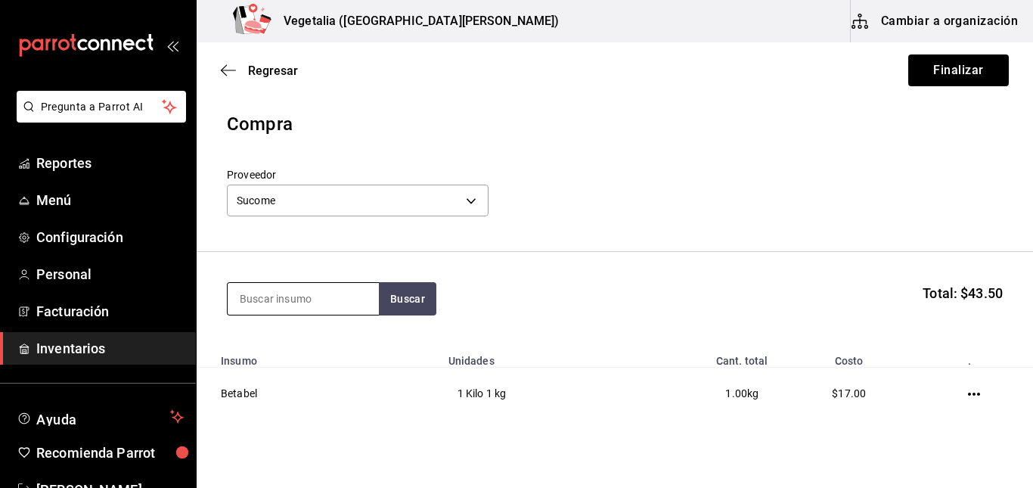
click at [319, 299] on input at bounding box center [303, 299] width 151 height 32
type input "cilant"
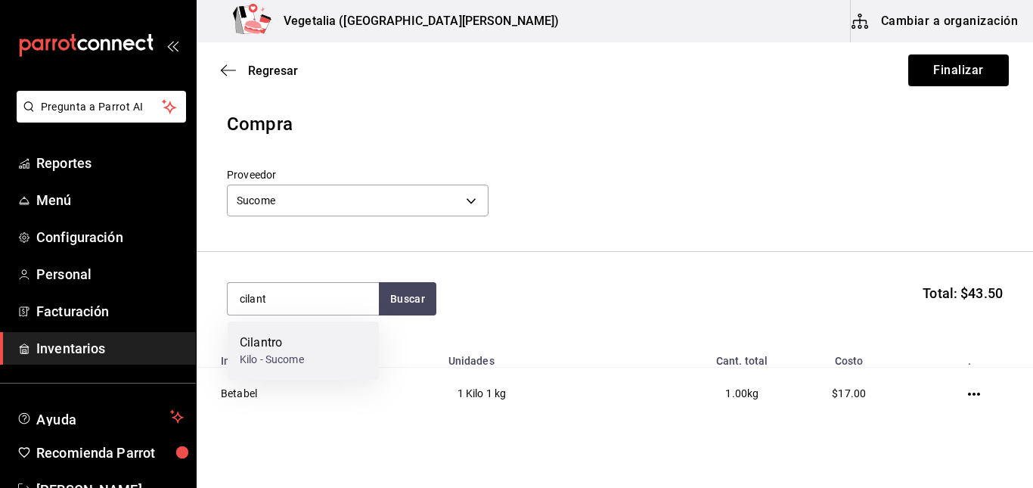
click at [346, 340] on div "Cilantro Kilo - Sucome" at bounding box center [303, 350] width 151 height 58
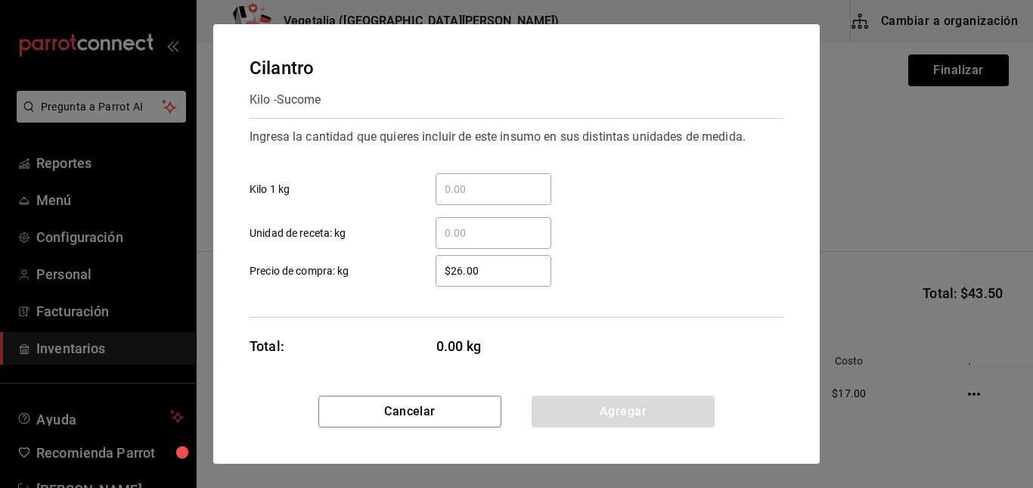
click at [479, 193] on input "​ Kilo 1 kg" at bounding box center [494, 189] width 116 height 18
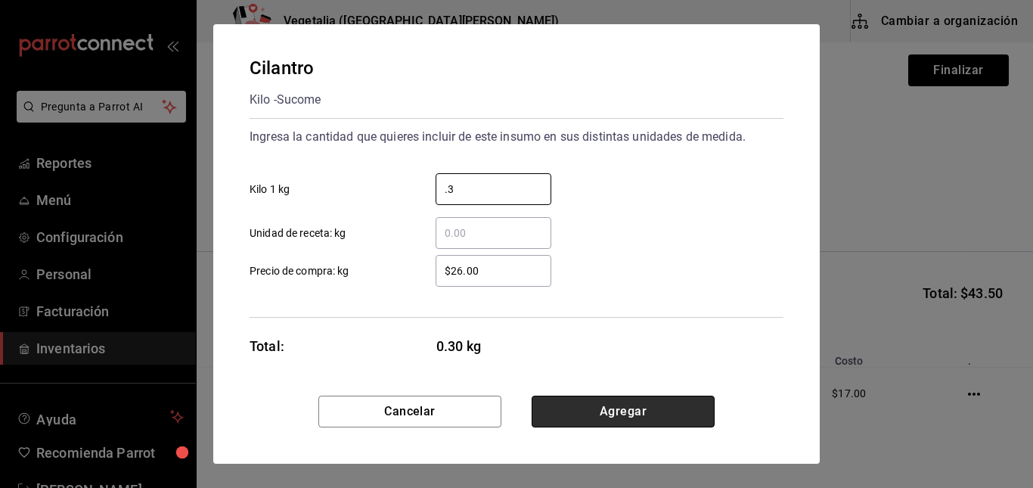
type input "0.3"
click at [646, 408] on button "Agregar" at bounding box center [623, 412] width 183 height 32
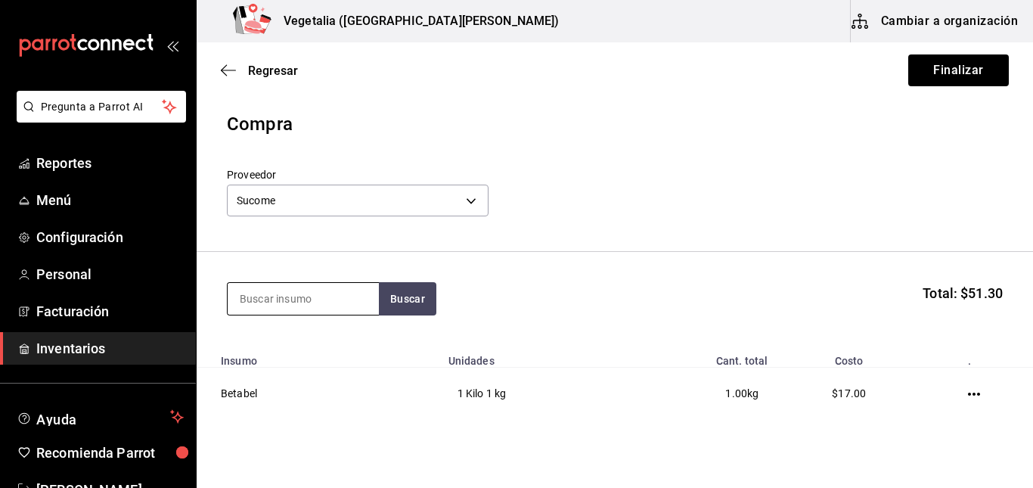
click at [313, 301] on input at bounding box center [303, 299] width 151 height 32
type input "espina"
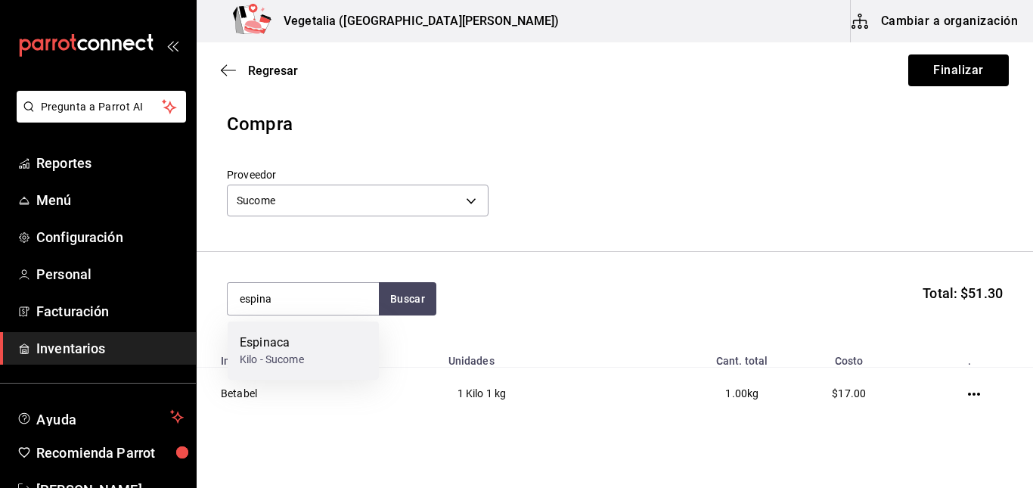
click at [319, 359] on div "Espinaca Kilo - Sucome" at bounding box center [303, 350] width 151 height 58
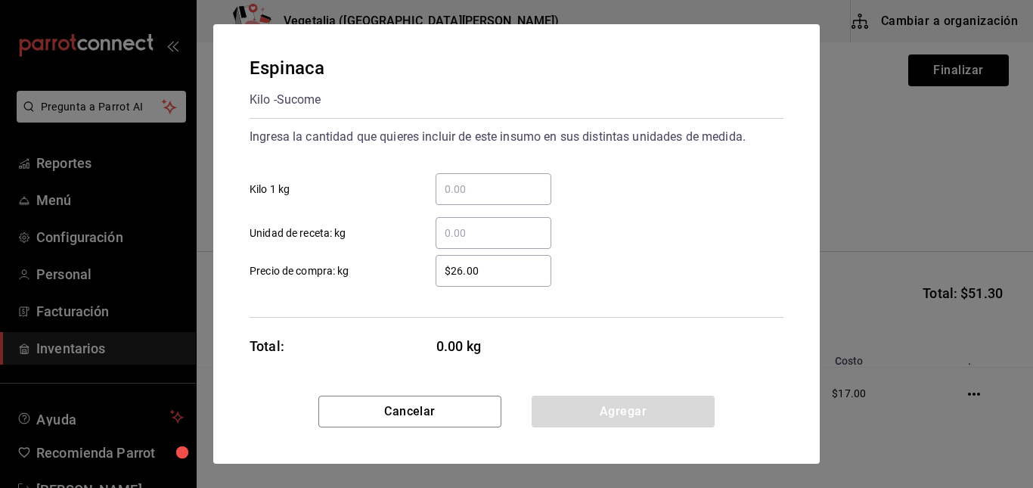
click at [479, 185] on input "​ Kilo 1 kg" at bounding box center [494, 189] width 116 height 18
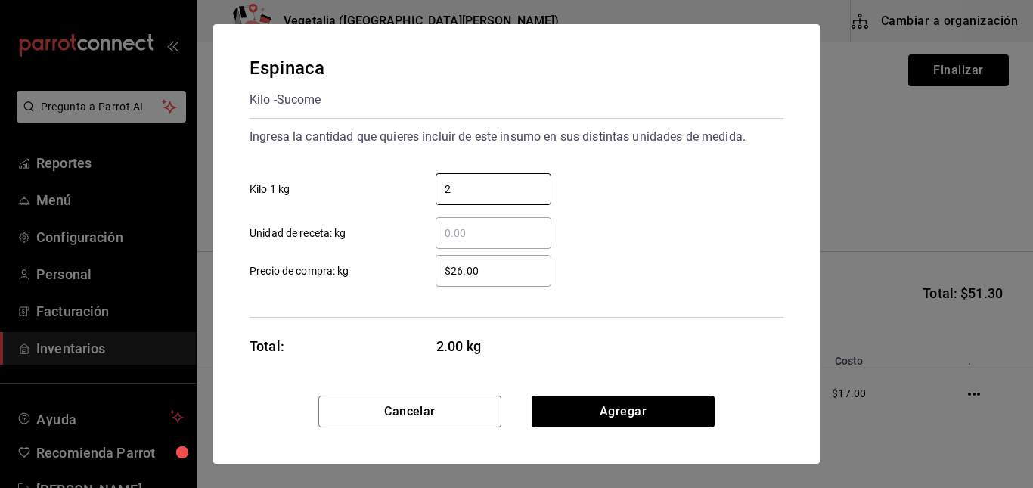
type input "2"
click at [459, 265] on input "$26.00" at bounding box center [494, 271] width 116 height 18
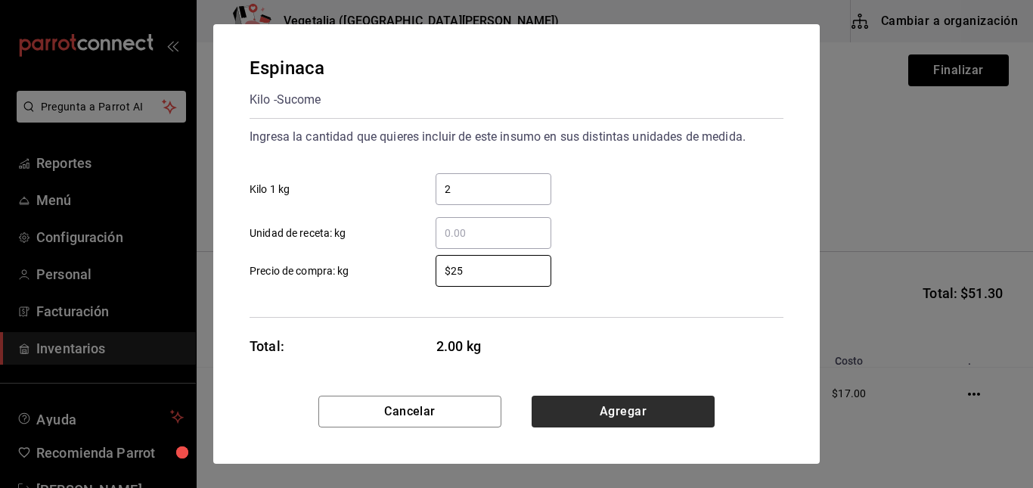
type input "$25"
click at [647, 415] on button "Agregar" at bounding box center [623, 412] width 183 height 32
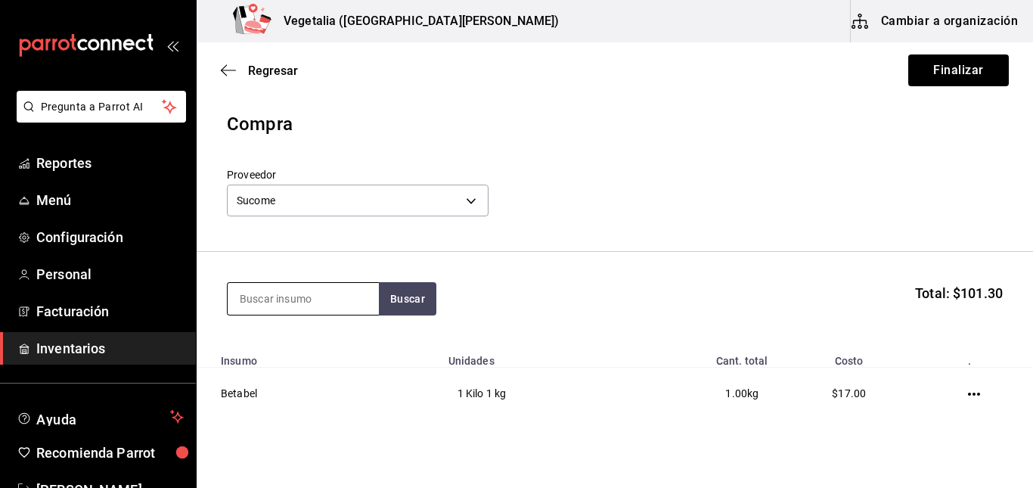
click at [309, 300] on input at bounding box center [303, 299] width 151 height 32
type input "fresa"
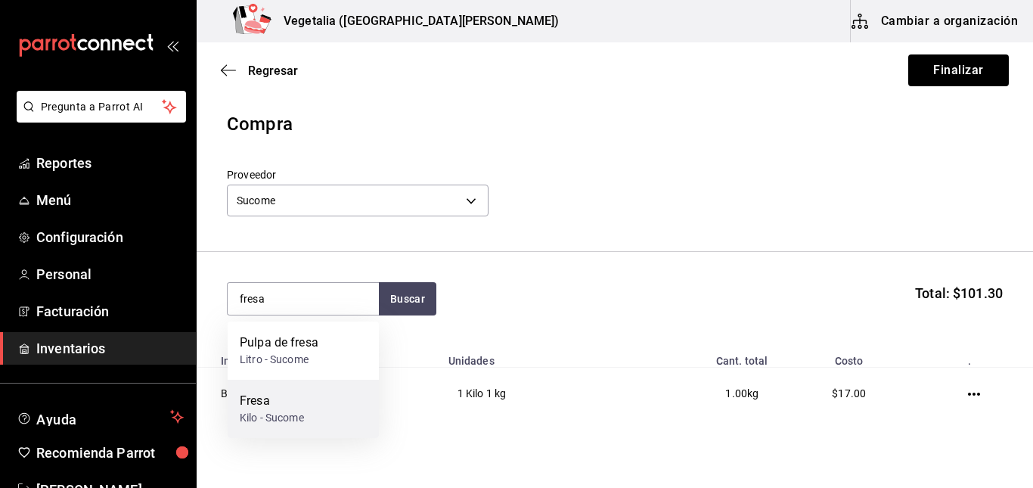
click at [303, 403] on div "Fresa" at bounding box center [272, 401] width 64 height 18
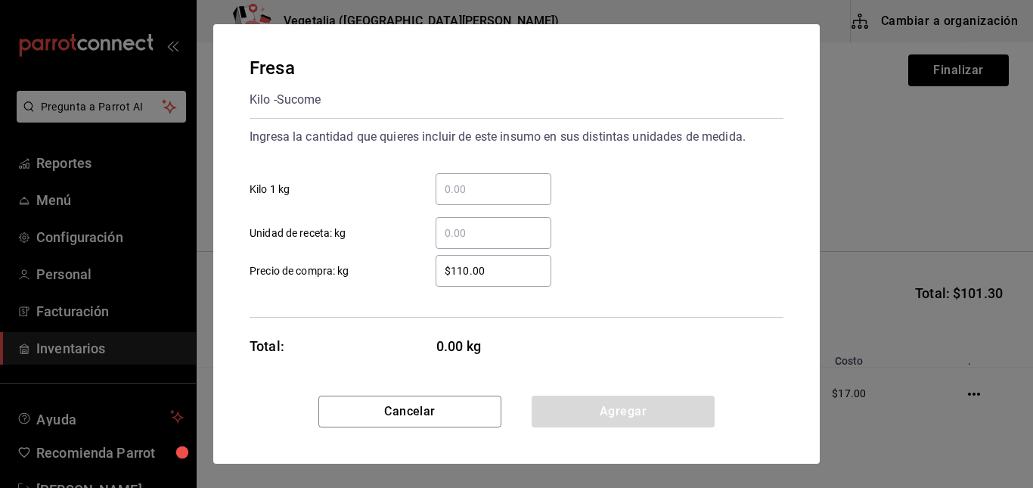
click at [489, 185] on input "​ Kilo 1 kg" at bounding box center [494, 189] width 116 height 18
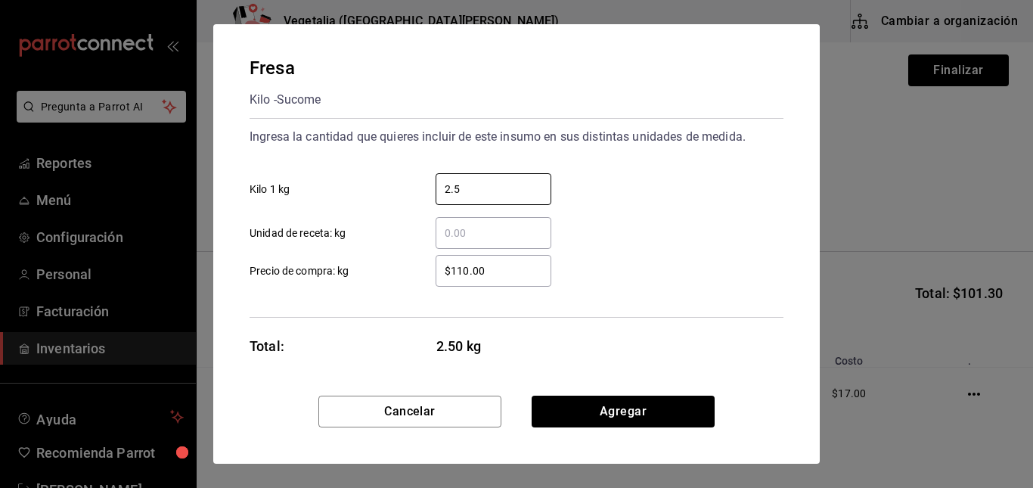
type input "2.5"
click at [502, 262] on input "$110.00" at bounding box center [494, 271] width 116 height 18
click at [594, 395] on div "Fresa Kilo - Sucome Ingresa la cantidad que quieres incluir de este insumo en s…" at bounding box center [516, 209] width 607 height 371
click at [598, 405] on button "Agregar" at bounding box center [623, 412] width 183 height 32
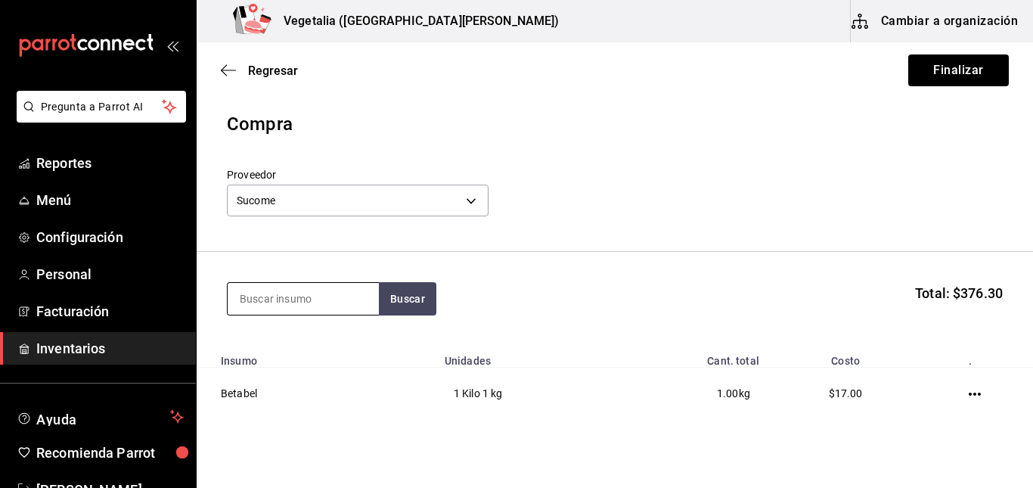
click at [305, 295] on input at bounding box center [303, 299] width 151 height 32
type input "jicama"
click at [397, 303] on button "Buscar" at bounding box center [407, 298] width 57 height 33
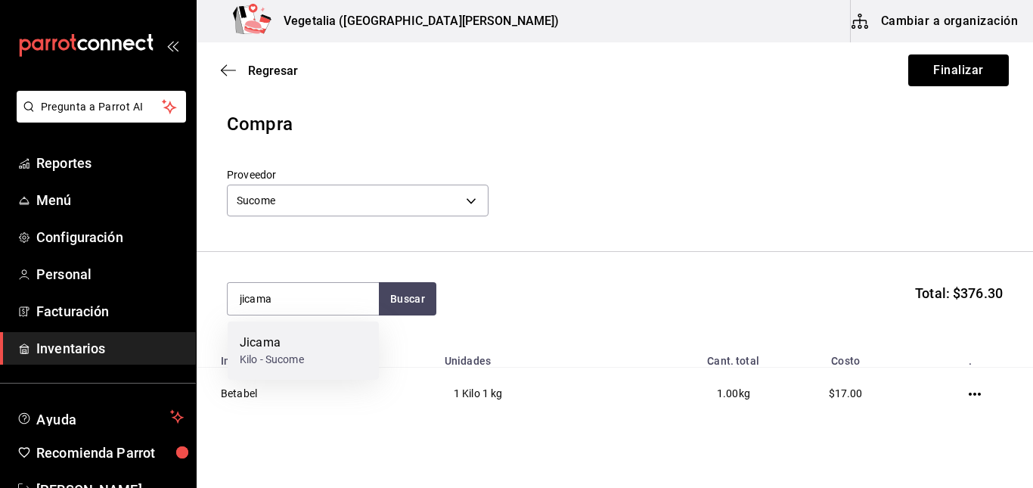
click at [319, 343] on div "Jicama Kilo - Sucome" at bounding box center [303, 350] width 151 height 58
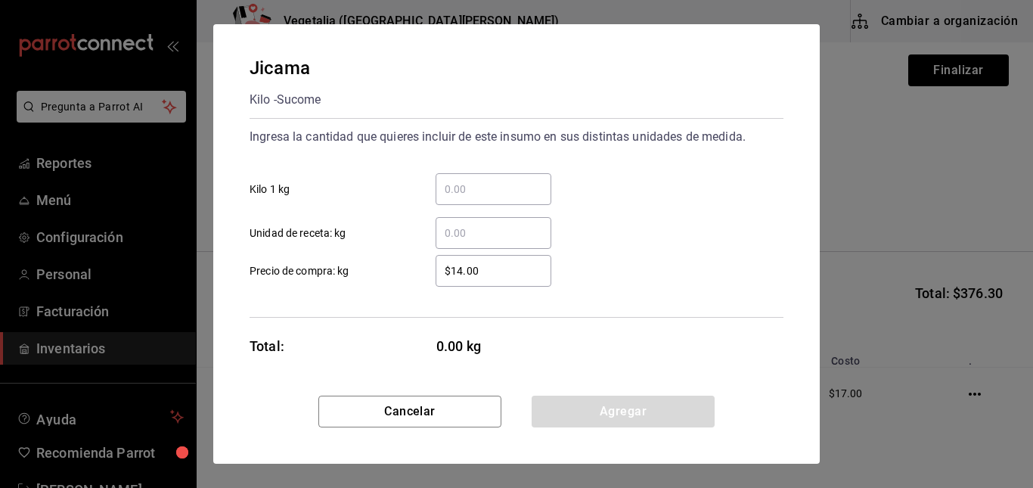
click at [503, 186] on input "​ Kilo 1 kg" at bounding box center [494, 189] width 116 height 18
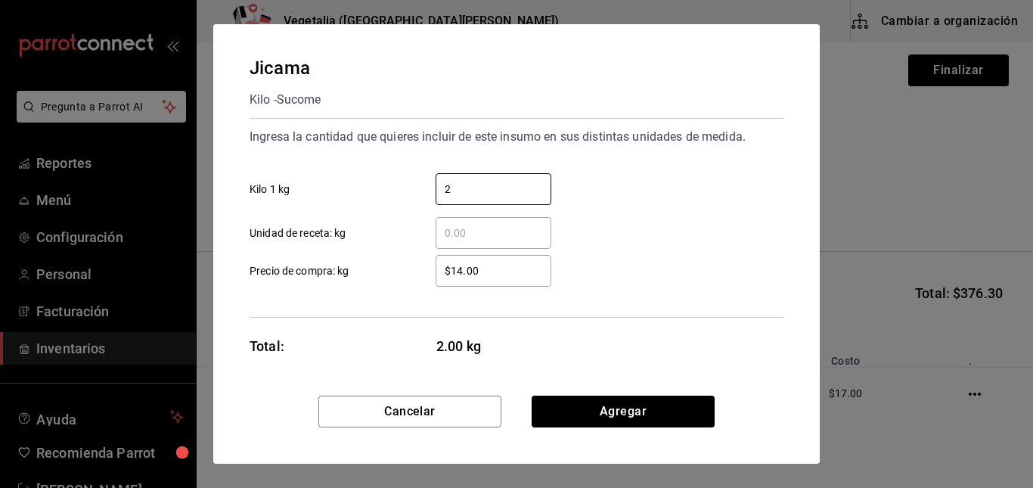
type input "2"
click at [446, 263] on input "$14.00" at bounding box center [494, 271] width 116 height 18
click at [486, 275] on input "$14.00" at bounding box center [494, 271] width 116 height 18
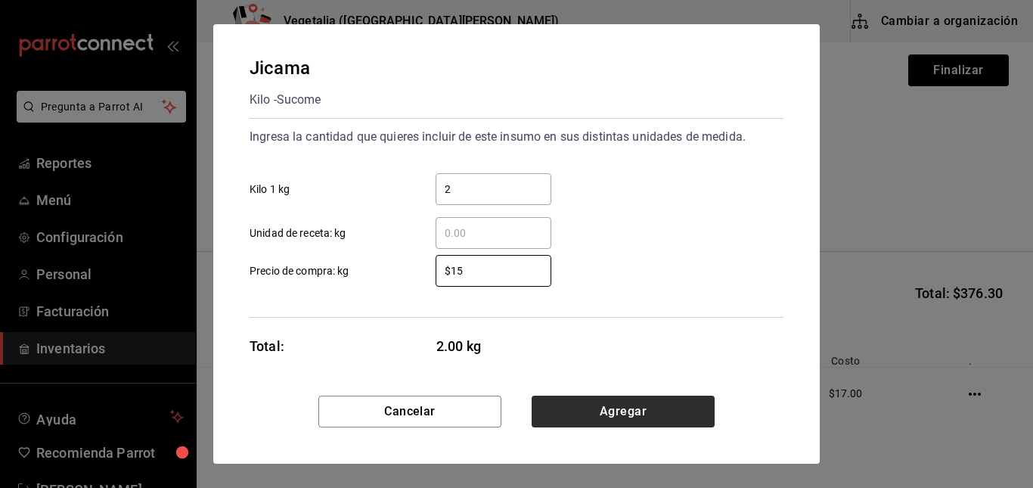
type input "$15"
click at [596, 412] on button "Agregar" at bounding box center [623, 412] width 183 height 32
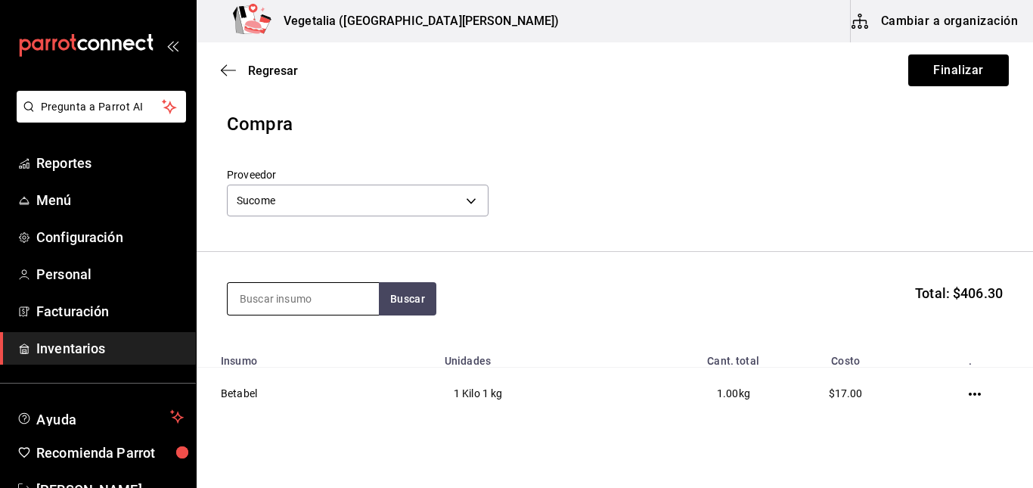
click at [354, 293] on input at bounding box center [303, 299] width 151 height 32
click at [385, 299] on button "Buscar" at bounding box center [407, 298] width 57 height 33
type input "limón"
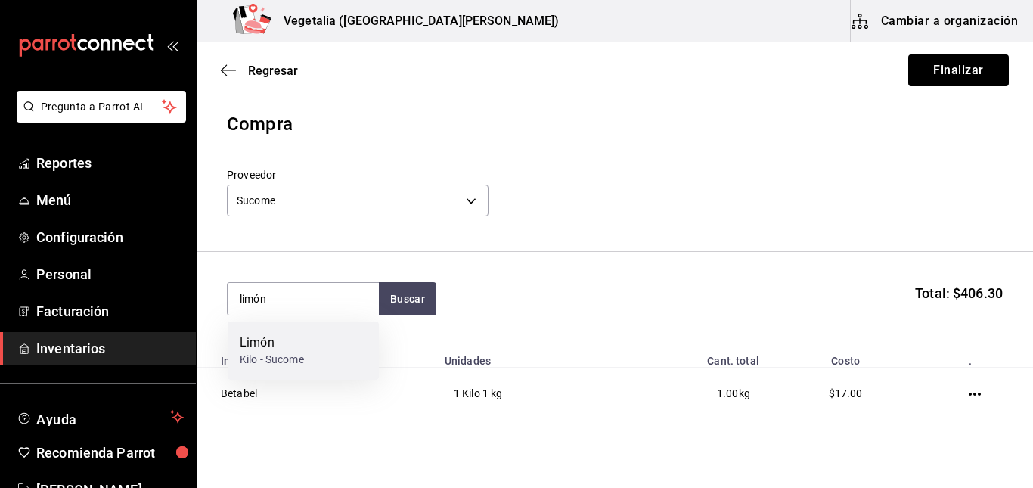
click at [329, 324] on div "Limón Kilo - Sucome" at bounding box center [303, 350] width 151 height 58
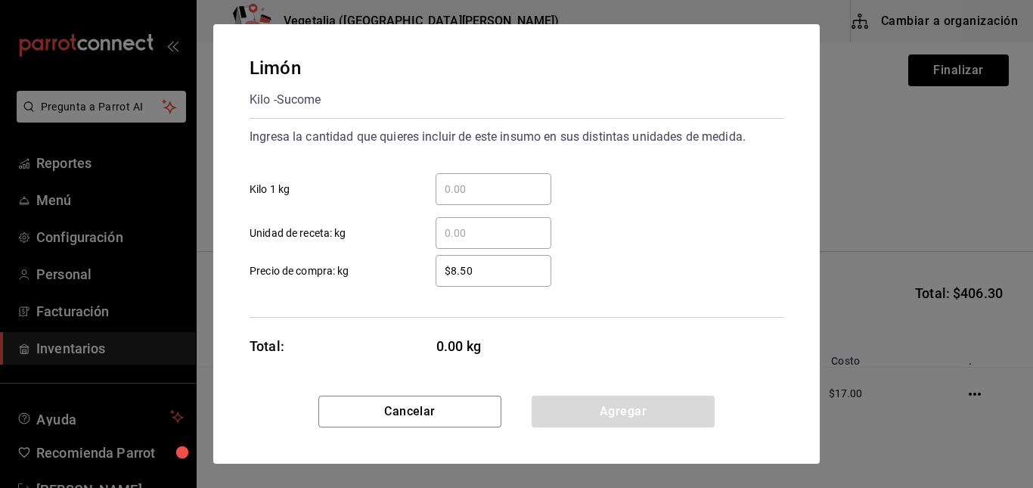
click at [484, 185] on input "​ Kilo 1 kg" at bounding box center [494, 189] width 116 height 18
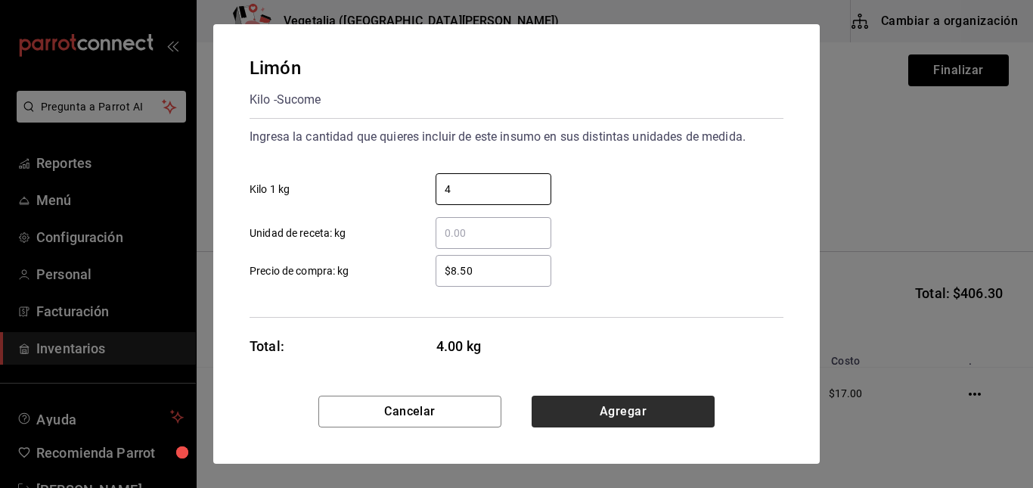
type input "4"
click at [588, 402] on button "Agregar" at bounding box center [623, 412] width 183 height 32
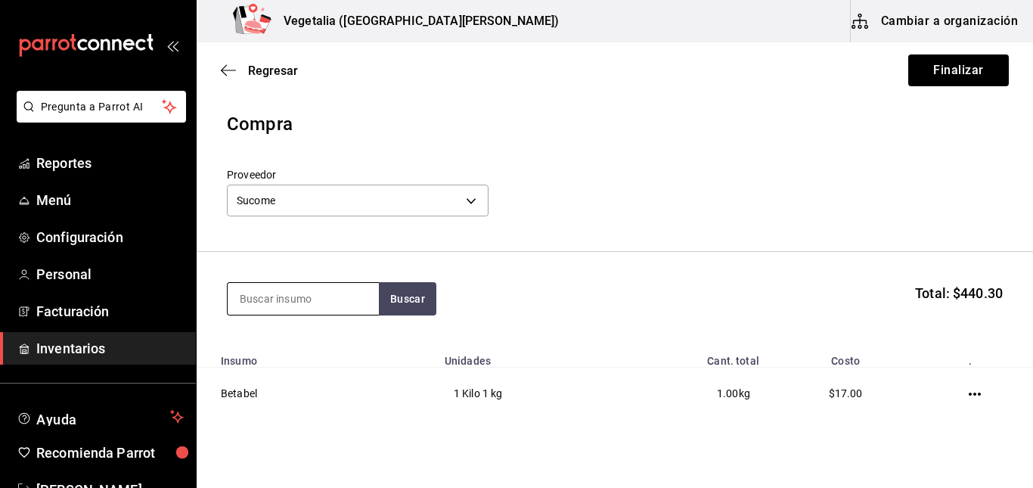
click at [324, 291] on input at bounding box center [303, 299] width 151 height 32
type input "mango"
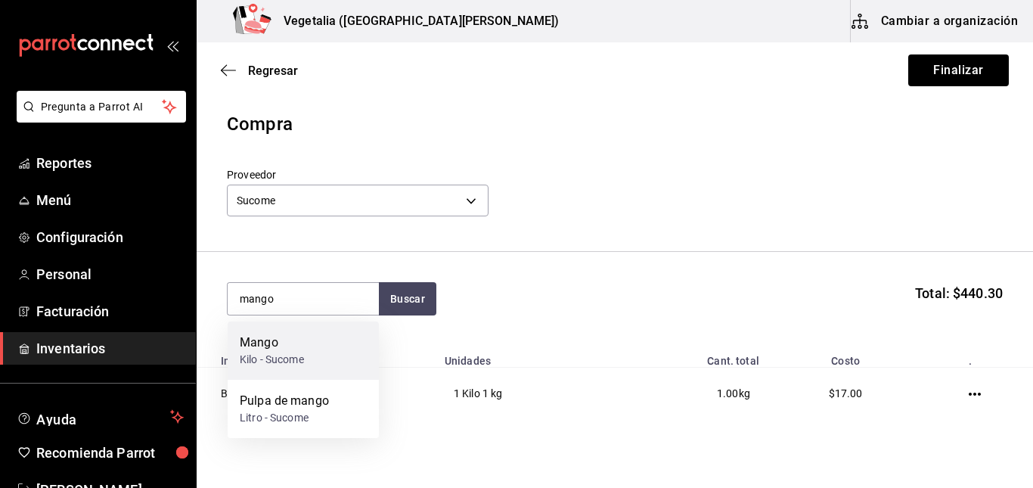
click at [317, 354] on div "[PERSON_NAME] - Sucome" at bounding box center [303, 350] width 151 height 58
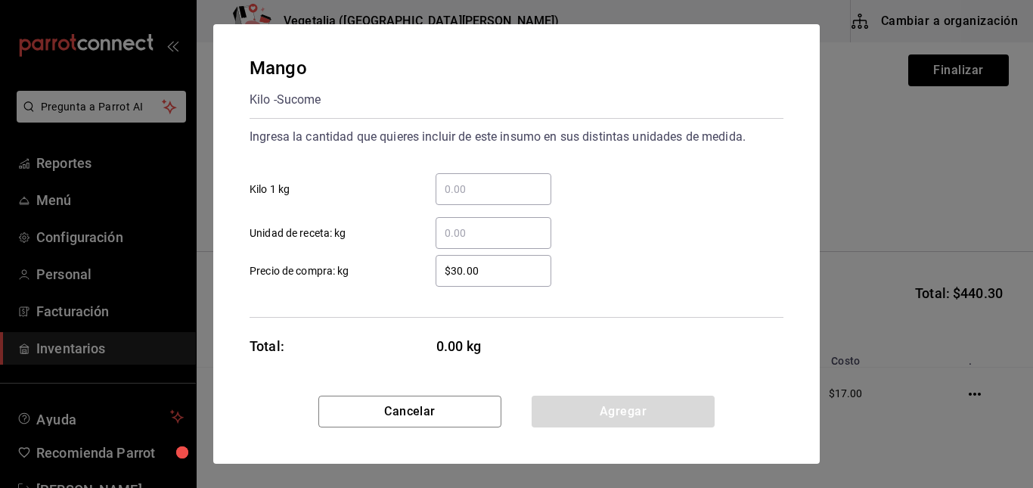
click at [488, 180] on input "​ Kilo 1 kg" at bounding box center [494, 189] width 116 height 18
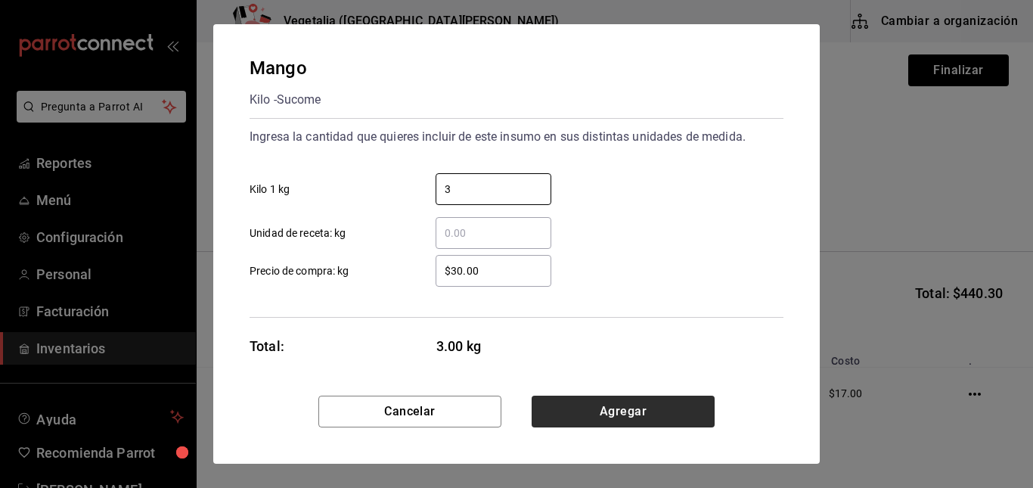
type input "3"
click at [632, 423] on button "Agregar" at bounding box center [623, 412] width 183 height 32
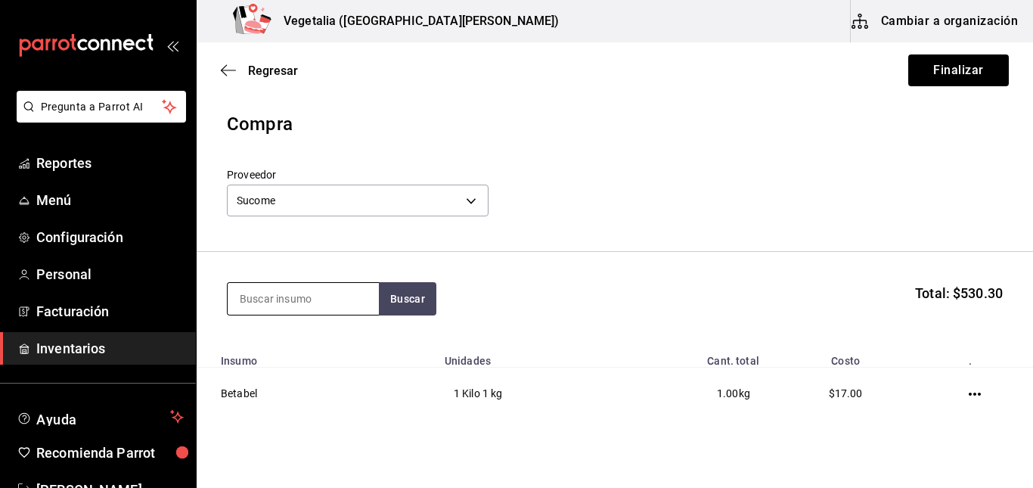
click at [345, 299] on input at bounding box center [303, 299] width 151 height 32
drag, startPoint x: 351, startPoint y: 300, endPoint x: 203, endPoint y: 306, distance: 148.3
click at [203, 306] on section "2.1 Buscar Total: $530.30" at bounding box center [615, 299] width 836 height 94
type input "melón"
click at [321, 338] on div "[PERSON_NAME] - Sucome" at bounding box center [303, 350] width 151 height 58
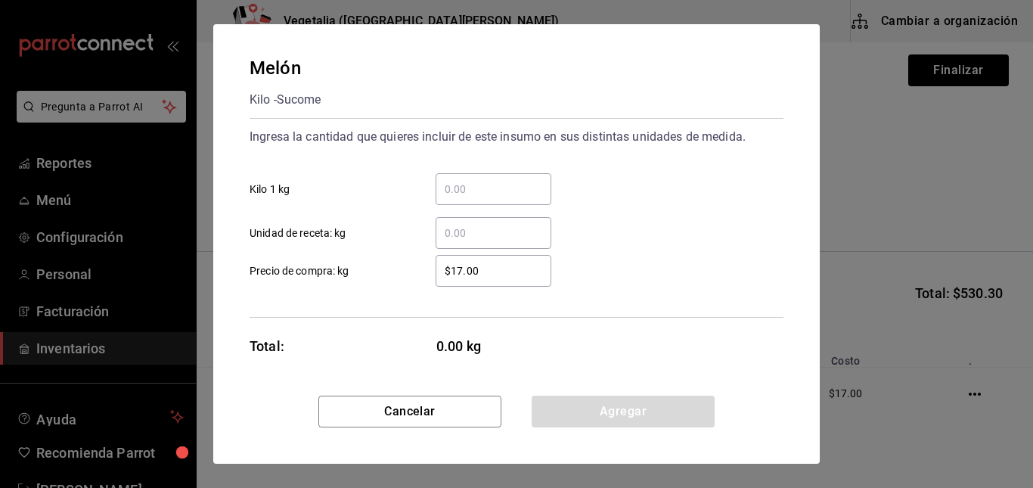
click at [489, 189] on input "​ Kilo 1 kg" at bounding box center [494, 189] width 116 height 18
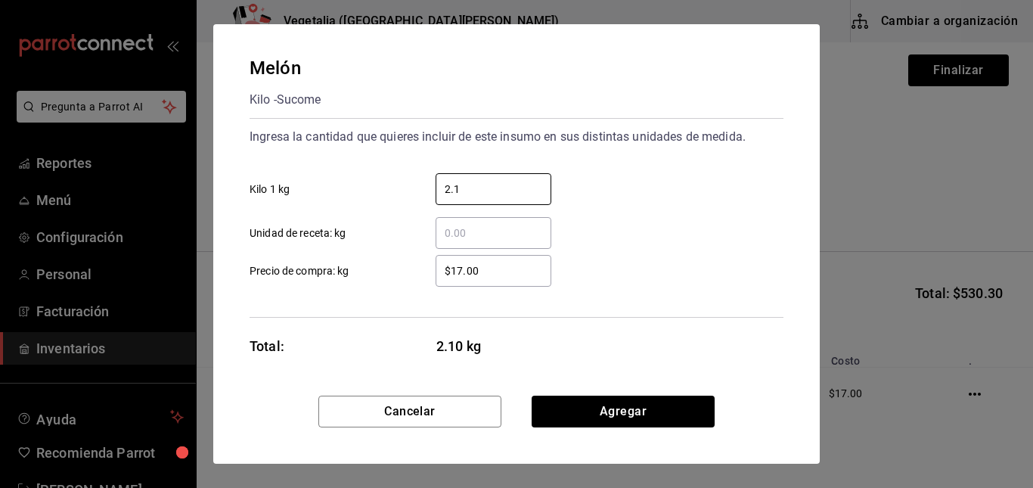
click at [510, 281] on div "$17.00 ​" at bounding box center [494, 271] width 116 height 32
click at [510, 280] on input "$17.00" at bounding box center [494, 271] width 116 height 18
click at [510, 281] on div "$17.00 ​" at bounding box center [494, 271] width 116 height 32
click at [510, 280] on input "$17.00" at bounding box center [494, 271] width 116 height 18
click at [510, 281] on div "$17.00 ​" at bounding box center [494, 271] width 116 height 32
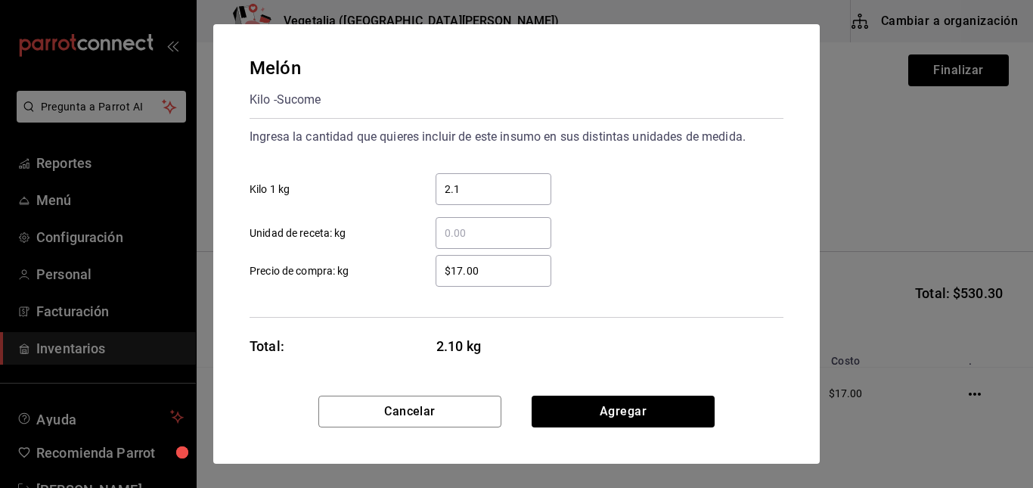
click at [510, 280] on input "$17.00" at bounding box center [494, 271] width 116 height 18
click at [510, 281] on div "$17.00 ​" at bounding box center [494, 271] width 116 height 32
click at [510, 280] on input "$17.00" at bounding box center [494, 271] width 116 height 18
click at [510, 281] on div "$17.00 ​" at bounding box center [494, 271] width 116 height 32
click at [510, 280] on input "$17.00" at bounding box center [494, 271] width 116 height 18
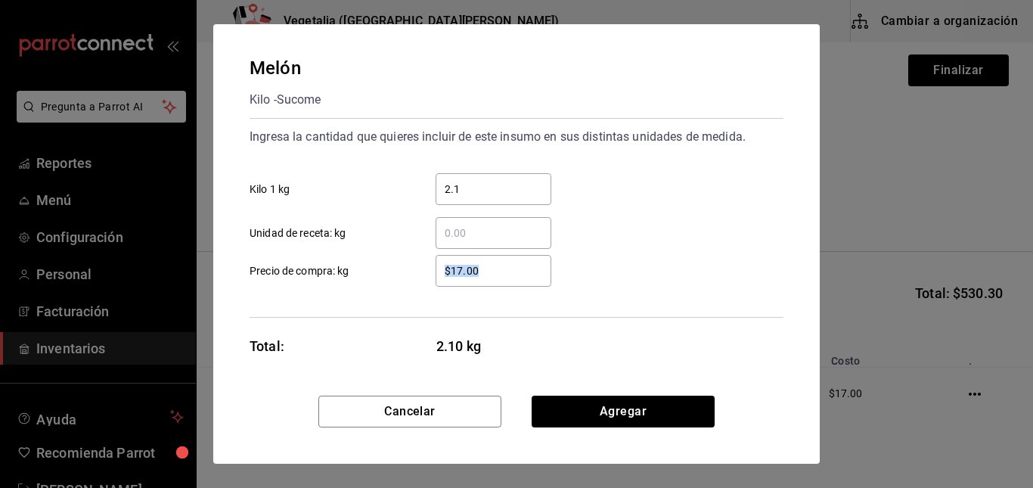
click at [510, 281] on div "$17.00 ​" at bounding box center [494, 271] width 116 height 32
click at [510, 280] on input "$17.00" at bounding box center [494, 271] width 116 height 18
click at [510, 281] on div "$17.00 ​" at bounding box center [494, 271] width 116 height 32
click at [510, 280] on input "$17.00" at bounding box center [494, 271] width 116 height 18
drag, startPoint x: 463, startPoint y: 258, endPoint x: 432, endPoint y: 264, distance: 31.6
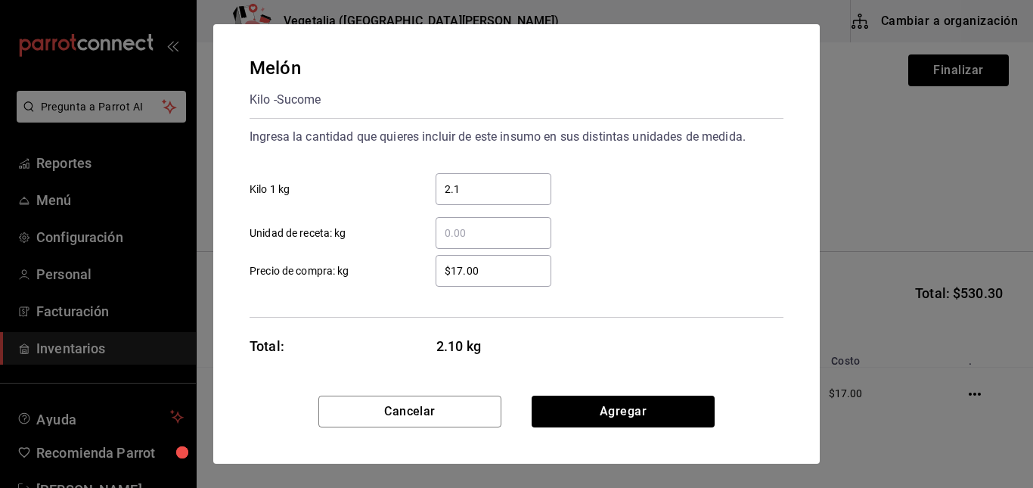
click at [432, 264] on div "$17.00 ​" at bounding box center [481, 271] width 140 height 32
click at [436, 264] on input "$17.00" at bounding box center [494, 271] width 116 height 18
drag, startPoint x: 489, startPoint y: 271, endPoint x: 436, endPoint y: 271, distance: 52.9
click at [436, 271] on input "$17.00" at bounding box center [494, 271] width 116 height 18
click at [501, 200] on div "2.1 ​" at bounding box center [494, 189] width 116 height 32
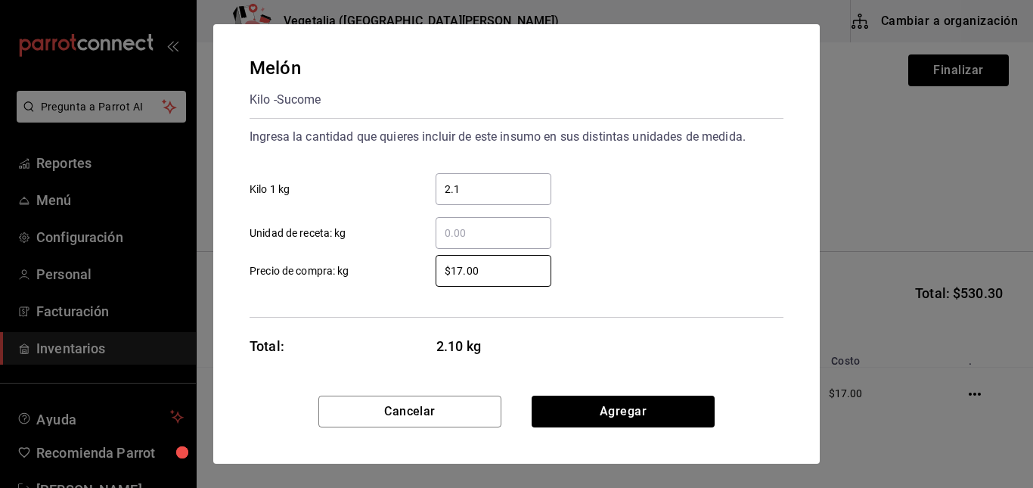
click at [501, 198] on input "2.1" at bounding box center [494, 189] width 116 height 18
type input "2.5"
click at [496, 278] on input "$17.00" at bounding box center [494, 271] width 116 height 18
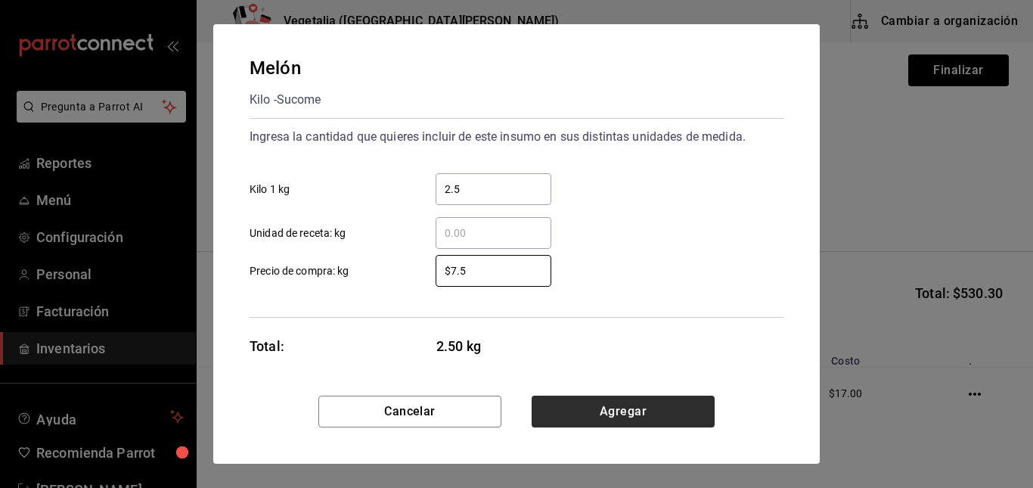
type input "$7.5"
click at [605, 404] on button "Agregar" at bounding box center [623, 412] width 183 height 32
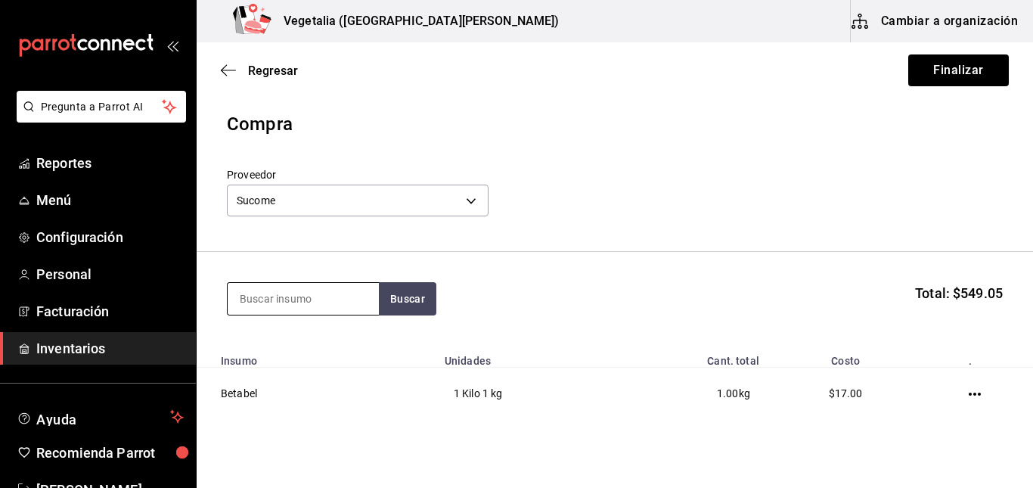
type input "m"
type input "nopal"
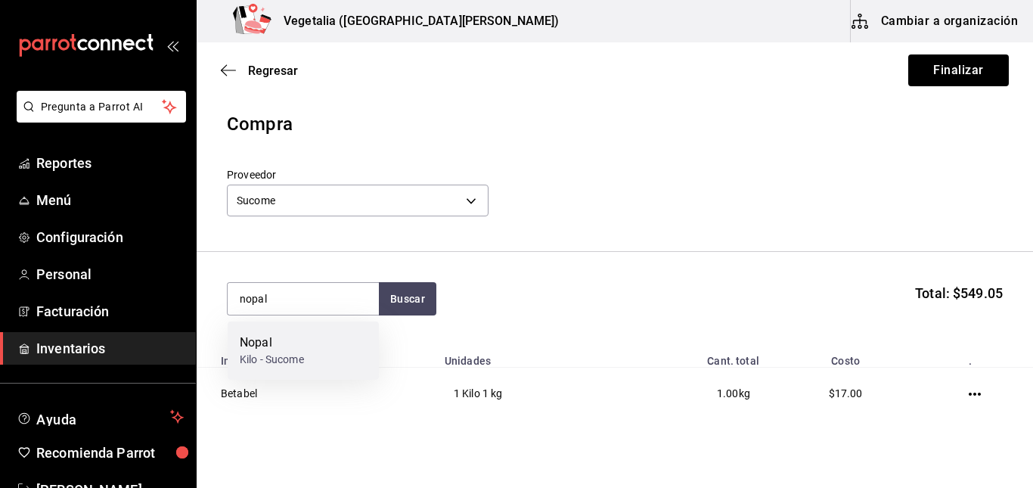
click at [308, 340] on div "[PERSON_NAME] - Sucome" at bounding box center [303, 350] width 151 height 58
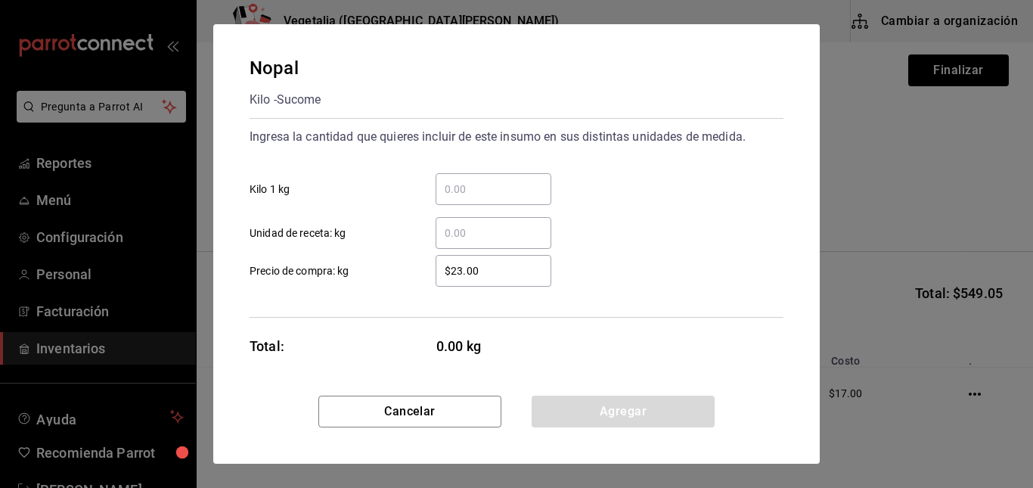
click at [487, 191] on input "​ Kilo 1 kg" at bounding box center [494, 189] width 116 height 18
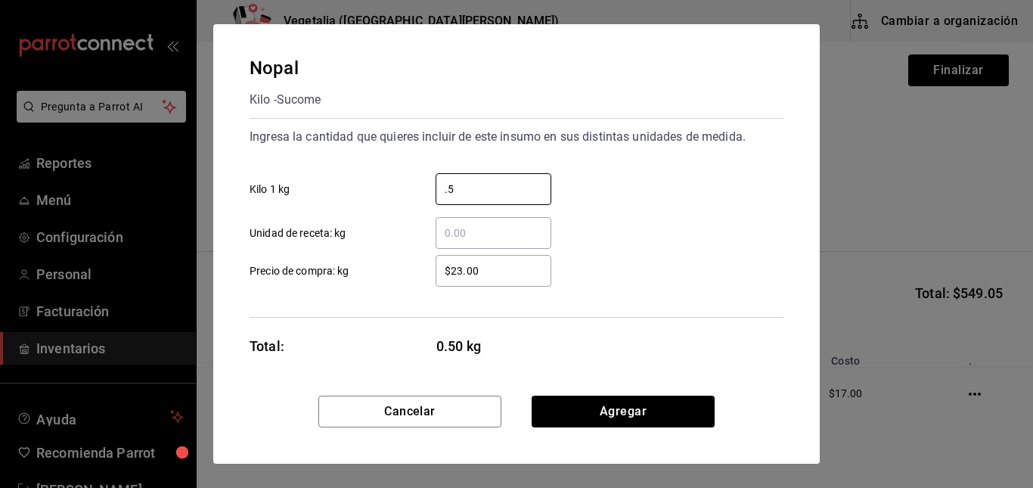
type input "0.5"
click at [508, 276] on input "$23.00" at bounding box center [494, 271] width 116 height 18
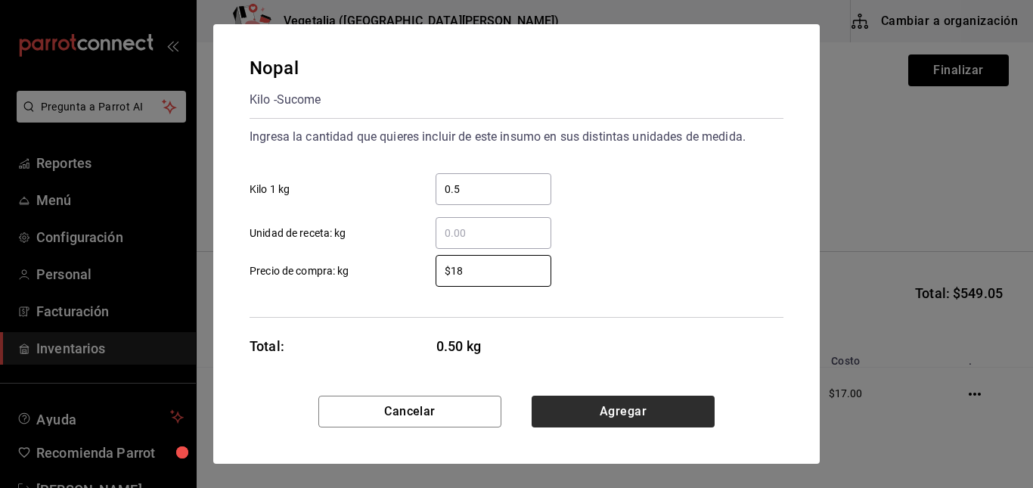
type input "$18"
click at [598, 411] on button "Agregar" at bounding box center [623, 412] width 183 height 32
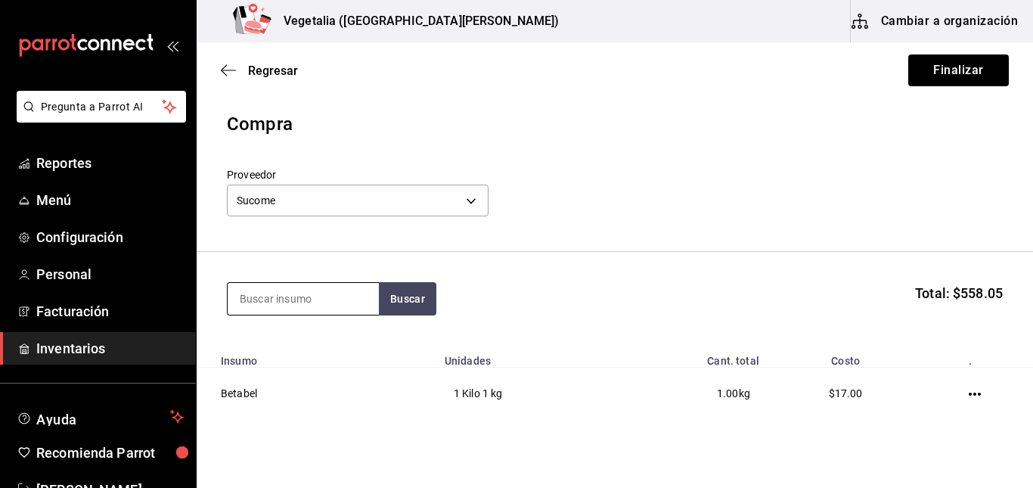
click at [338, 308] on input at bounding box center [303, 299] width 151 height 32
type input "papa"
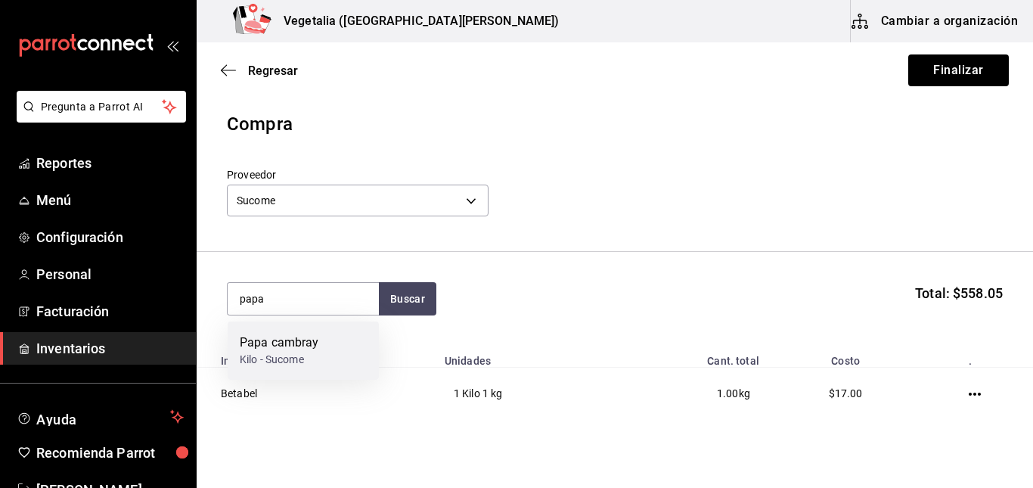
click at [329, 336] on div "Papa cambray Kilo - Sucome" at bounding box center [303, 350] width 151 height 58
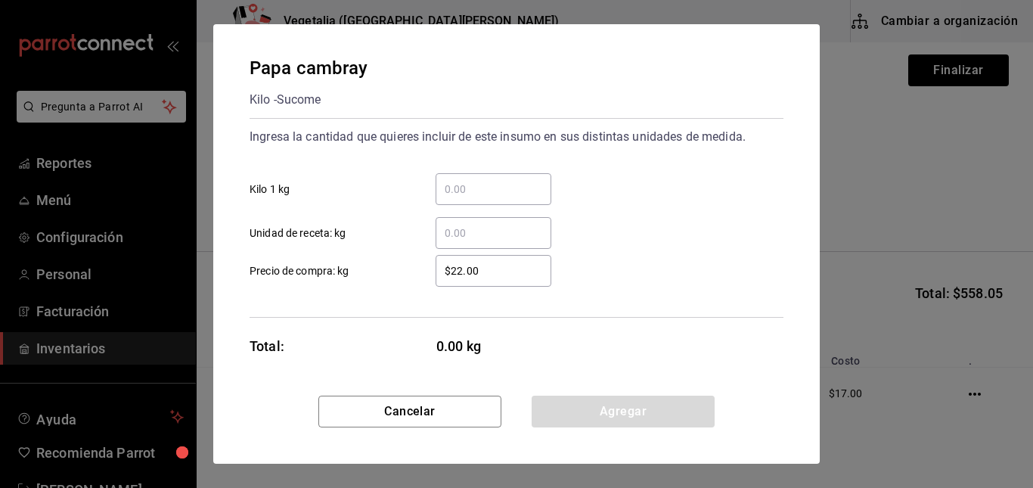
click at [501, 188] on input "​ Kilo 1 kg" at bounding box center [494, 189] width 116 height 18
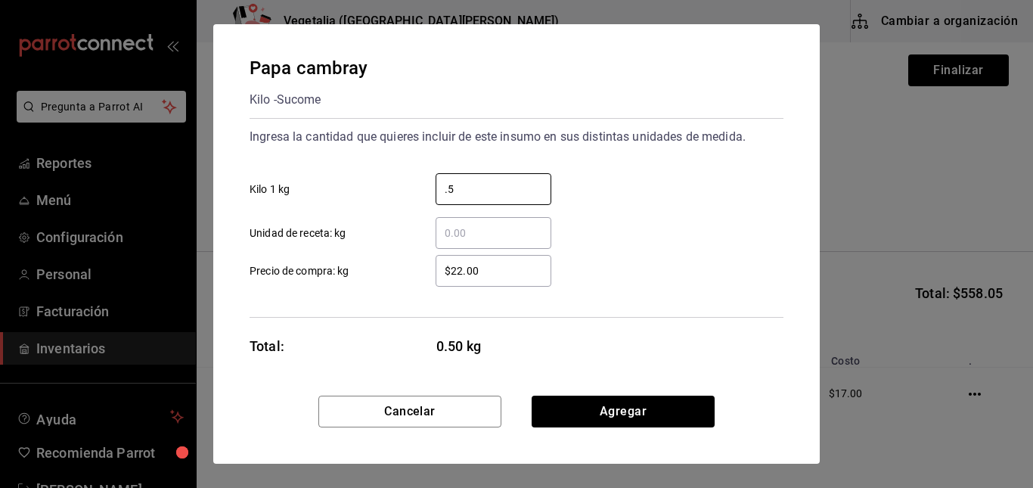
type input "0.5"
click at [479, 279] on input "$22.00" at bounding box center [494, 271] width 116 height 18
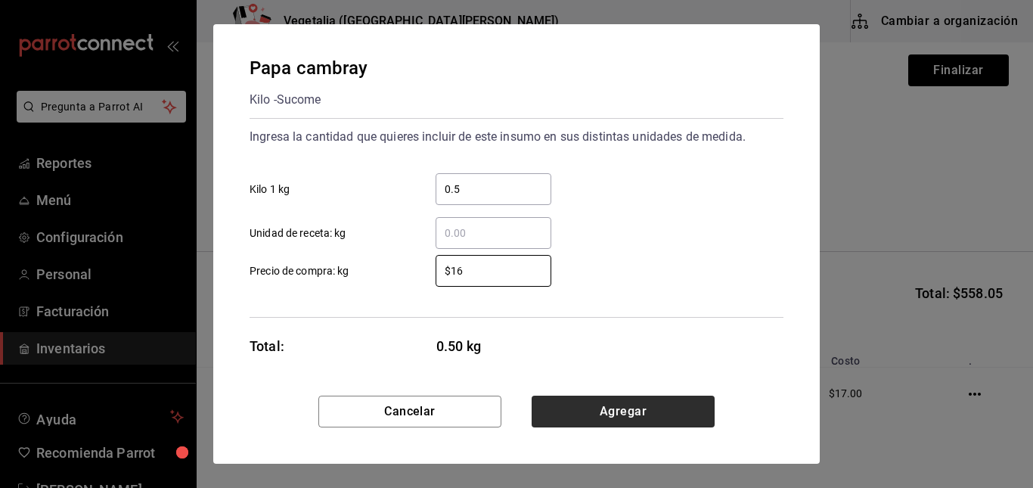
type input "$16"
click at [628, 415] on button "Agregar" at bounding box center [623, 412] width 183 height 32
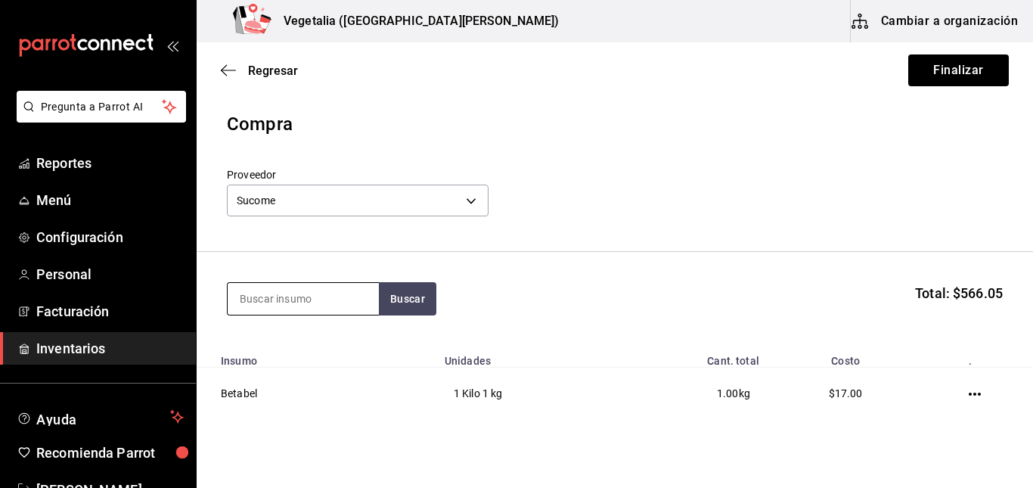
click at [309, 296] on input at bounding box center [303, 299] width 151 height 32
type input "pepino"
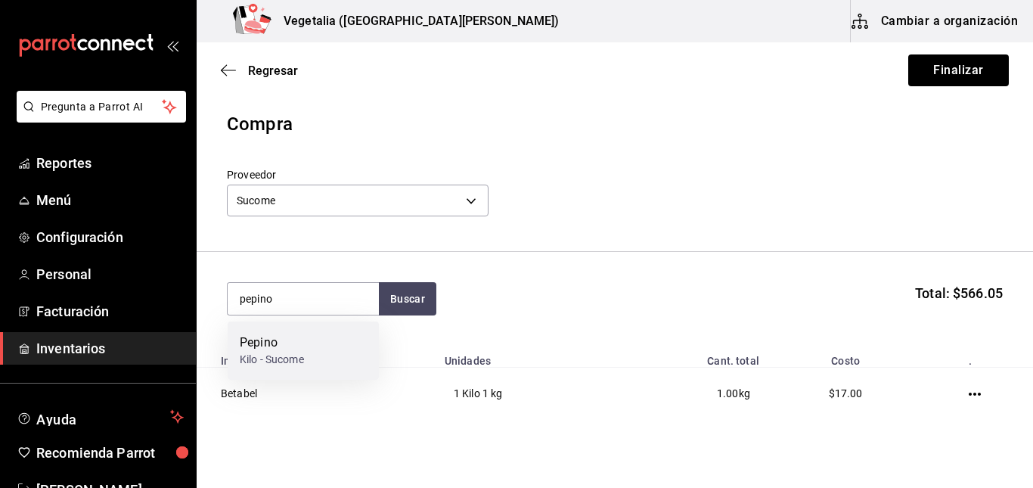
click at [309, 337] on div "[PERSON_NAME] - Sucome" at bounding box center [303, 350] width 151 height 58
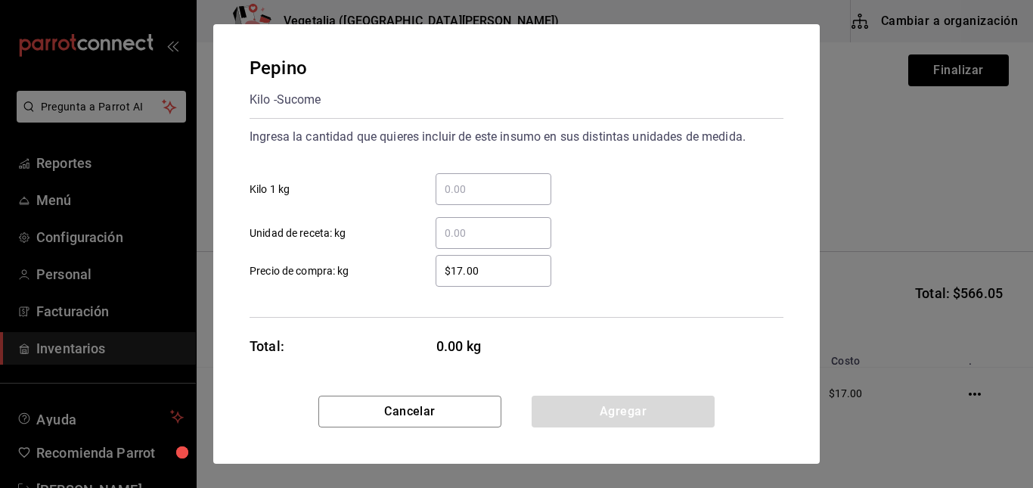
click at [533, 181] on input "​ Kilo 1 kg" at bounding box center [494, 189] width 116 height 18
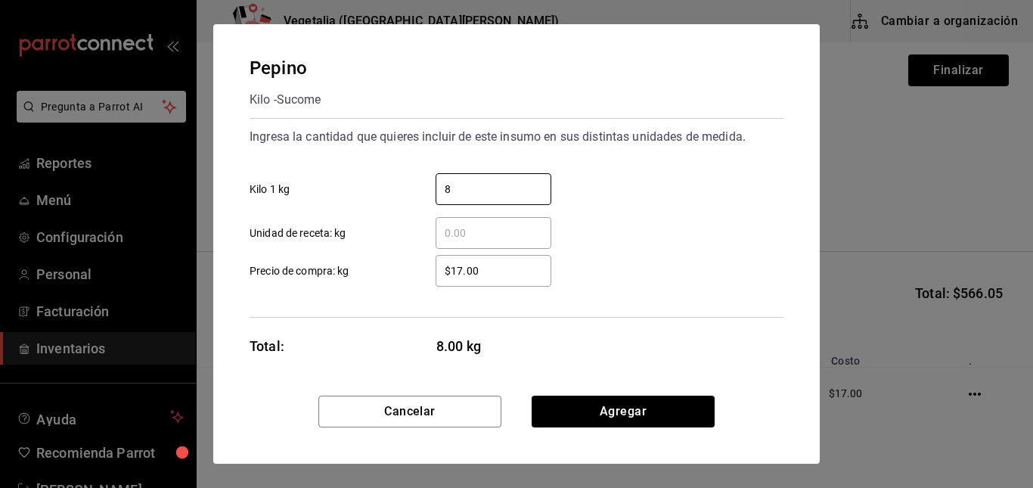
type input "8"
click at [461, 272] on input "$17.00" at bounding box center [494, 271] width 116 height 18
type input "$13"
click at [389, 336] on div "Total: 8.00 kg" at bounding box center [401, 346] width 302 height 20
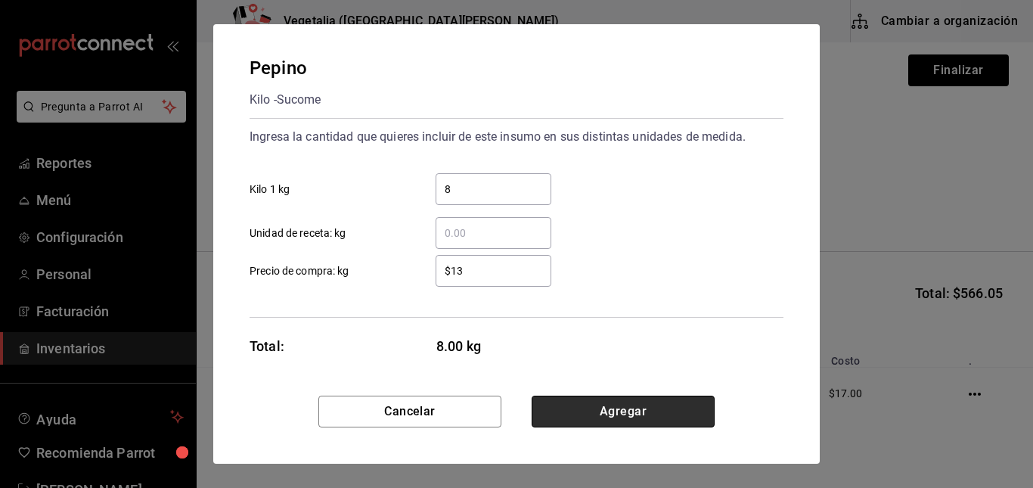
click at [620, 410] on button "Agregar" at bounding box center [623, 412] width 183 height 32
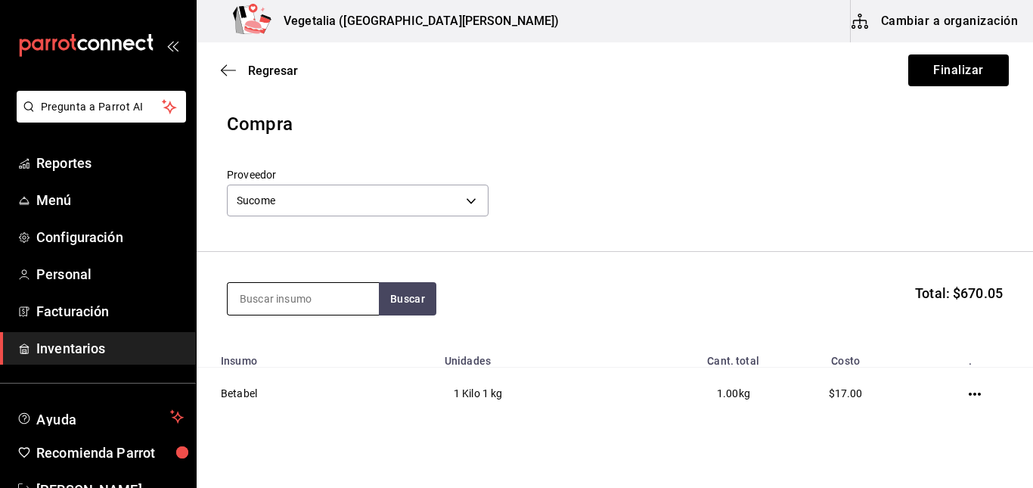
click at [301, 298] on input at bounding box center [303, 299] width 151 height 32
type input "pimiento"
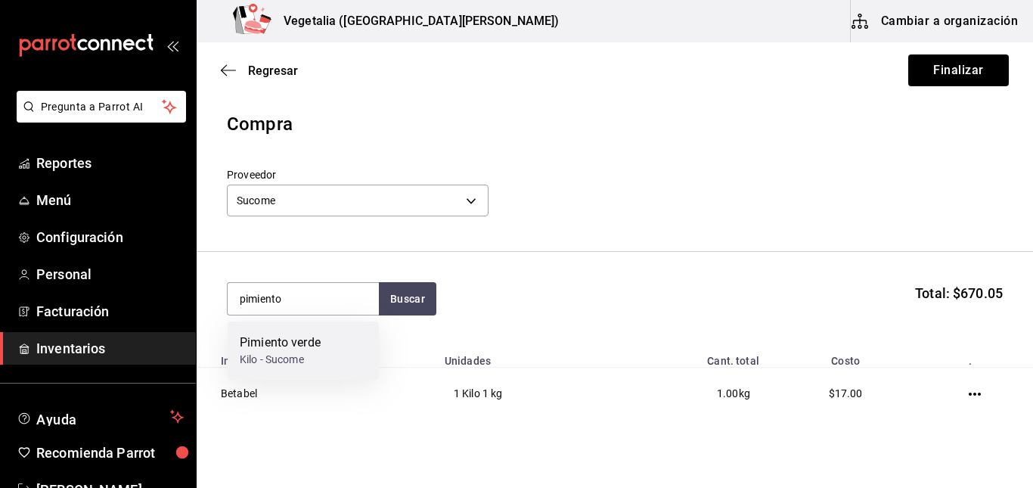
click at [306, 350] on div "Pimiento verde" at bounding box center [280, 343] width 81 height 18
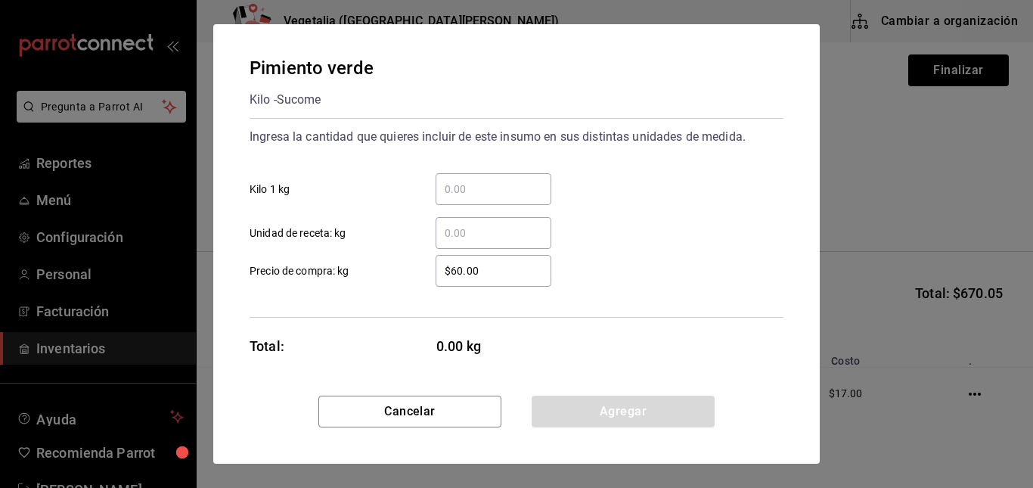
click at [486, 191] on input "​ Kilo 1 kg" at bounding box center [494, 189] width 116 height 18
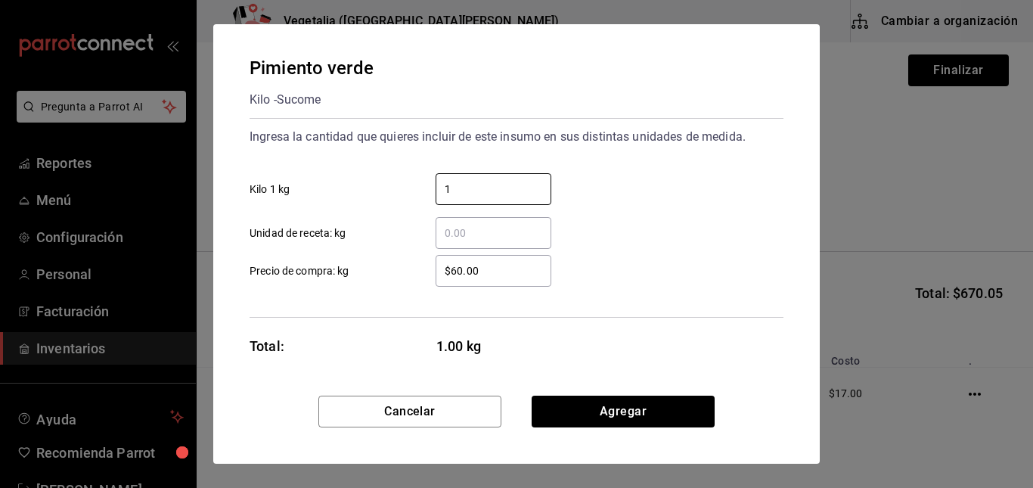
type input "1"
click at [463, 270] on input "$60.00" at bounding box center [494, 271] width 116 height 18
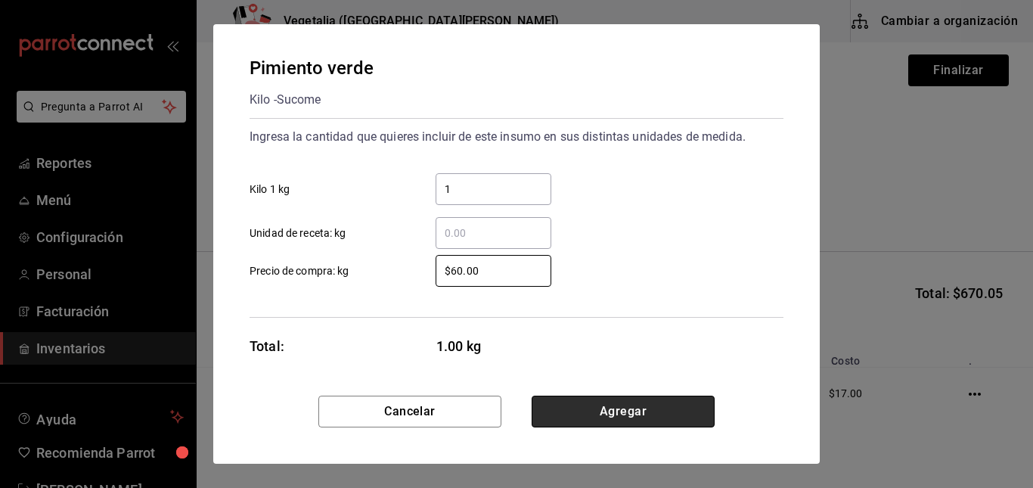
click at [624, 420] on button "Agregar" at bounding box center [623, 412] width 183 height 32
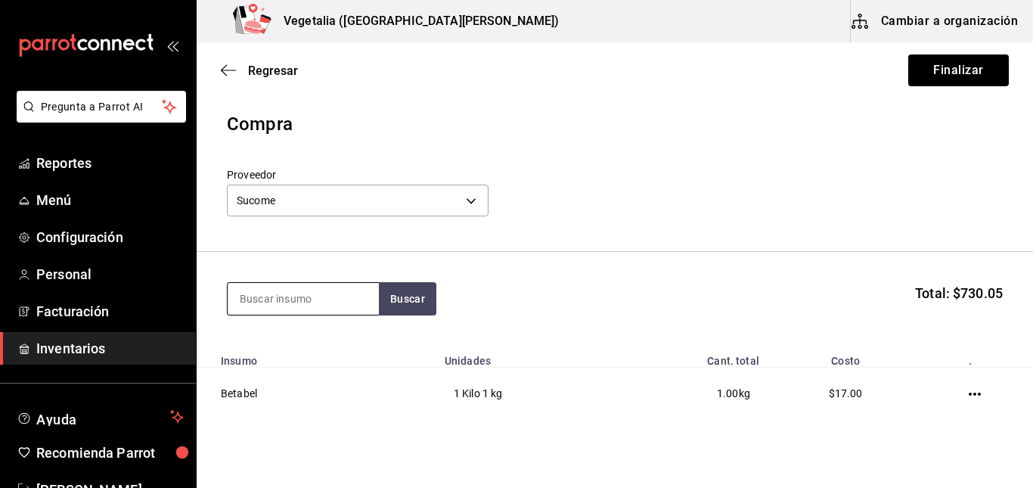
click at [315, 308] on input at bounding box center [303, 299] width 151 height 32
type input "pulpa"
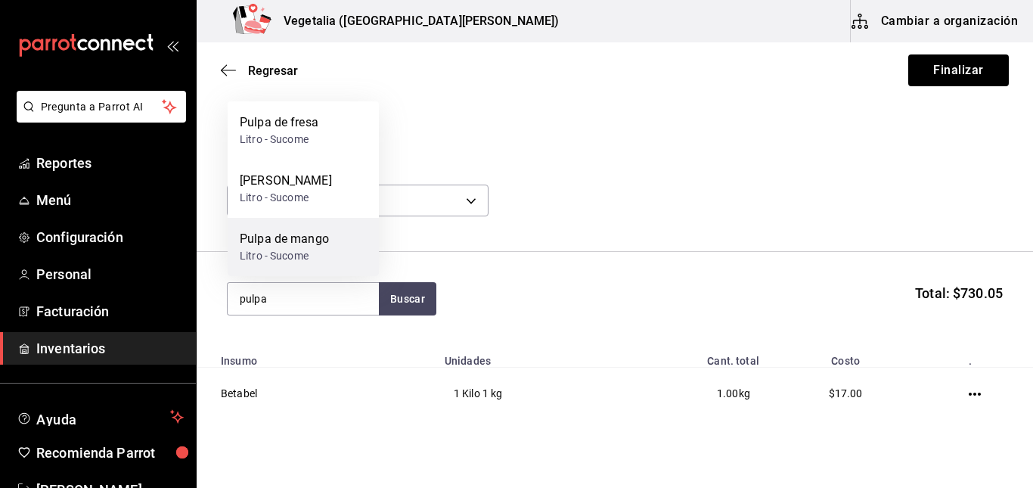
click at [312, 255] on div "Litro - Sucome" at bounding box center [284, 256] width 89 height 16
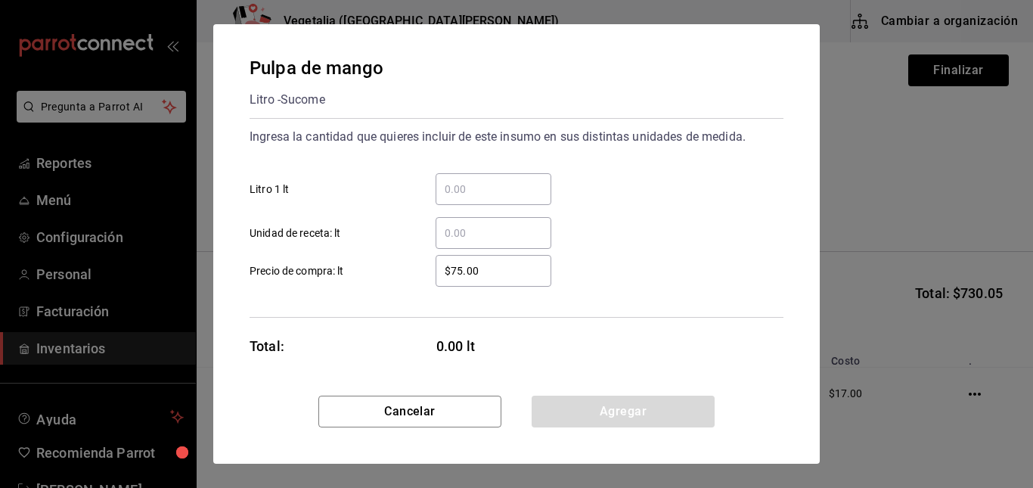
click at [525, 188] on input "​ Litro 1 lt" at bounding box center [494, 189] width 116 height 18
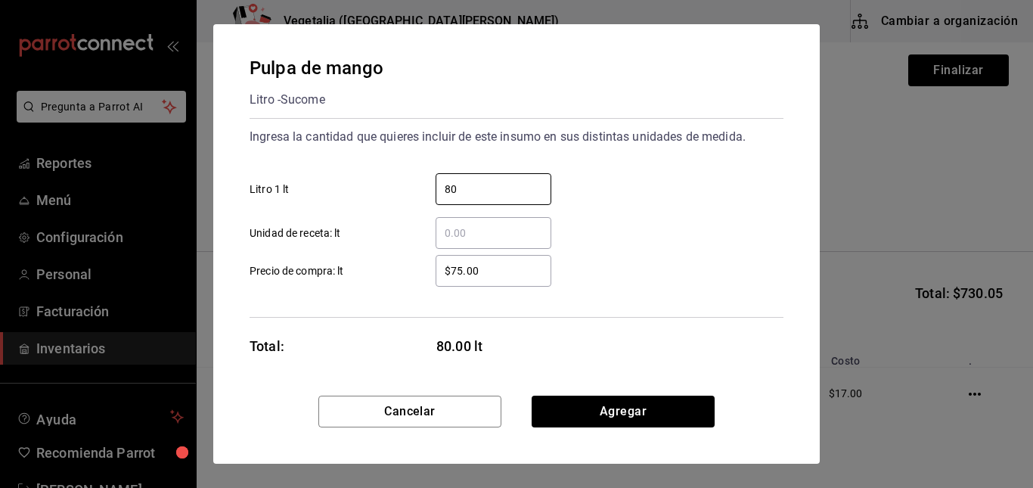
type input "8"
type input "1"
click at [396, 221] on label "​ Unidad de receta: lt" at bounding box center [401, 233] width 302 height 32
click at [436, 224] on input "​ Unidad de receta: lt" at bounding box center [494, 233] width 116 height 18
click at [505, 284] on div "$75.00 ​" at bounding box center [494, 271] width 116 height 32
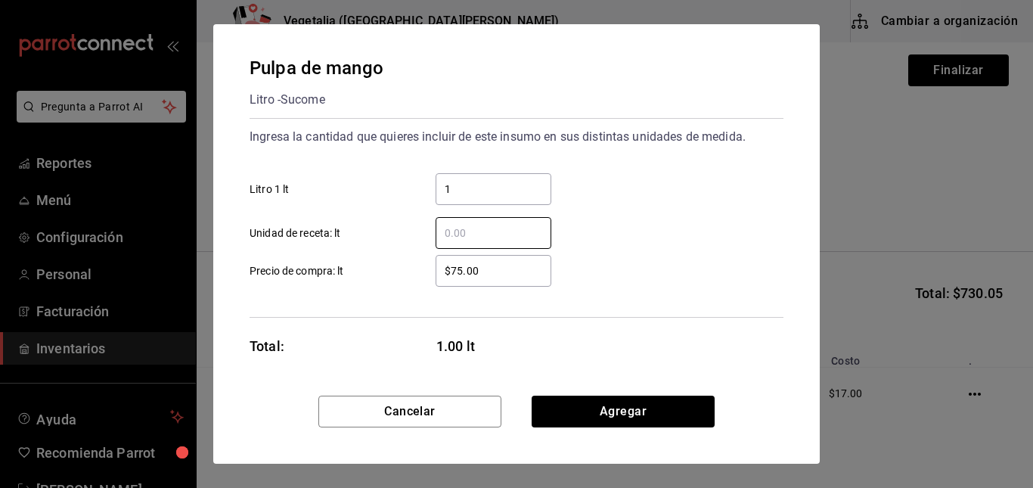
click at [505, 280] on input "$75.00" at bounding box center [494, 271] width 116 height 18
click at [505, 284] on div "$75.00 ​" at bounding box center [494, 271] width 116 height 32
click at [505, 280] on input "$75.00" at bounding box center [494, 271] width 116 height 18
click at [505, 284] on div "$75.00 ​" at bounding box center [494, 271] width 116 height 32
click at [505, 280] on input "$75.00" at bounding box center [494, 271] width 116 height 18
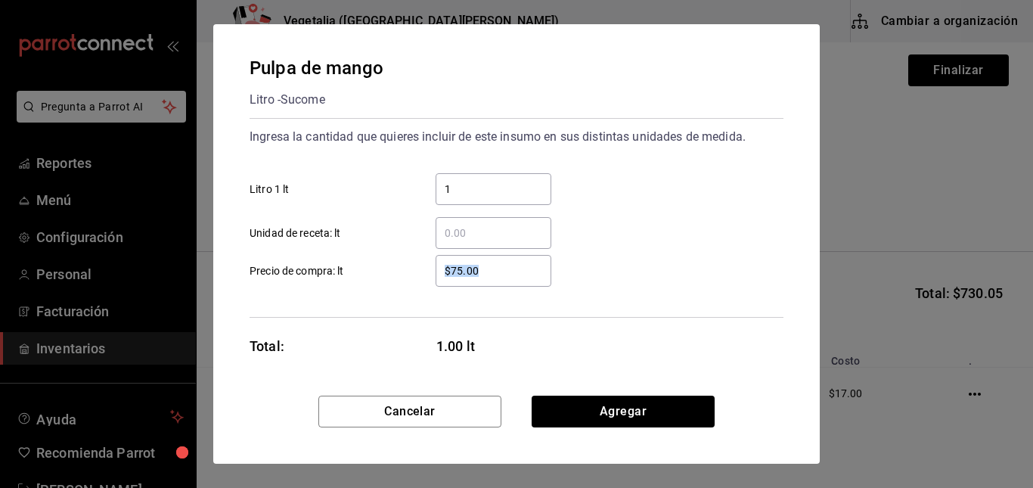
click at [505, 284] on div "$75.00 ​" at bounding box center [494, 271] width 116 height 32
click at [505, 280] on input "$75.00" at bounding box center [494, 271] width 116 height 18
drag, startPoint x: 501, startPoint y: 283, endPoint x: 425, endPoint y: 276, distance: 75.9
click at [425, 276] on div "$75.00 ​" at bounding box center [481, 271] width 140 height 32
drag, startPoint x: 425, startPoint y: 276, endPoint x: 478, endPoint y: 270, distance: 53.3
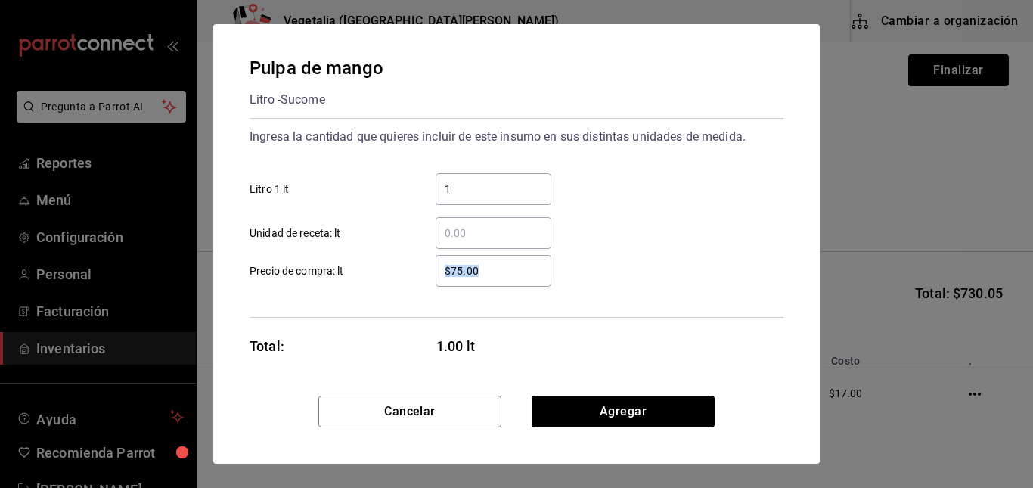
click at [478, 270] on input "$75.00" at bounding box center [494, 271] width 116 height 18
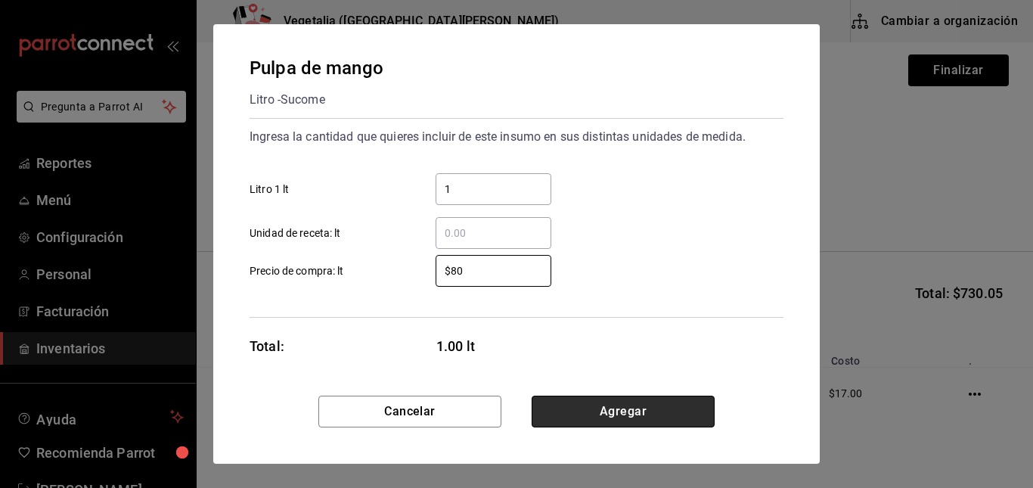
click at [617, 415] on button "Agregar" at bounding box center [623, 412] width 183 height 32
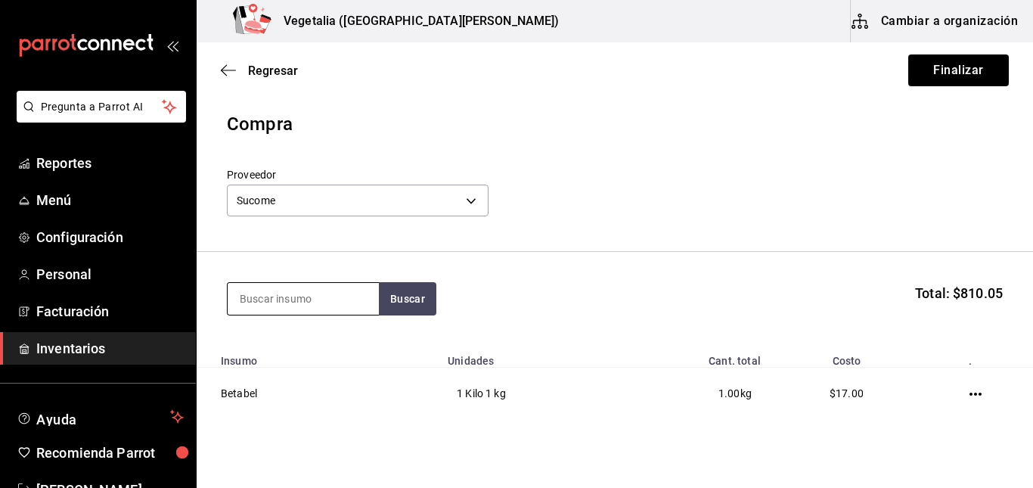
click at [290, 308] on input at bounding box center [303, 299] width 151 height 32
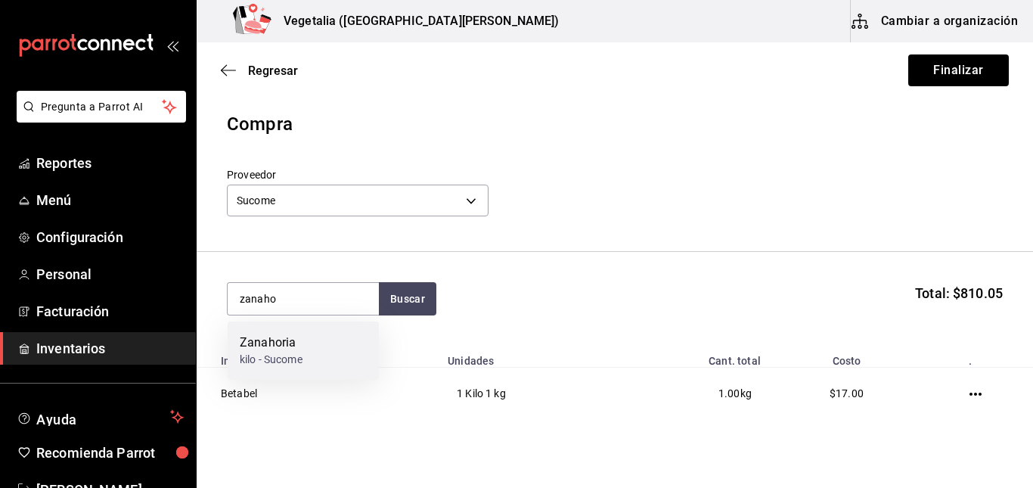
click at [302, 348] on div "Zanahoria" at bounding box center [271, 343] width 63 height 18
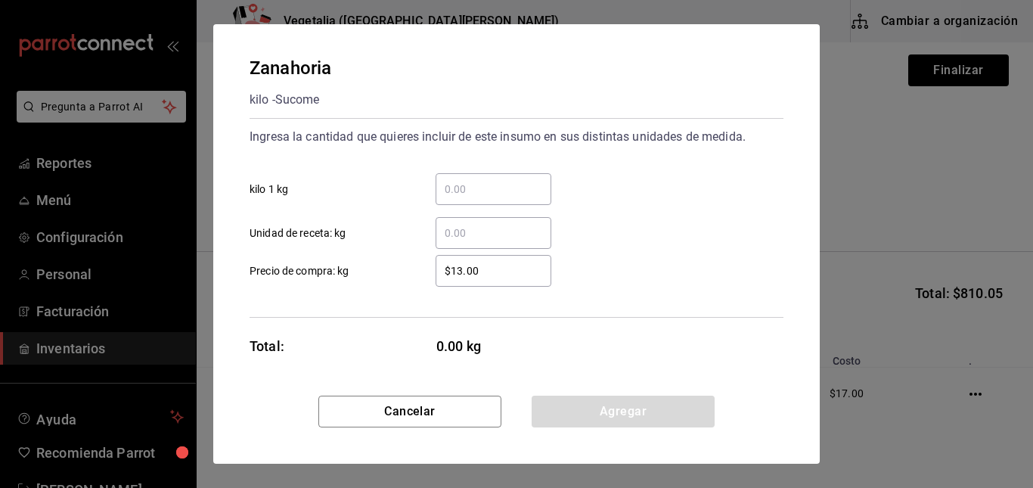
click at [485, 194] on input "​ kilo 1 kg" at bounding box center [494, 189] width 116 height 18
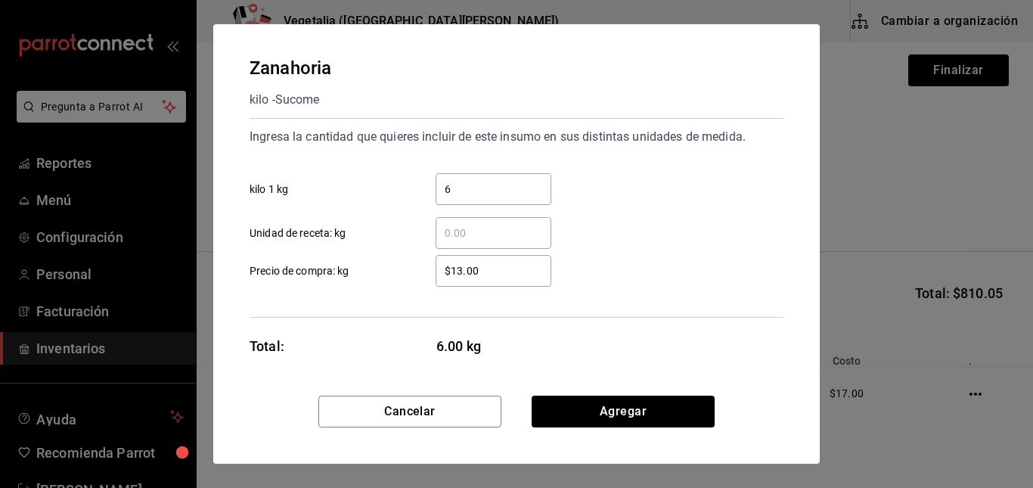
click at [454, 275] on input "$13.00" at bounding box center [494, 271] width 116 height 18
click at [433, 330] on div "Zanahoria kilo - Sucome Ingresa la cantidad que quieres incluir de este insumo …" at bounding box center [516, 209] width 607 height 371
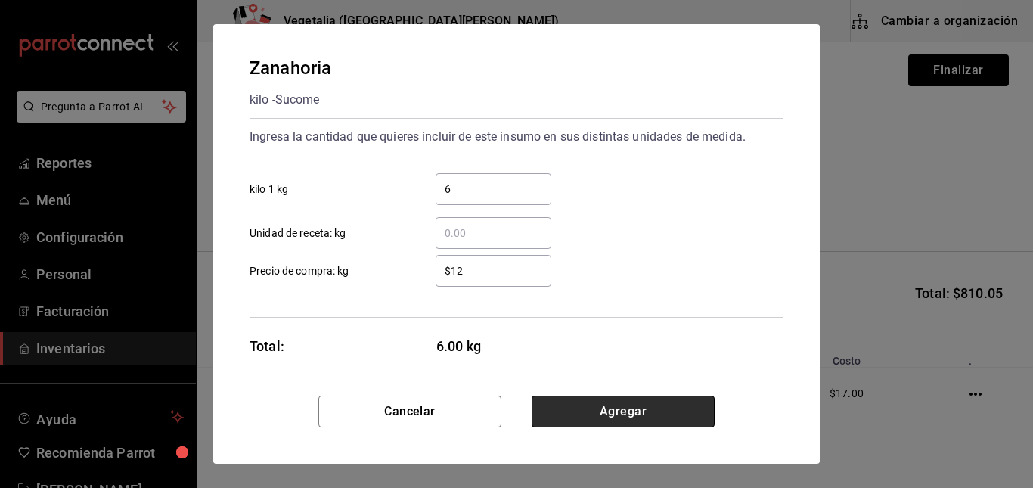
click at [611, 401] on button "Agregar" at bounding box center [623, 412] width 183 height 32
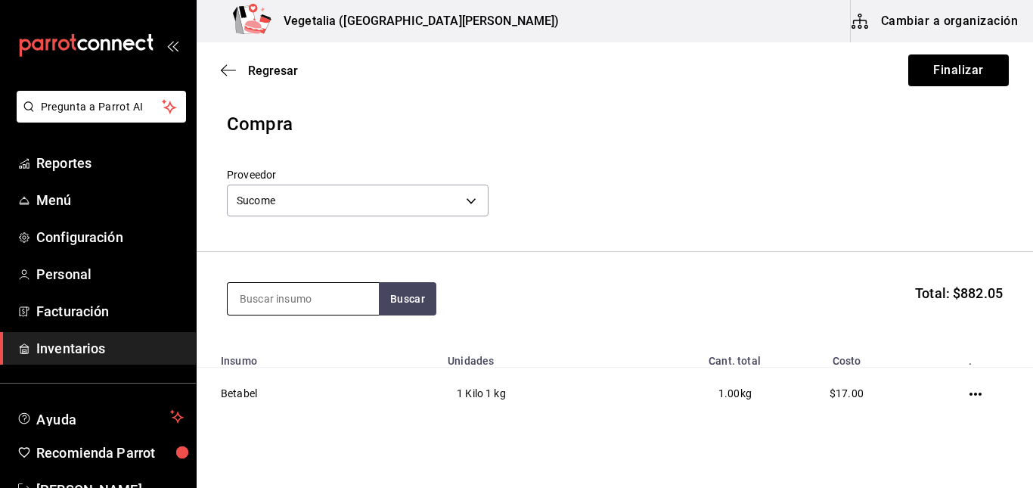
click at [312, 304] on input at bounding box center [303, 299] width 151 height 32
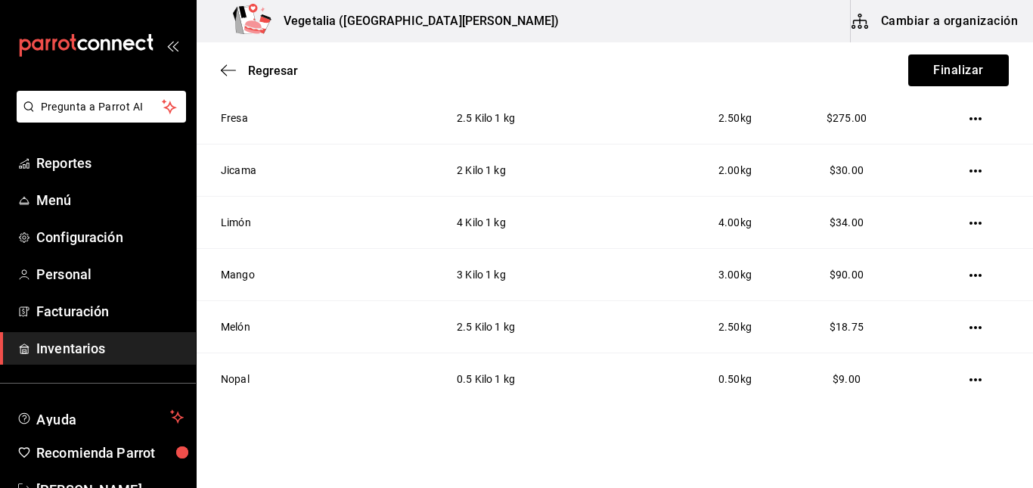
scroll to position [538, 0]
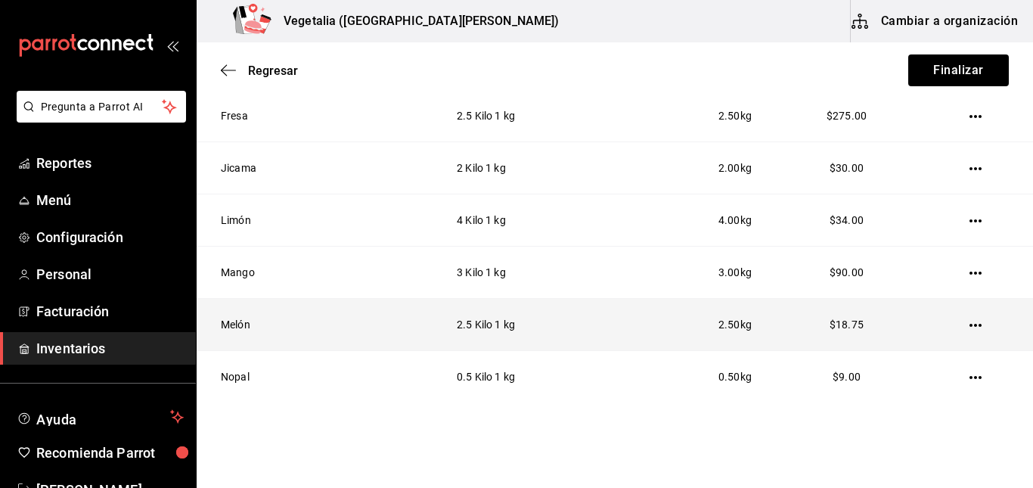
click at [969, 324] on icon "button" at bounding box center [975, 325] width 12 height 12
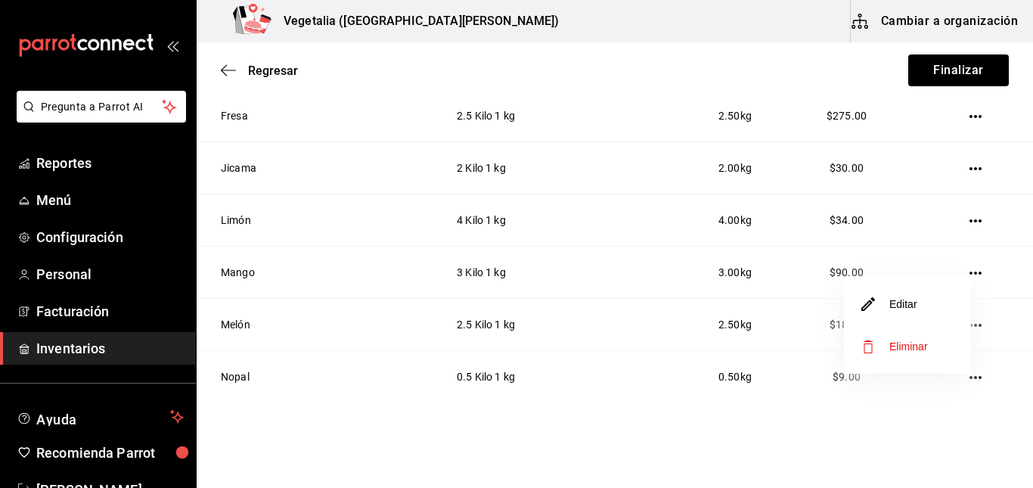
click at [935, 315] on li "Editar" at bounding box center [907, 304] width 127 height 42
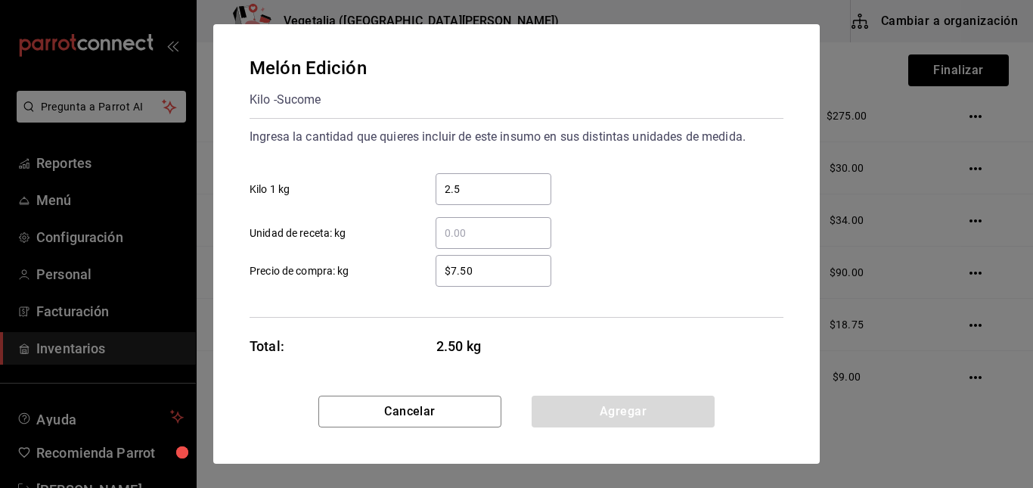
click at [489, 259] on div "$7.50 ​" at bounding box center [494, 271] width 116 height 32
click at [489, 262] on input "$7.50" at bounding box center [494, 271] width 116 height 18
click at [489, 259] on div "$7.50 ​" at bounding box center [494, 271] width 116 height 32
click at [489, 262] on input "$7.50" at bounding box center [494, 271] width 116 height 18
click at [493, 280] on div "$7.50 ​" at bounding box center [494, 271] width 116 height 32
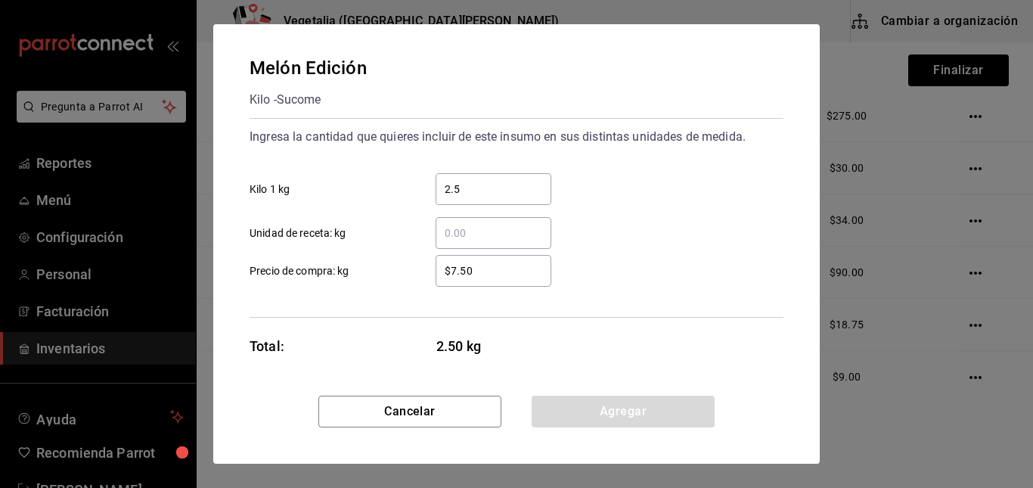
click at [493, 280] on input "$7.50" at bounding box center [494, 271] width 116 height 18
click at [493, 280] on div "$7.50 ​" at bounding box center [494, 271] width 116 height 32
click at [493, 280] on input "$7.50" at bounding box center [494, 271] width 116 height 18
drag, startPoint x: 467, startPoint y: 275, endPoint x: 409, endPoint y: 275, distance: 58.2
click at [409, 275] on label "$7.50 ​ Precio de compra: kg" at bounding box center [401, 271] width 302 height 32
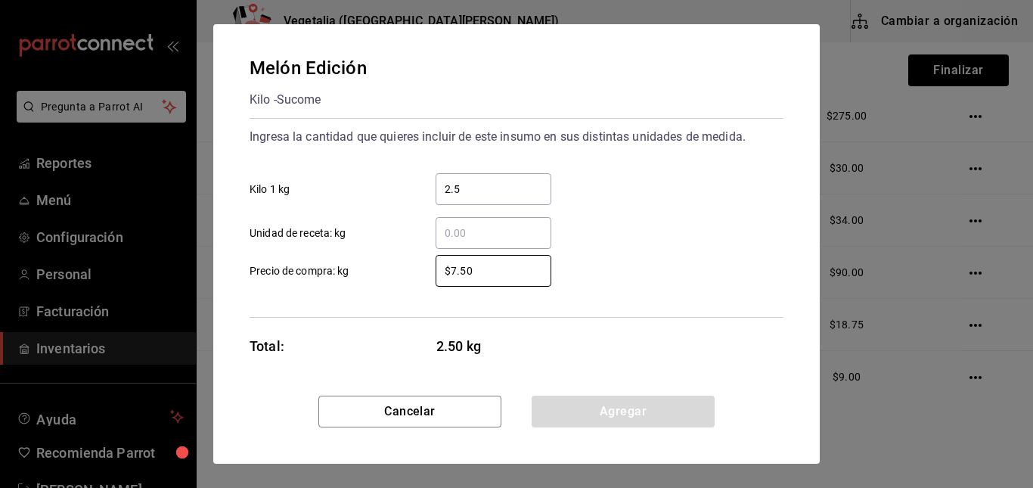
drag, startPoint x: 535, startPoint y: 271, endPoint x: 403, endPoint y: 259, distance: 132.1
click at [403, 259] on label "$7.50 ​ Precio de compra: kg" at bounding box center [401, 271] width 302 height 32
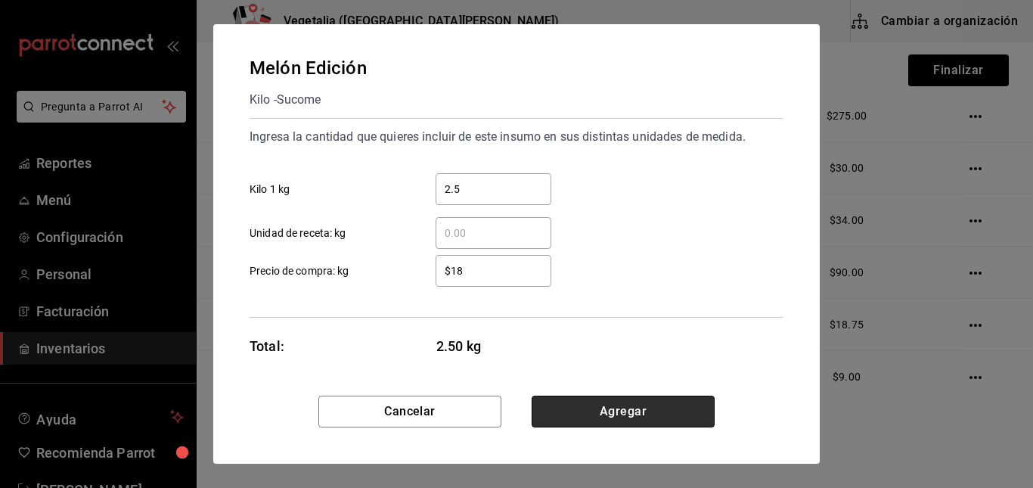
click at [628, 413] on button "Agregar" at bounding box center [623, 412] width 183 height 32
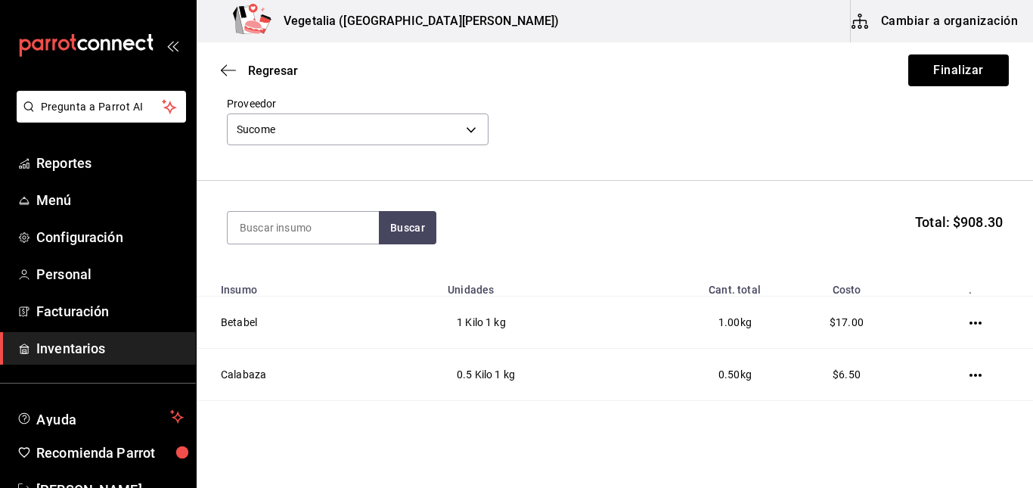
scroll to position [70, 0]
click at [926, 79] on button "Finalizar" at bounding box center [958, 70] width 101 height 32
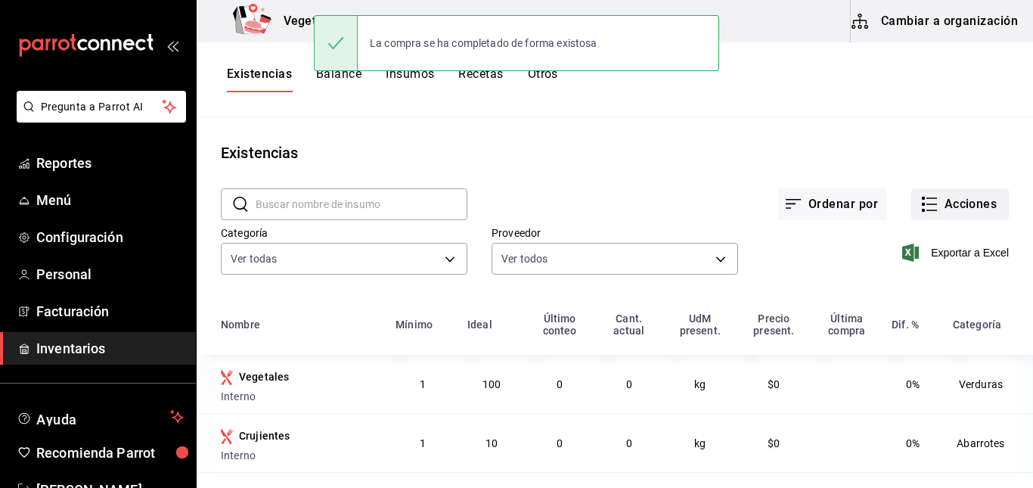
click at [939, 209] on button "Acciones" at bounding box center [960, 204] width 98 height 32
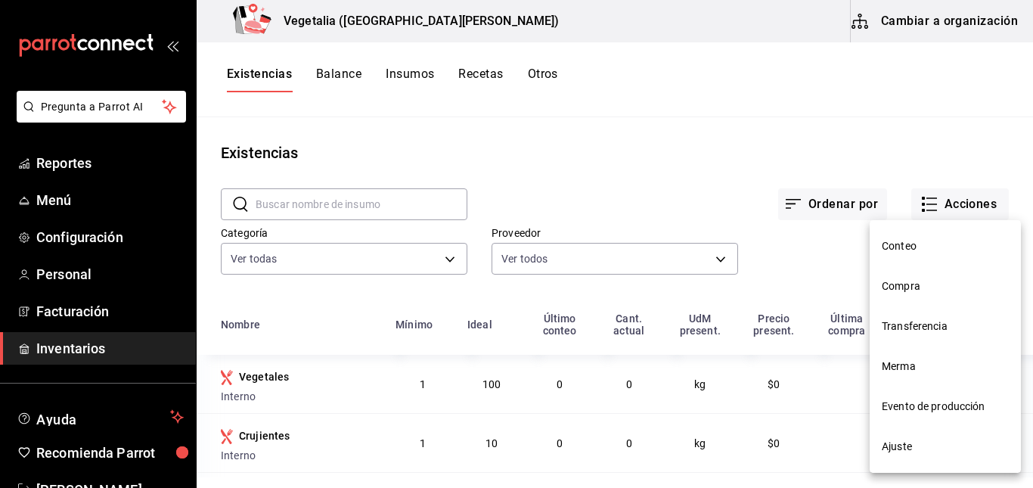
click at [899, 287] on span "Compra" at bounding box center [945, 286] width 127 height 16
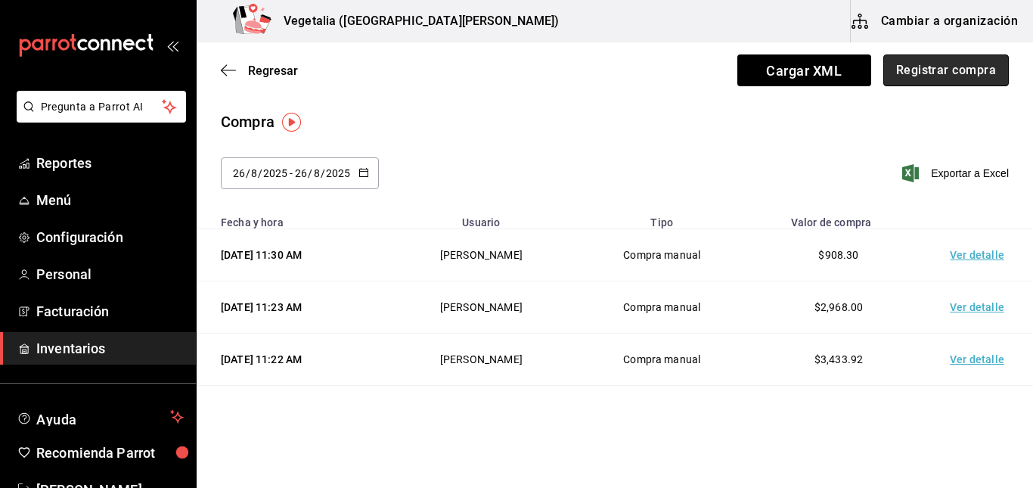
click at [900, 69] on button "Registrar compra" at bounding box center [946, 70] width 126 height 32
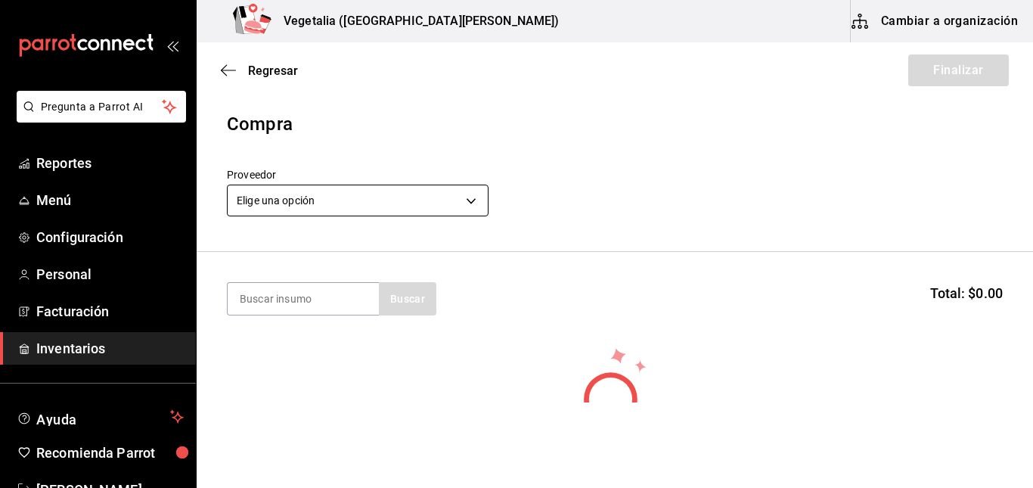
click at [344, 202] on body "Pregunta a Parrot AI Reportes Menú Configuración Personal Facturación Inventari…" at bounding box center [516, 201] width 1033 height 402
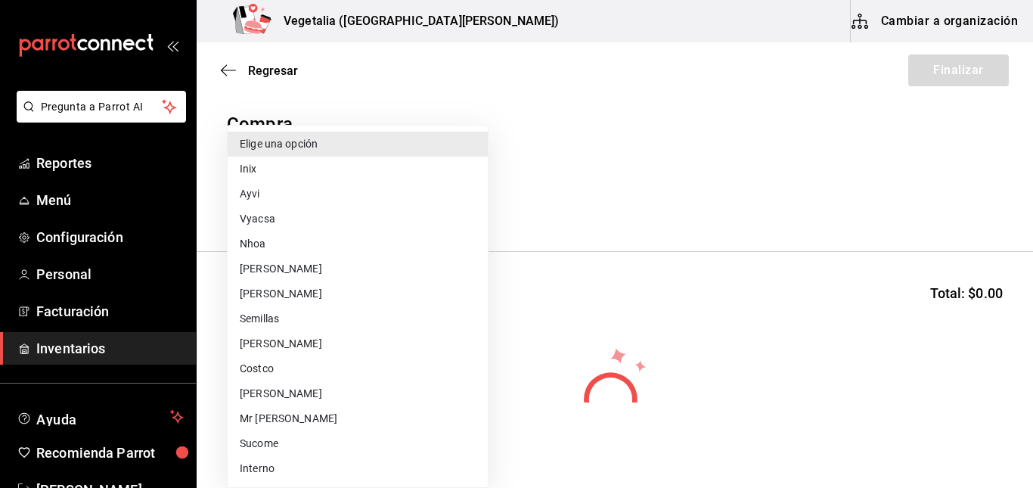
click at [271, 248] on li "Nhoa" at bounding box center [358, 243] width 260 height 25
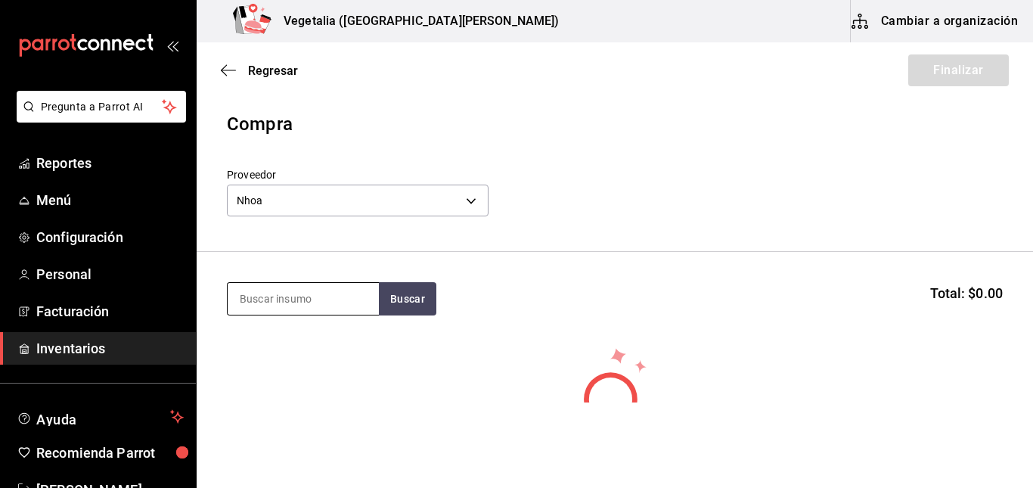
click at [299, 296] on input at bounding box center [303, 299] width 151 height 32
drag, startPoint x: 406, startPoint y: 302, endPoint x: 417, endPoint y: 291, distance: 16.0
click at [417, 291] on button "Buscar" at bounding box center [407, 298] width 57 height 33
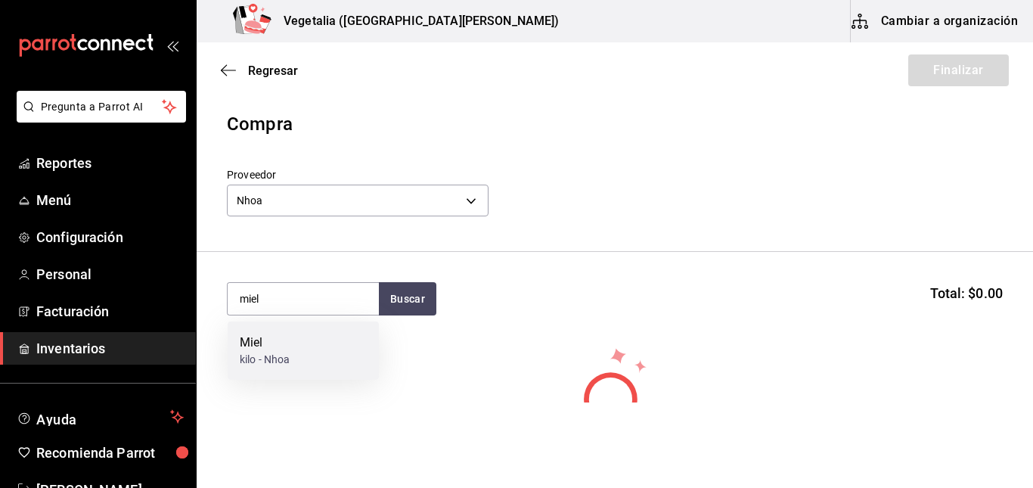
click at [324, 337] on div "Miel kilo - Nhoa" at bounding box center [303, 350] width 151 height 58
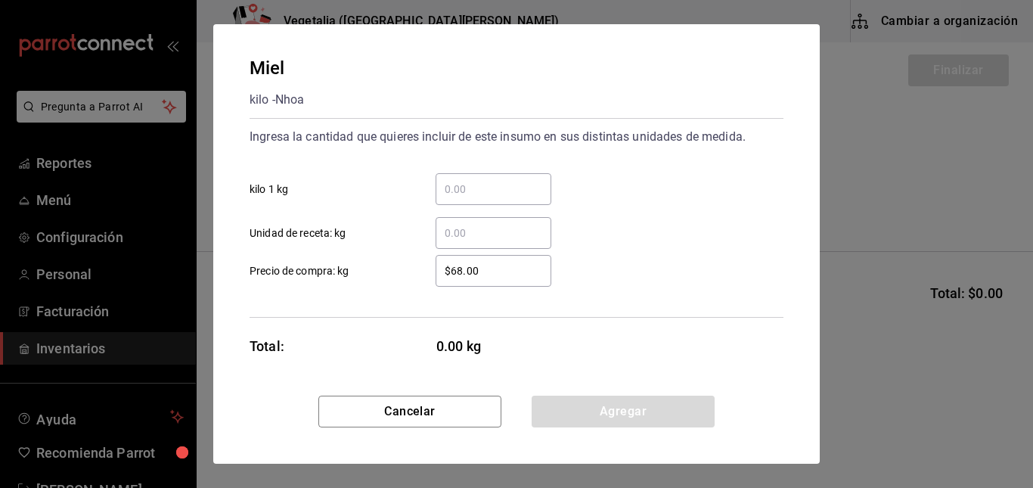
click at [496, 187] on input "​ kilo 1 kg" at bounding box center [494, 189] width 116 height 18
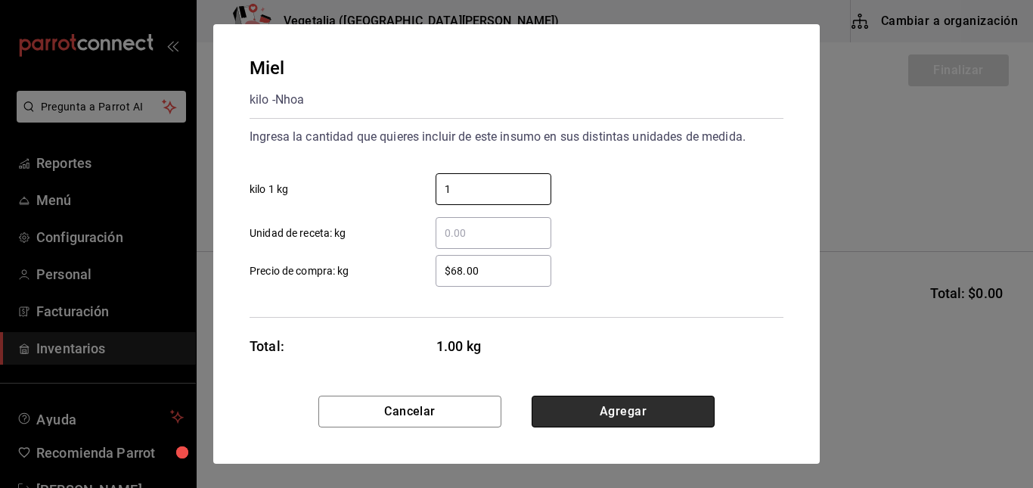
click at [602, 427] on button "Agregar" at bounding box center [623, 412] width 183 height 32
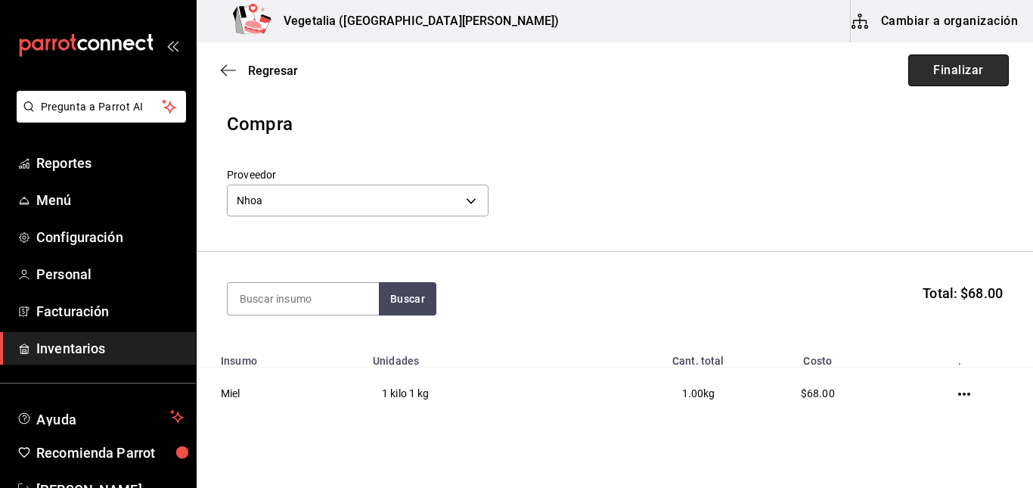
click at [944, 76] on button "Finalizar" at bounding box center [958, 70] width 101 height 32
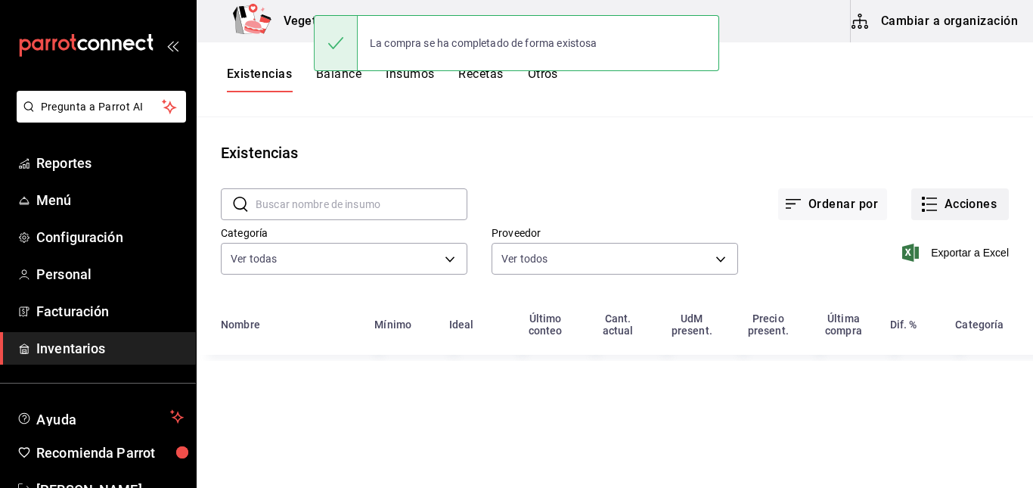
click at [926, 202] on icon "button" at bounding box center [929, 204] width 18 height 18
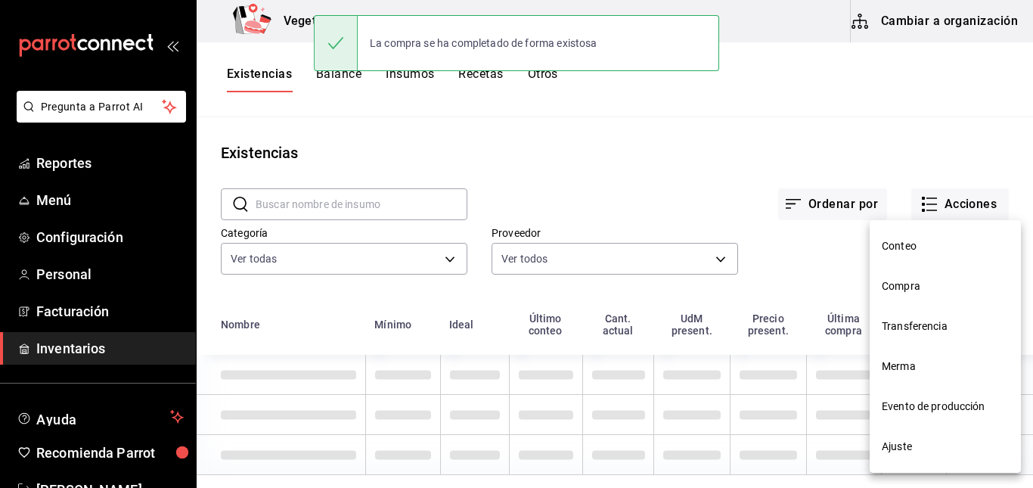
click at [904, 281] on span "Compra" at bounding box center [945, 286] width 127 height 16
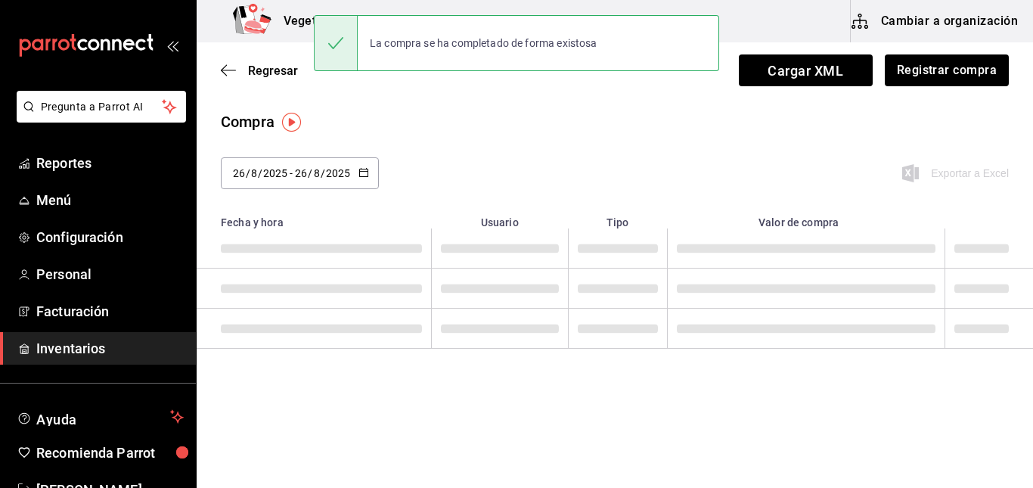
click at [902, 286] on span at bounding box center [806, 288] width 259 height 9
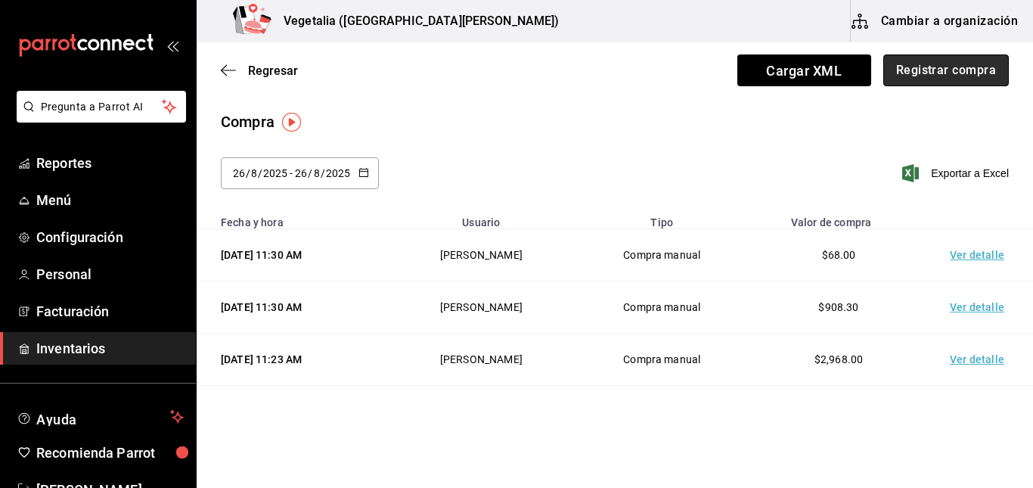
click at [915, 80] on button "Registrar compra" at bounding box center [946, 70] width 126 height 32
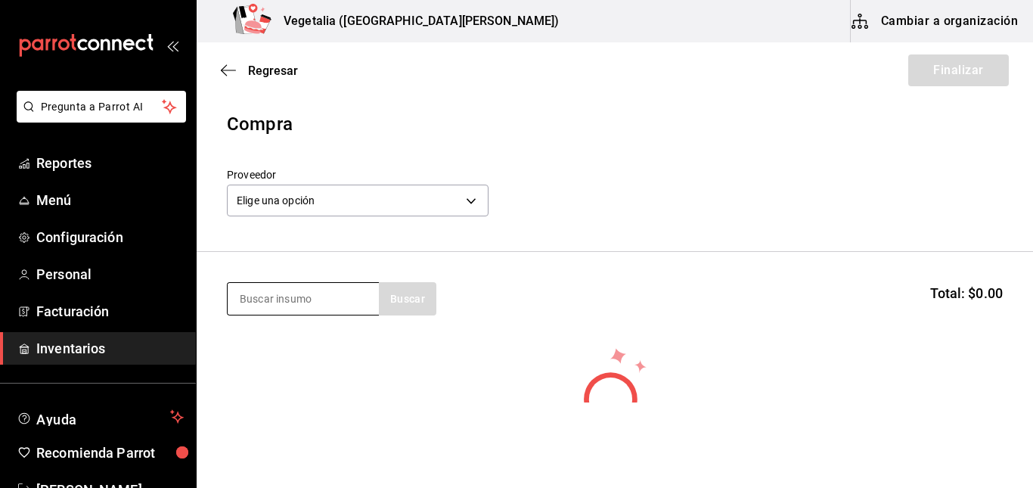
click at [314, 289] on input at bounding box center [303, 299] width 151 height 32
click at [399, 198] on body "Pregunta a Parrot AI Reportes Menú Configuración Personal Facturación Inventari…" at bounding box center [516, 201] width 1033 height 402
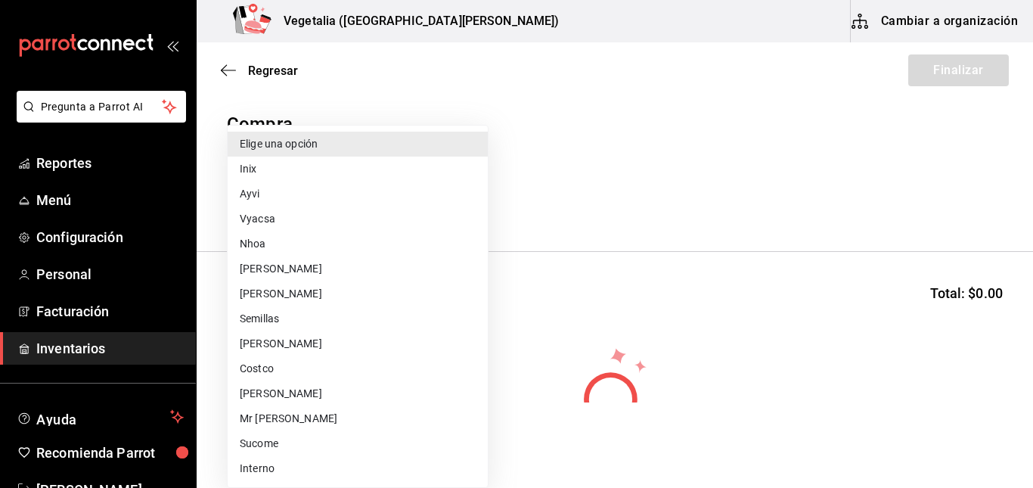
click at [316, 325] on li "Semillas" at bounding box center [358, 318] width 260 height 25
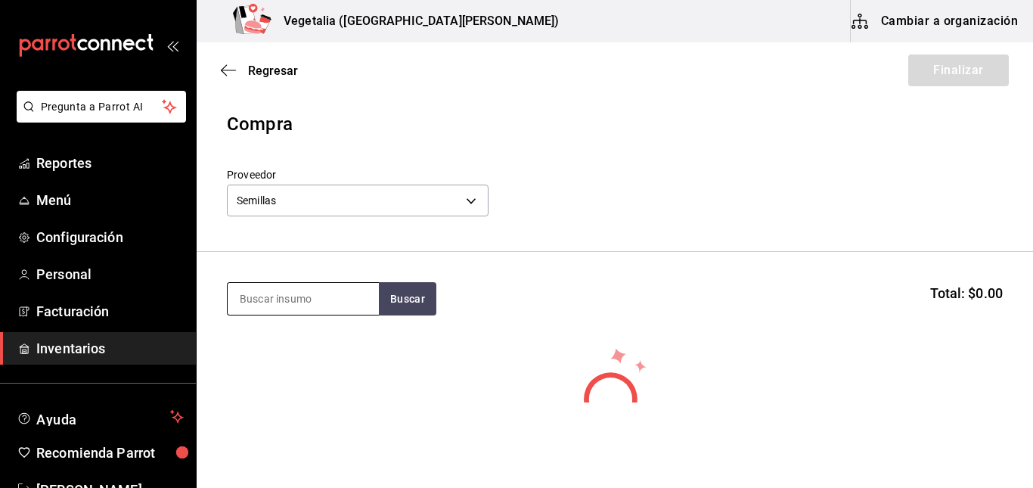
click at [297, 300] on input at bounding box center [303, 299] width 151 height 32
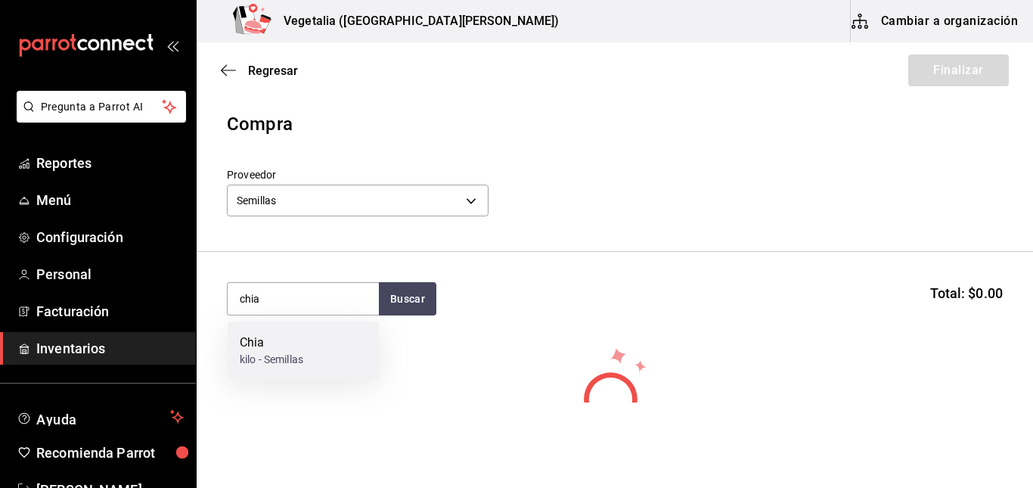
click at [311, 348] on div "Chia kilo - Semillas" at bounding box center [303, 350] width 151 height 58
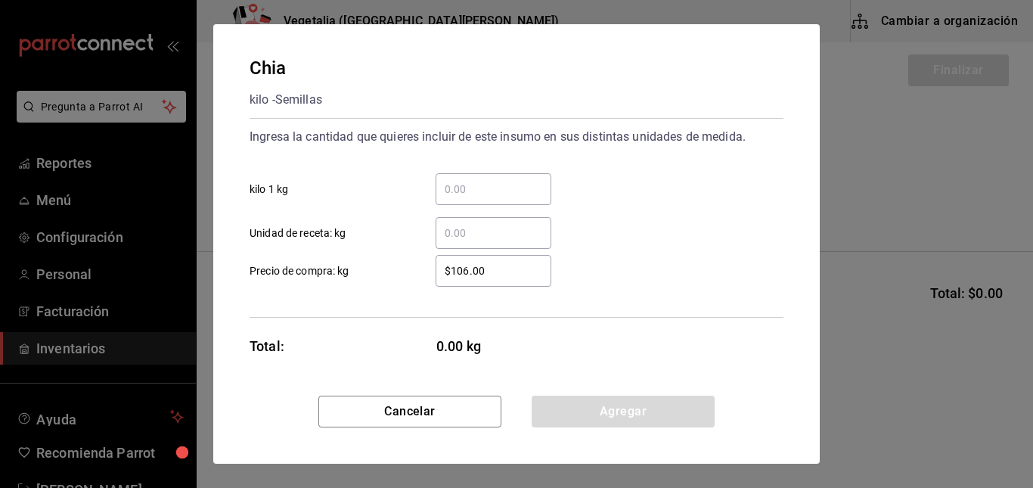
click at [482, 200] on div "​" at bounding box center [494, 189] width 116 height 32
click at [482, 198] on input "​ kilo 1 kg" at bounding box center [494, 189] width 116 height 18
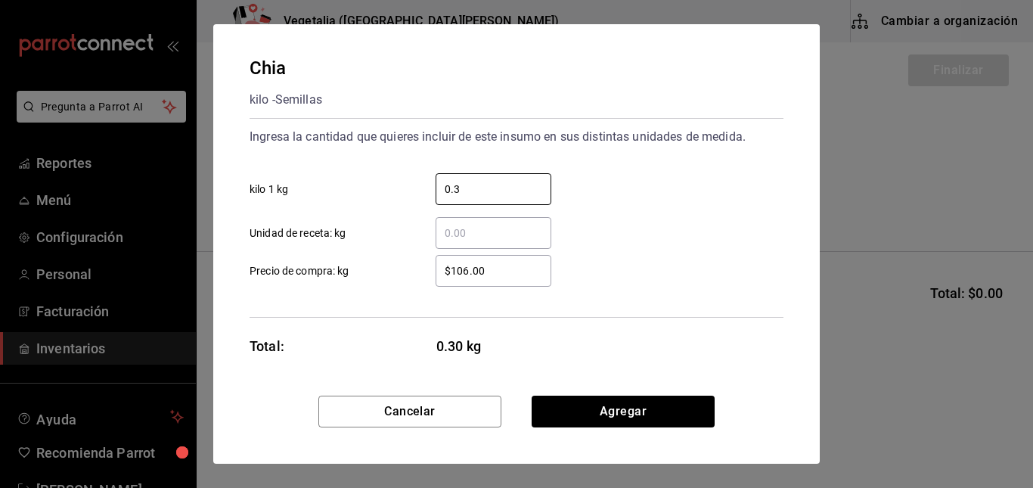
click at [456, 271] on input "$106.00" at bounding box center [494, 271] width 116 height 18
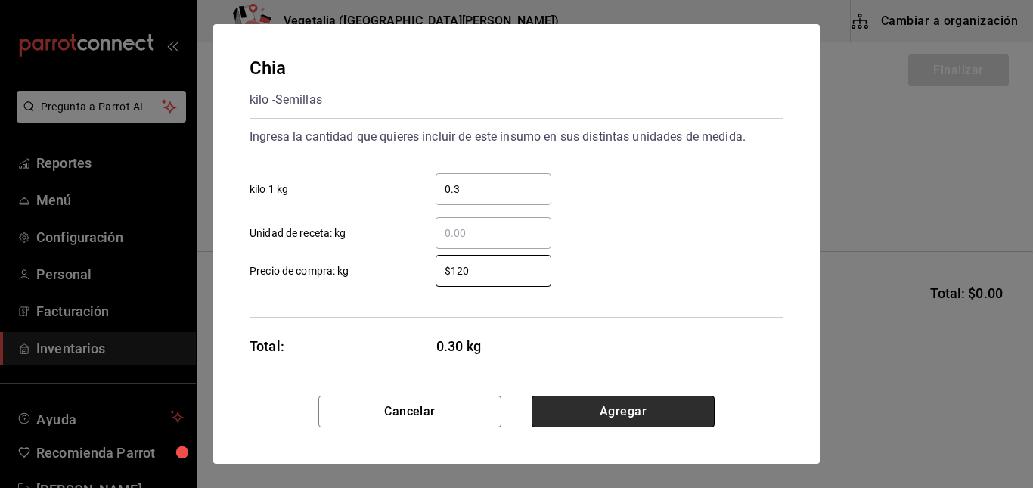
click at [627, 401] on button "Agregar" at bounding box center [623, 412] width 183 height 32
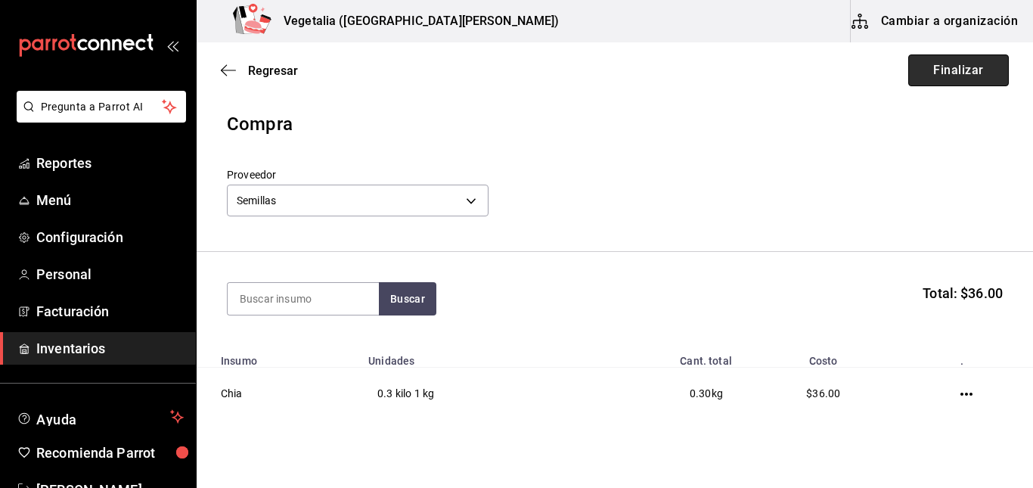
click at [937, 84] on button "Finalizar" at bounding box center [958, 70] width 101 height 32
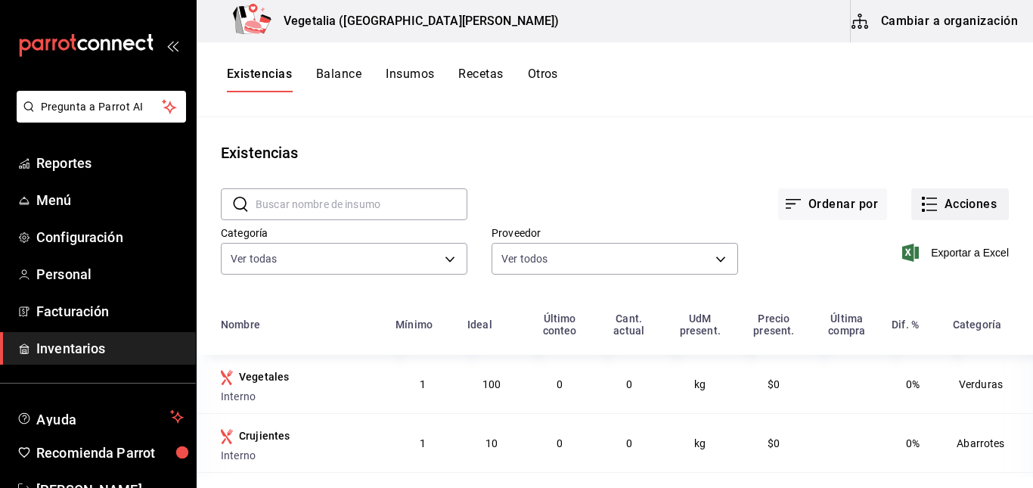
click at [954, 198] on button "Acciones" at bounding box center [960, 204] width 98 height 32
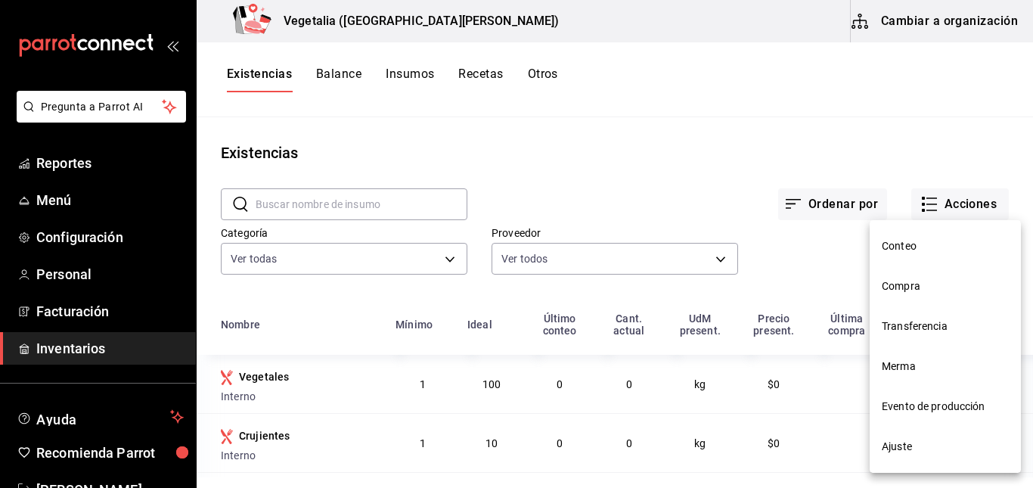
click at [917, 284] on span "Compra" at bounding box center [945, 286] width 127 height 16
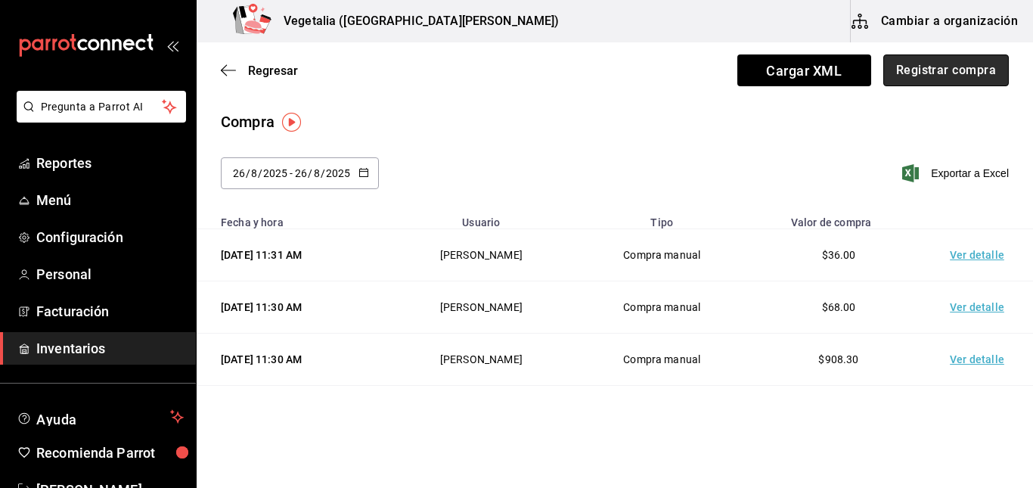
click at [962, 80] on button "Registrar compra" at bounding box center [946, 70] width 126 height 32
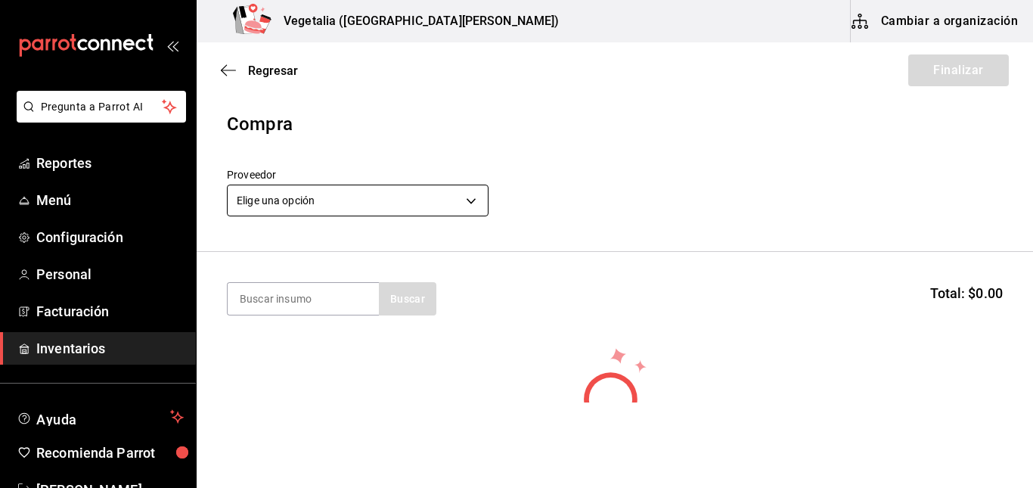
click at [354, 197] on body "Pregunta a Parrot AI Reportes Menú Configuración Personal Facturación Inventari…" at bounding box center [516, 201] width 1033 height 402
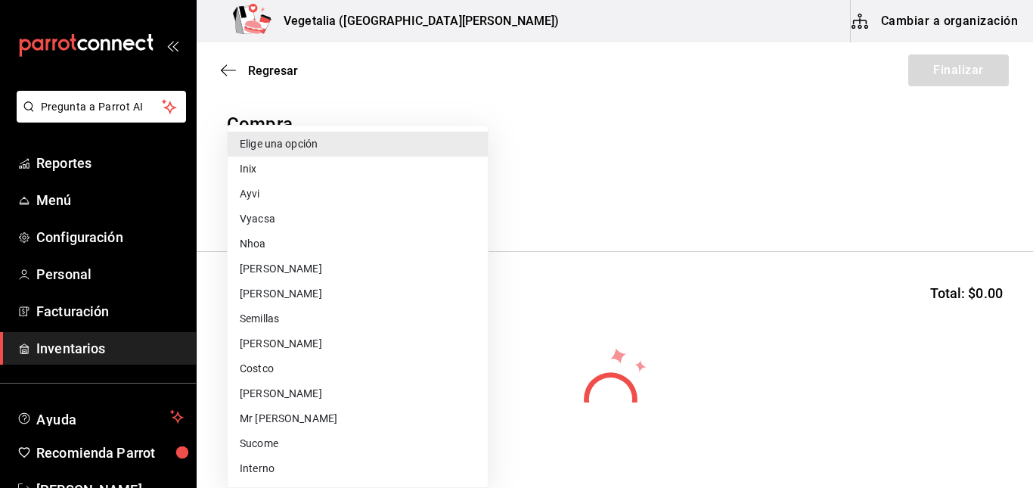
click at [286, 203] on li "Ayvi" at bounding box center [358, 193] width 260 height 25
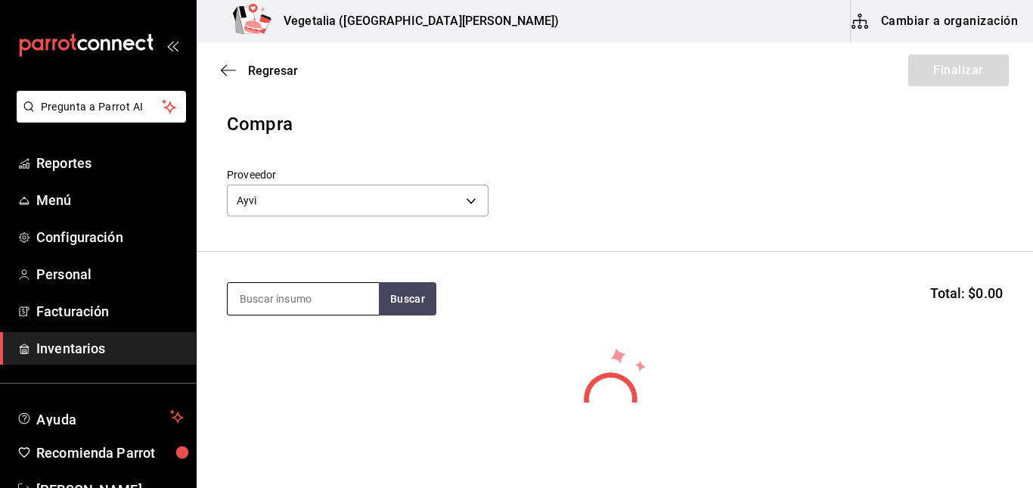
click at [340, 298] on input at bounding box center [303, 299] width 151 height 32
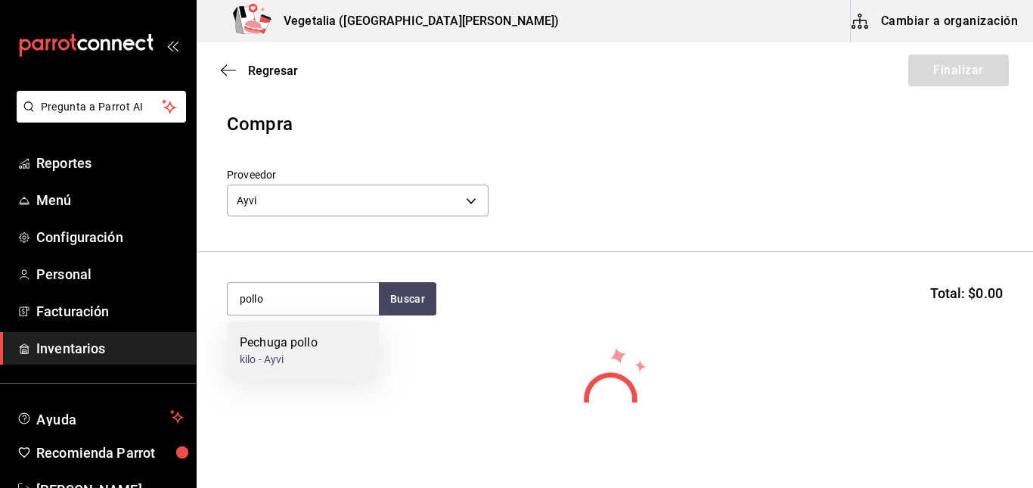
click at [333, 327] on div "Pechuga pollo kilo - Ayvi" at bounding box center [303, 350] width 151 height 58
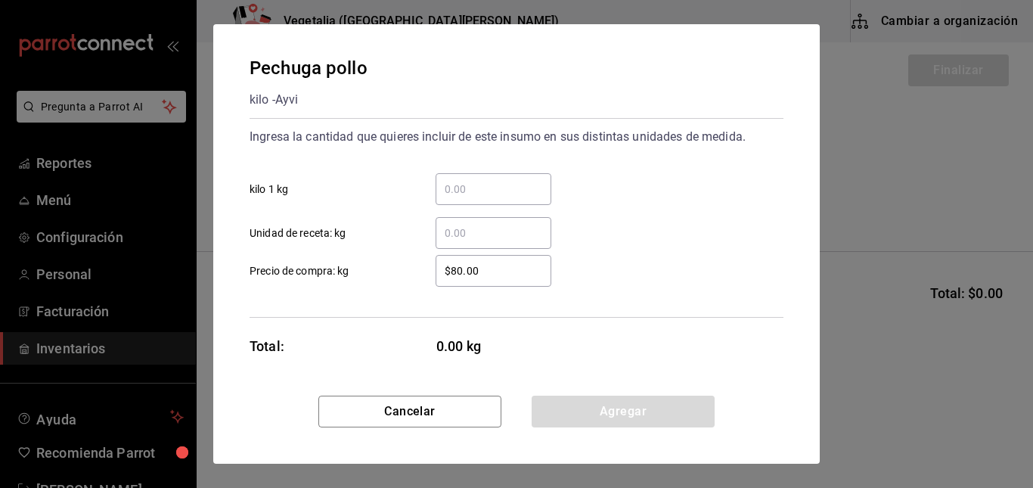
click at [482, 197] on input "​ kilo 1 kg" at bounding box center [494, 189] width 116 height 18
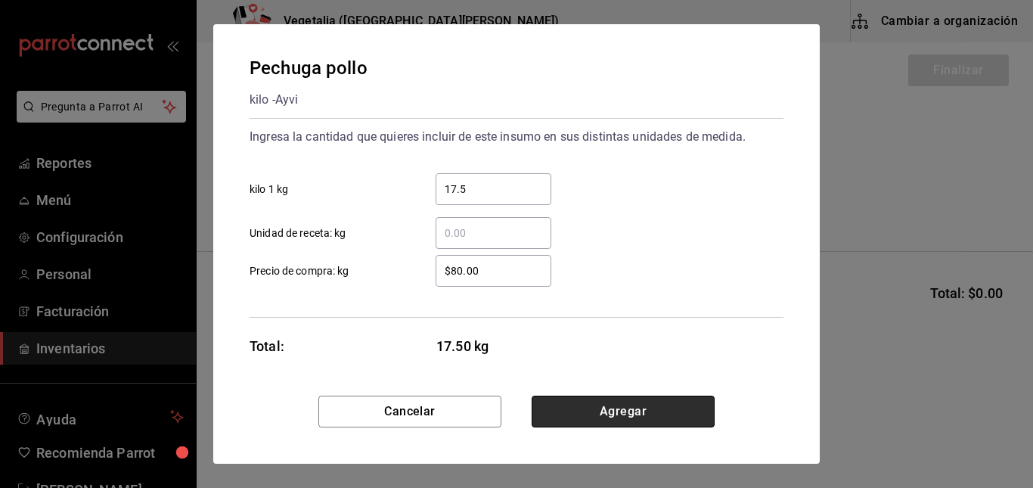
drag, startPoint x: 600, startPoint y: 402, endPoint x: 575, endPoint y: 402, distance: 24.2
click at [575, 402] on button "Agregar" at bounding box center [623, 412] width 183 height 32
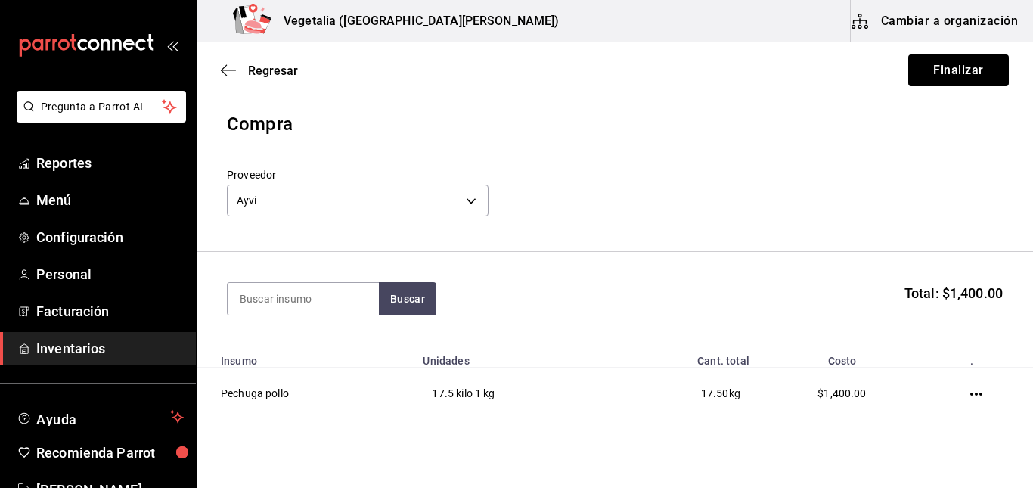
click at [575, 402] on td "17.5 kilo 1 kg" at bounding box center [511, 394] width 195 height 52
click at [309, 295] on input at bounding box center [303, 299] width 151 height 32
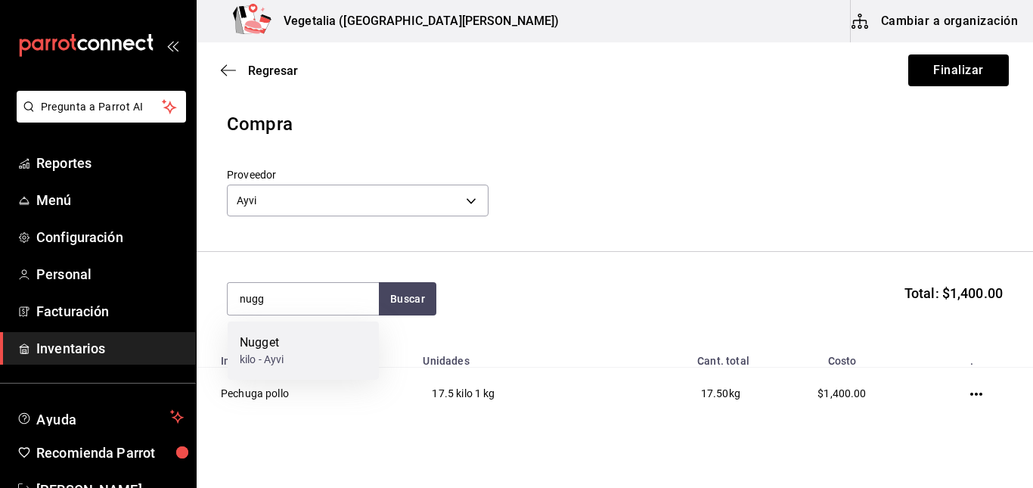
click at [301, 339] on div "Nugget kilo - Ayvi" at bounding box center [303, 350] width 151 height 58
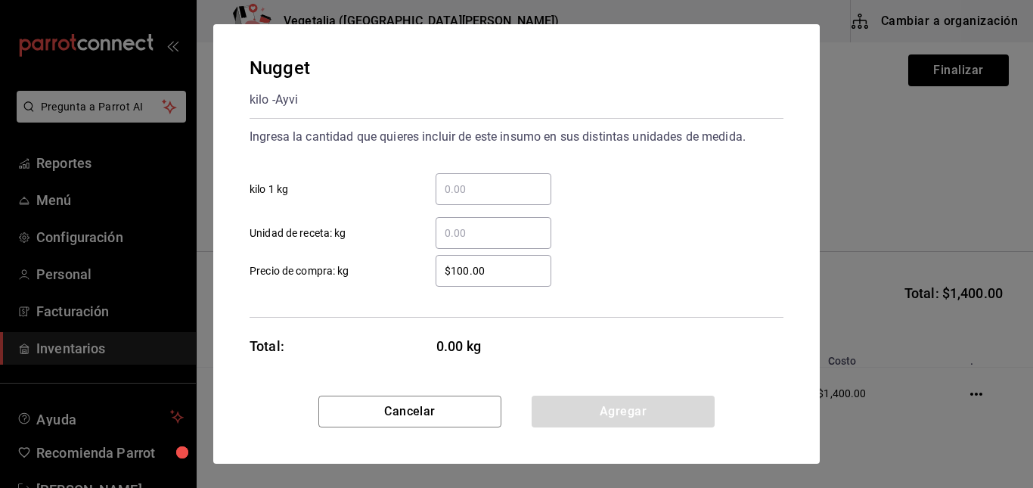
click at [489, 190] on input "​ kilo 1 kg" at bounding box center [494, 189] width 116 height 18
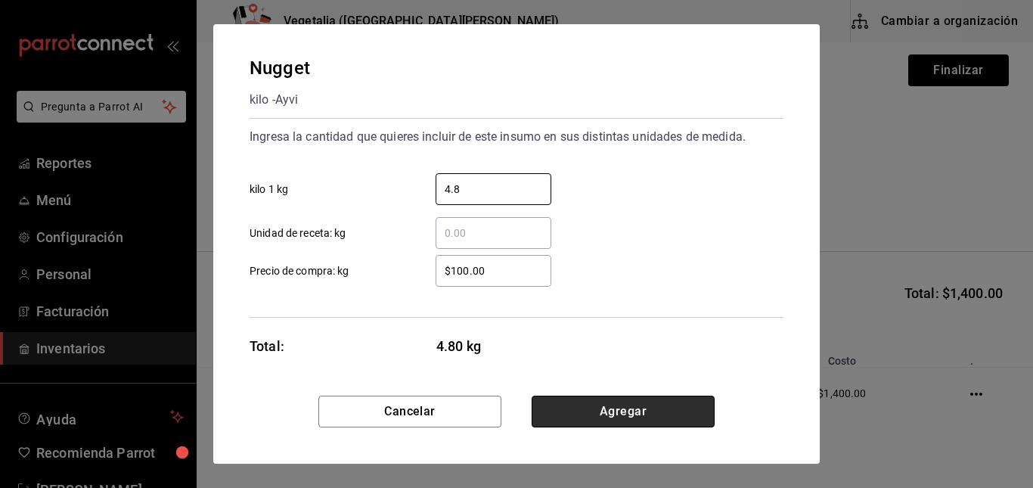
click at [582, 401] on button "Agregar" at bounding box center [623, 412] width 183 height 32
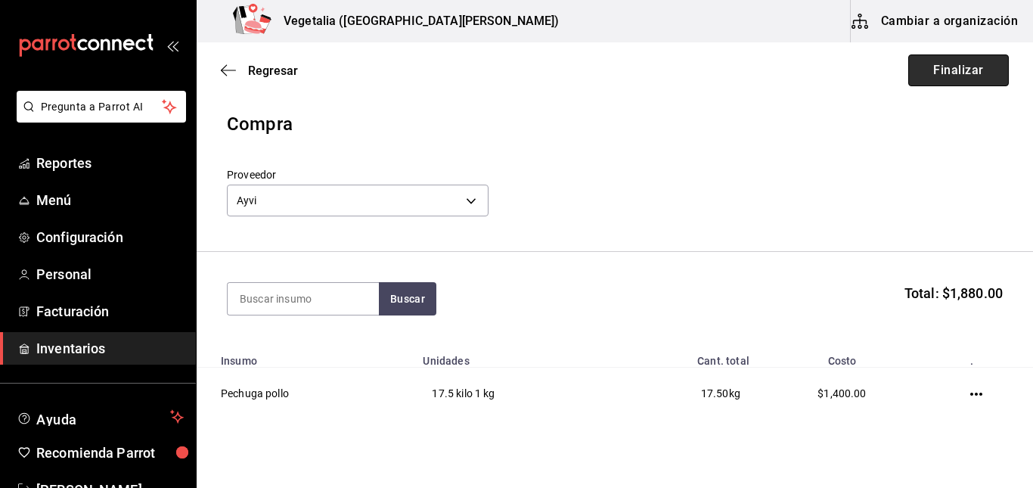
click at [936, 80] on button "Finalizar" at bounding box center [958, 70] width 101 height 32
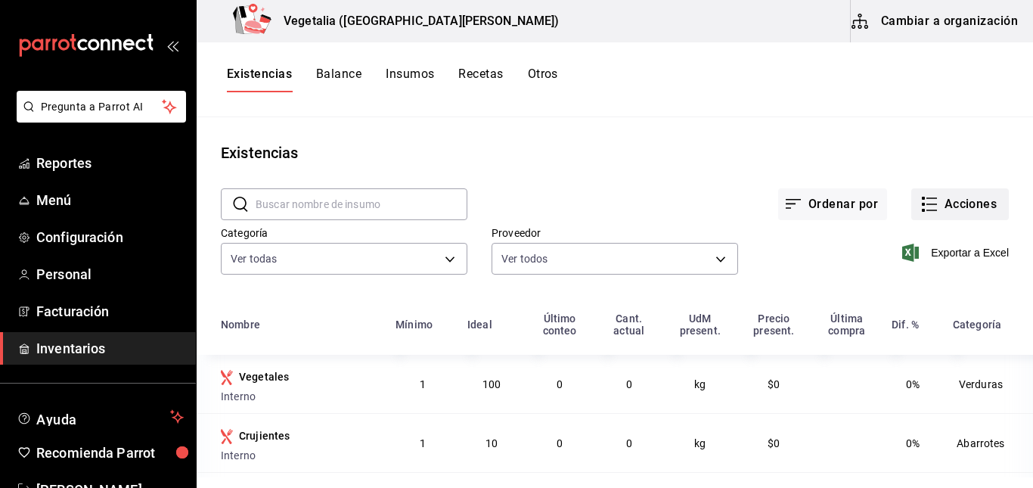
click at [963, 204] on button "Acciones" at bounding box center [960, 204] width 98 height 32
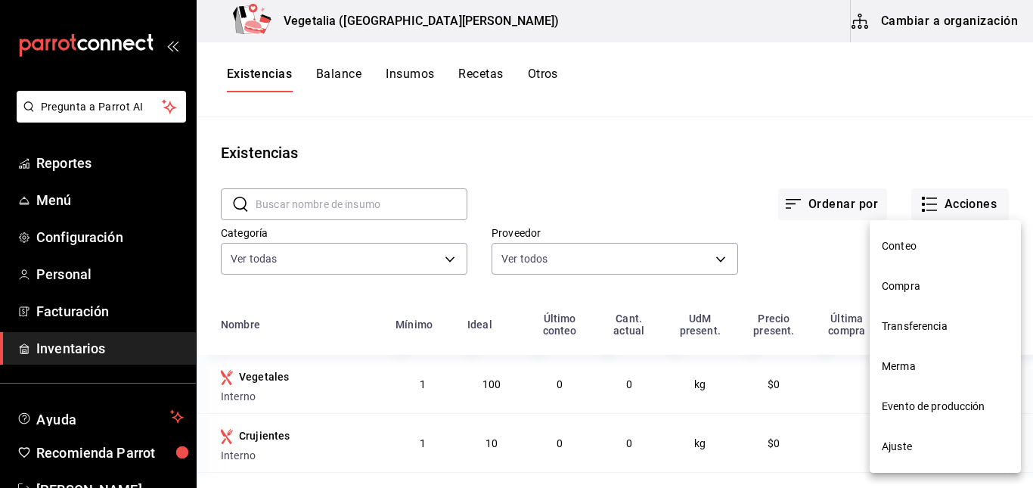
click at [904, 285] on span "Compra" at bounding box center [945, 286] width 127 height 16
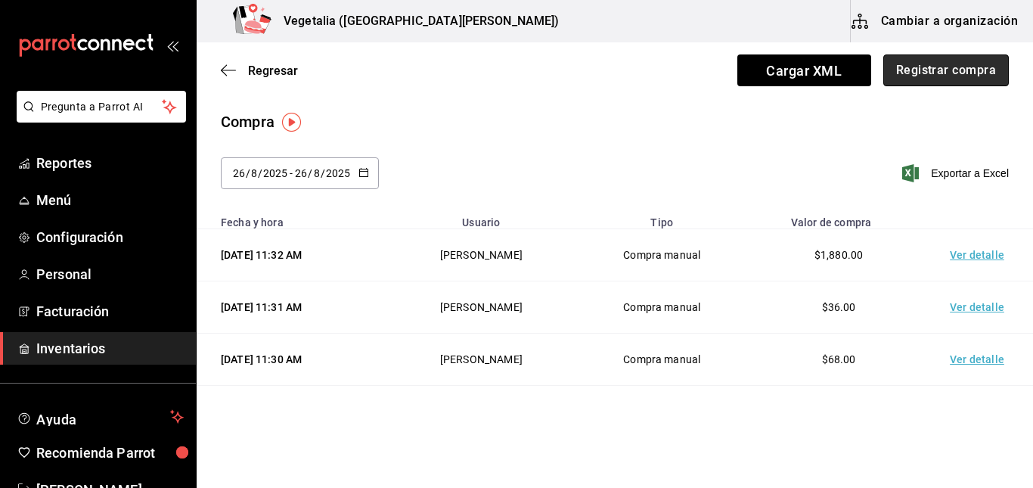
click at [959, 67] on button "Registrar compra" at bounding box center [946, 70] width 126 height 32
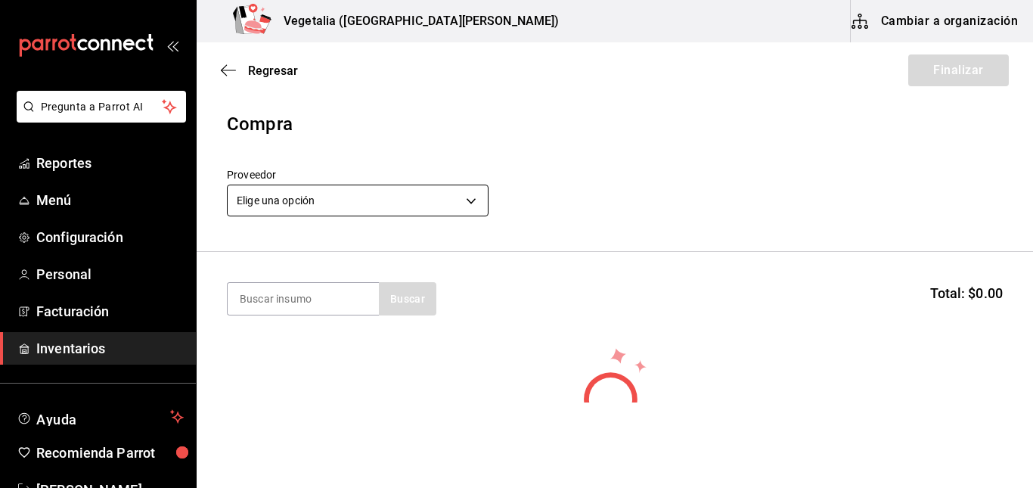
click at [415, 206] on body "Pregunta a Parrot AI Reportes Menú Configuración Personal Facturación Inventari…" at bounding box center [516, 201] width 1033 height 402
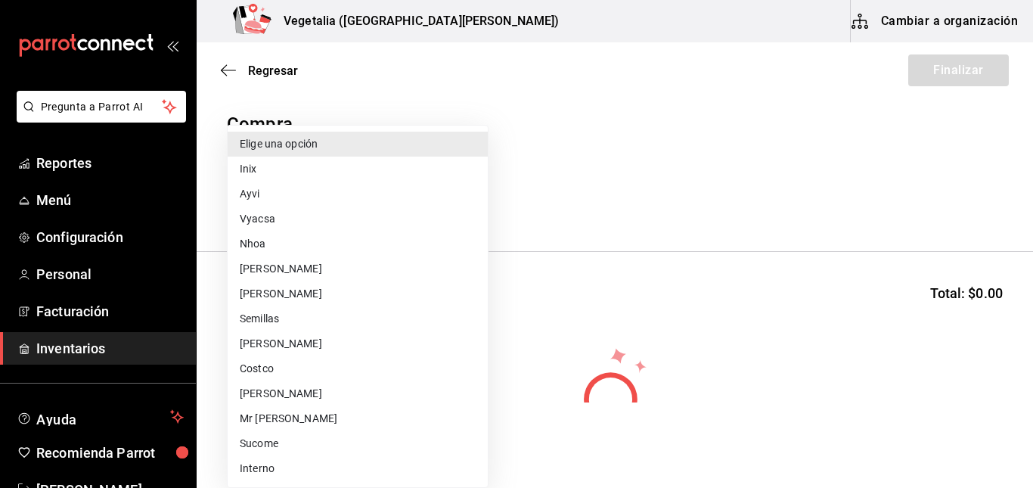
click at [300, 410] on li "Mr [PERSON_NAME]" at bounding box center [358, 418] width 260 height 25
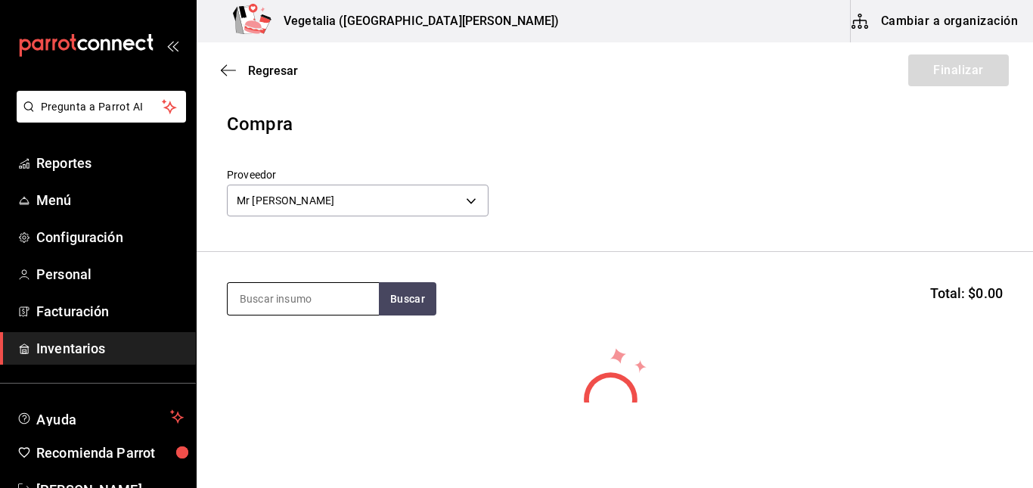
click at [324, 302] on input at bounding box center [303, 299] width 151 height 32
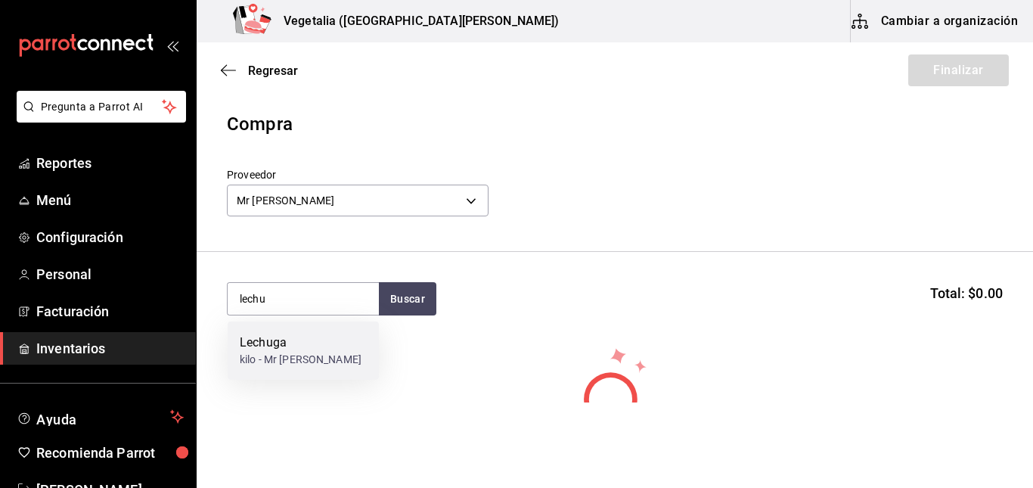
click at [320, 351] on div "Lechuga kilo - Mr [PERSON_NAME]" at bounding box center [303, 350] width 151 height 58
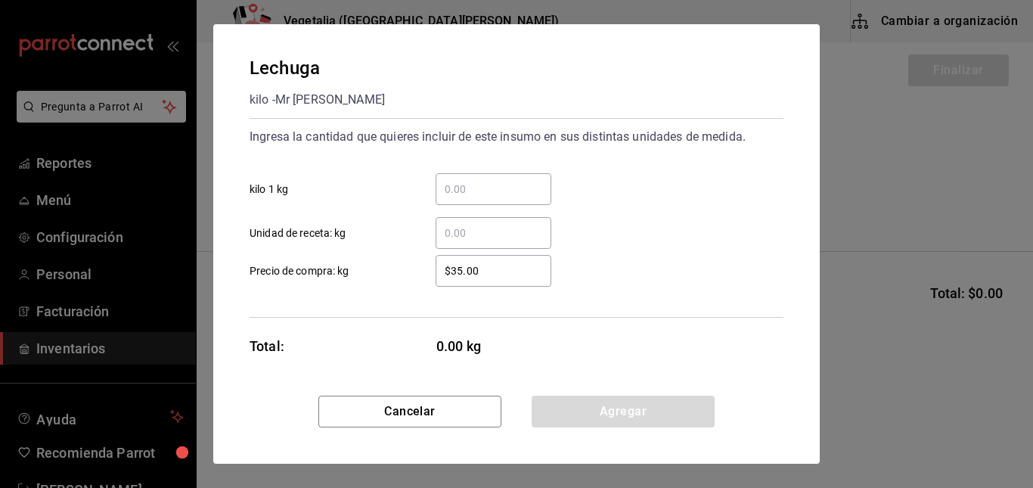
click at [470, 179] on div "​" at bounding box center [494, 189] width 116 height 32
click at [470, 180] on input "​ kilo 1 kg" at bounding box center [494, 189] width 116 height 18
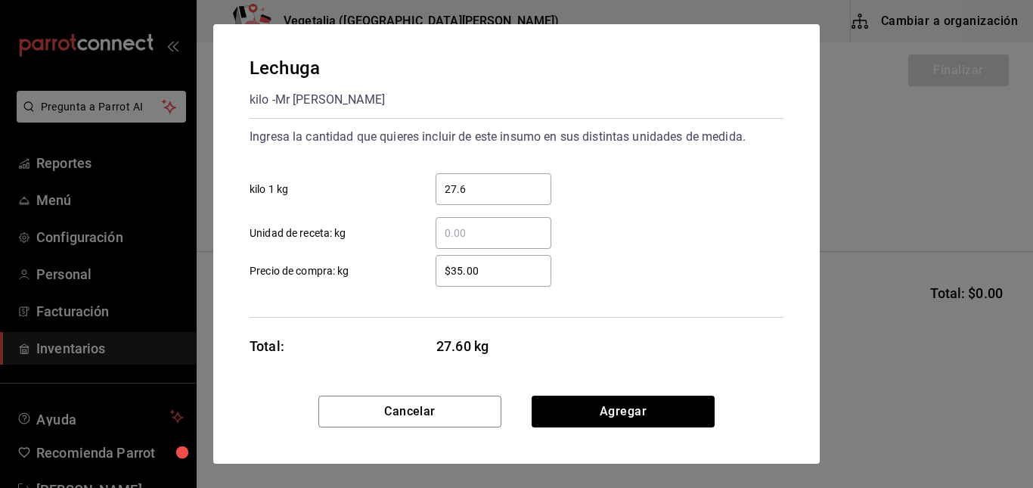
click at [502, 278] on input "$35.00" at bounding box center [494, 271] width 116 height 18
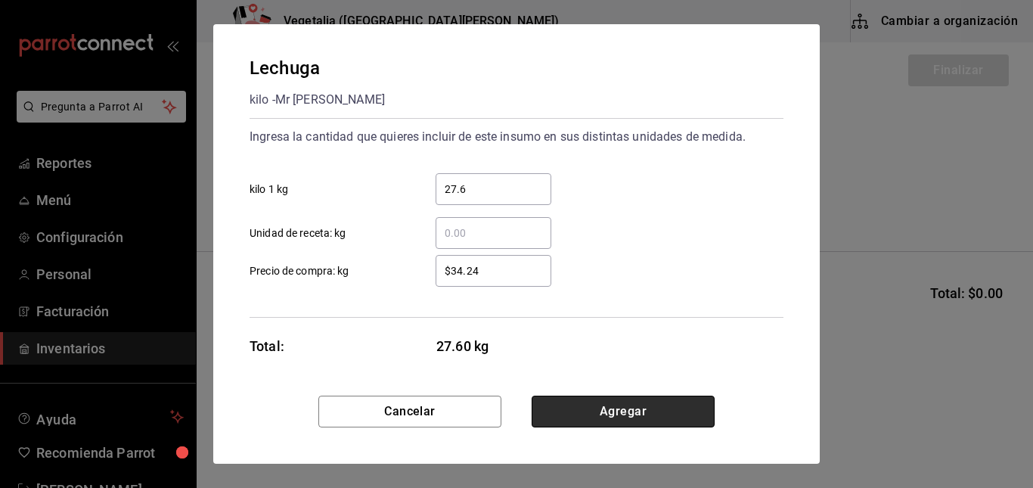
click at [575, 400] on button "Agregar" at bounding box center [623, 412] width 183 height 32
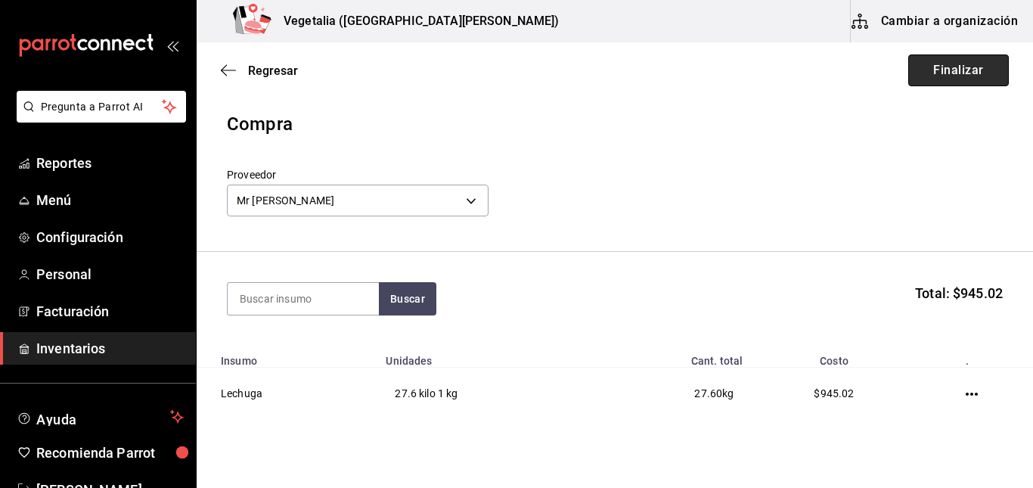
click at [959, 77] on button "Finalizar" at bounding box center [958, 70] width 101 height 32
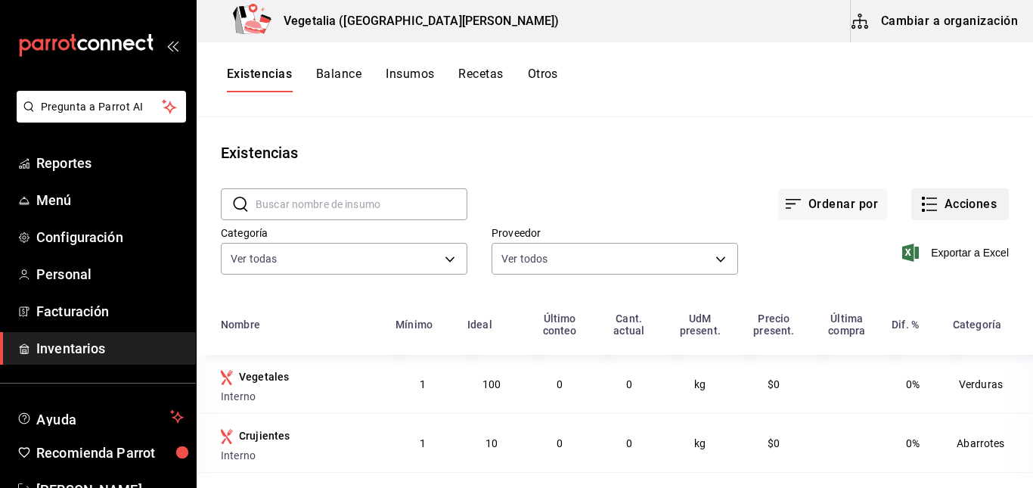
click at [965, 205] on button "Acciones" at bounding box center [960, 204] width 98 height 32
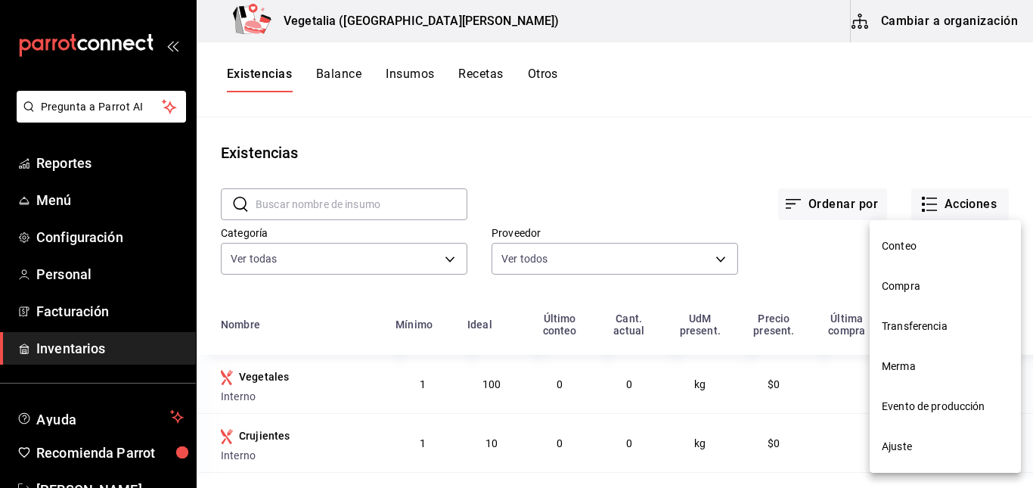
click at [913, 279] on span "Compra" at bounding box center [945, 286] width 127 height 16
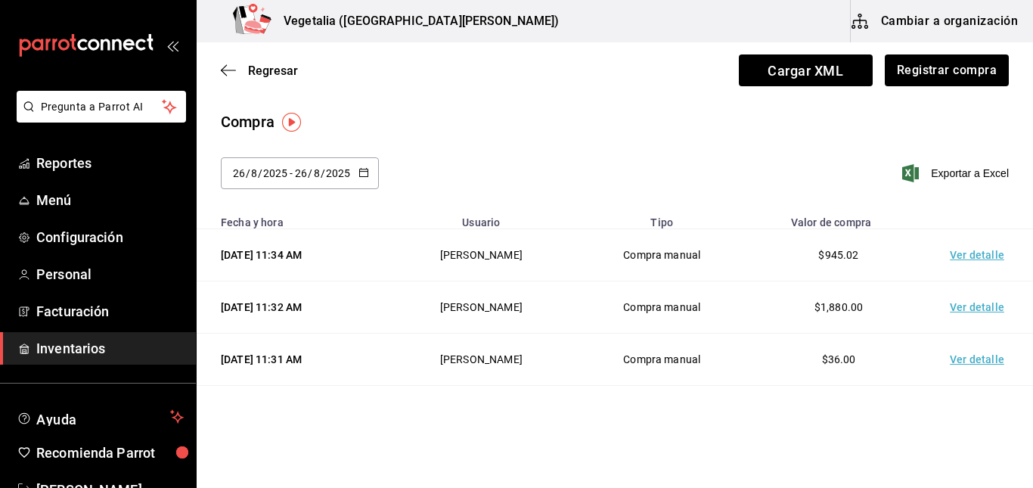
click at [333, 172] on input "2025" at bounding box center [338, 173] width 26 height 12
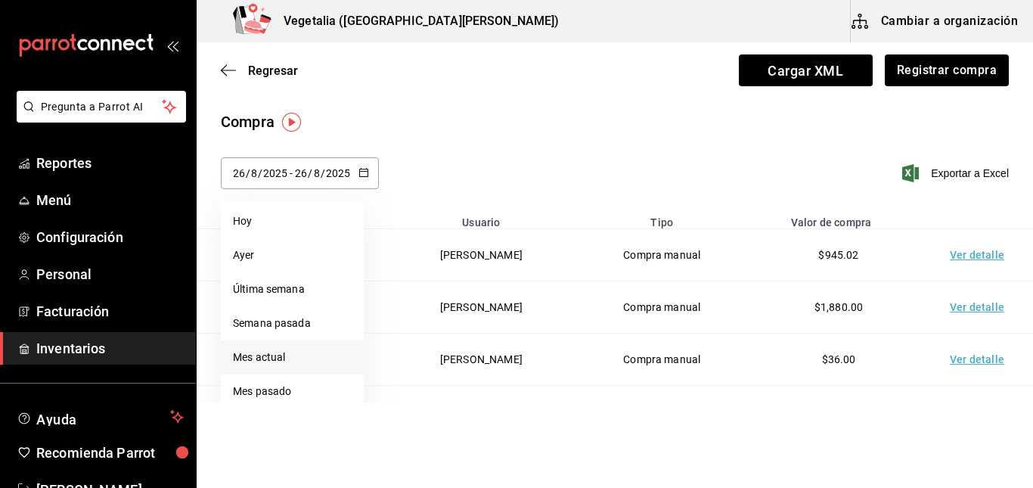
click at [299, 349] on li "Mes actual" at bounding box center [292, 357] width 143 height 34
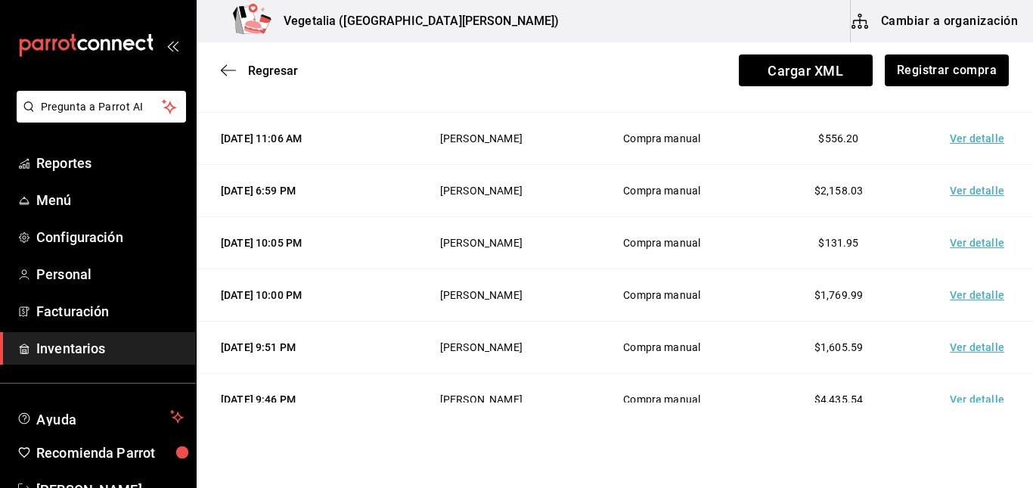
scroll to position [636, 0]
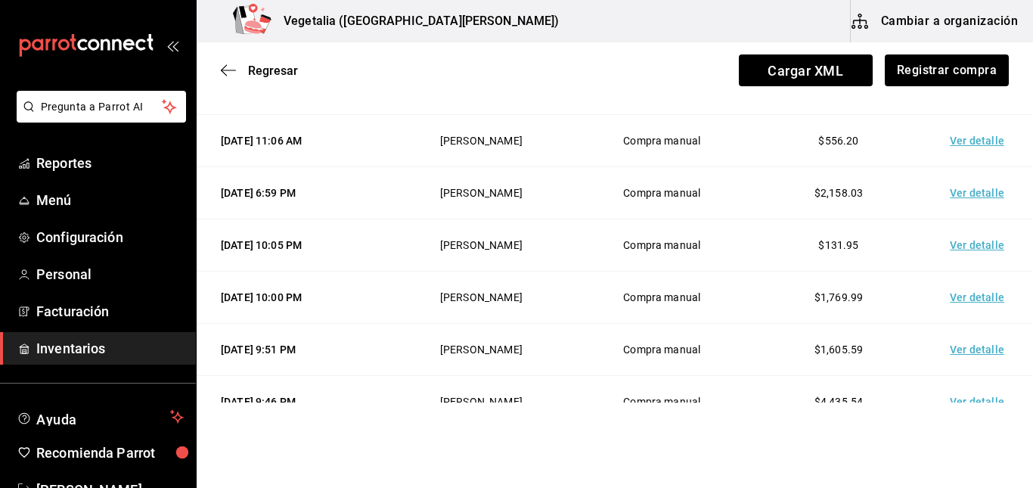
click at [959, 195] on td "Ver detalle" at bounding box center [980, 193] width 106 height 52
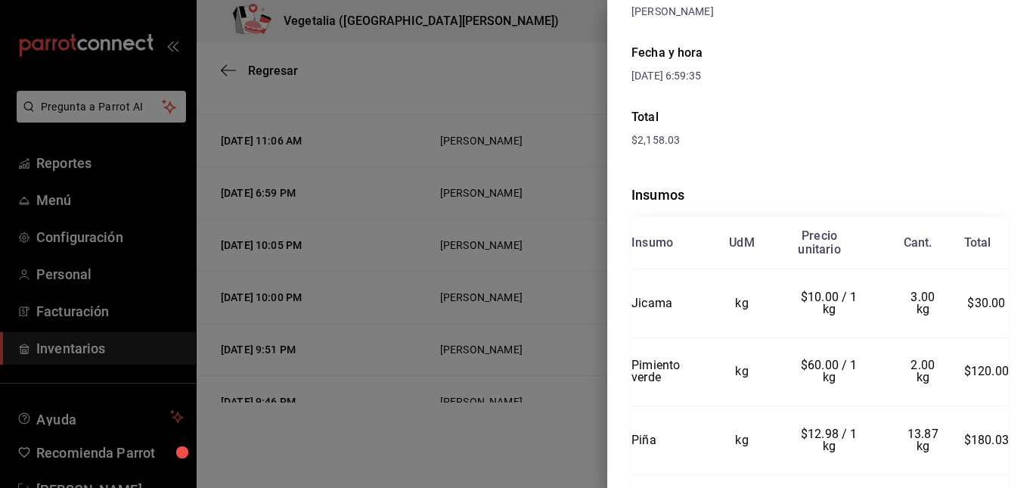
scroll to position [206, 0]
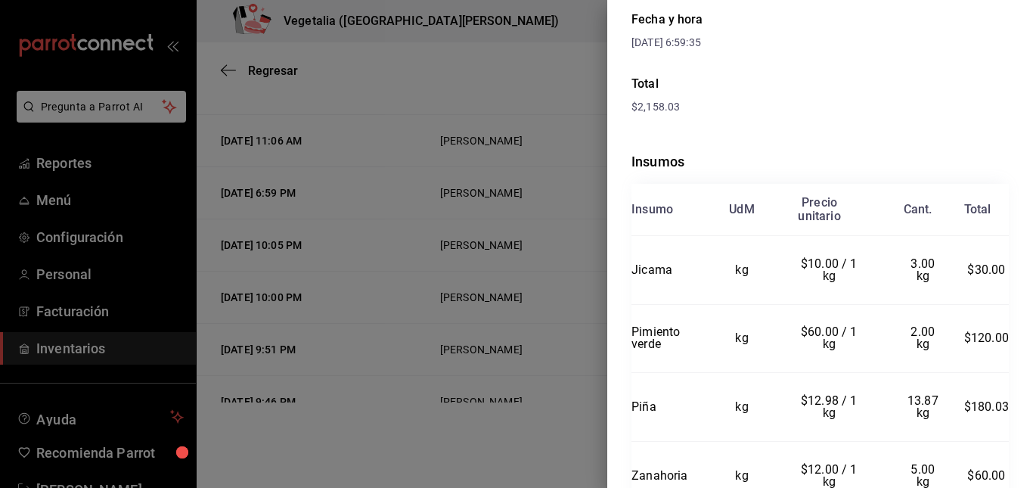
click at [499, 229] on div at bounding box center [516, 244] width 1033 height 488
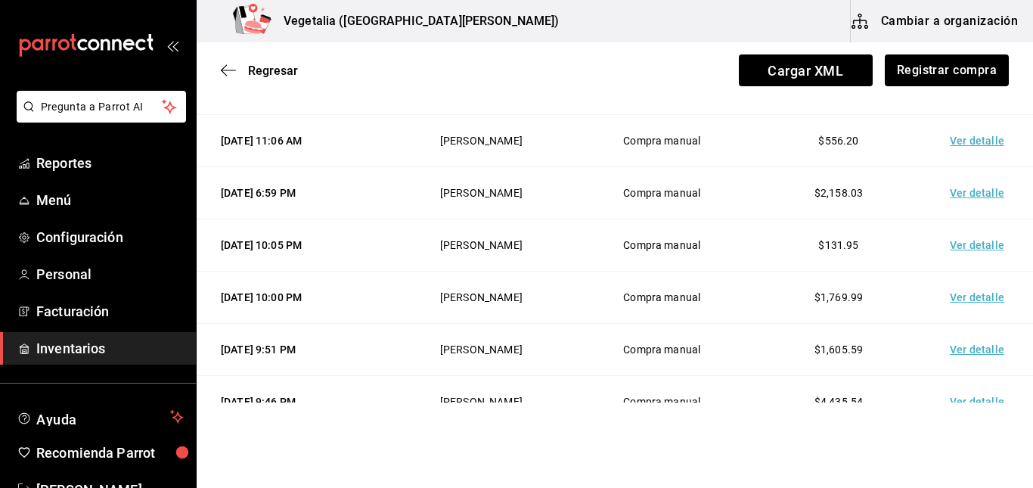
scroll to position [686, 0]
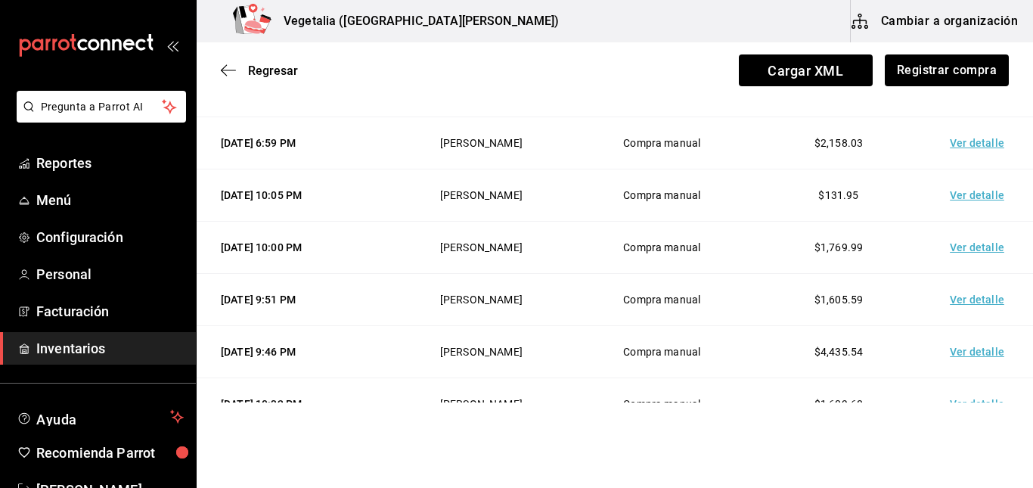
click at [980, 242] on td "Ver detalle" at bounding box center [980, 248] width 106 height 52
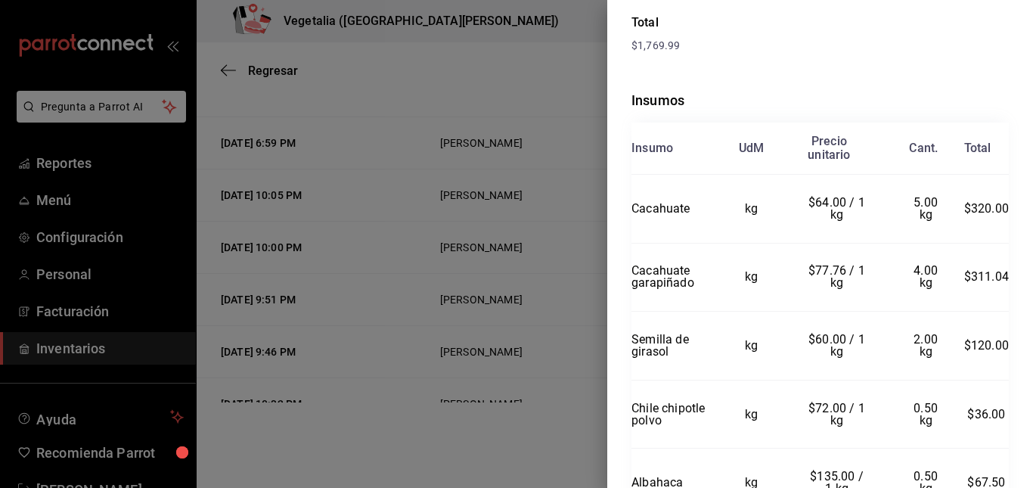
scroll to position [269, 0]
click at [460, 281] on div at bounding box center [516, 244] width 1033 height 488
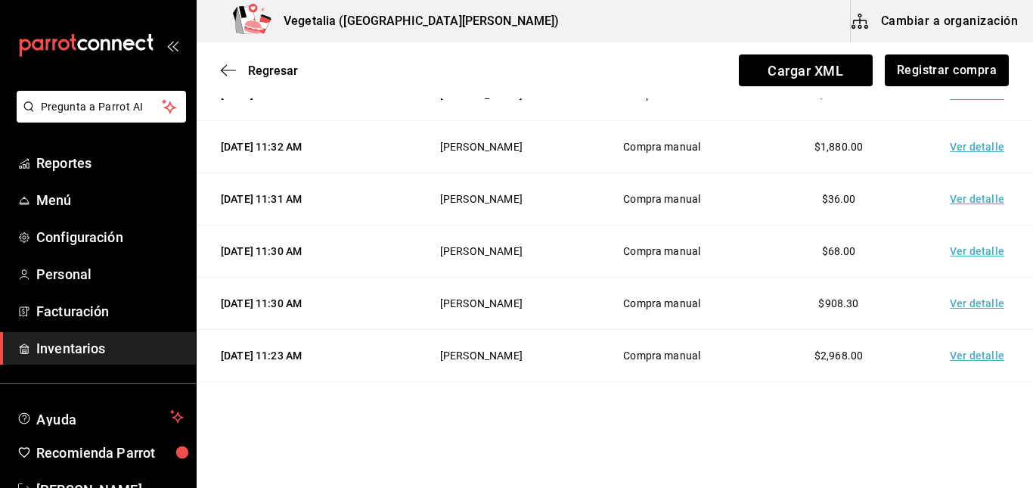
scroll to position [0, 0]
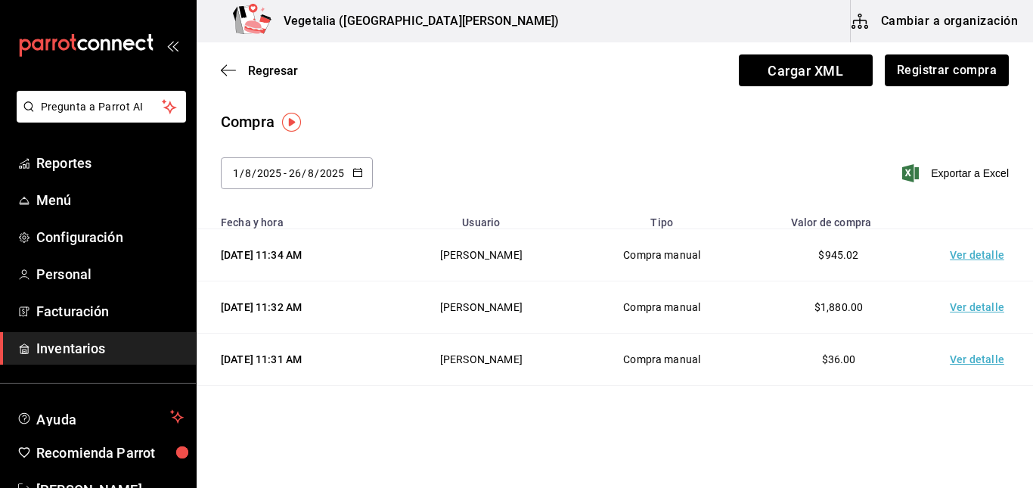
click at [225, 61] on div "Regresar Cargar XML Registrar compra" at bounding box center [615, 70] width 836 height 56
click at [229, 72] on icon "button" at bounding box center [228, 71] width 15 height 14
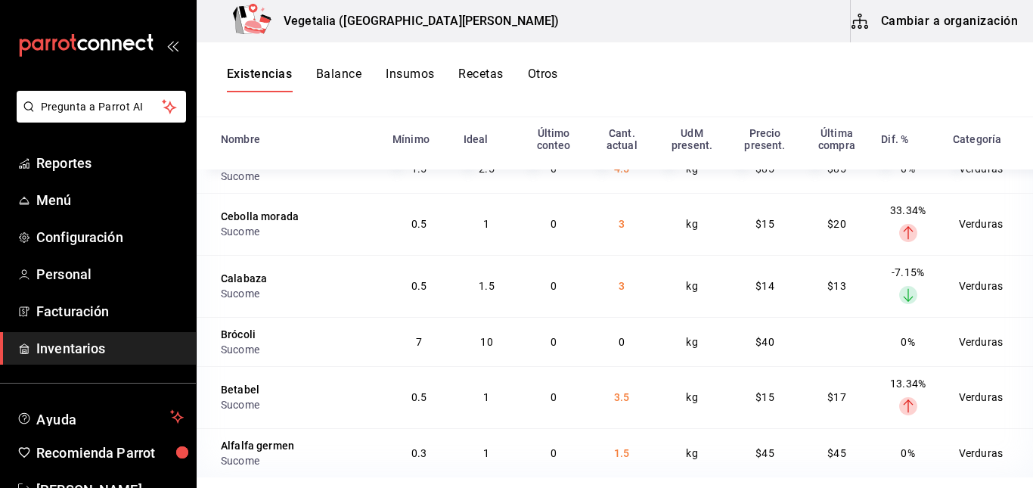
scroll to position [6476, 0]
click at [899, 244] on ellipse at bounding box center [908, 234] width 18 height 18
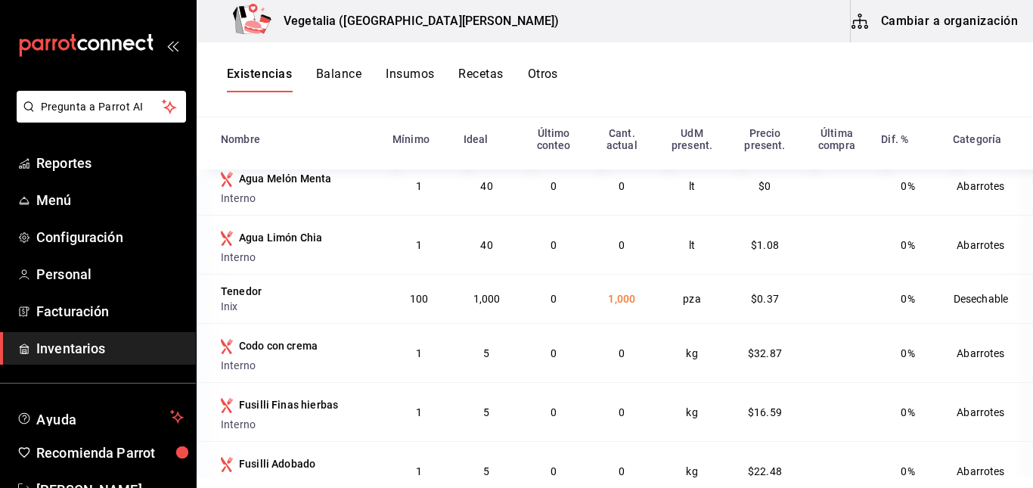
scroll to position [0, 0]
